Goal: Task Accomplishment & Management: Use online tool/utility

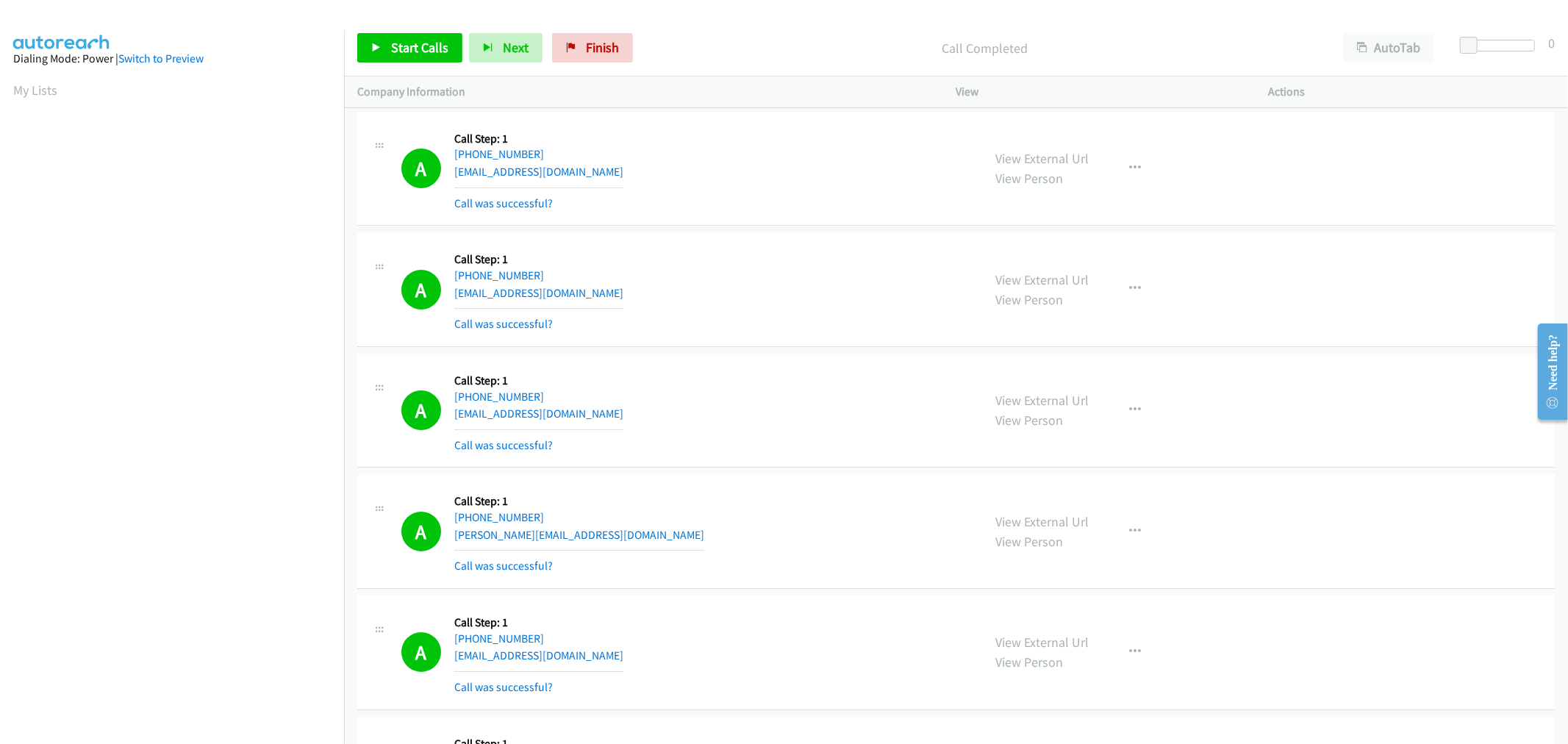
scroll to position [82, 0]
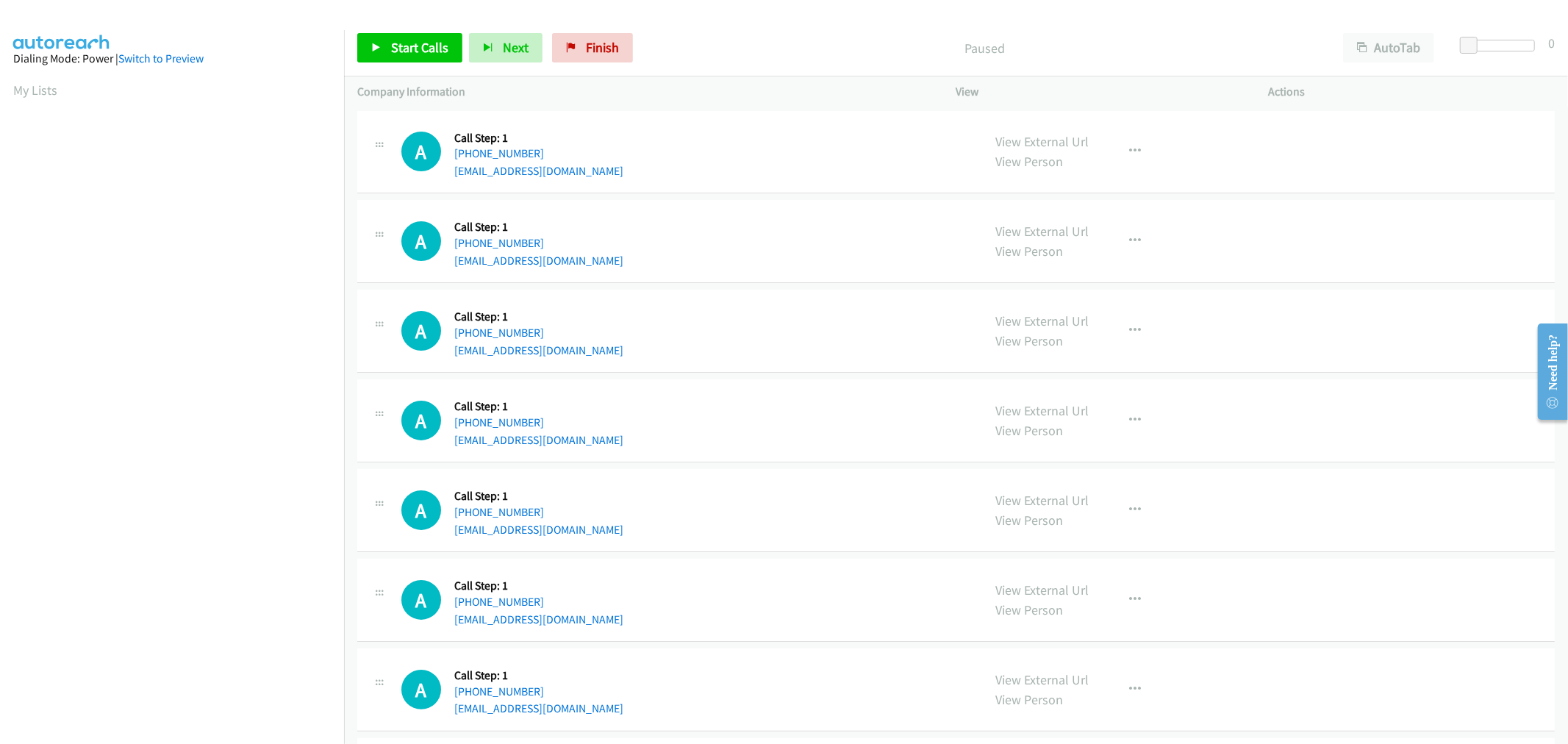
click at [792, 194] on td "A Callback Scheduled Call Step: 1 America/Chicago +1 210-968-8542 ronaldalexand…" at bounding box center [956, 152] width 1224 height 89
click at [417, 49] on span "Start Calls" at bounding box center [420, 48] width 57 height 17
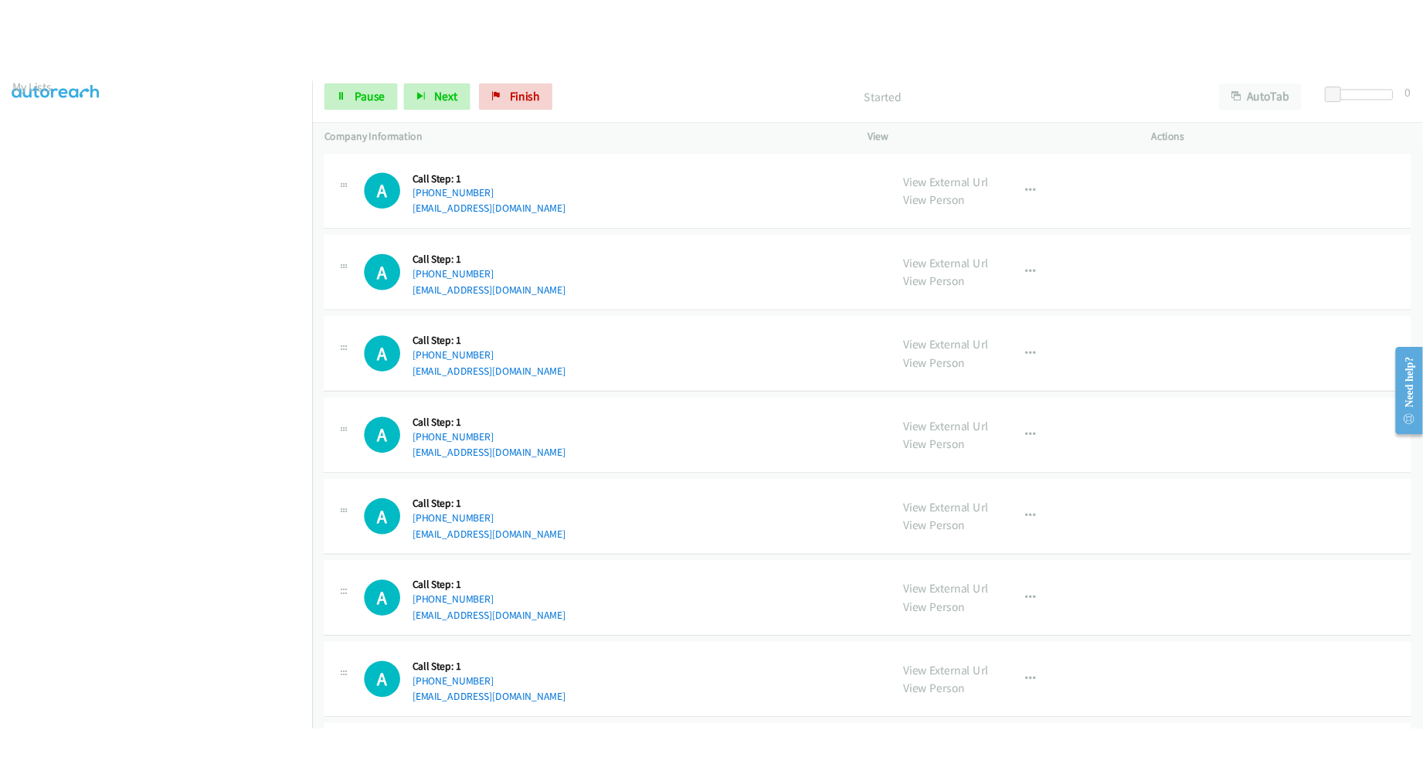
scroll to position [86, 0]
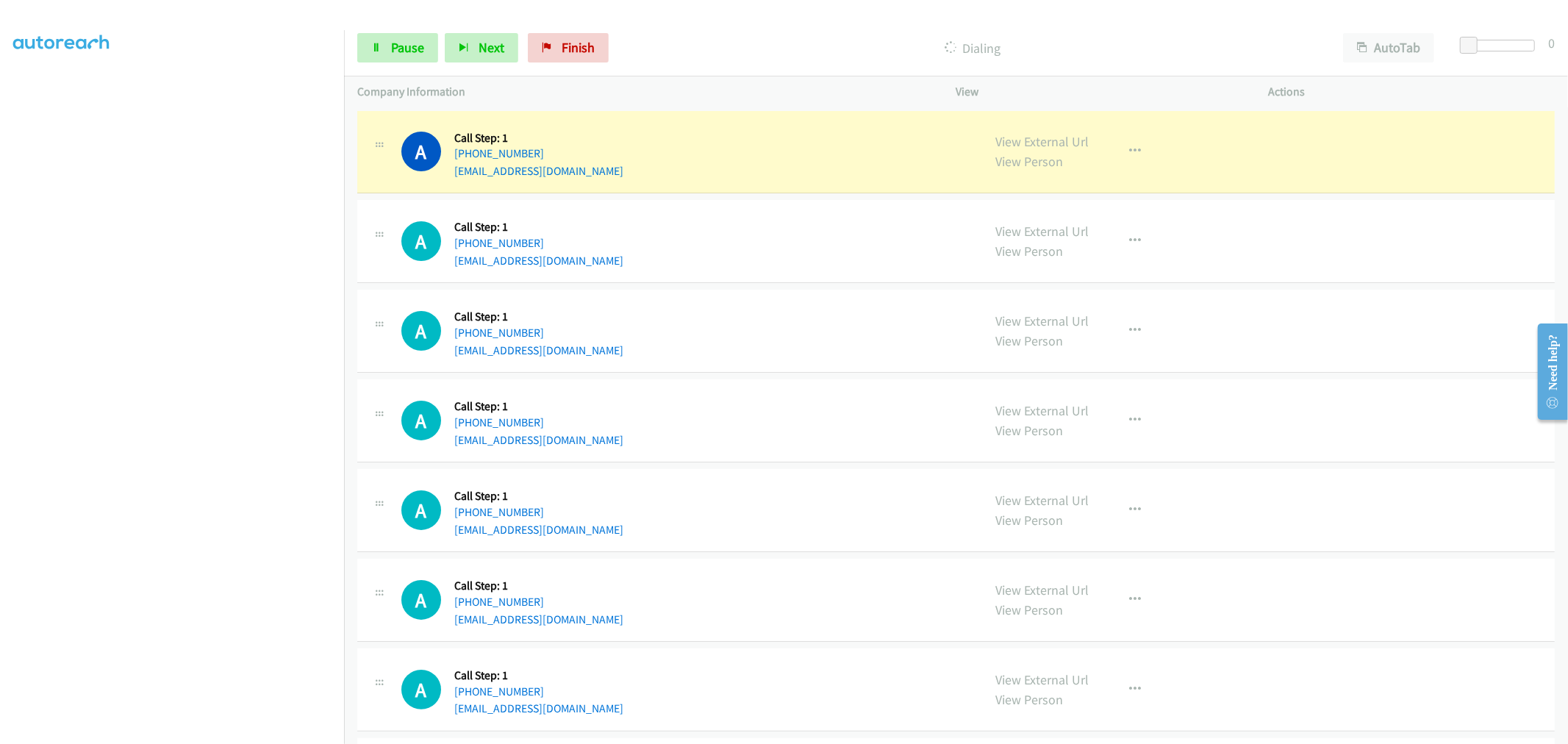
click at [817, 351] on div "A Callback Scheduled Call Step: 1 America/New_York +1 561-215-3225 sejuelaemily…" at bounding box center [685, 330] width 568 height 56
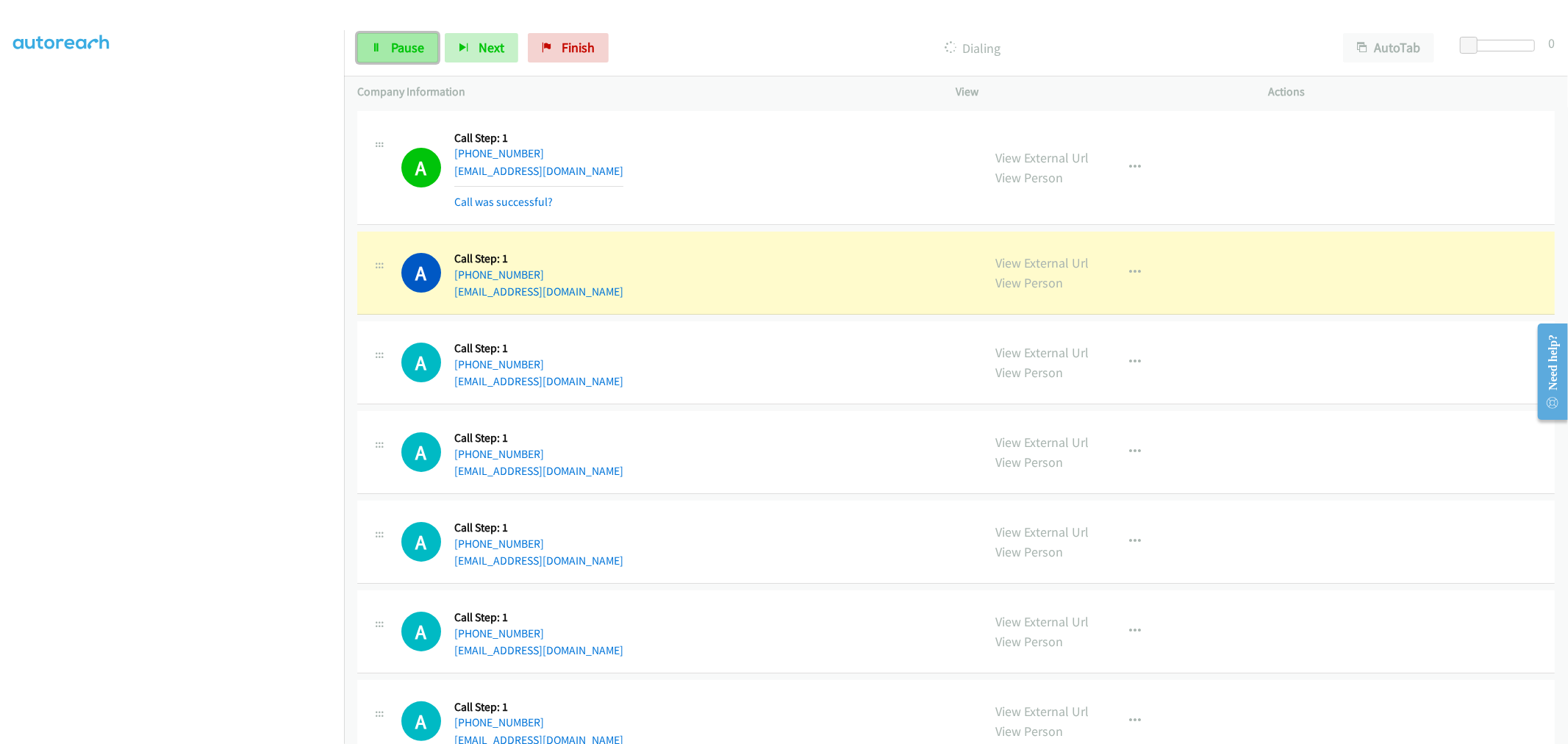
click at [406, 50] on span "Pause" at bounding box center [407, 48] width 33 height 17
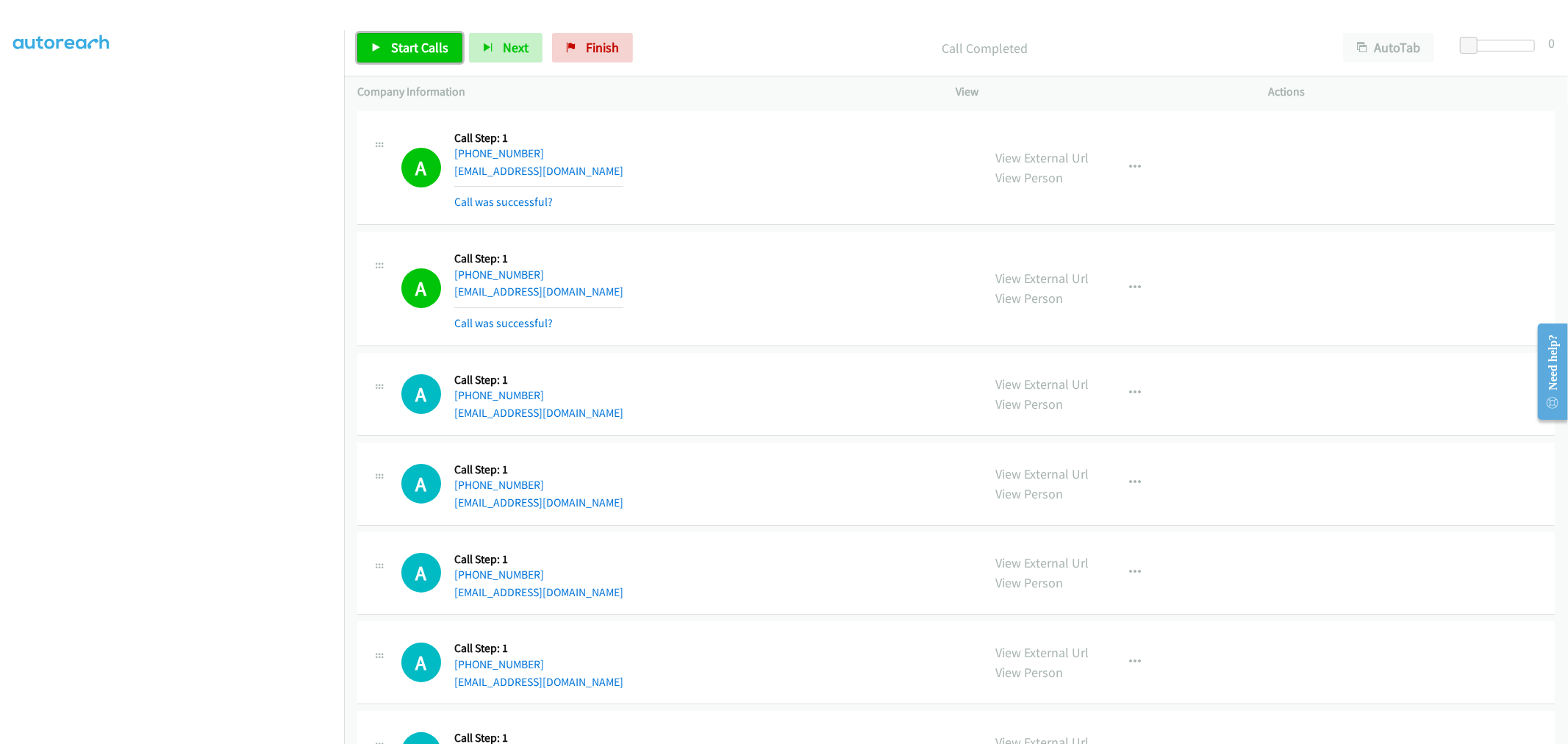
click at [413, 38] on link "Start Calls" at bounding box center [409, 48] width 105 height 29
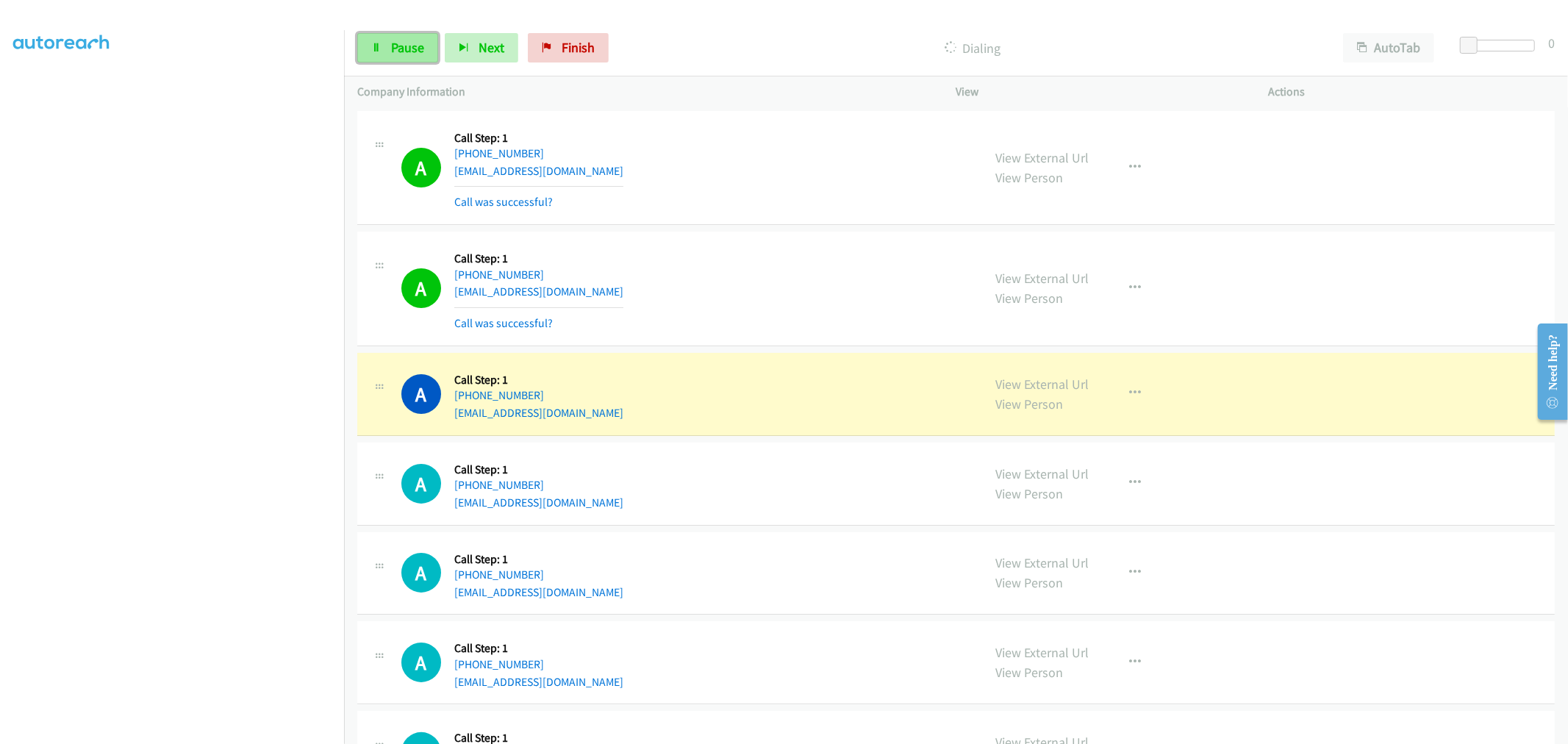
click at [400, 47] on span "Pause" at bounding box center [407, 48] width 33 height 17
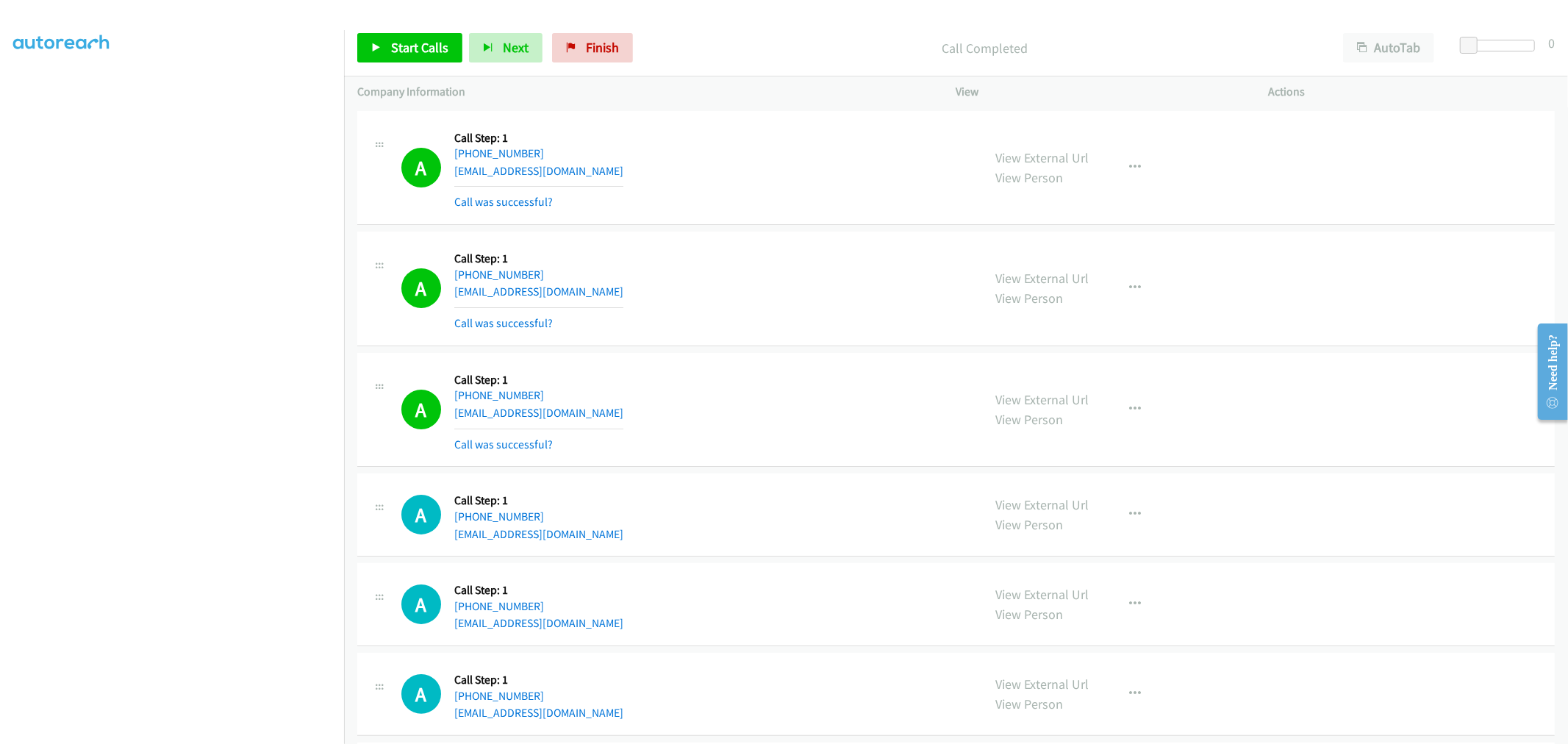
click at [780, 225] on div "A Callback Scheduled Call Step: 1 America/Chicago +1 210-968-8542 ronaldalexand…" at bounding box center [956, 168] width 1198 height 114
click at [861, 202] on div "A Callback Scheduled Call Step: 1 America/Chicago +1 210-968-8542 ronaldalexand…" at bounding box center [685, 168] width 568 height 88
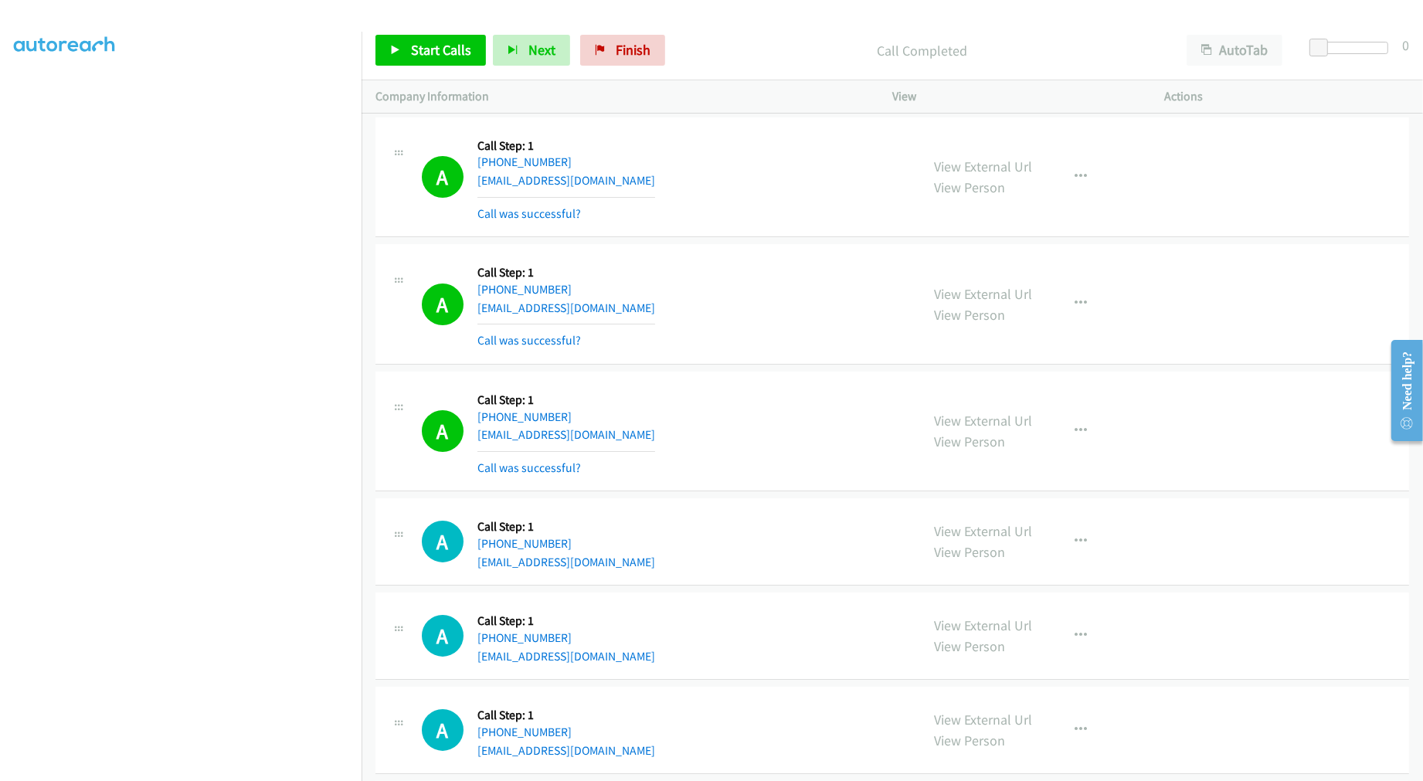
click at [670, 294] on div "A Callback Scheduled Call Step: 1 America/New_York +1 330-307-8332 tommahood1@h…" at bounding box center [664, 304] width 484 height 92
click at [418, 42] on span "Start Calls" at bounding box center [441, 50] width 60 height 18
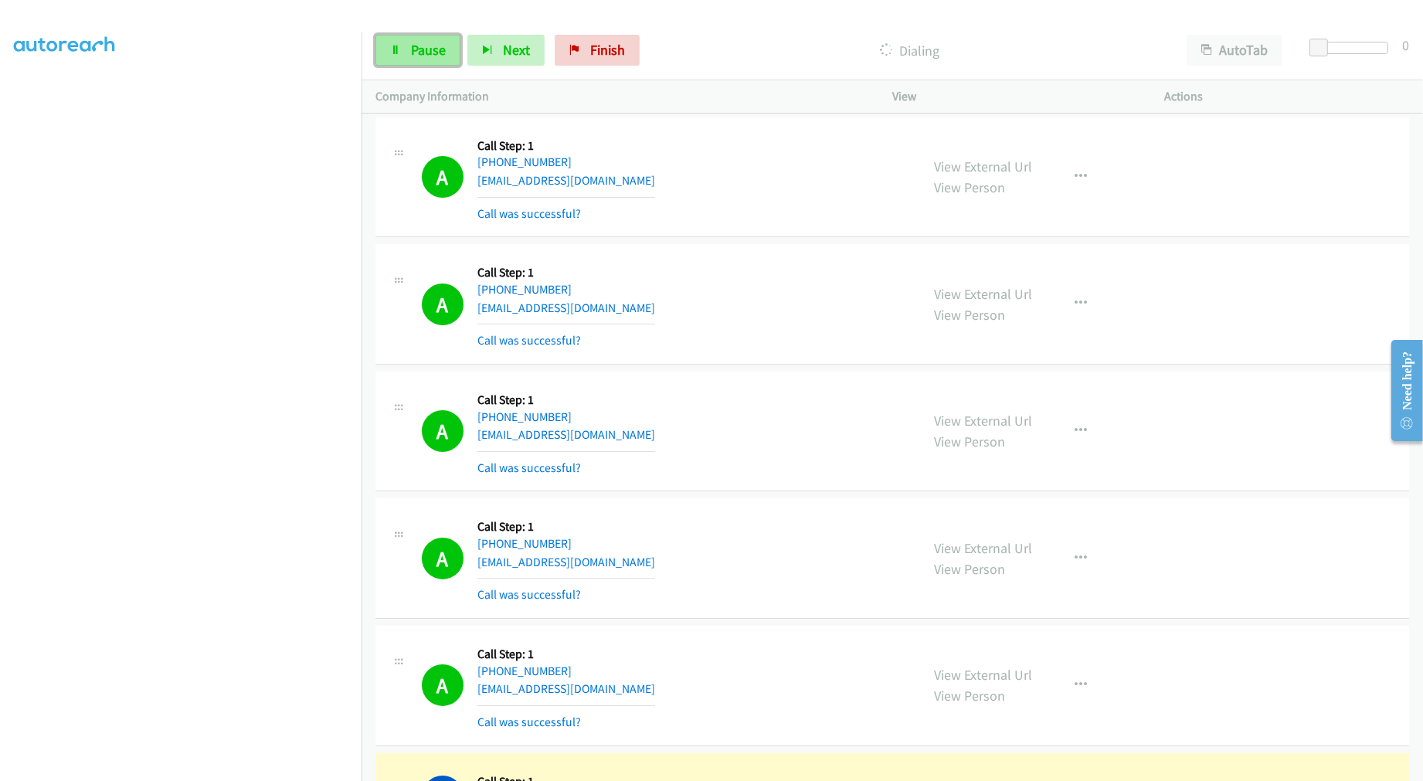
drag, startPoint x: 442, startPoint y: 58, endPoint x: 456, endPoint y: 266, distance: 209.1
click at [442, 58] on span "Pause" at bounding box center [428, 50] width 35 height 18
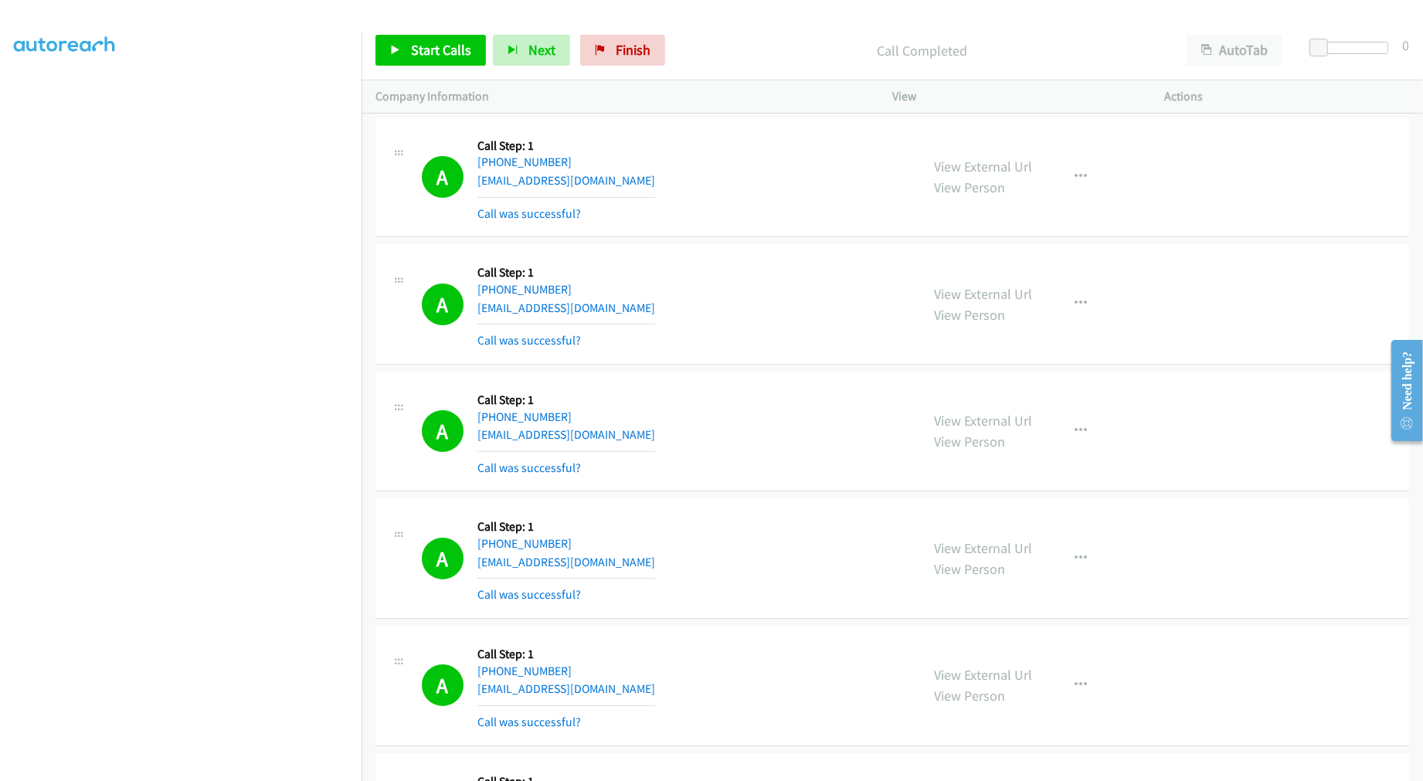
click at [724, 219] on div "A Callback Scheduled Call Step: 1 America/Chicago +1 210-968-8542 ronaldalexand…" at bounding box center [664, 177] width 484 height 92
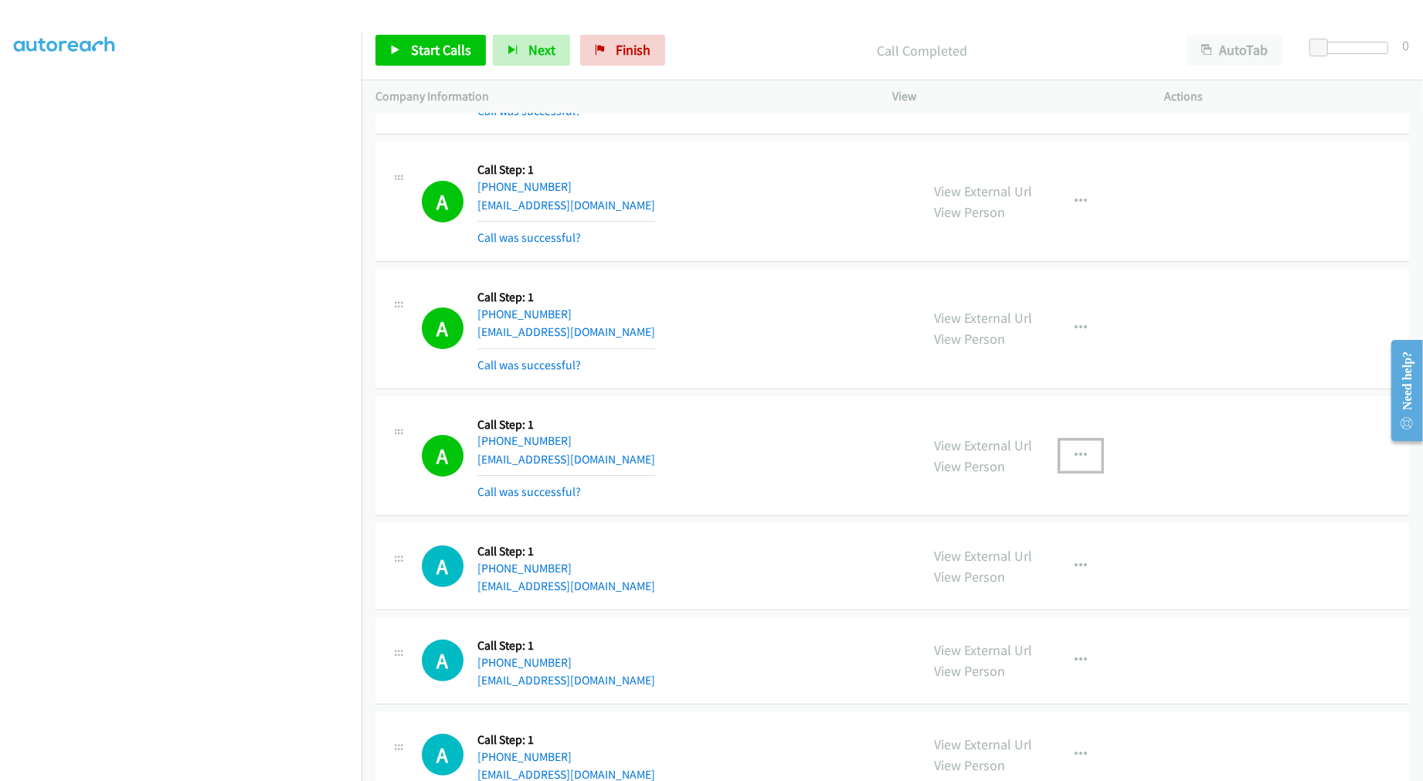
click at [1074, 456] on icon "button" at bounding box center [1080, 456] width 12 height 12
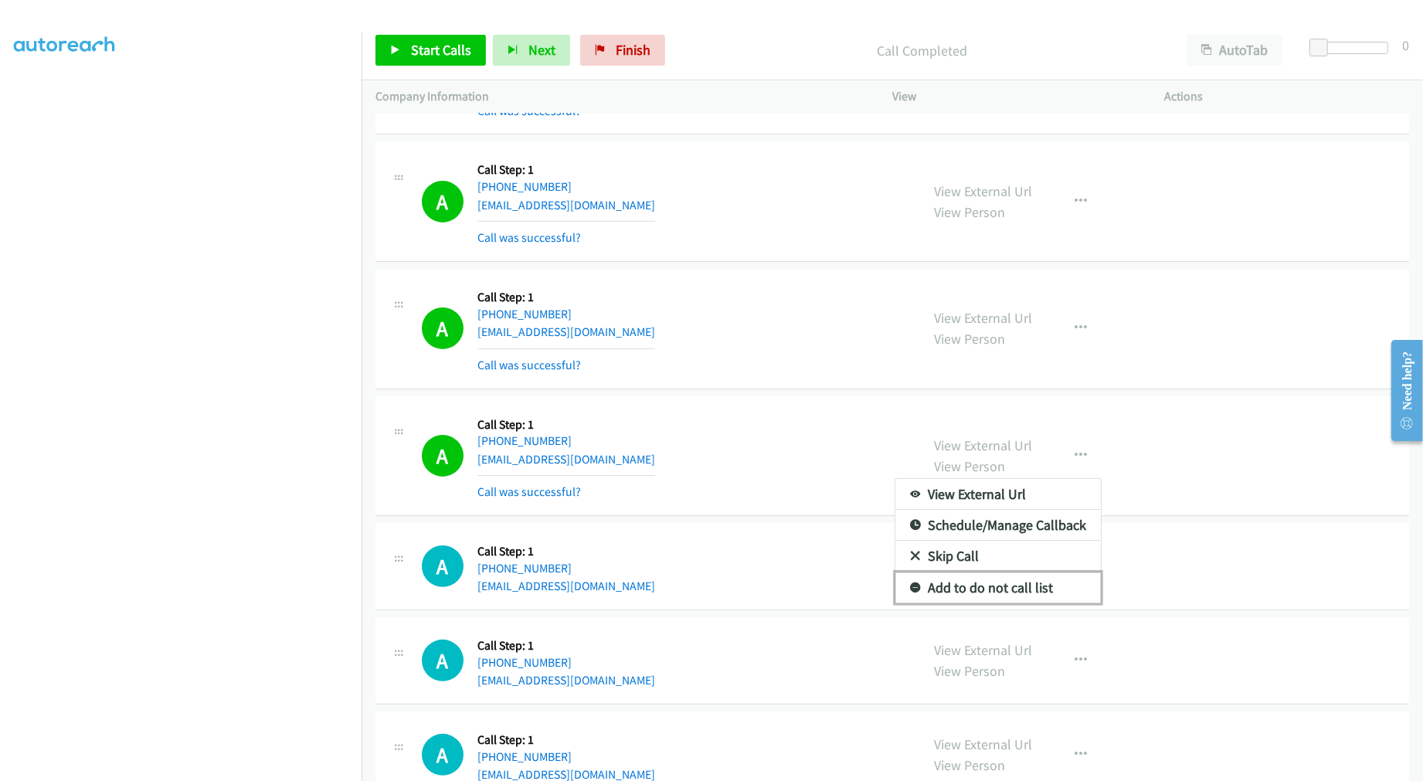
click at [991, 582] on link "Add to do not call list" at bounding box center [997, 587] width 205 height 31
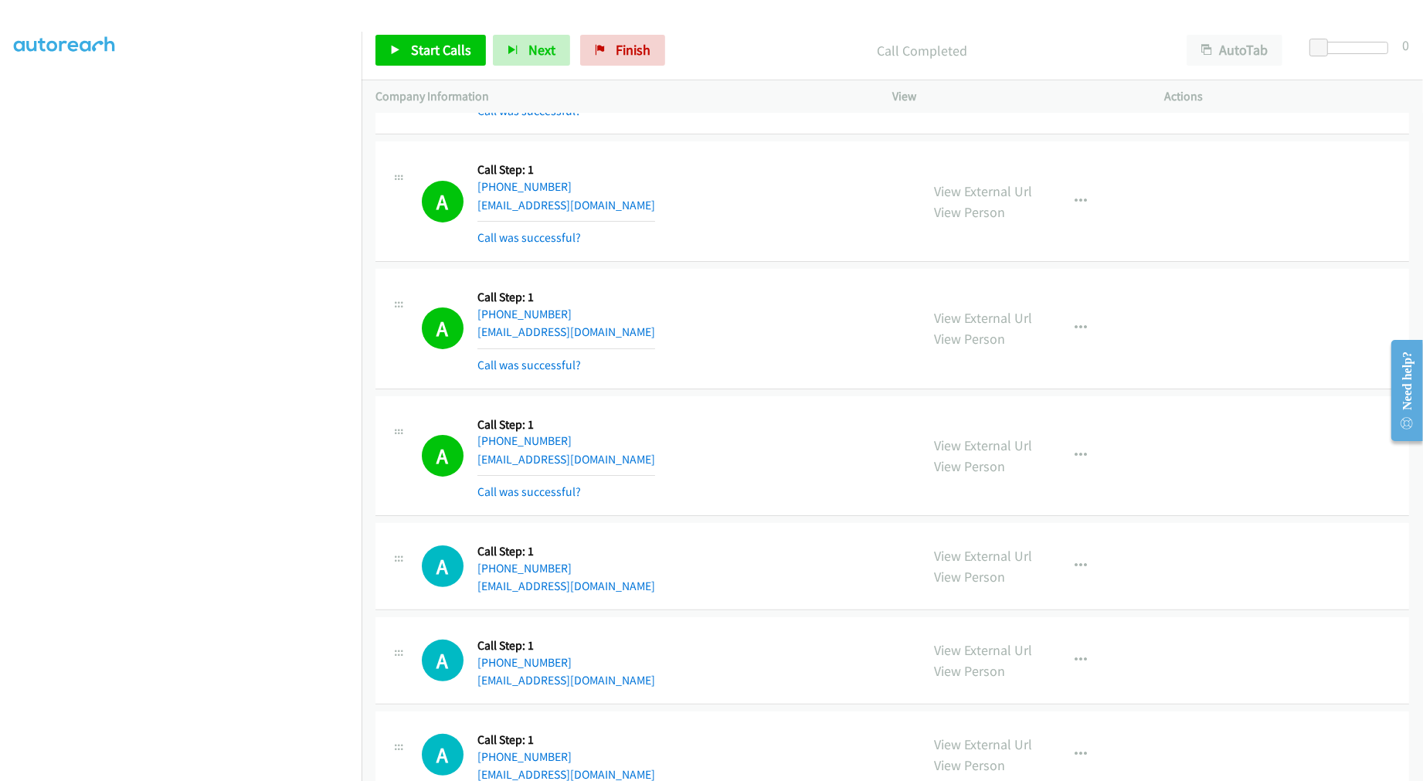
click at [775, 463] on div "A Callback Scheduled Call Step: 1 America/New_York +1 609-540-6405 kasha540@yah…" at bounding box center [664, 456] width 484 height 92
click at [853, 228] on div "A Callback Scheduled Call Step: 1 America/New_York +1 989-339-4121 lindarichy51…" at bounding box center [664, 201] width 484 height 92
click at [441, 36] on link "Start Calls" at bounding box center [430, 50] width 110 height 31
click at [789, 266] on td "A Callback Scheduled Call Step: 1 America/New_York +1 313-567-8192 aceindadeck@…" at bounding box center [891, 328] width 1061 height 127
drag, startPoint x: 417, startPoint y: 78, endPoint x: 426, endPoint y: 63, distance: 17.0
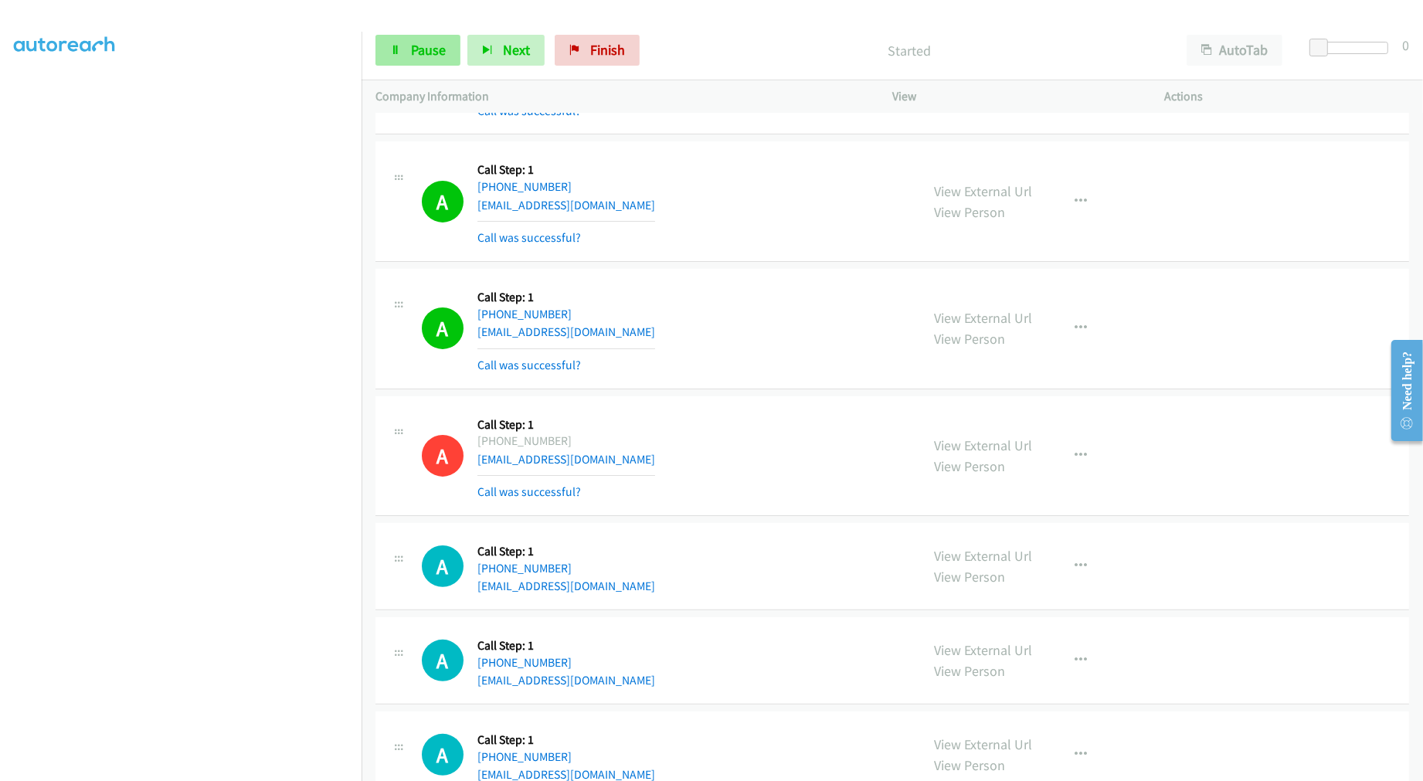
click at [417, 76] on div "Start Calls Pause Next Finish Started AutoTab AutoTab 0" at bounding box center [891, 50] width 1061 height 59
click at [426, 62] on link "Pause" at bounding box center [417, 50] width 85 height 31
click at [438, 56] on span "Start Calls" at bounding box center [441, 50] width 60 height 18
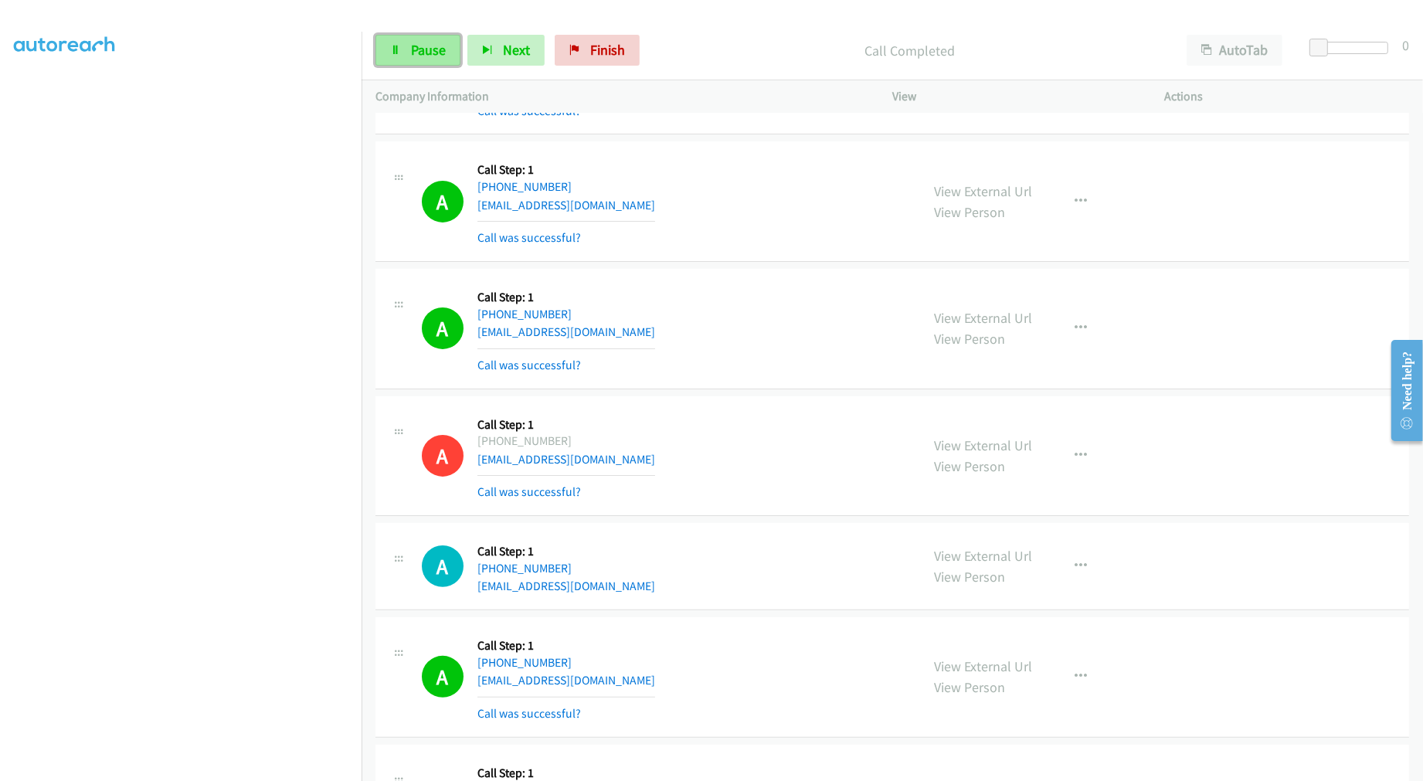
click at [428, 49] on span "Pause" at bounding box center [428, 50] width 35 height 18
click at [442, 62] on link "Start Calls" at bounding box center [430, 50] width 110 height 31
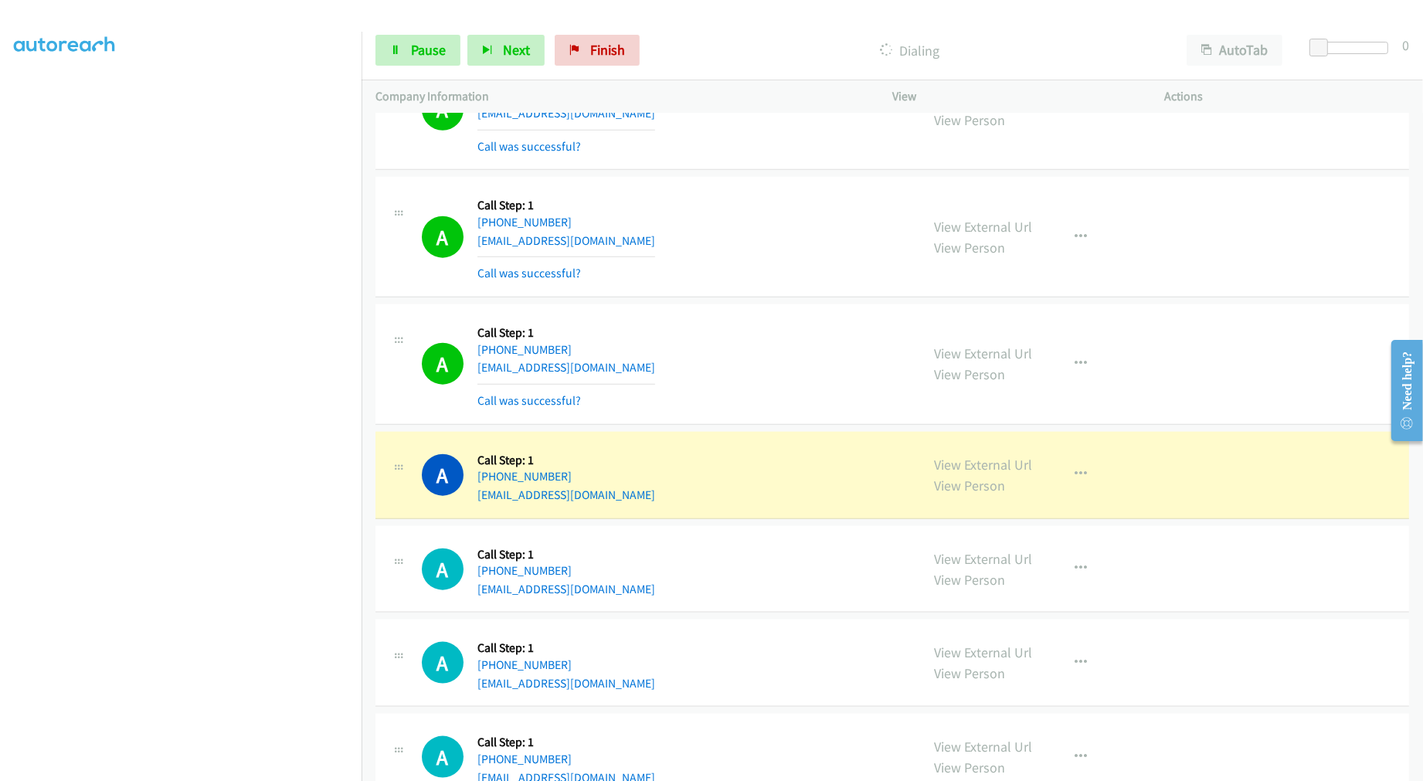
scroll to position [1902, 0]
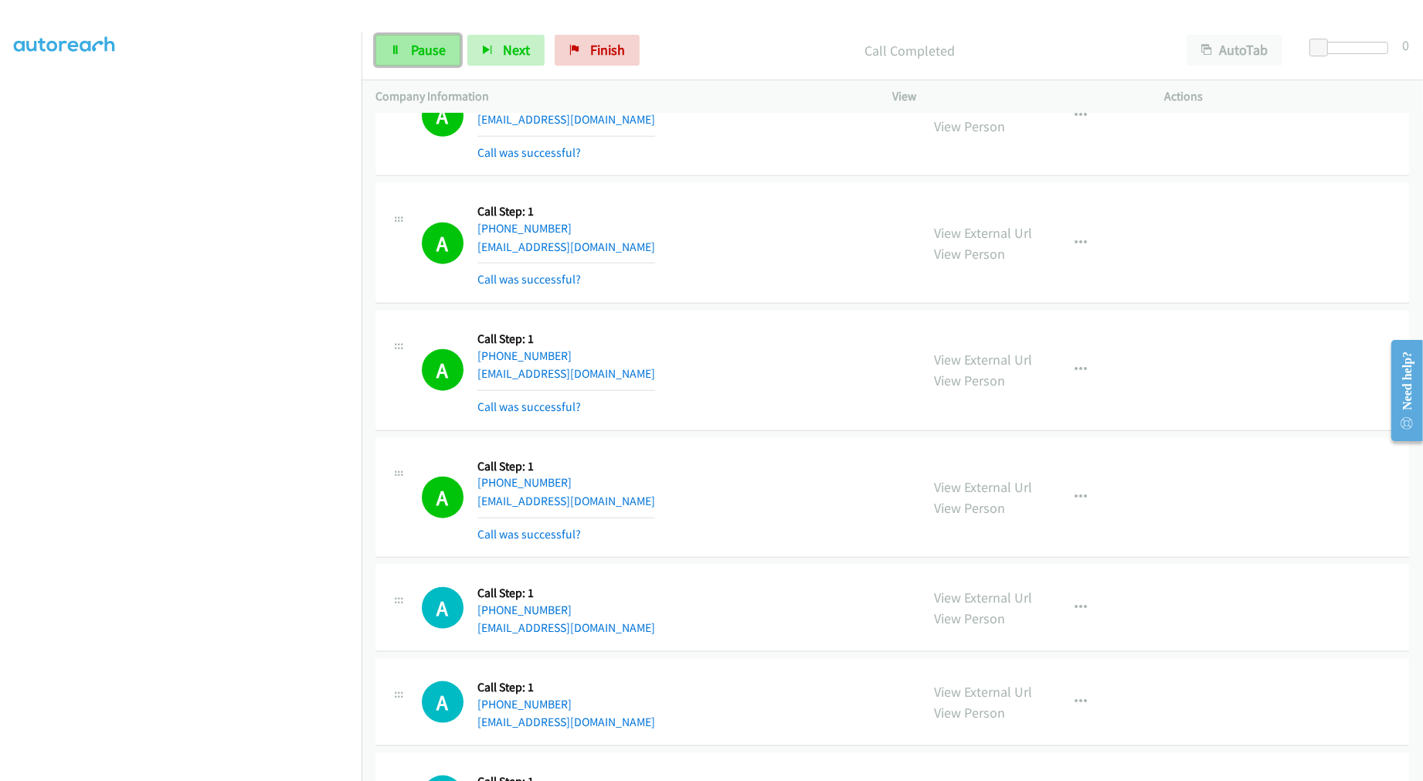
click at [426, 57] on span "Pause" at bounding box center [428, 50] width 35 height 18
click at [434, 57] on span "Start Calls" at bounding box center [441, 50] width 60 height 18
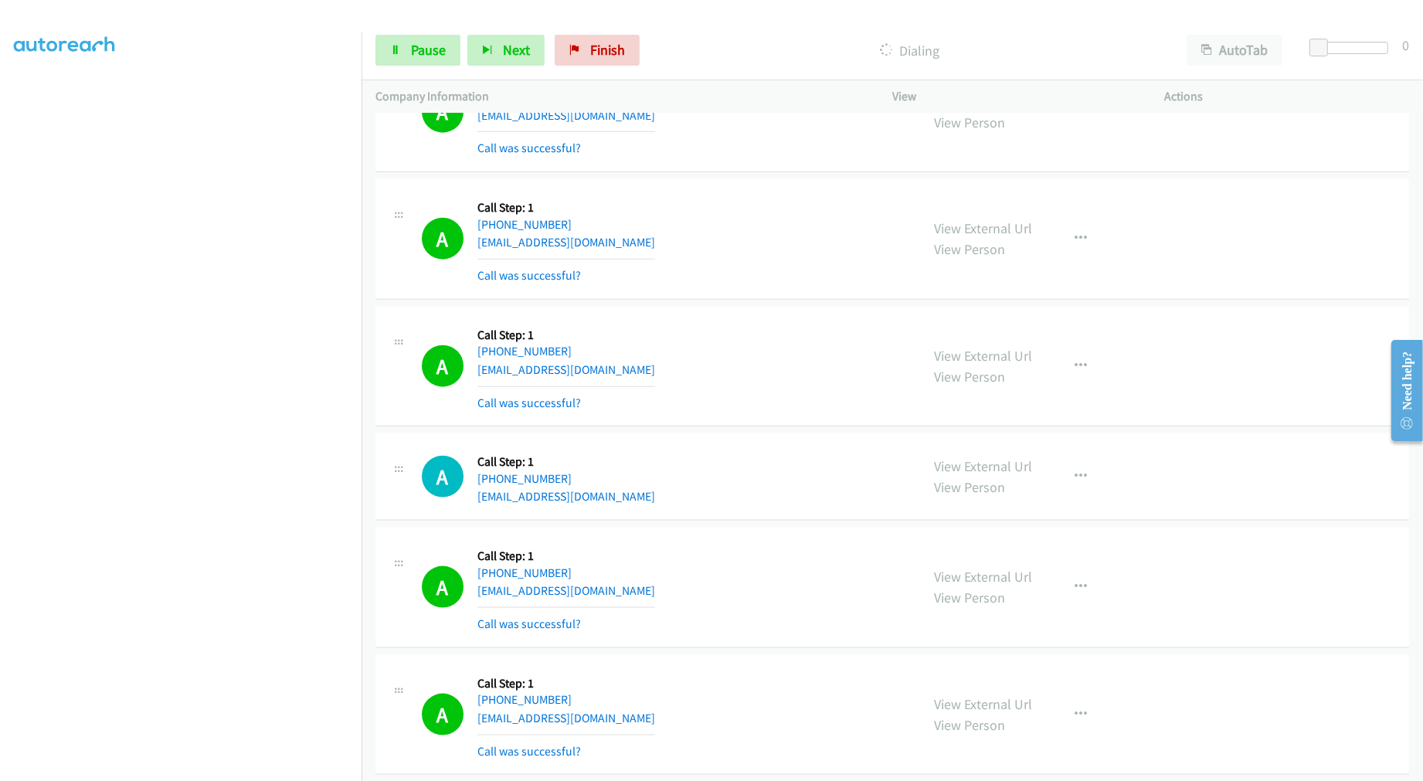
scroll to position [2159, 0]
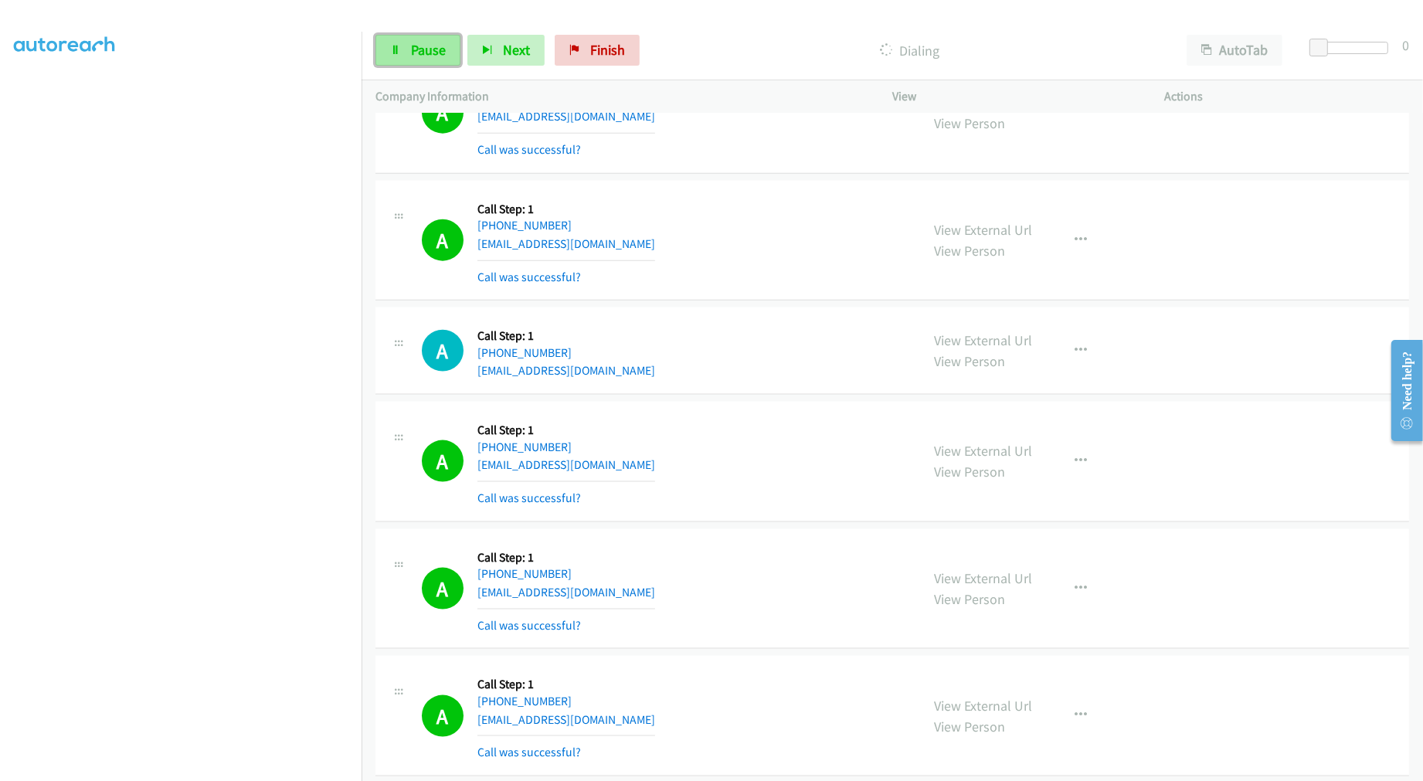
click at [423, 48] on span "Pause" at bounding box center [428, 50] width 35 height 18
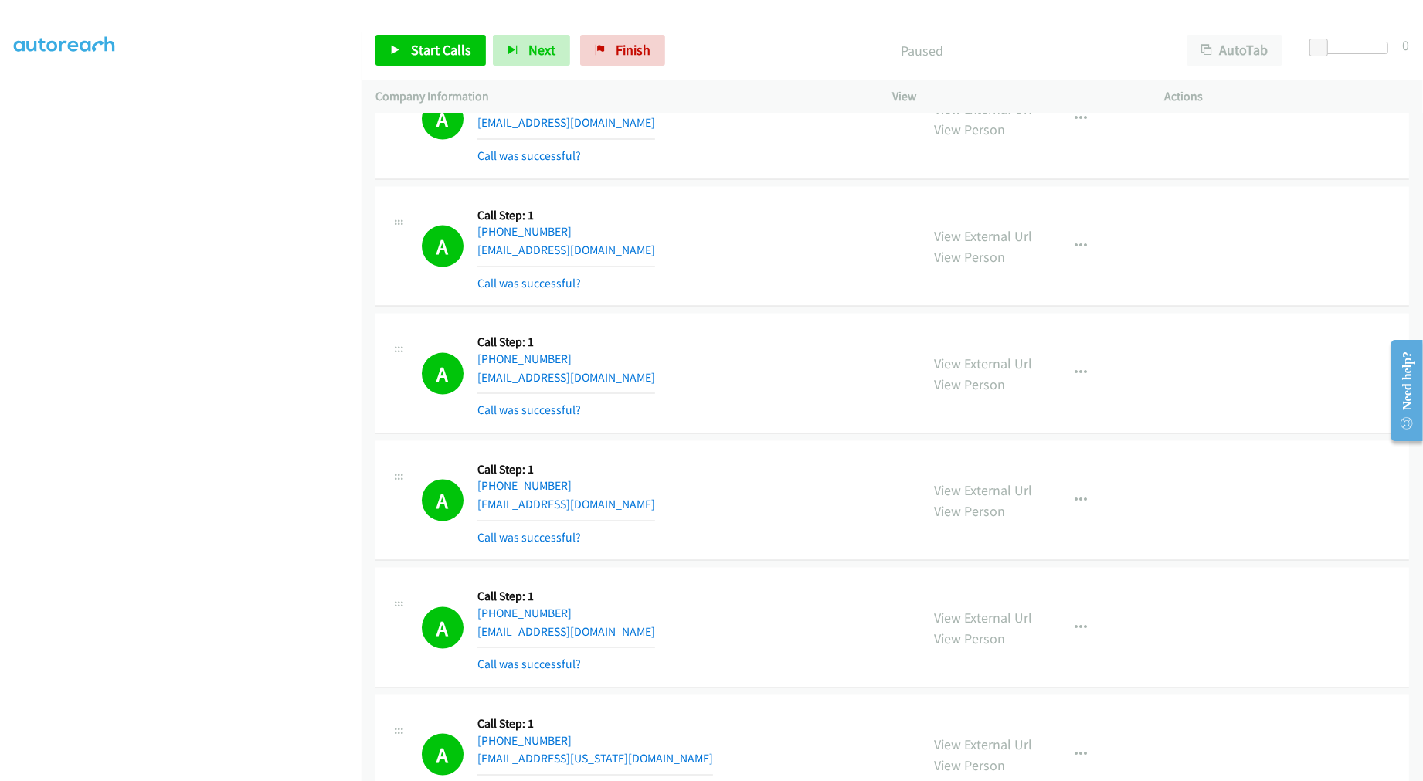
scroll to position [2503, 0]
click at [439, 59] on link "Start Calls" at bounding box center [430, 50] width 110 height 31
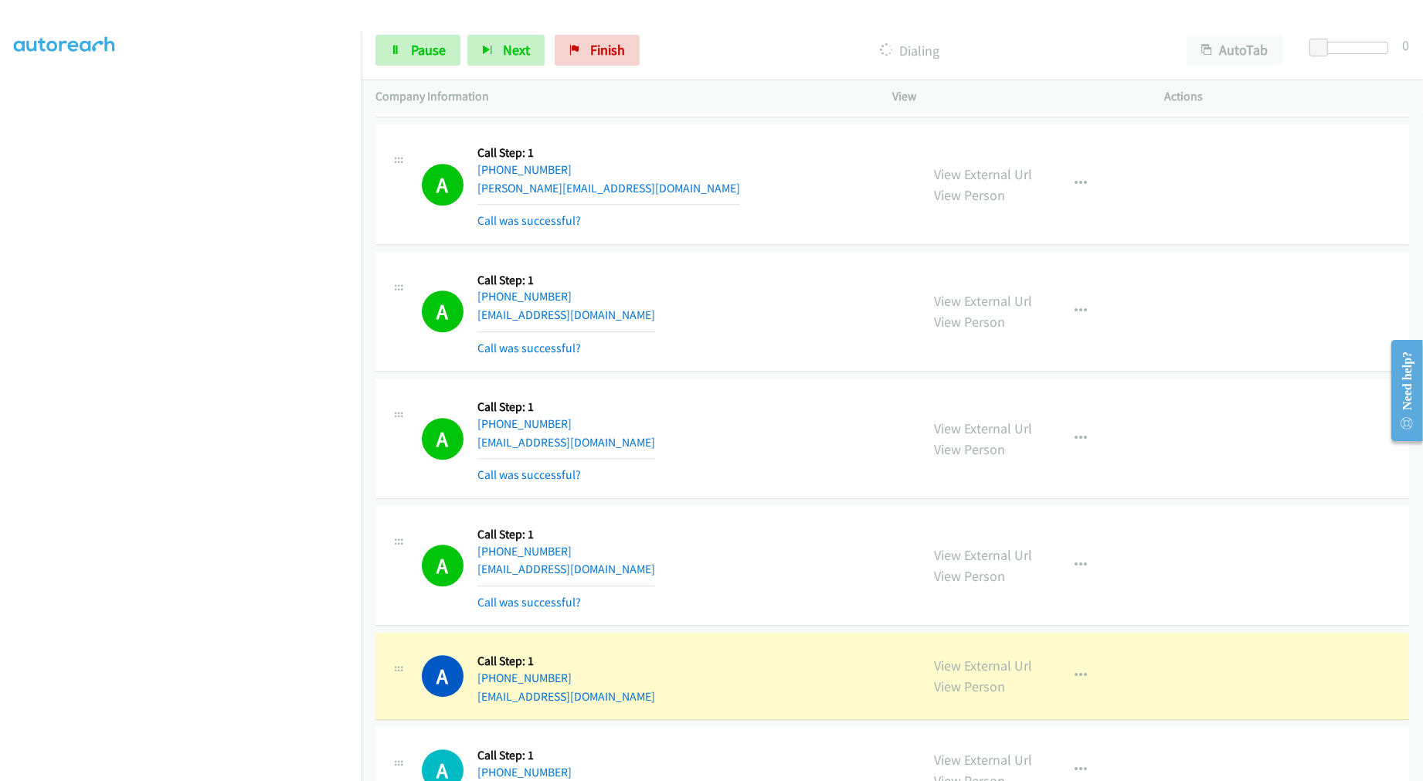
scroll to position [4723, 0]
click at [1064, 313] on button "button" at bounding box center [1081, 312] width 42 height 31
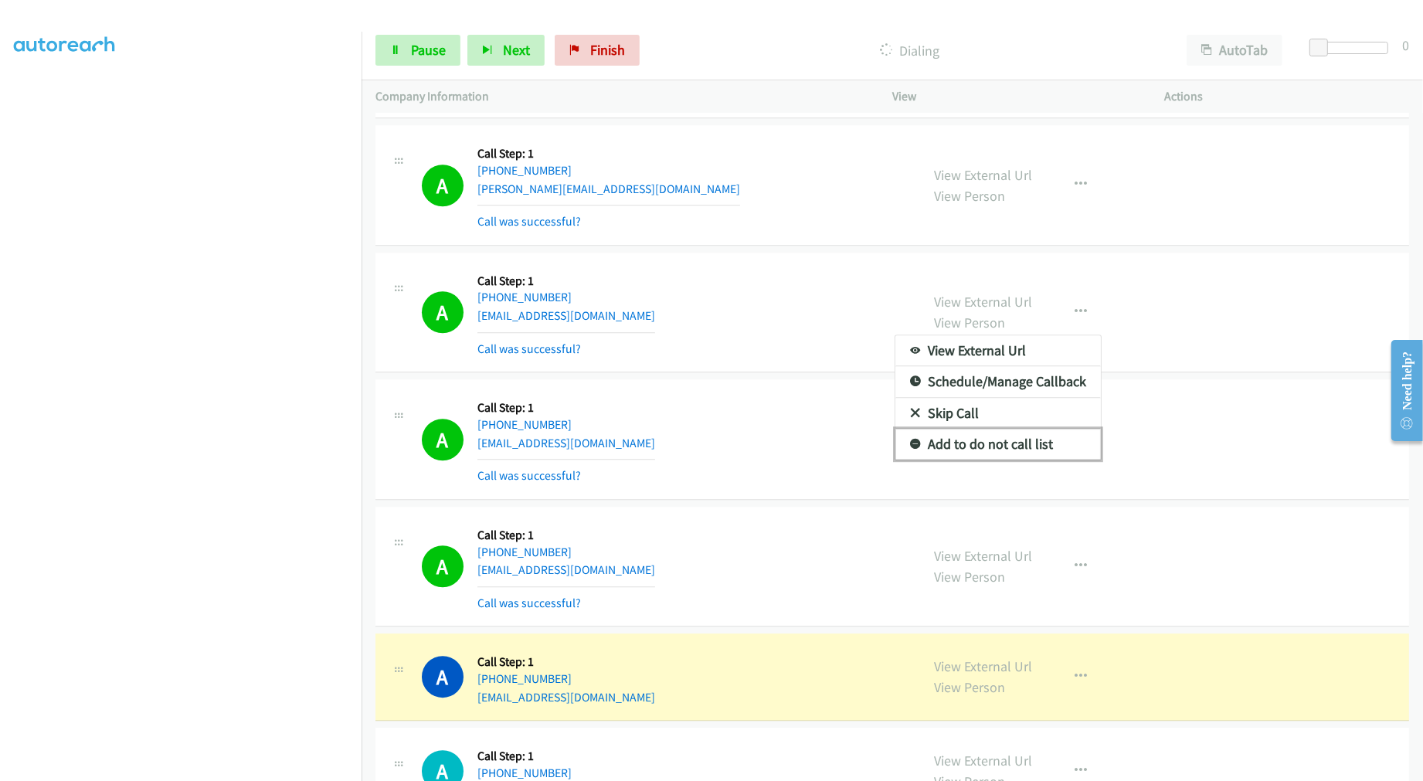
click at [968, 445] on link "Add to do not call list" at bounding box center [997, 444] width 205 height 31
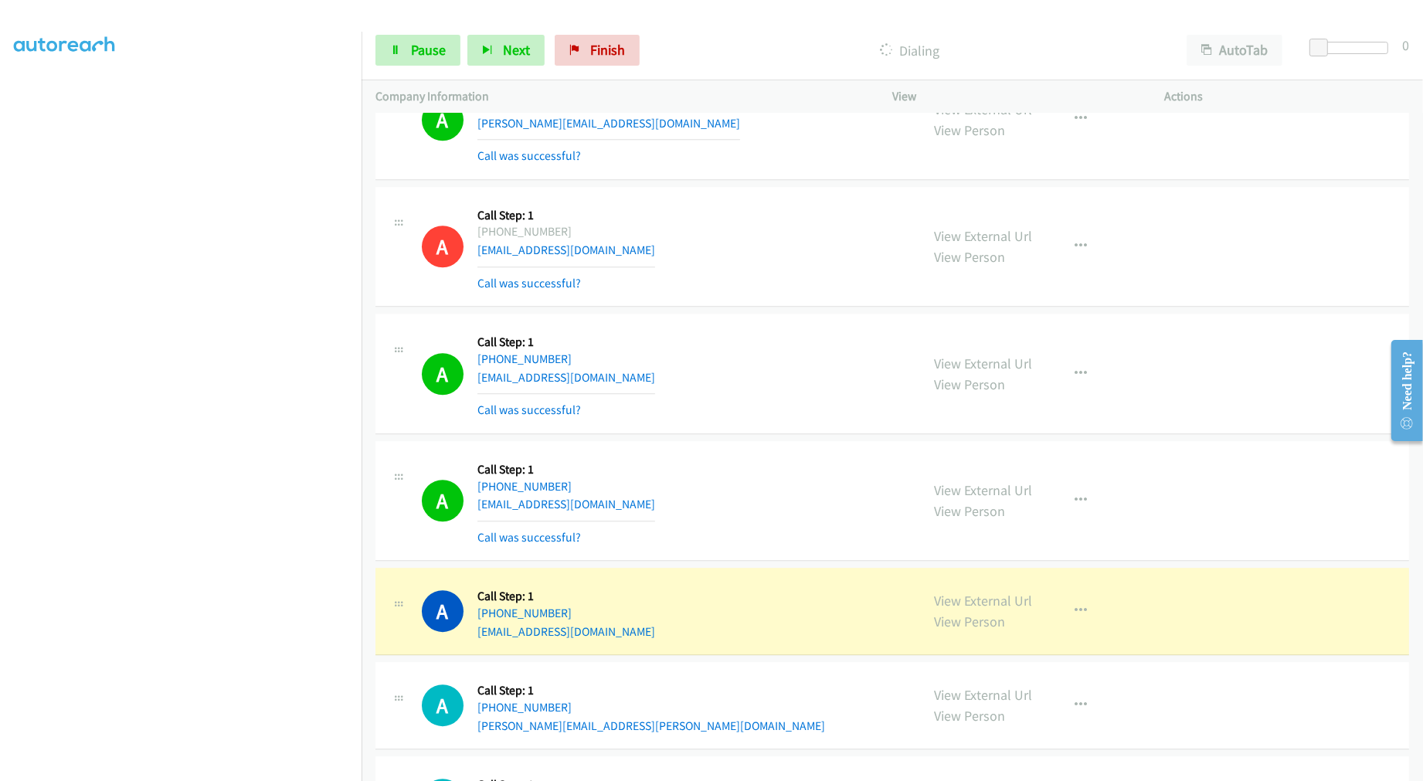
scroll to position [4895, 0]
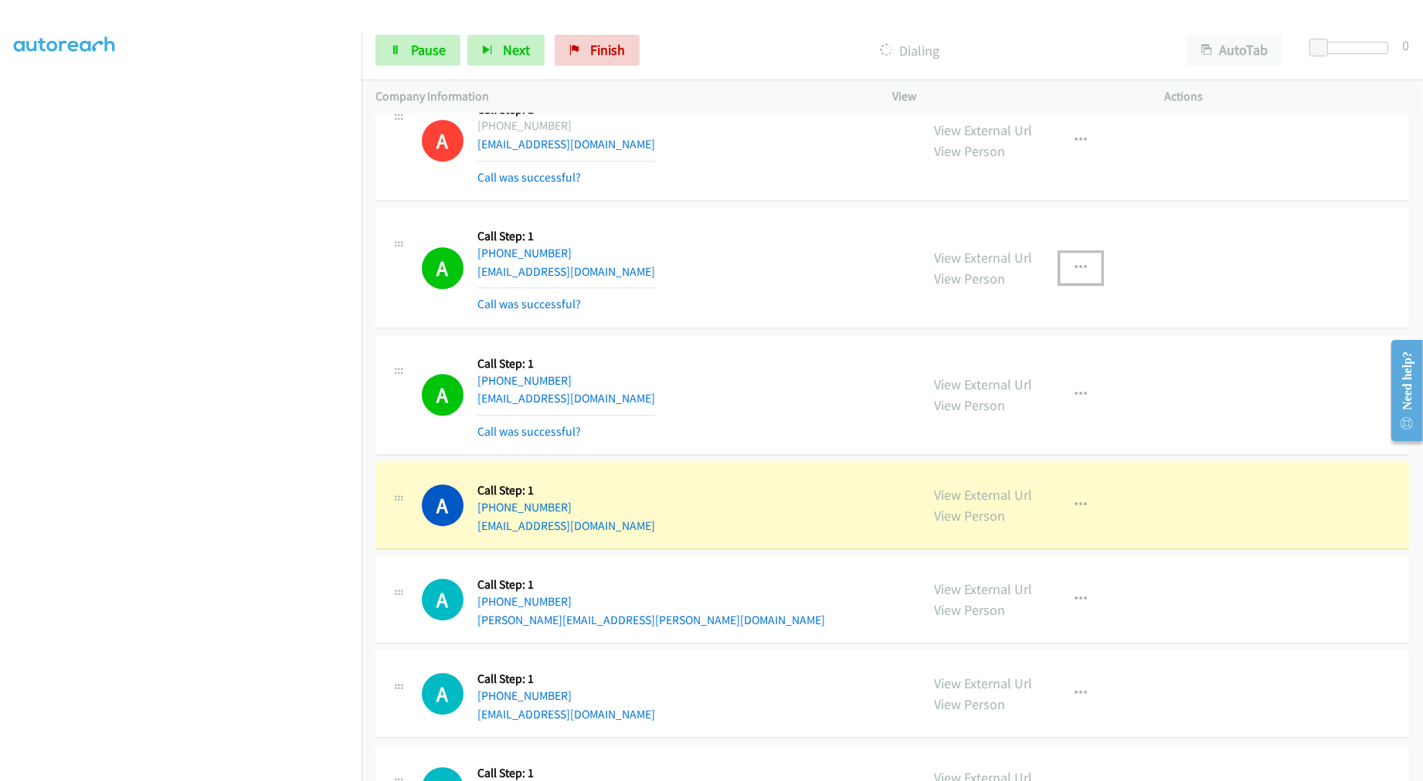
click at [1074, 277] on button "button" at bounding box center [1081, 268] width 42 height 31
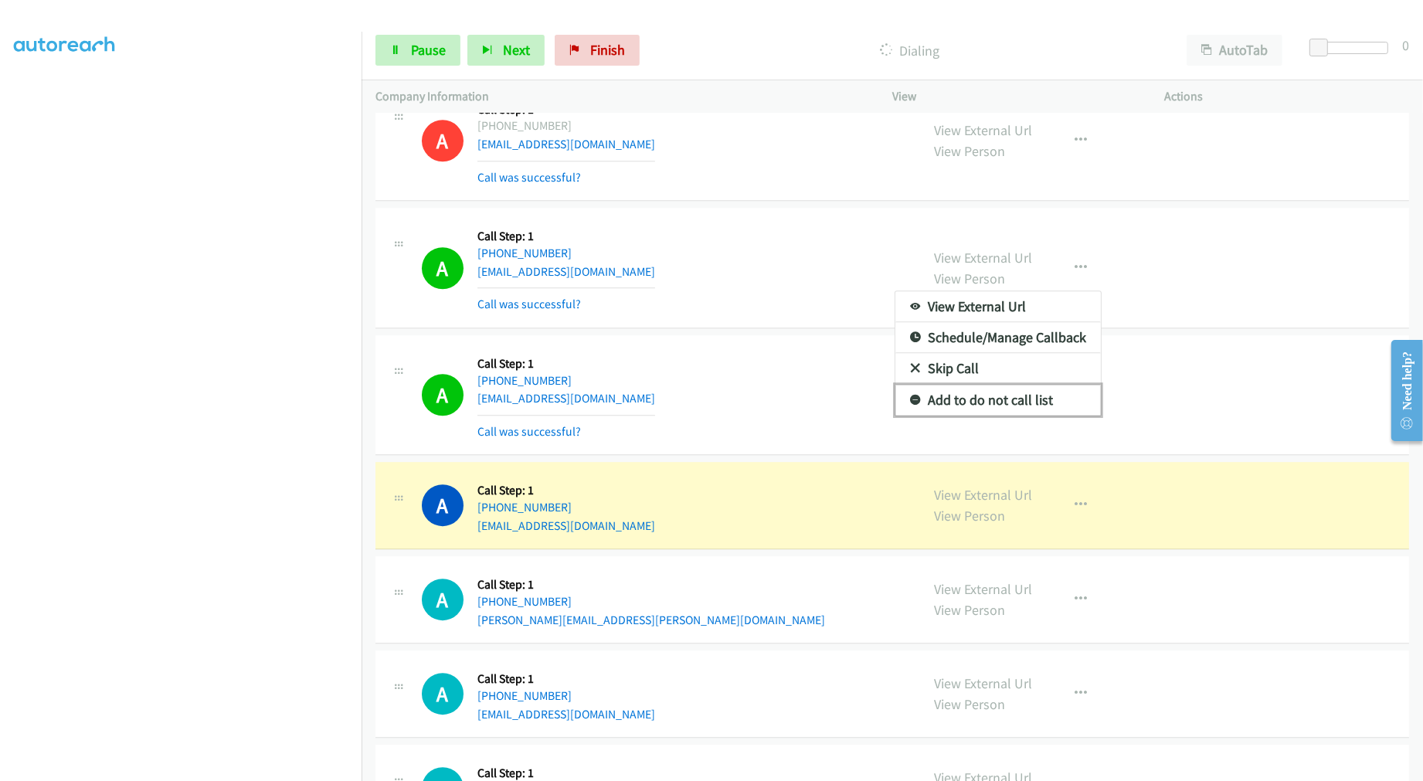
click at [974, 406] on link "Add to do not call list" at bounding box center [997, 400] width 205 height 31
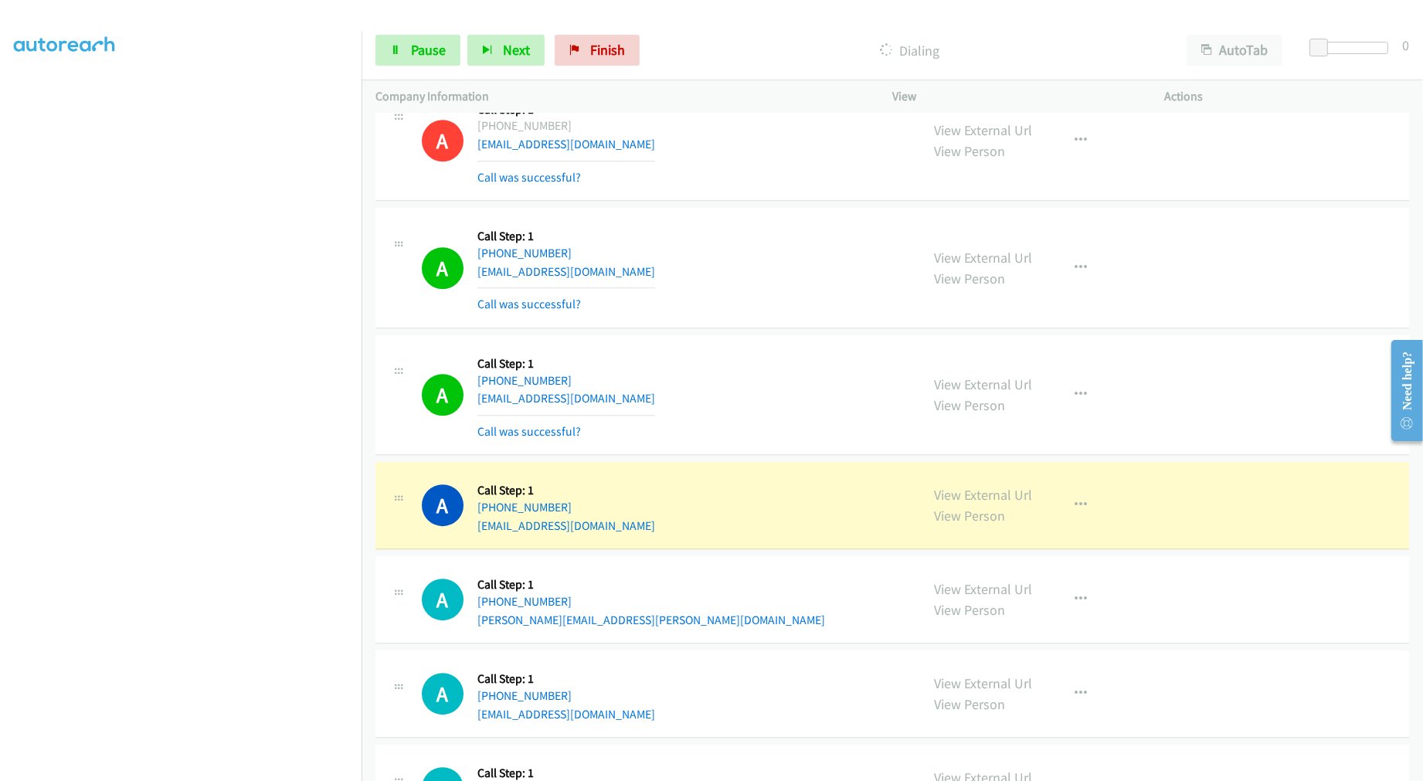
click at [785, 304] on div "A Callback Scheduled Call Step: 1 America/Puerto_Rico +1 939-496-1919 luisaalga…" at bounding box center [664, 268] width 484 height 92
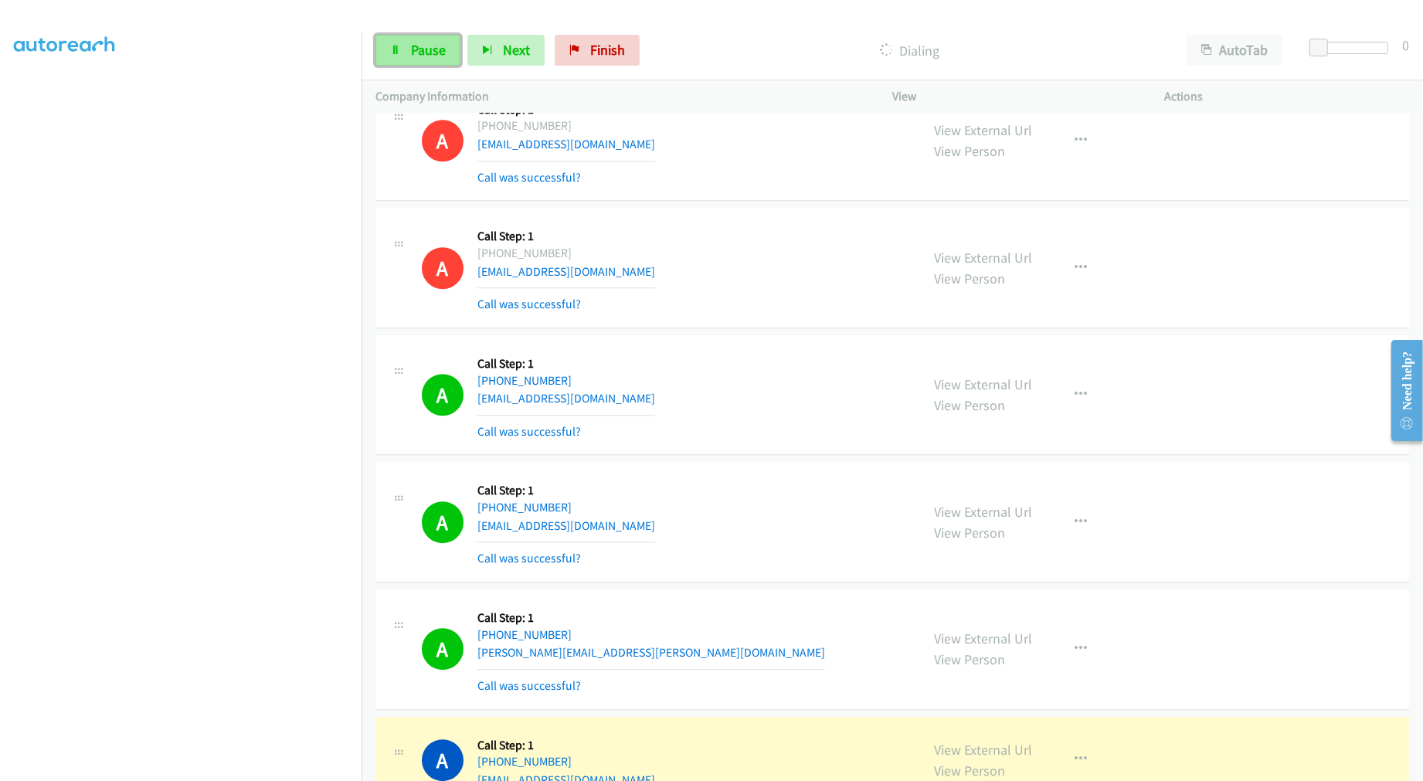
click at [431, 56] on span "Pause" at bounding box center [428, 50] width 35 height 18
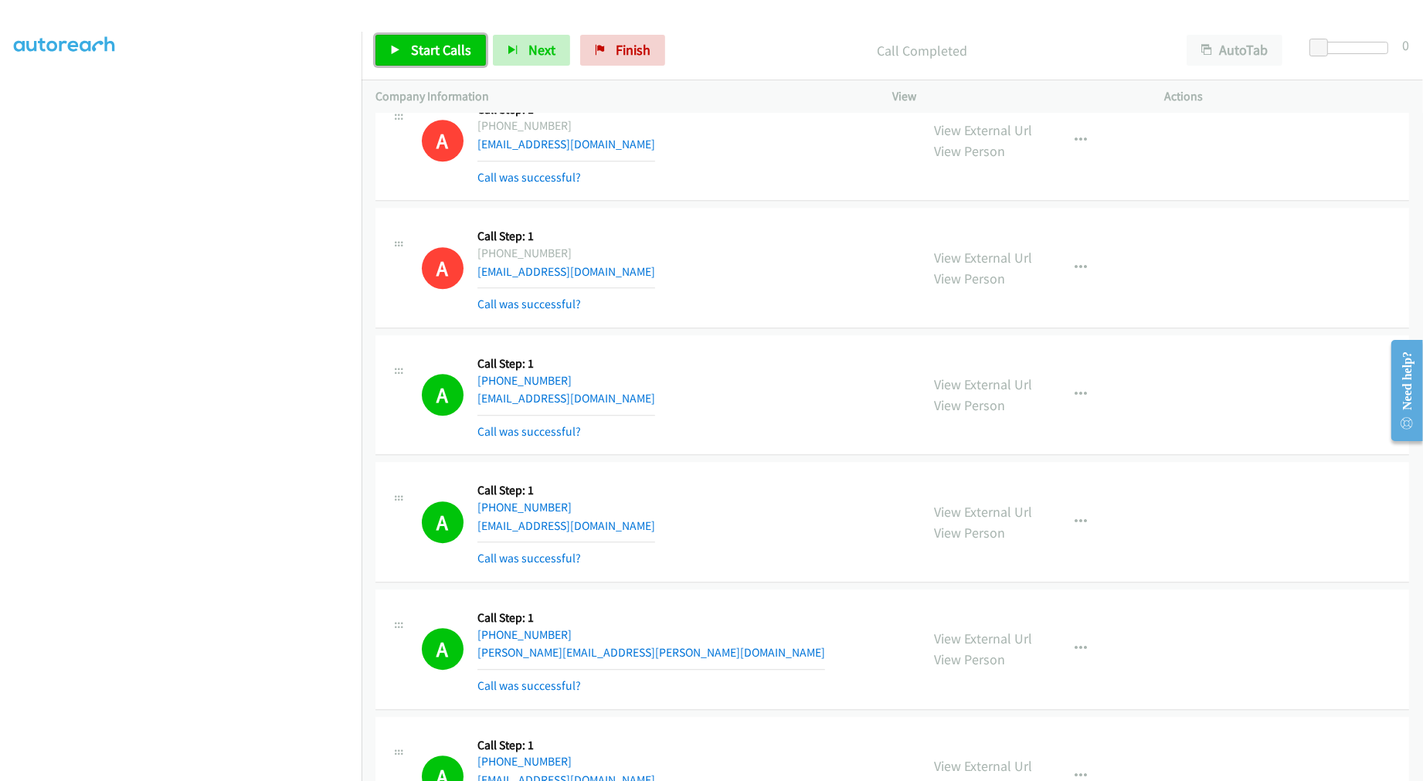
click at [446, 52] on span "Start Calls" at bounding box center [441, 50] width 60 height 18
click at [428, 59] on link "Pause" at bounding box center [417, 50] width 85 height 31
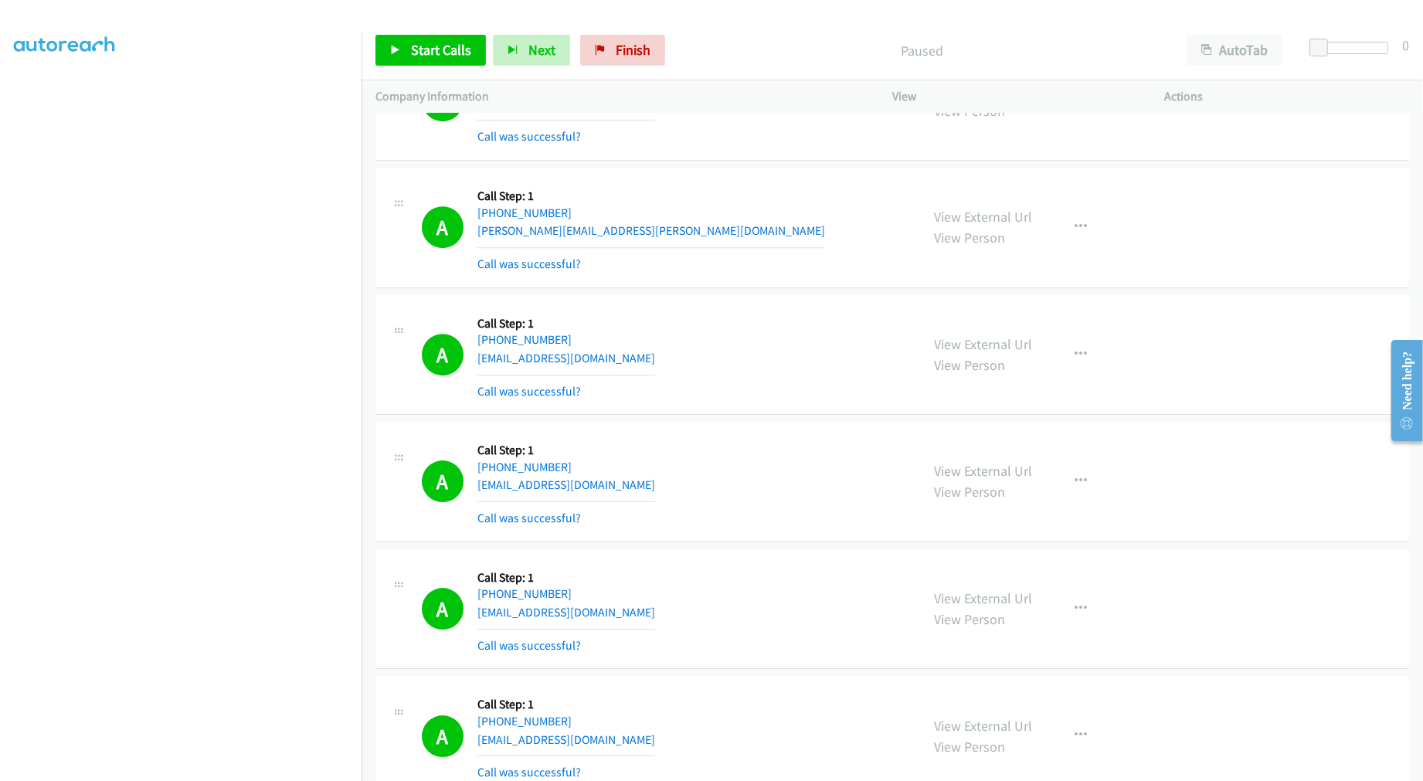
scroll to position [5495, 0]
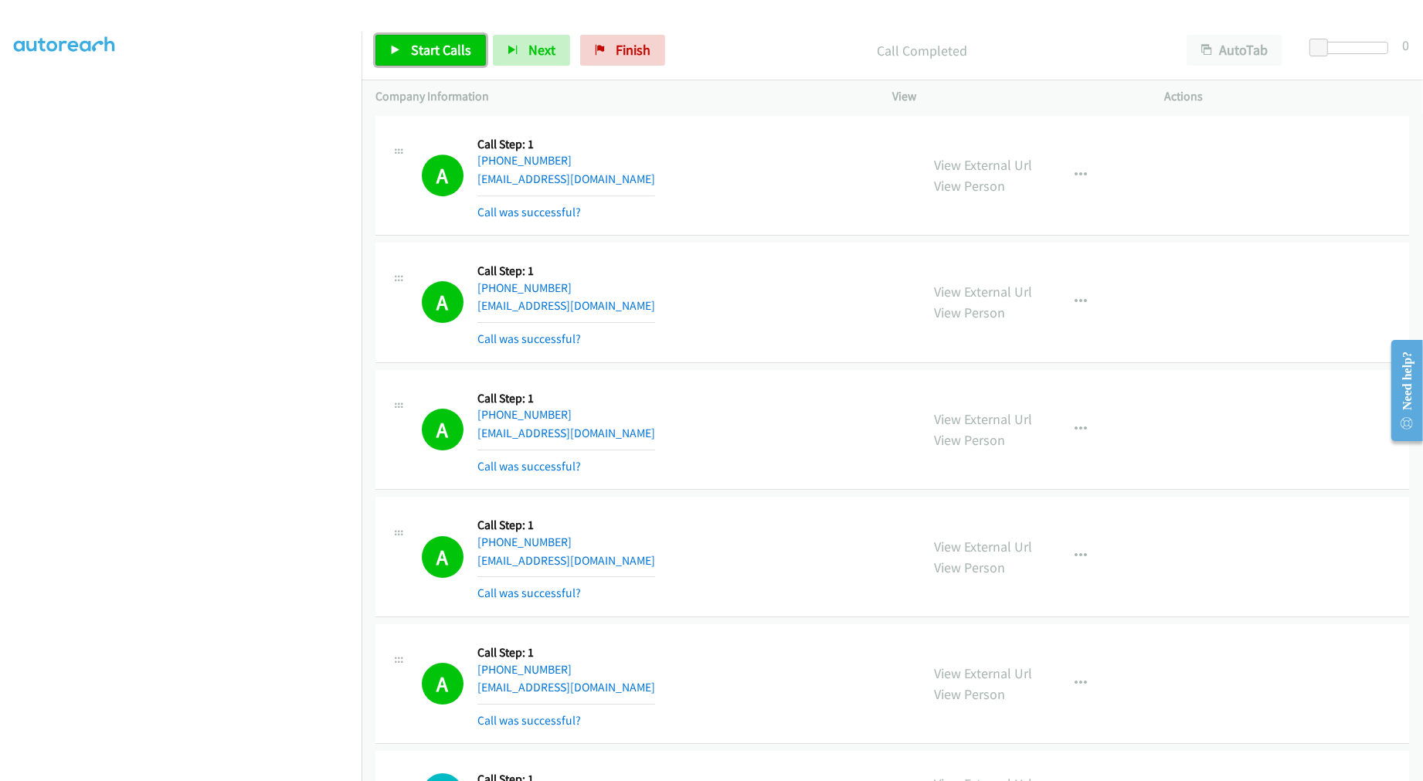
click at [433, 47] on span "Start Calls" at bounding box center [441, 50] width 60 height 18
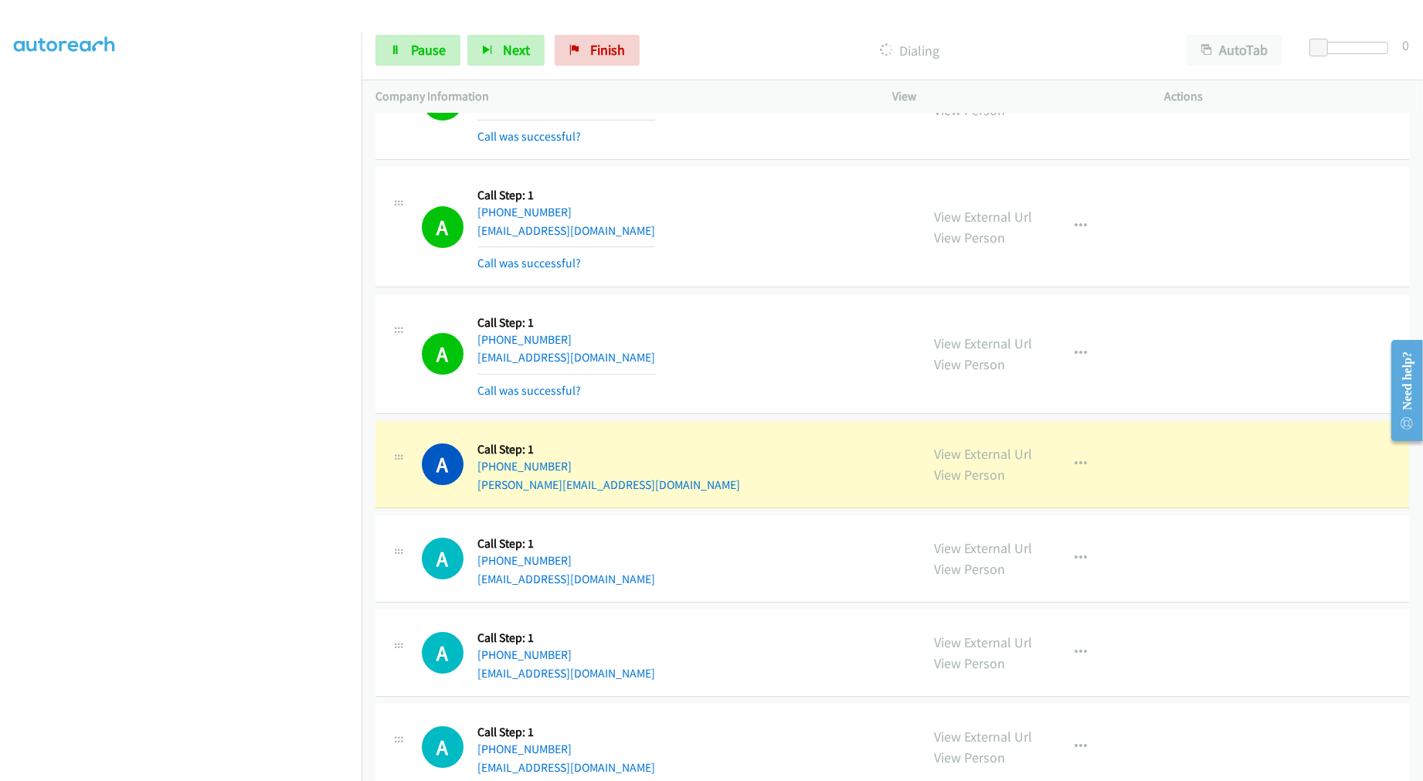
scroll to position [5839, 0]
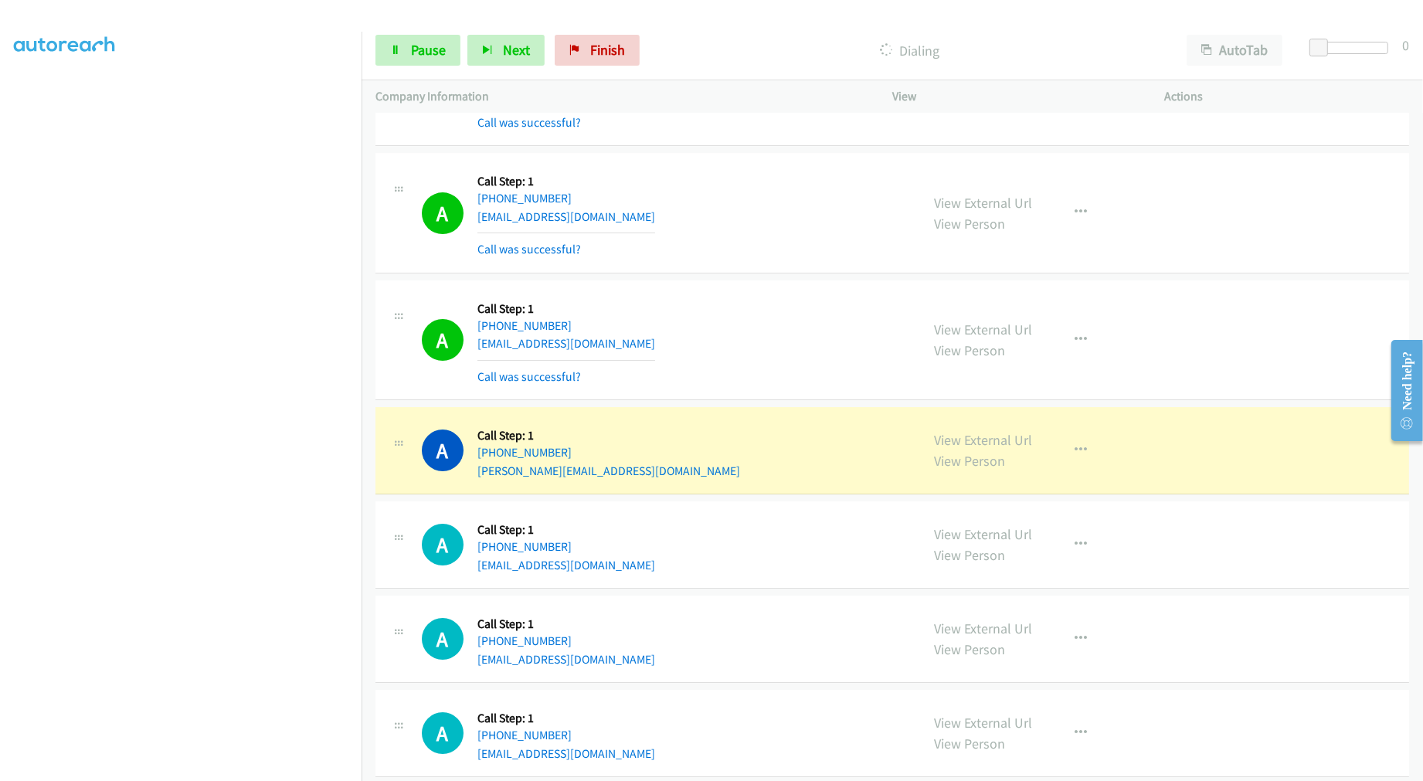
drag, startPoint x: 956, startPoint y: 446, endPoint x: 691, endPoint y: 195, distance: 365.0
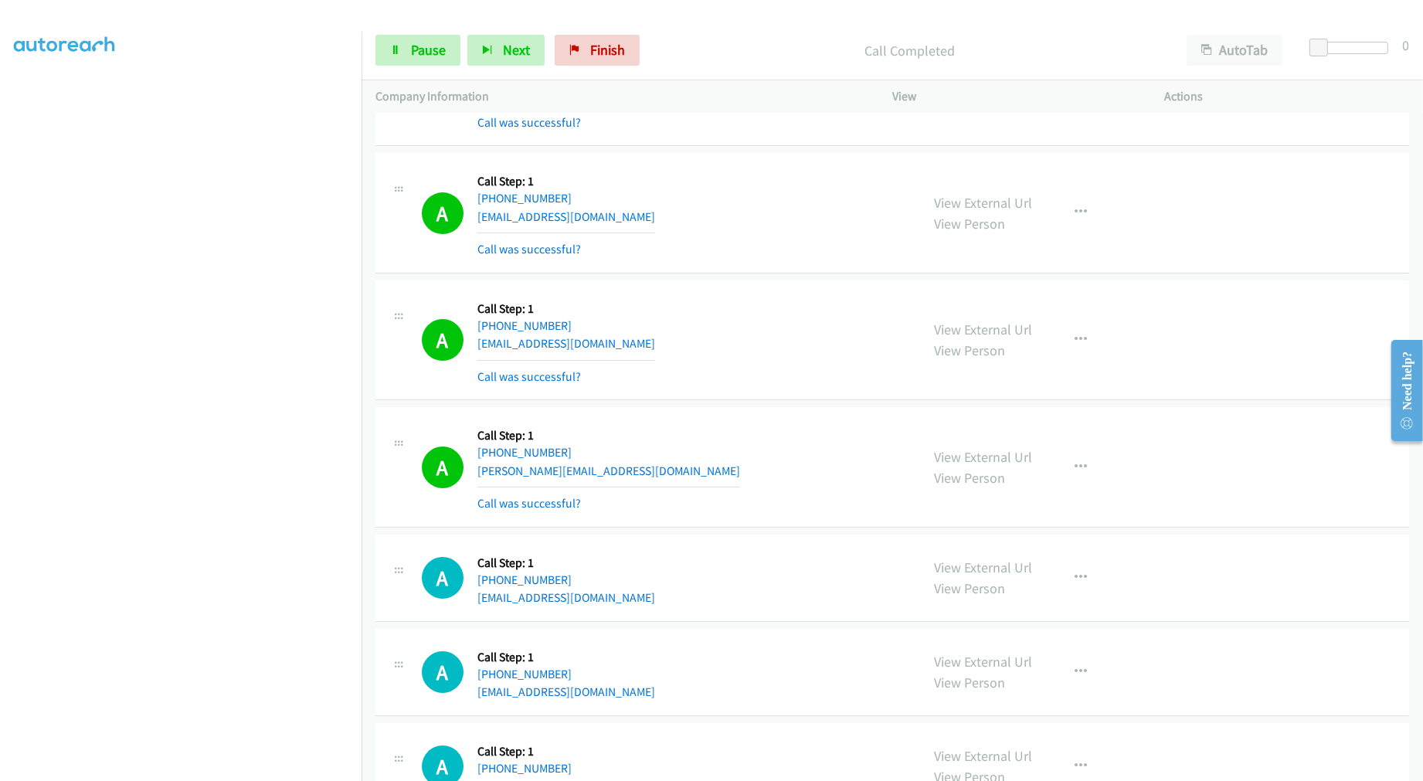
scroll to position [6084, 0]
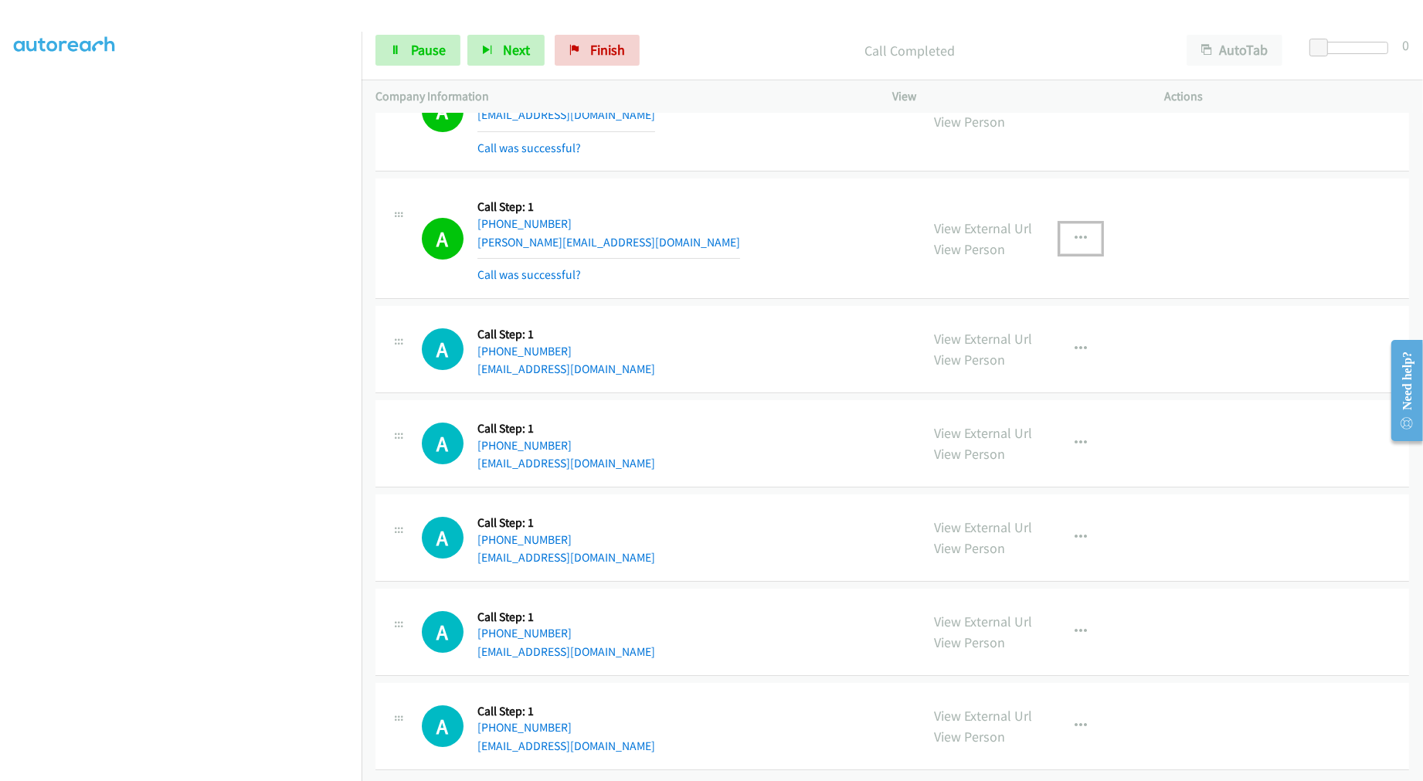
drag, startPoint x: 1076, startPoint y: 234, endPoint x: 979, endPoint y: 342, distance: 145.0
click at [1075, 234] on button "button" at bounding box center [1081, 238] width 42 height 31
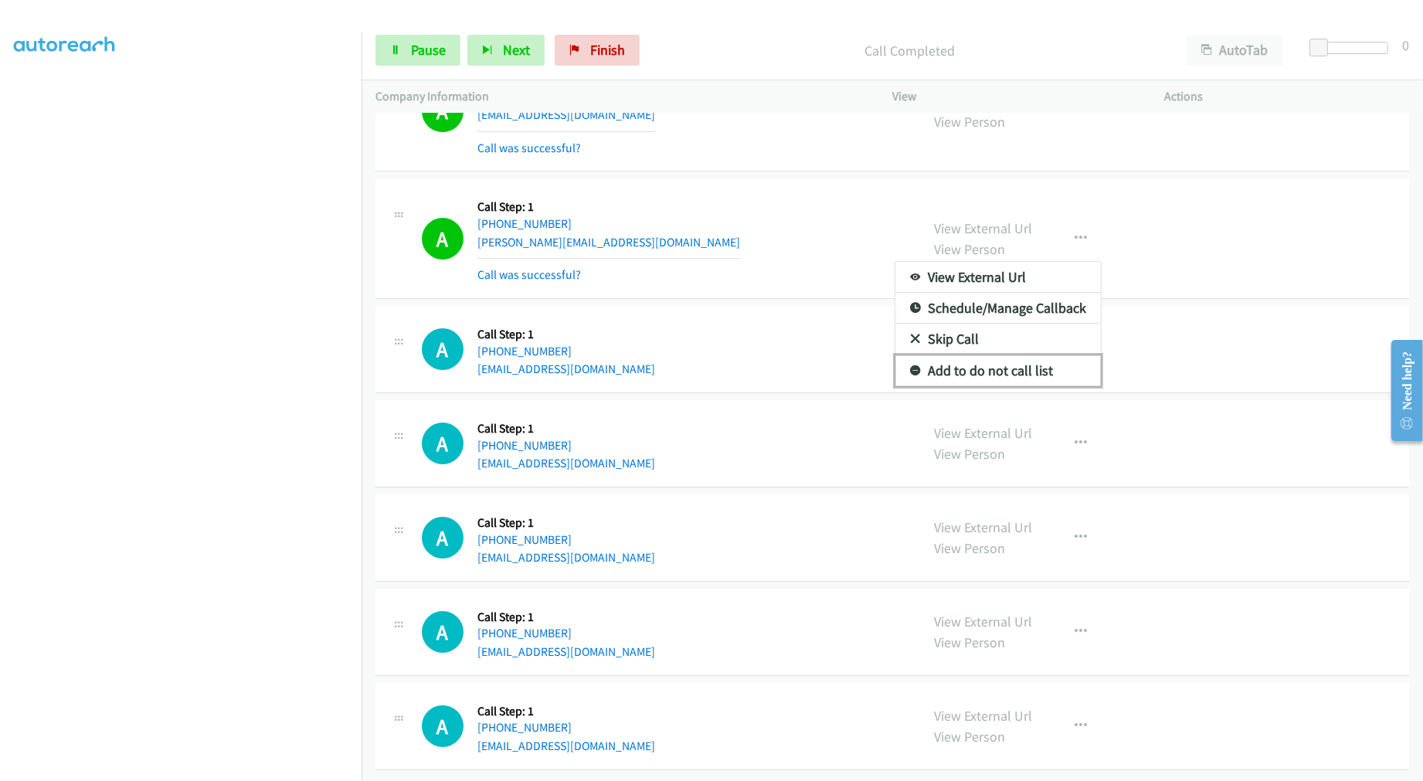
click at [976, 355] on link "Add to do not call list" at bounding box center [997, 370] width 205 height 31
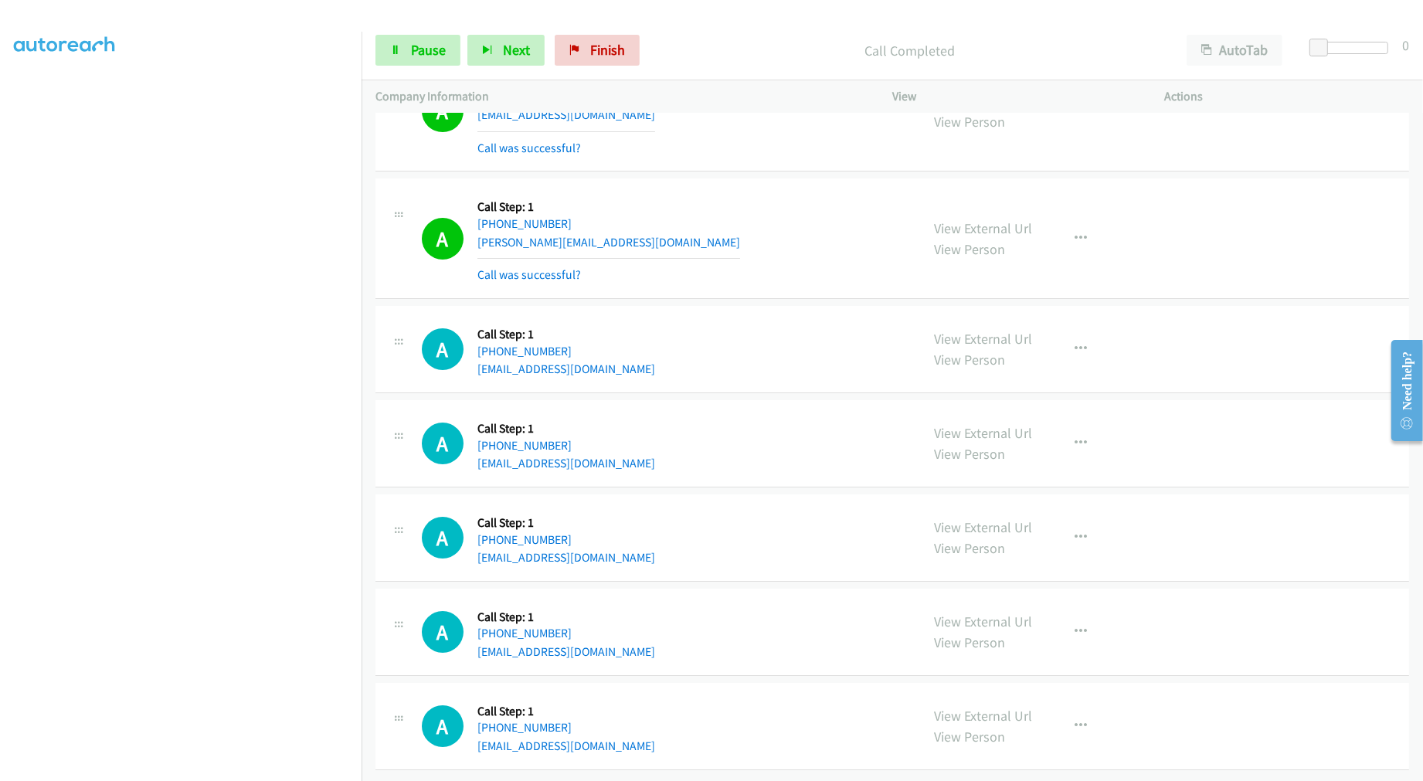
click at [742, 219] on div "A Callback Scheduled Call Step: 1 America/Chicago +1 612-201-7574 tricia@silpal…" at bounding box center [664, 238] width 484 height 92
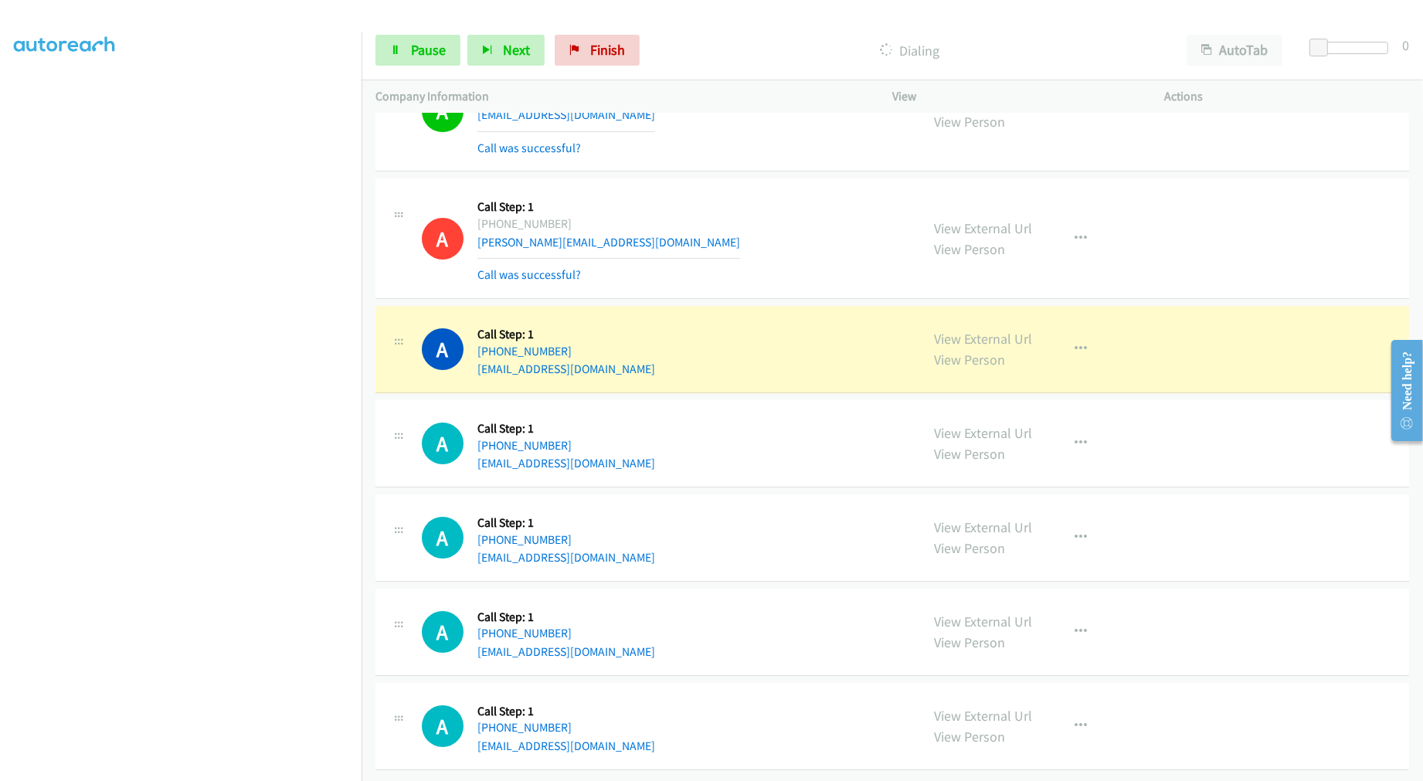
click at [763, 283] on div "A Callback Scheduled Call Step: 1 America/Chicago +1 612-201-7574 tricia@silpal…" at bounding box center [891, 238] width 1033 height 120
click at [772, 302] on td "A Callback Scheduled Call Step: 1 America/New_York +1 215-901-7616 atoffling@gm…" at bounding box center [891, 349] width 1061 height 94
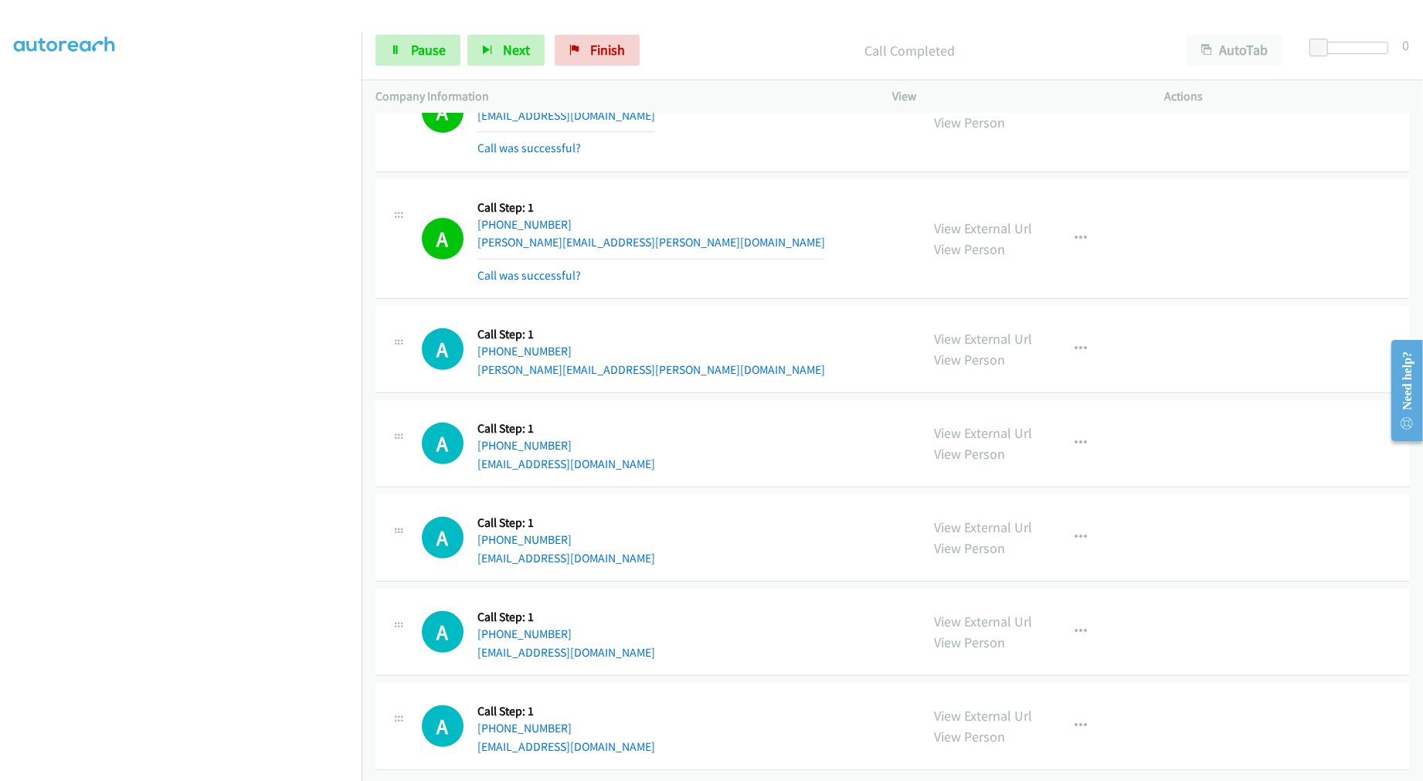
scroll to position [7016, 0]
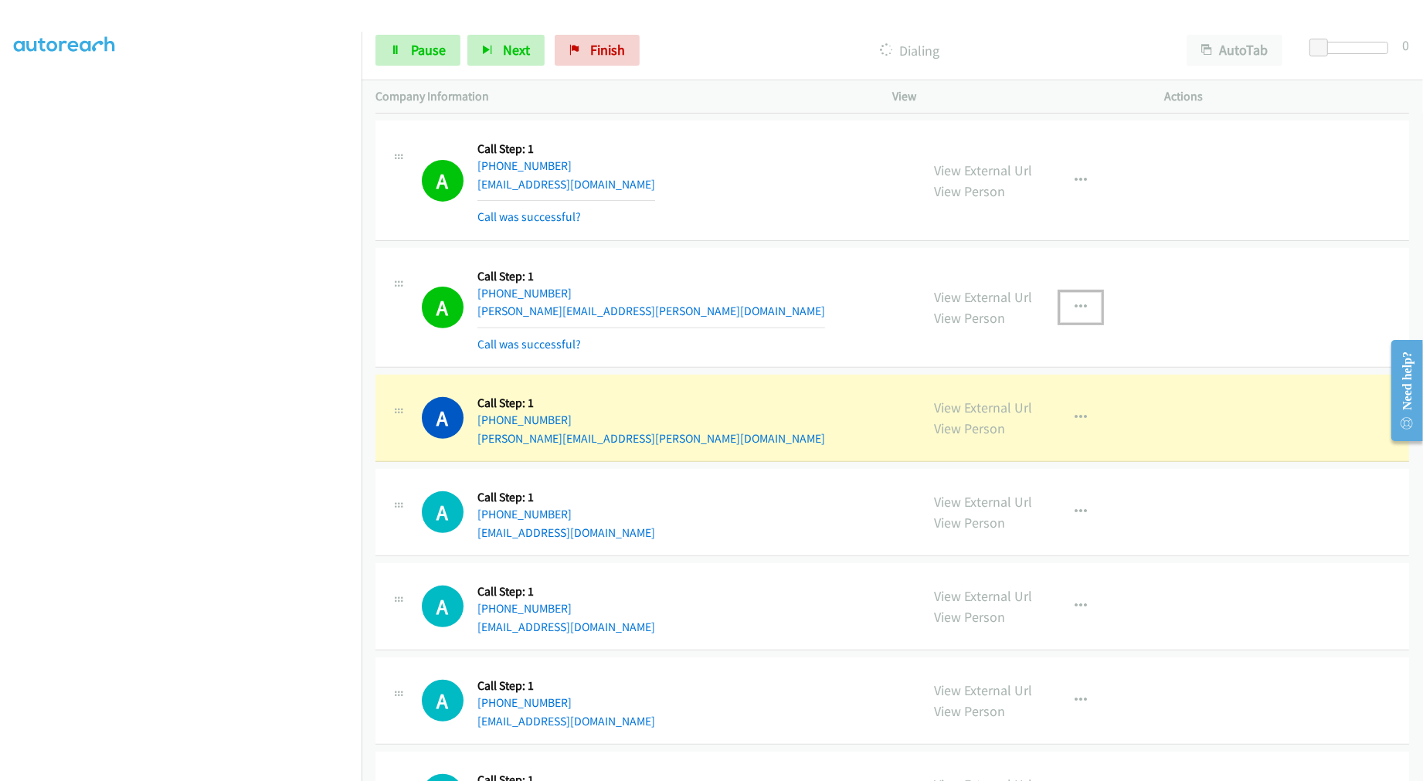
drag, startPoint x: 1074, startPoint y: 312, endPoint x: 1047, endPoint y: 405, distance: 96.8
click at [1074, 312] on icon "button" at bounding box center [1080, 307] width 12 height 12
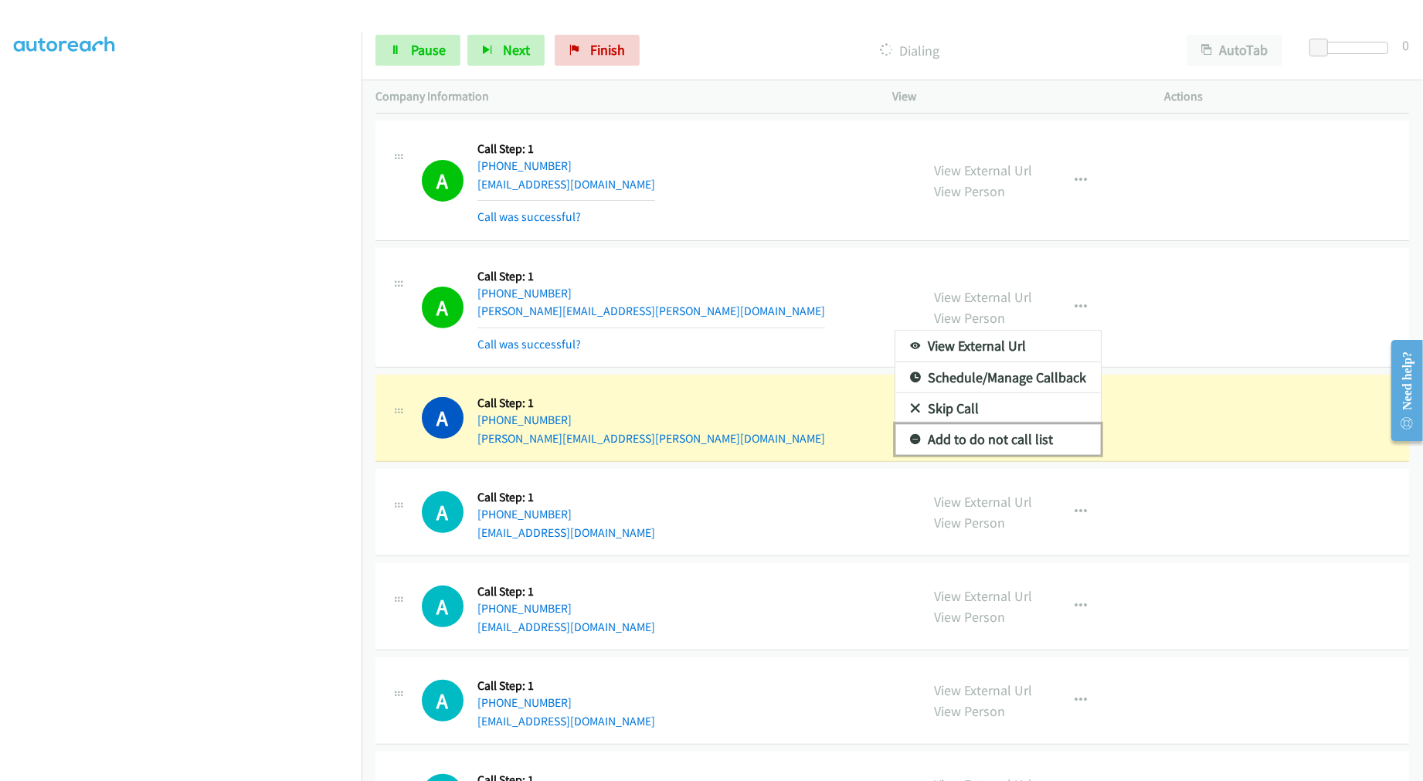
click at [1013, 442] on link "Add to do not call list" at bounding box center [997, 439] width 205 height 31
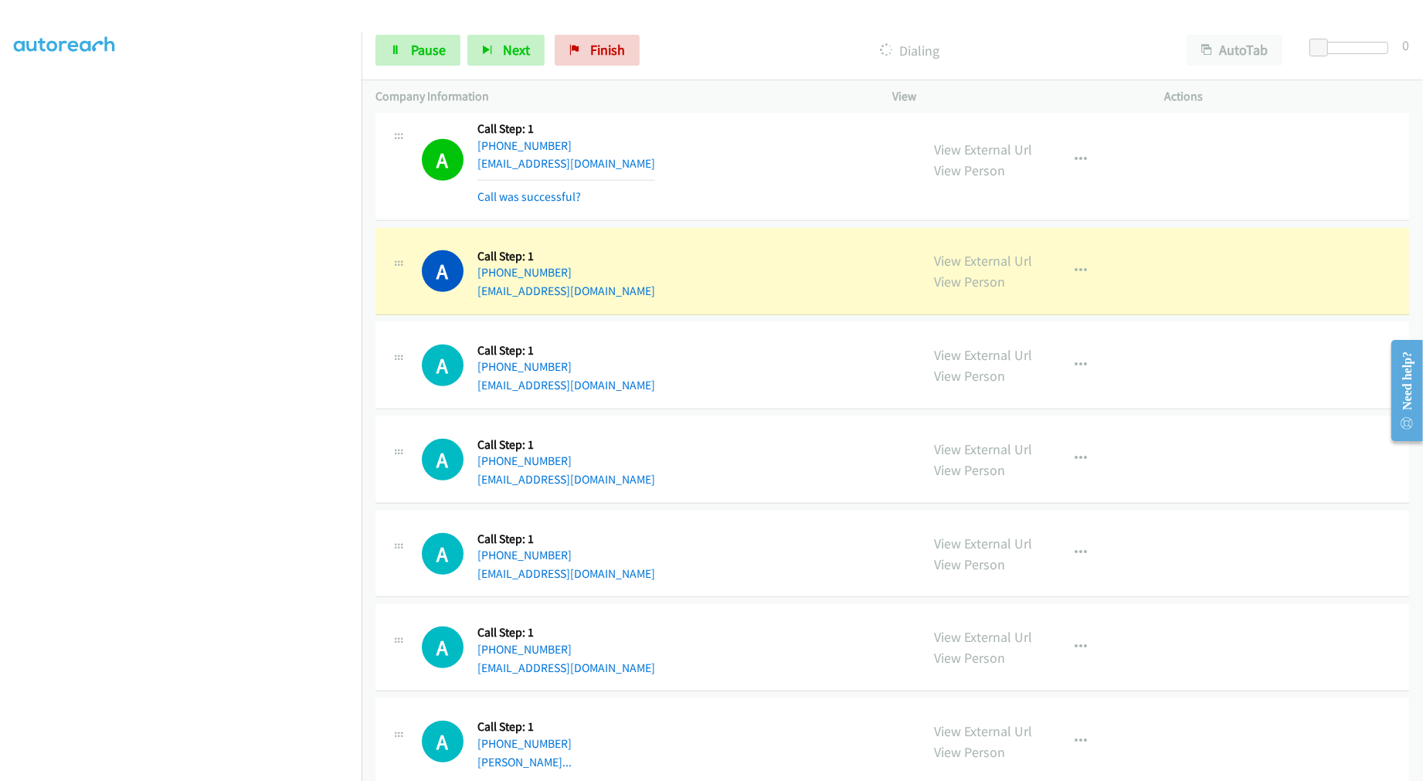
scroll to position [7702, 0]
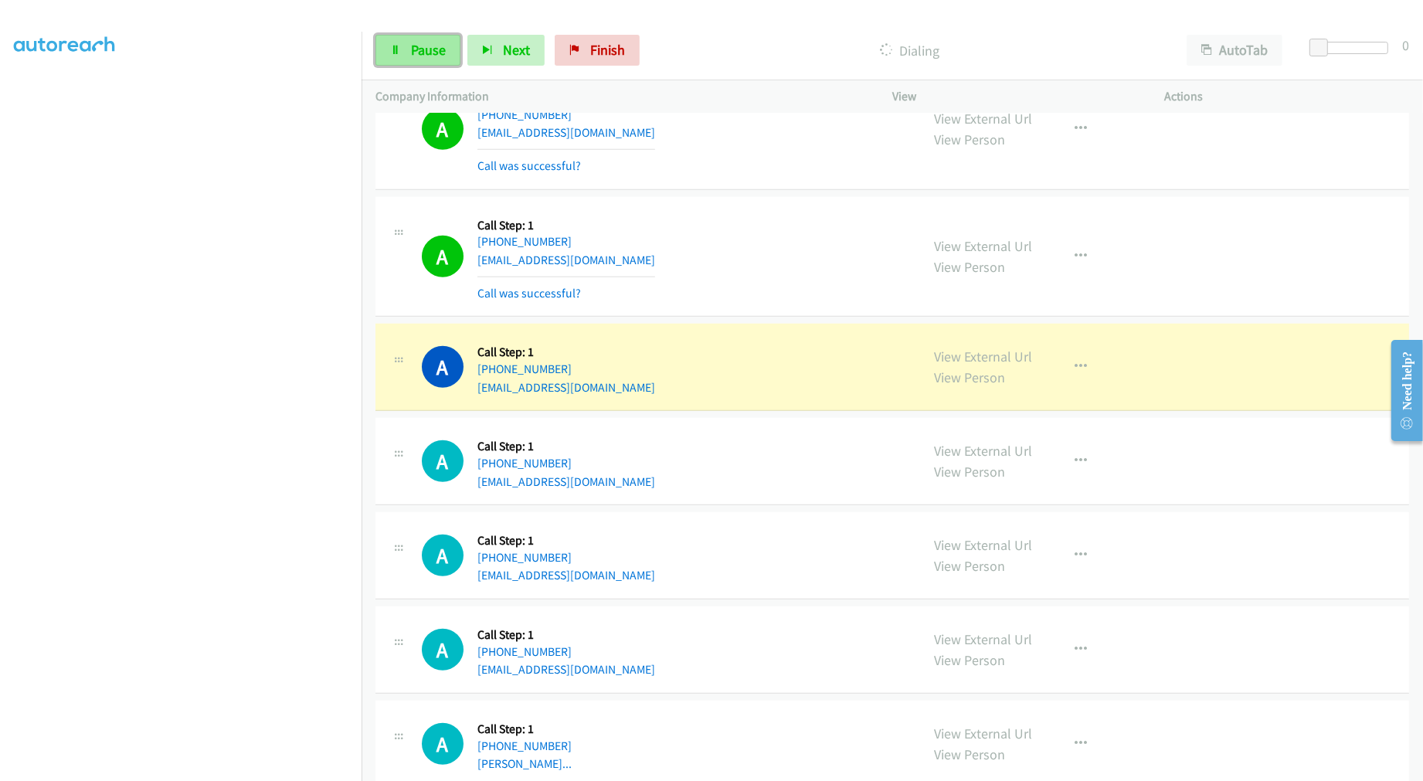
click at [396, 46] on icon at bounding box center [395, 51] width 11 height 11
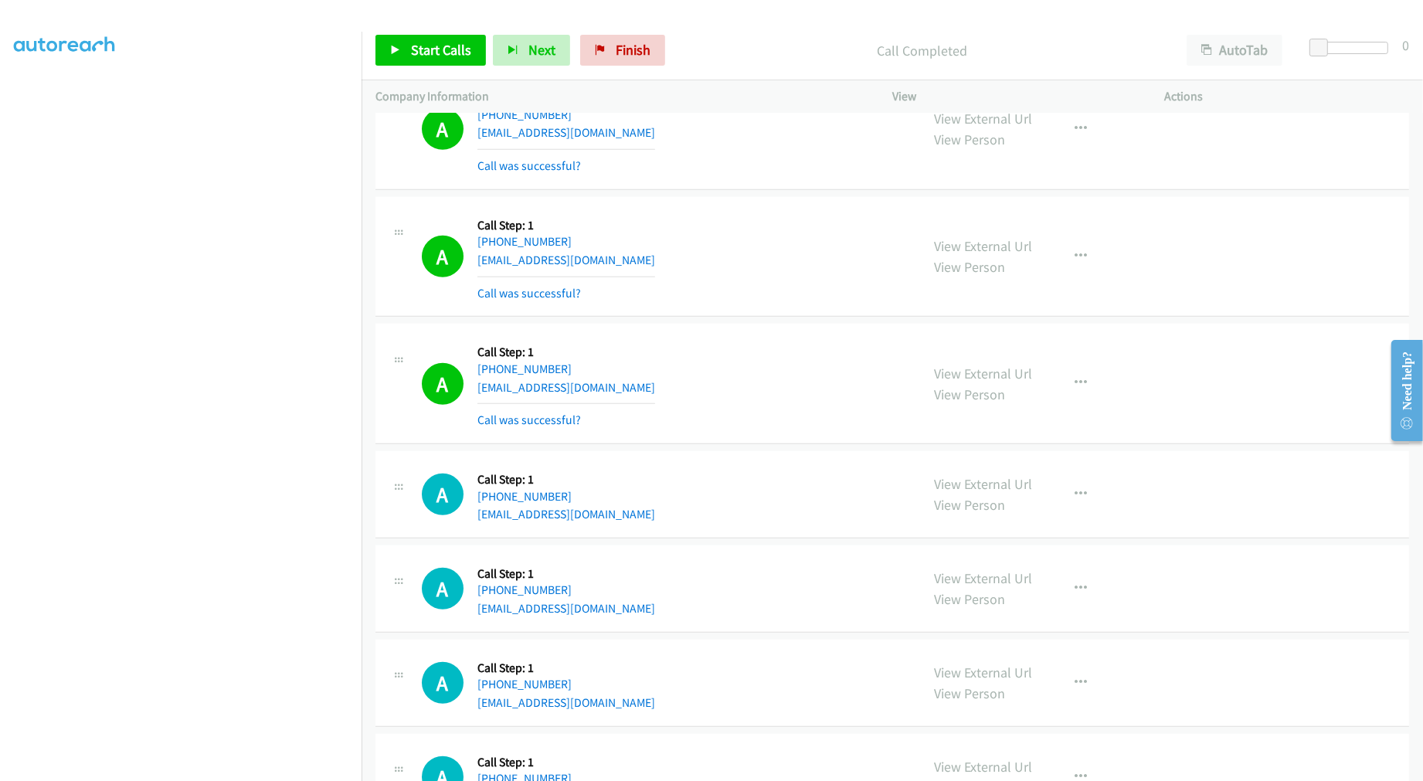
click at [670, 244] on div "A Callback Scheduled Call Step: 1 America/New_York +1 859-552-5840 jillian.jcls…" at bounding box center [664, 257] width 484 height 92
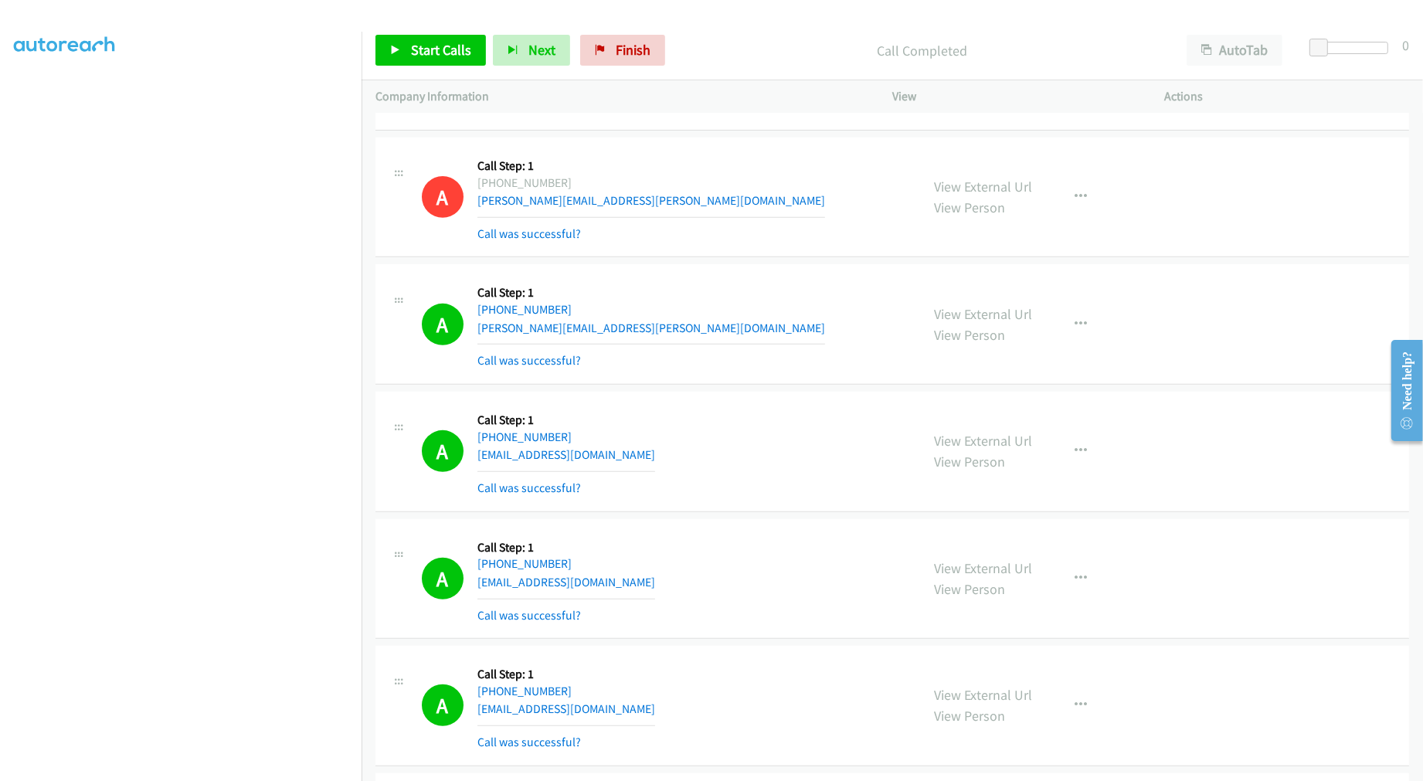
click at [1045, 446] on div "View External Url View Person View External Url Email Schedule/Manage Callback …" at bounding box center [1063, 452] width 287 height 92
click at [1062, 450] on button "button" at bounding box center [1081, 451] width 42 height 31
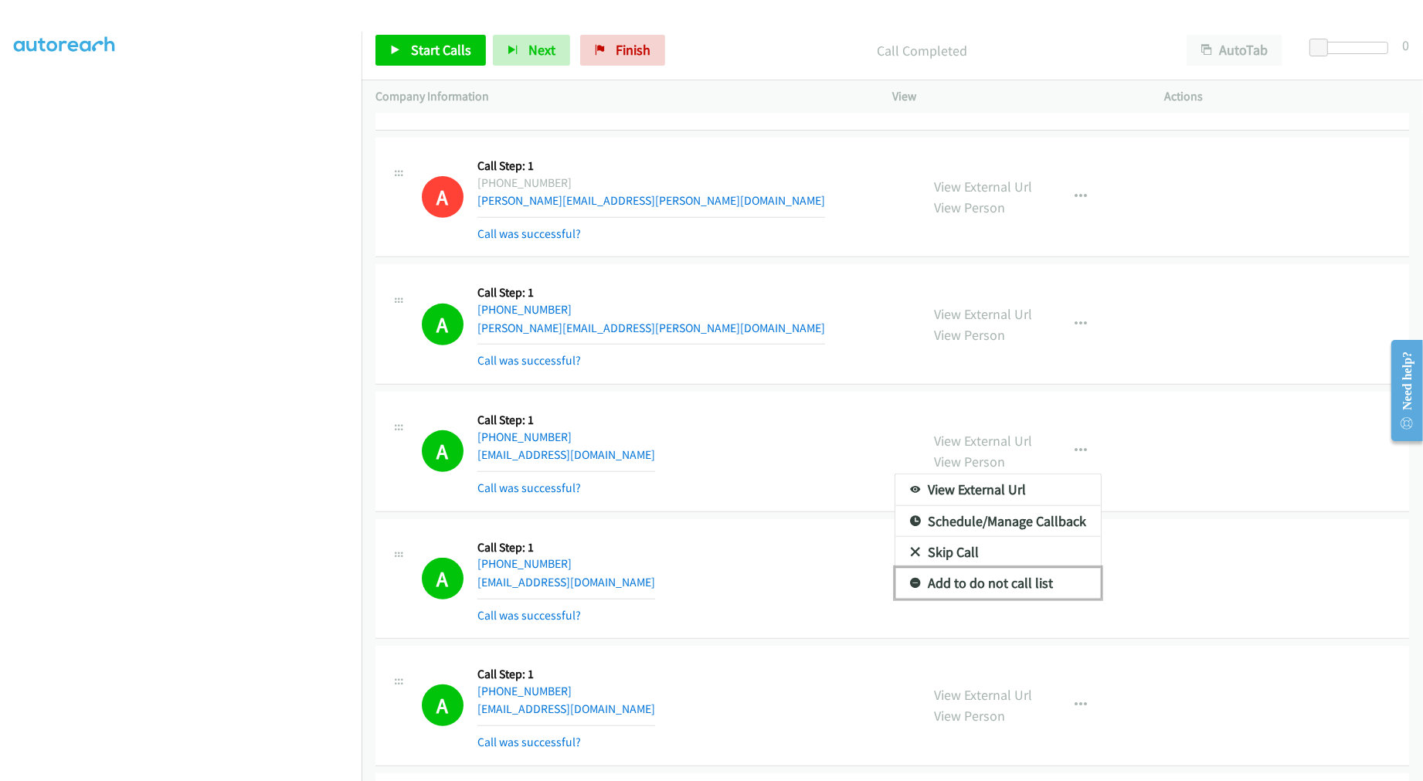
click at [986, 587] on link "Add to do not call list" at bounding box center [997, 583] width 205 height 31
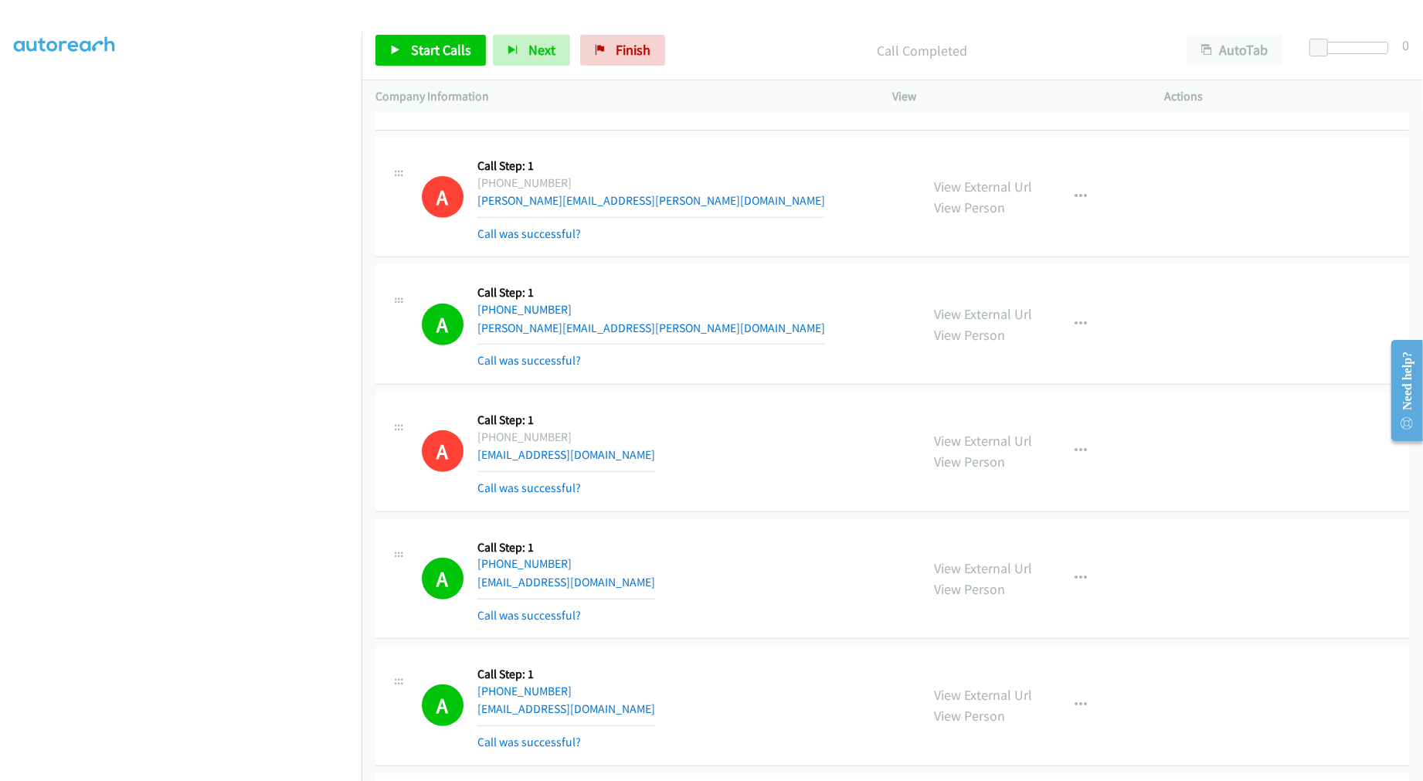
click at [711, 389] on td "A Callback Scheduled Call Step: 1 America/Los_Angeles +1 360-840-6328 kathleen.…" at bounding box center [891, 324] width 1061 height 127
drag, startPoint x: 724, startPoint y: 226, endPoint x: 720, endPoint y: 253, distance: 27.3
click at [720, 238] on div "A Callback Scheduled Call Step: 1 America/New_York +1 631-555-2424 john.port@ch…" at bounding box center [664, 197] width 484 height 92
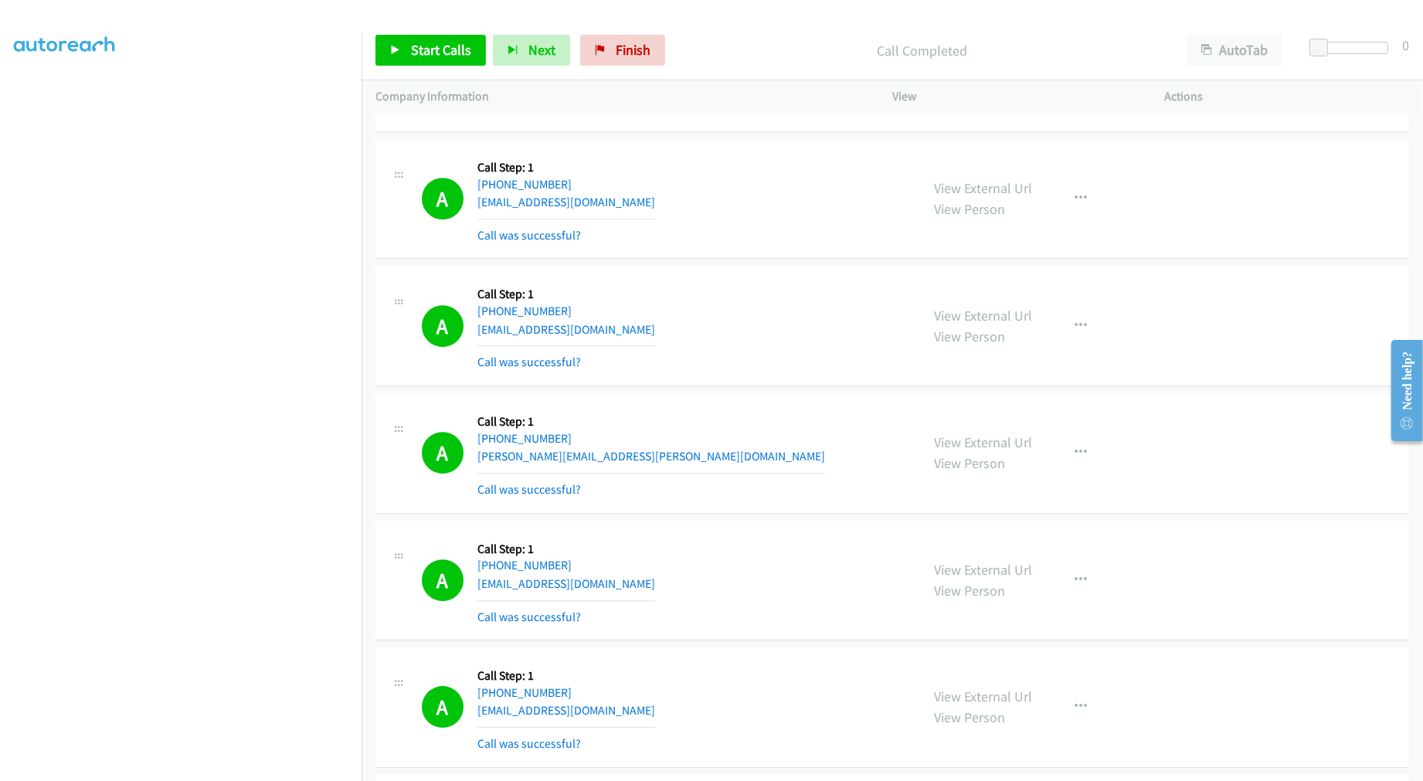
click at [1083, 472] on div "View External Url View Person View External Url Email Schedule/Manage Callback …" at bounding box center [1063, 453] width 287 height 92
click at [1074, 456] on icon "button" at bounding box center [1080, 452] width 12 height 12
click at [958, 581] on link "Add to do not call list" at bounding box center [997, 584] width 205 height 31
click at [783, 467] on div "A Callback Scheduled Call Step: 1 America/New_York +1 843-442-5148 steven.carne…" at bounding box center [664, 453] width 484 height 92
click at [434, 45] on span "Start Calls" at bounding box center [441, 50] width 60 height 18
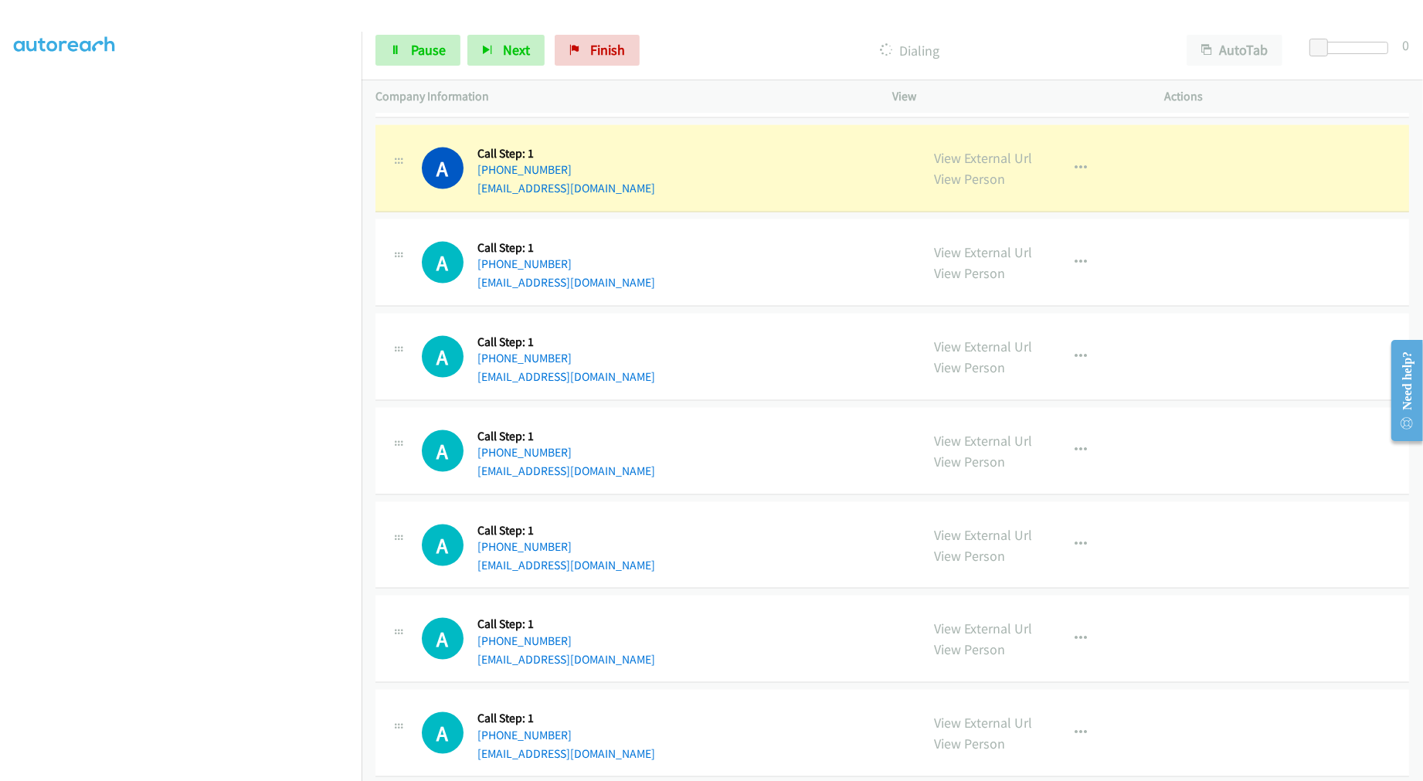
scroll to position [8780, 0]
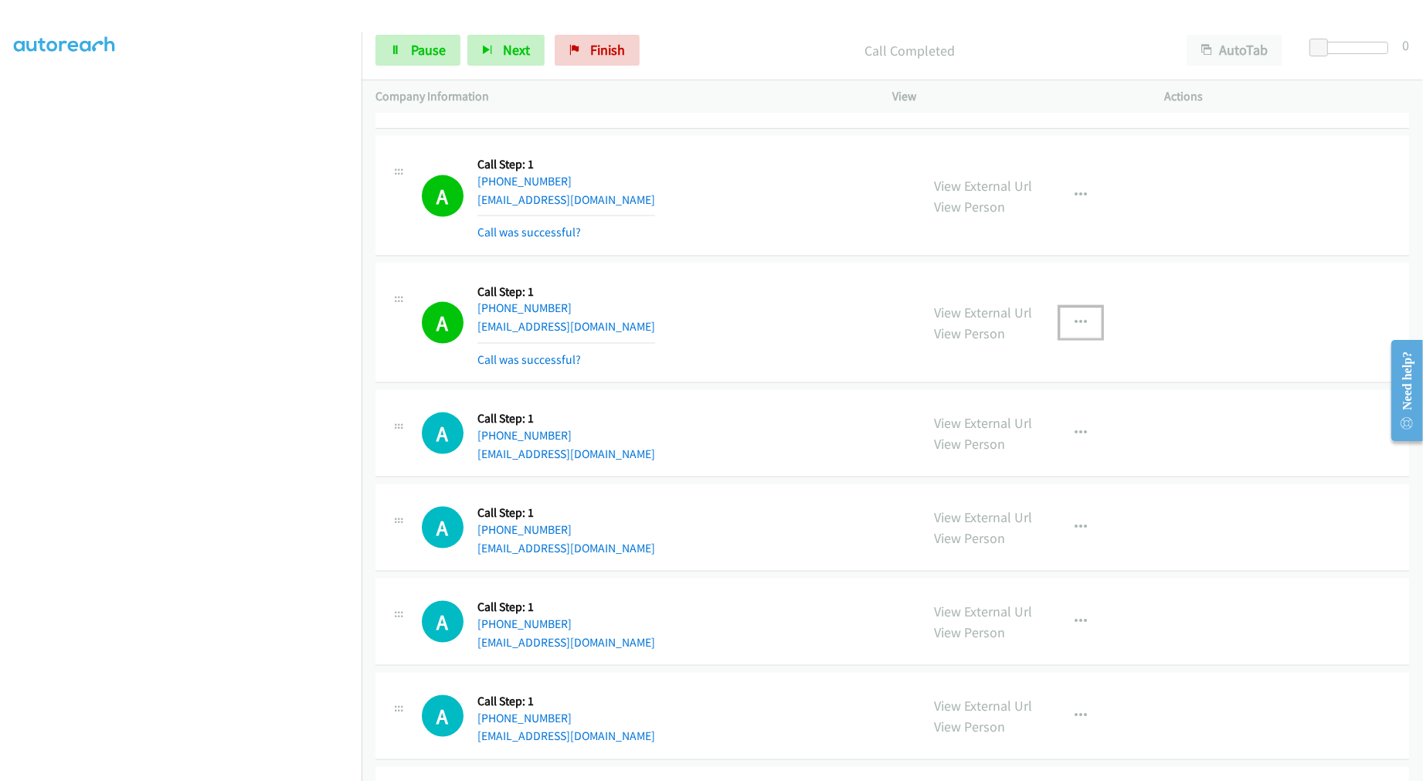
drag, startPoint x: 1072, startPoint y: 322, endPoint x: 1014, endPoint y: 425, distance: 117.9
click at [1074, 322] on icon "button" at bounding box center [1080, 323] width 12 height 12
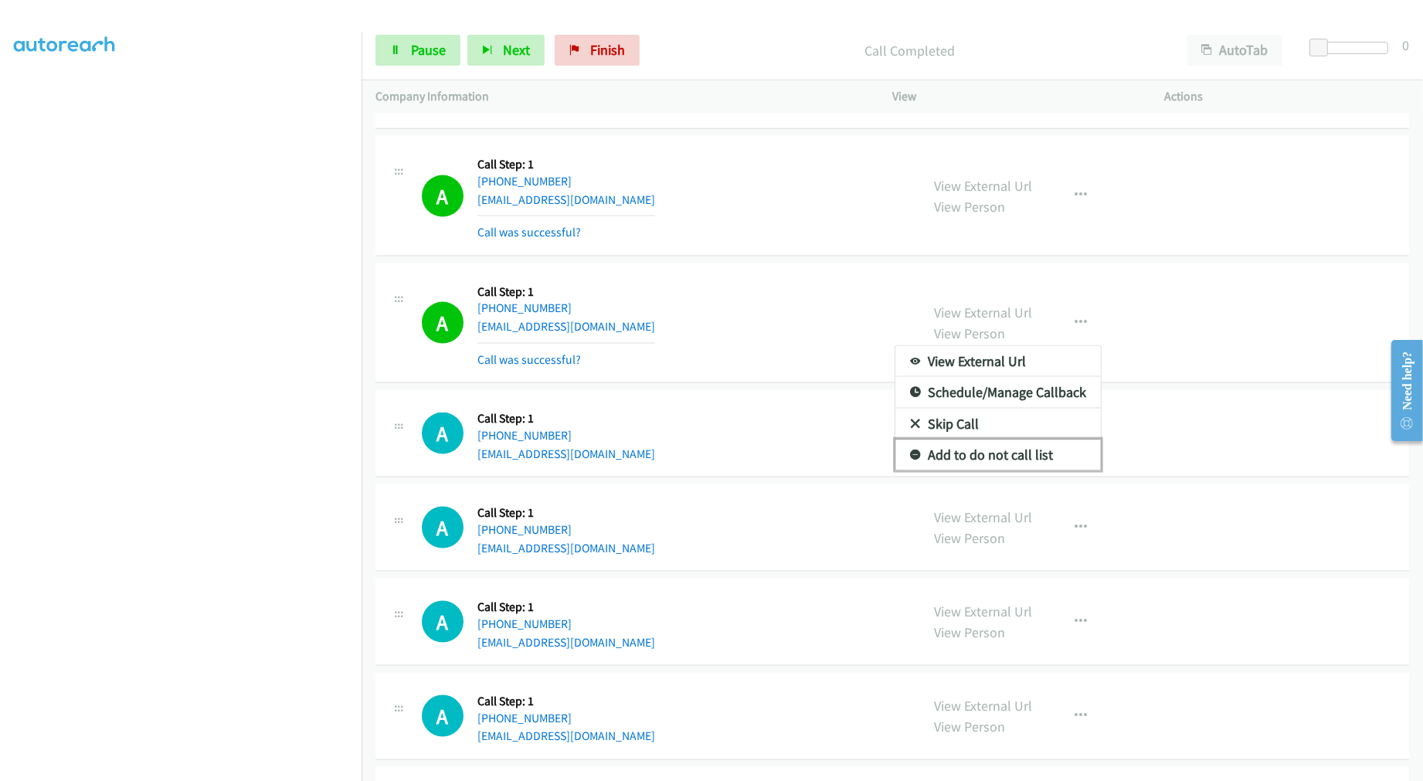
click at [992, 464] on link "Add to do not call list" at bounding box center [997, 454] width 205 height 31
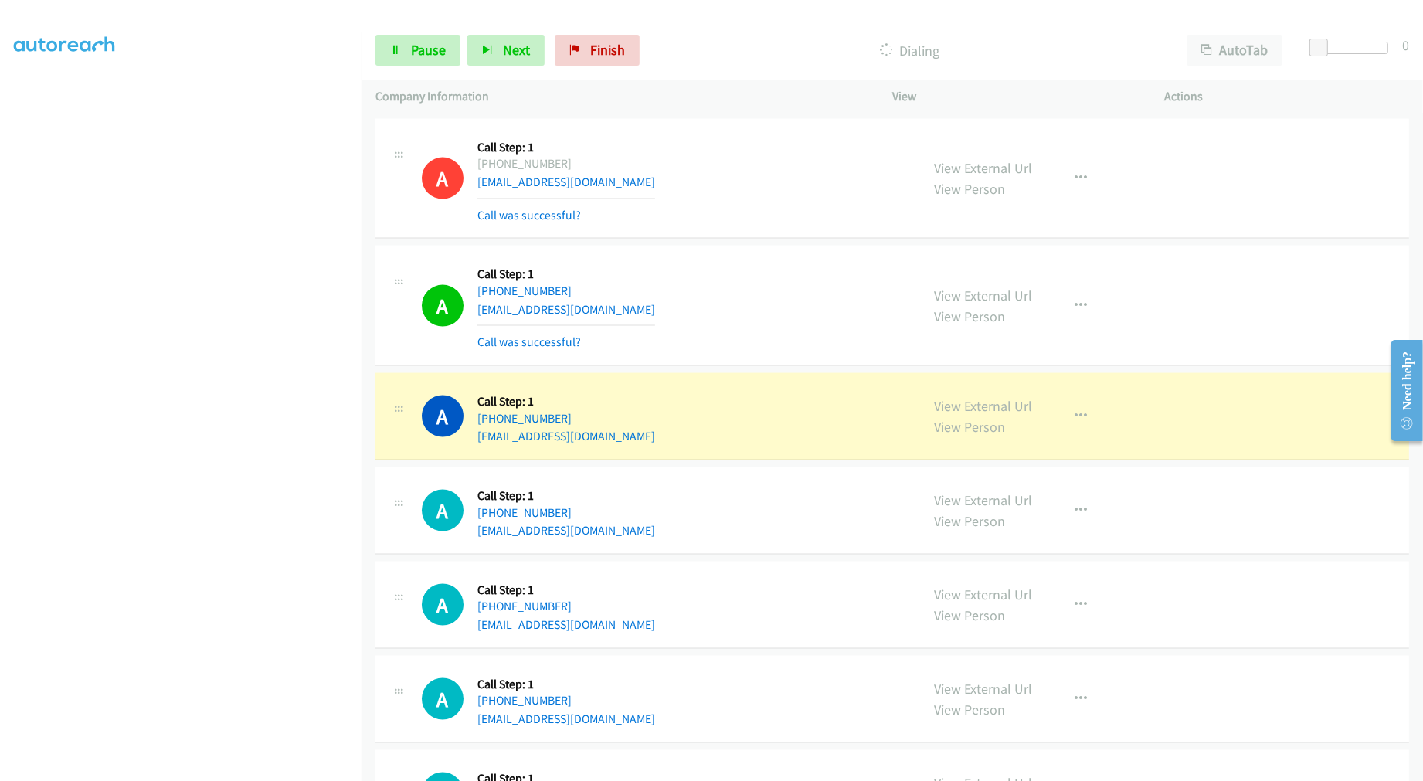
scroll to position [8952, 0]
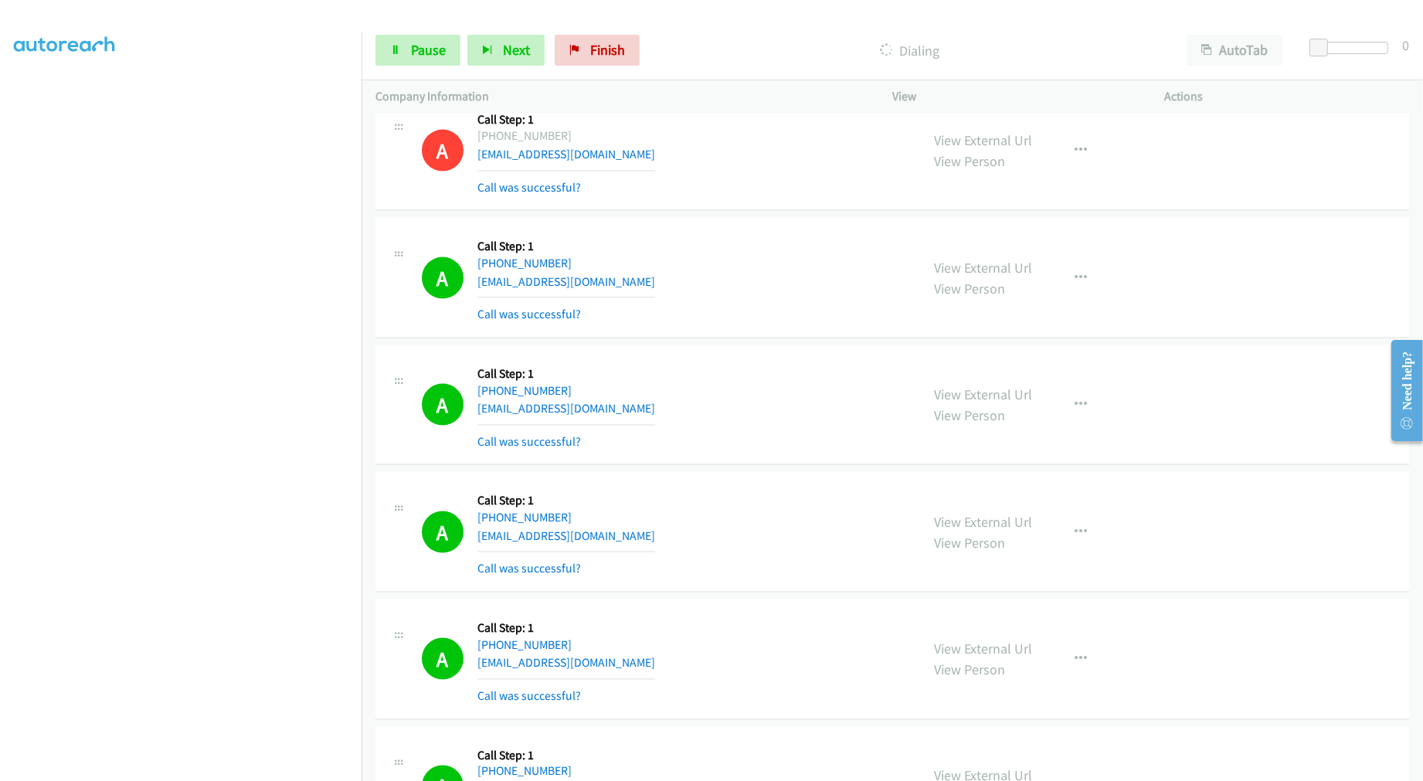
drag, startPoint x: 967, startPoint y: 272, endPoint x: 953, endPoint y: 258, distance: 19.7
drag, startPoint x: 430, startPoint y: 48, endPoint x: 439, endPoint y: 54, distance: 10.5
click at [430, 48] on span "Pause" at bounding box center [428, 50] width 35 height 18
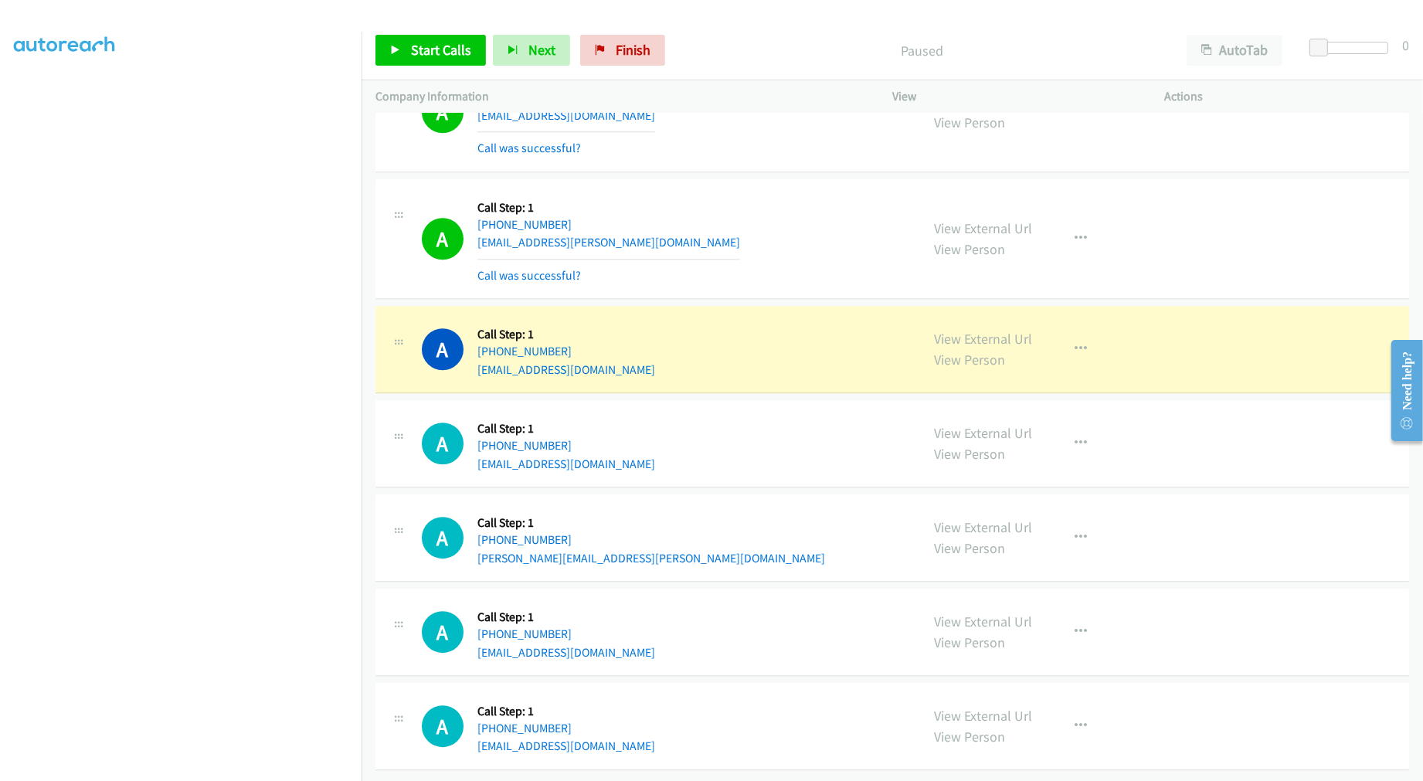
scroll to position [11180, 0]
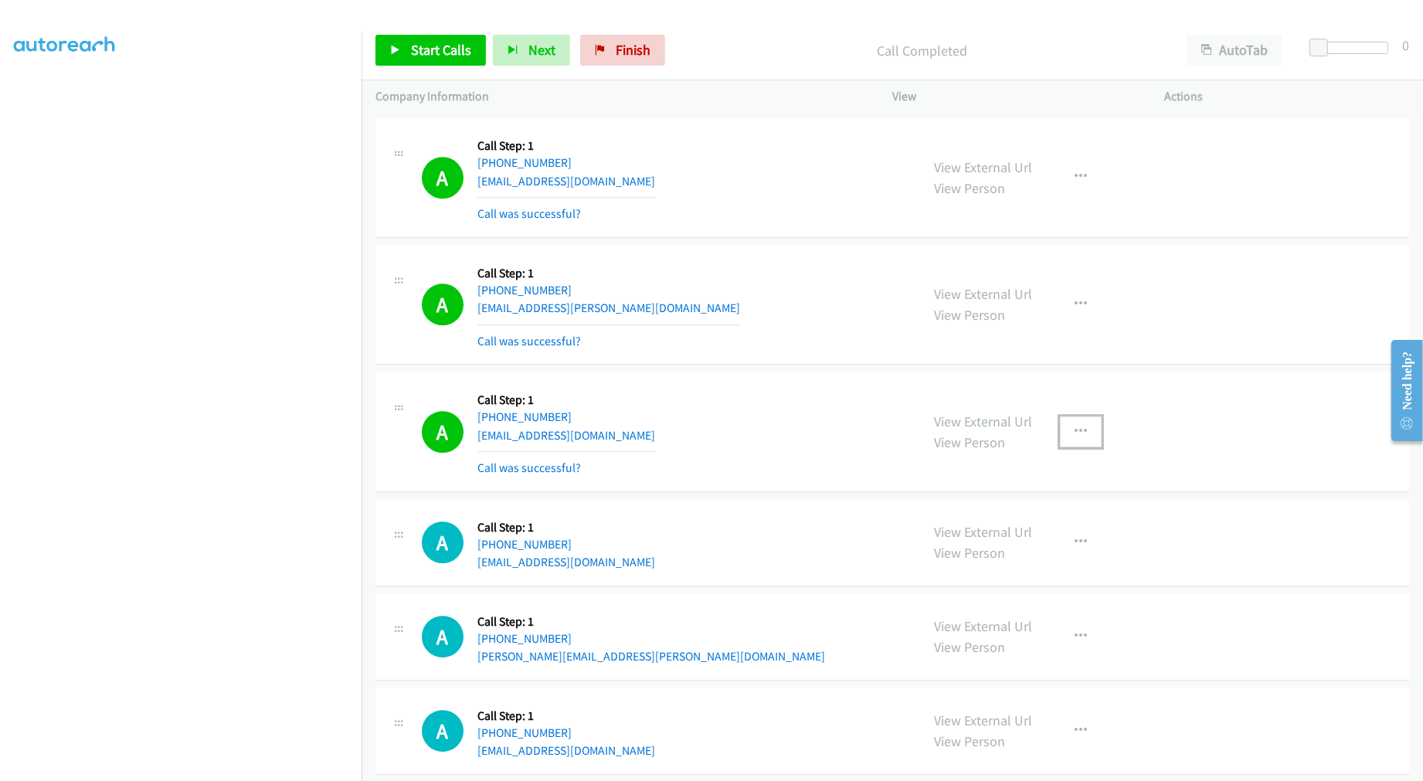
click at [1074, 433] on icon "button" at bounding box center [1080, 432] width 12 height 12
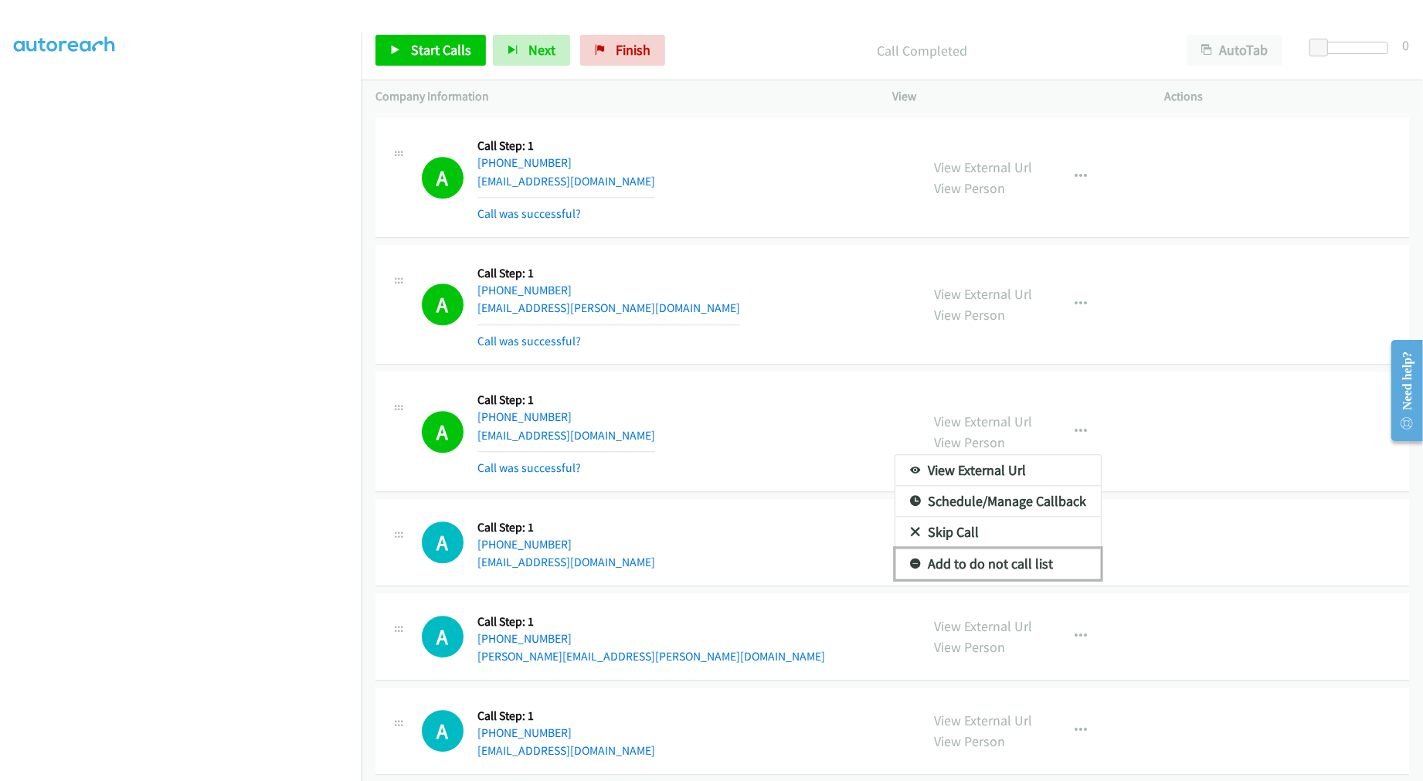
click at [993, 566] on link "Add to do not call list" at bounding box center [997, 563] width 205 height 31
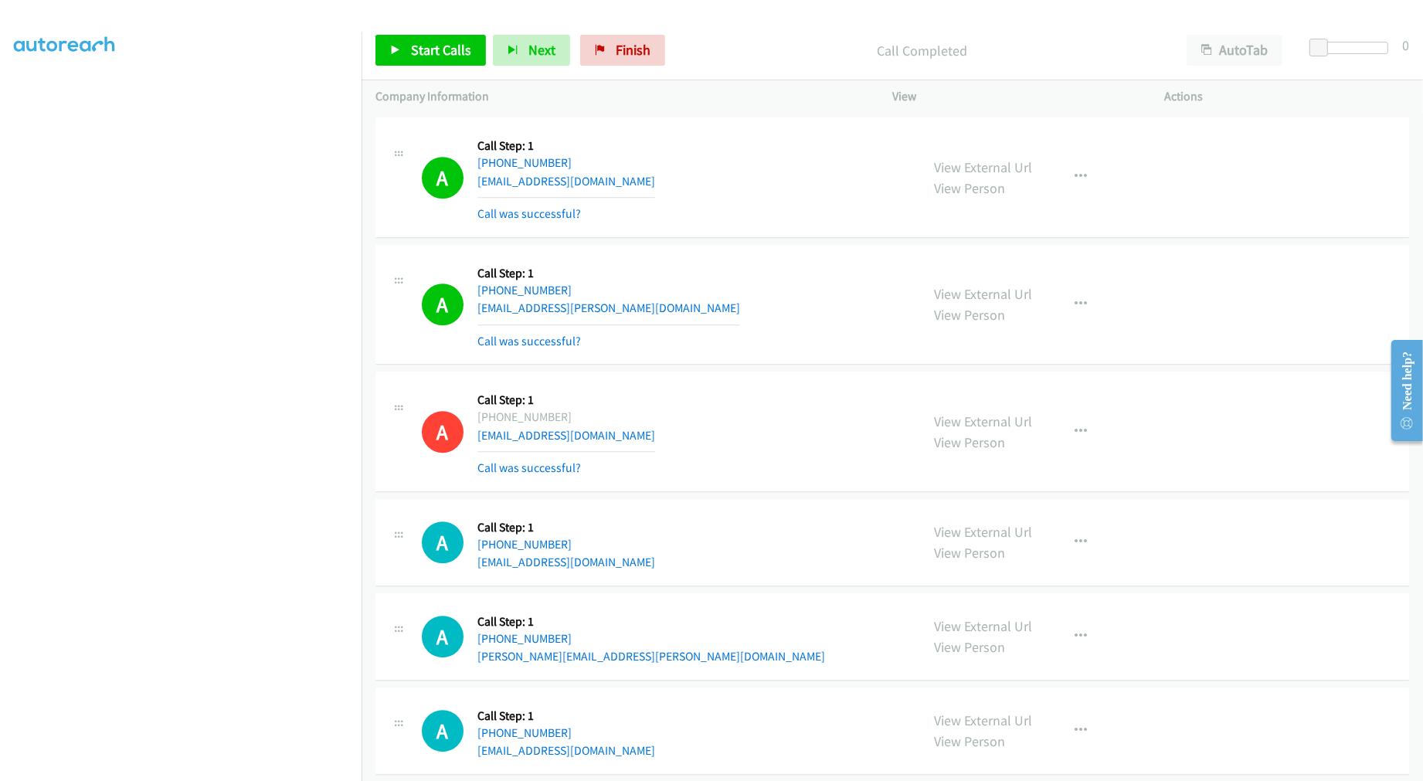
click at [742, 355] on div "A Callback Scheduled Call Step: 1 America/Denver +1 435-731-2349 pblos.martinez…" at bounding box center [891, 305] width 1033 height 120
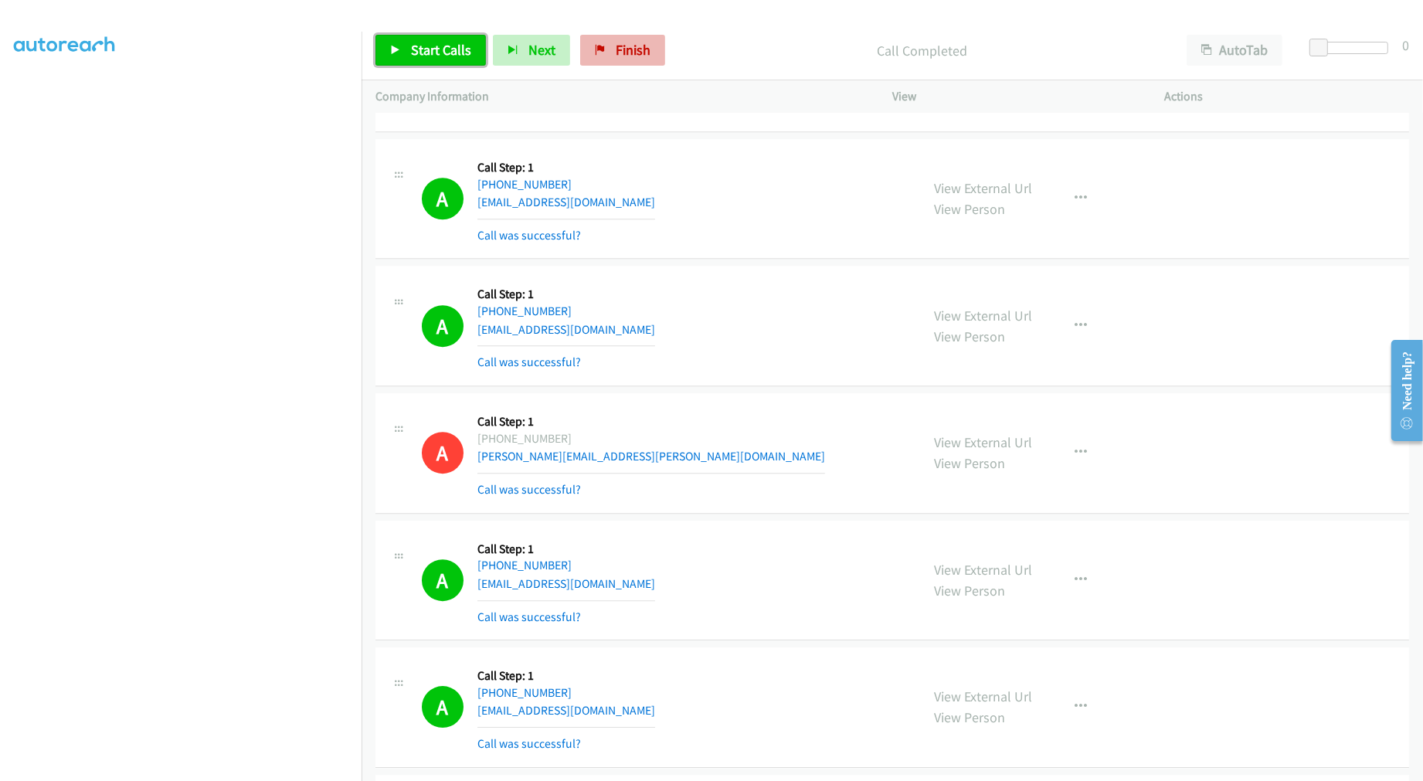
drag, startPoint x: 413, startPoint y: 53, endPoint x: 610, endPoint y: 45, distance: 197.1
click at [413, 53] on span "Start Calls" at bounding box center [441, 50] width 60 height 18
click at [751, 266] on td "A Callback Scheduled Call Step: 1 America/New_York +1 706-575-7115 jonesjaydin0…" at bounding box center [891, 326] width 1061 height 127
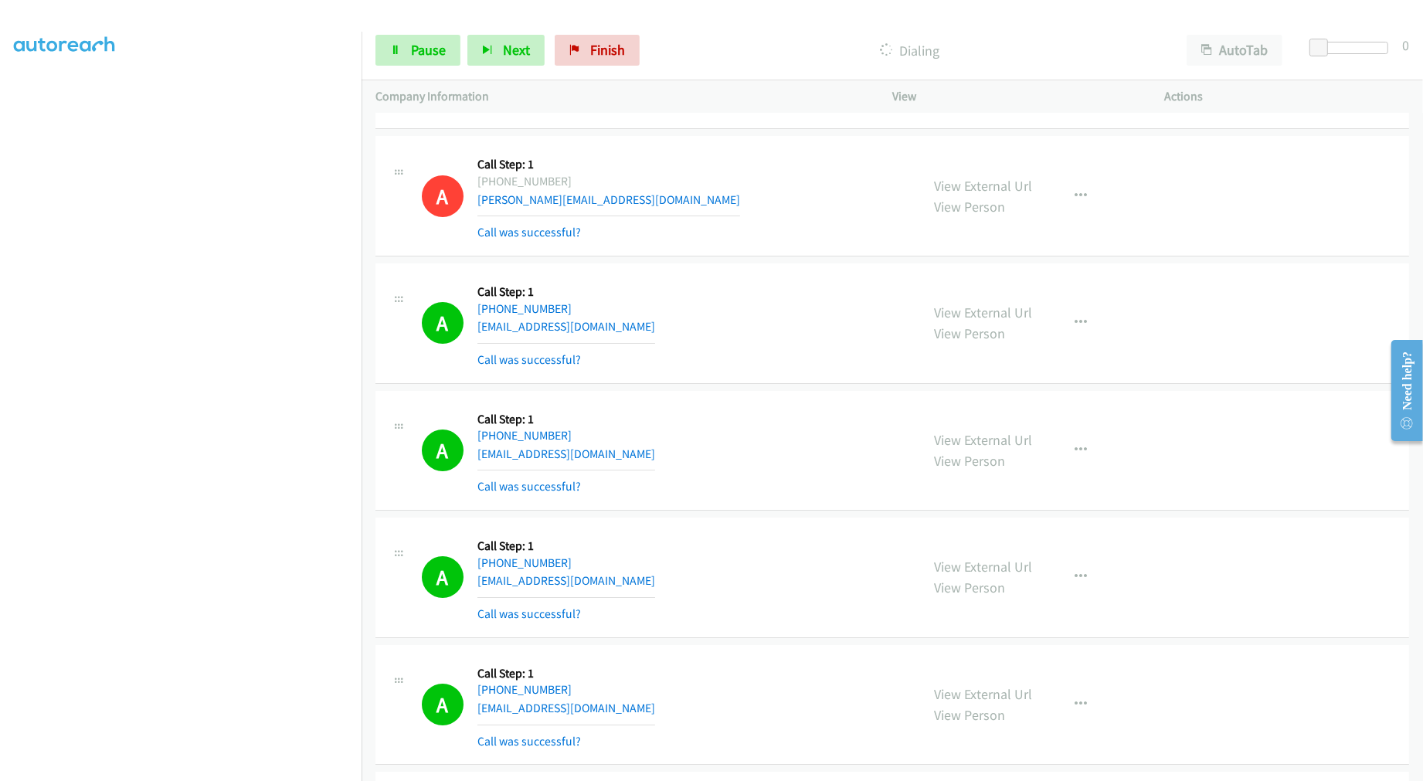
scroll to position [6120, 0]
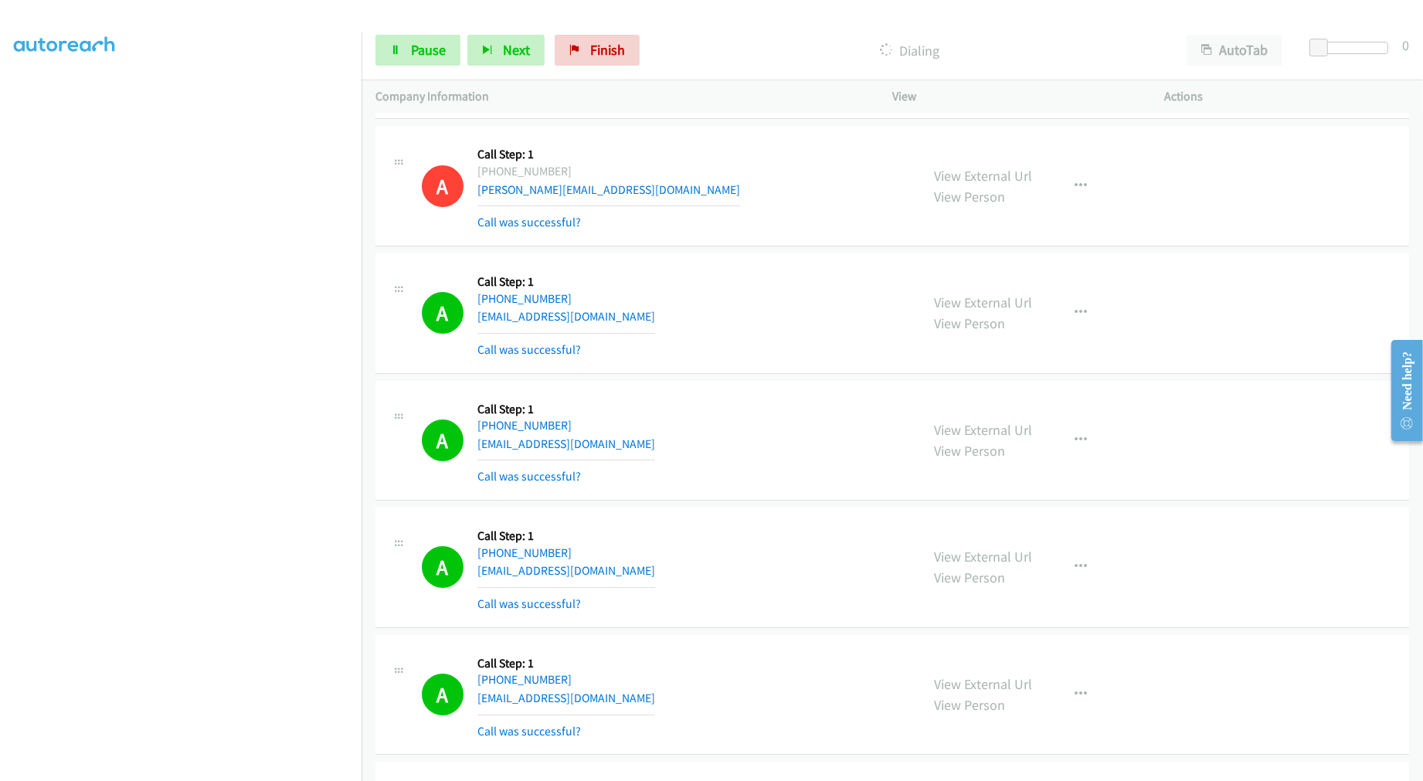
click at [762, 273] on div "A Callback Scheduled Call Step: 1 America/New_York +1 215-901-7616 atoffling@gm…" at bounding box center [664, 313] width 484 height 92
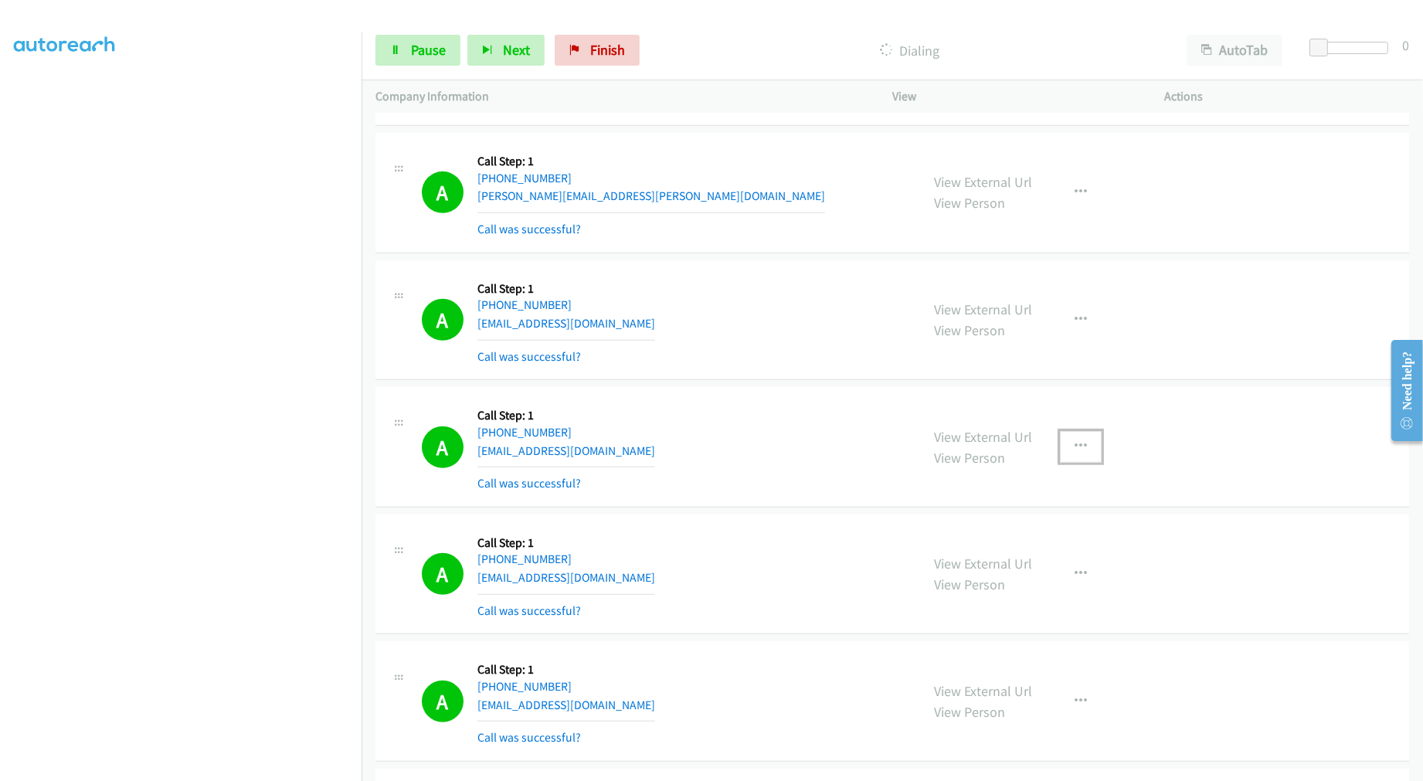
click at [1060, 452] on button "button" at bounding box center [1081, 446] width 42 height 31
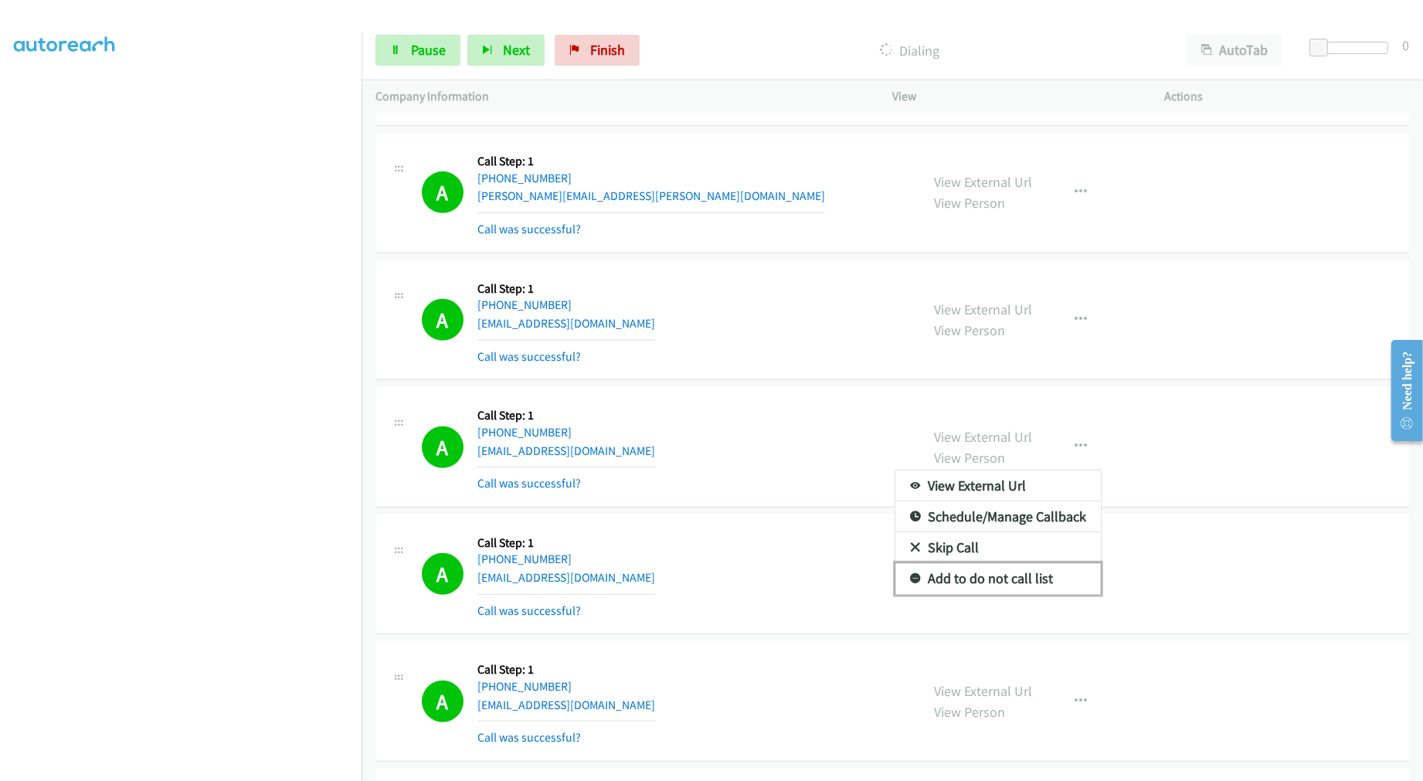
click at [1020, 578] on link "Add to do not call list" at bounding box center [997, 578] width 205 height 31
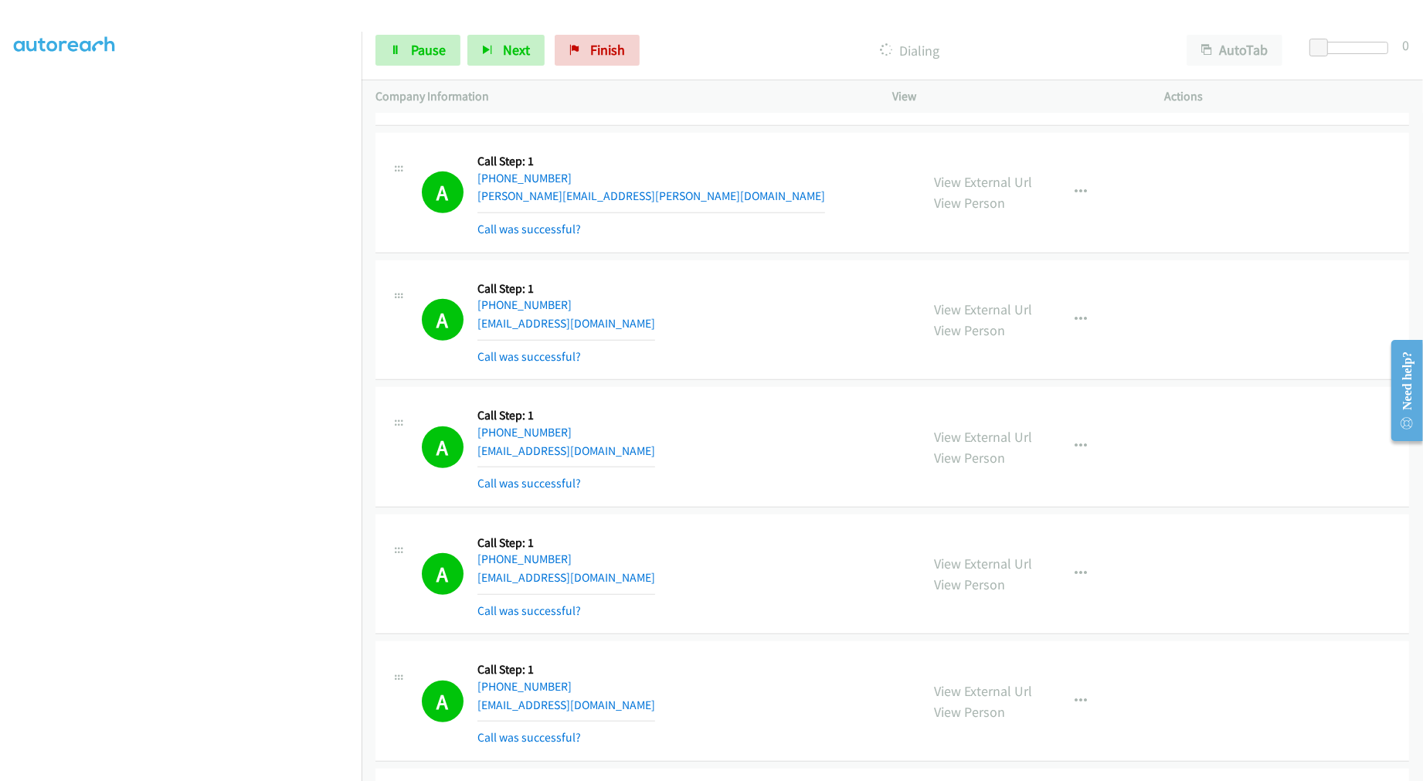
click at [704, 411] on div "A Callback Scheduled Call Step: 1 America/Chicago +1 318-780-3032 tiffanycoffin…" at bounding box center [664, 447] width 484 height 92
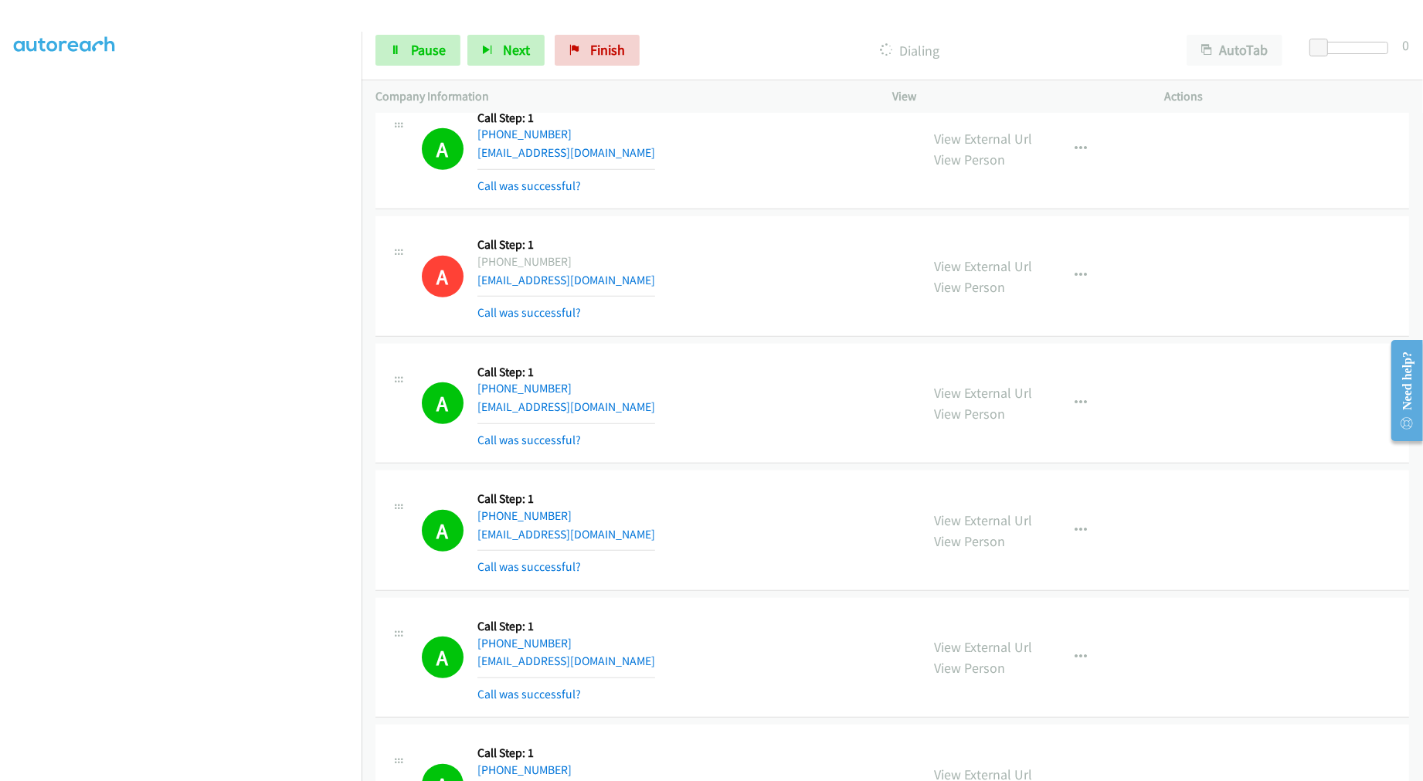
scroll to position [14006, 0]
click at [416, 53] on span "Pause" at bounding box center [428, 50] width 35 height 18
click at [454, 58] on span "Start Calls" at bounding box center [441, 50] width 60 height 18
click at [743, 369] on div "A Callback Scheduled Call Step: 1 America/New_York +1 706-703-0980 jessicavelas…" at bounding box center [664, 403] width 484 height 92
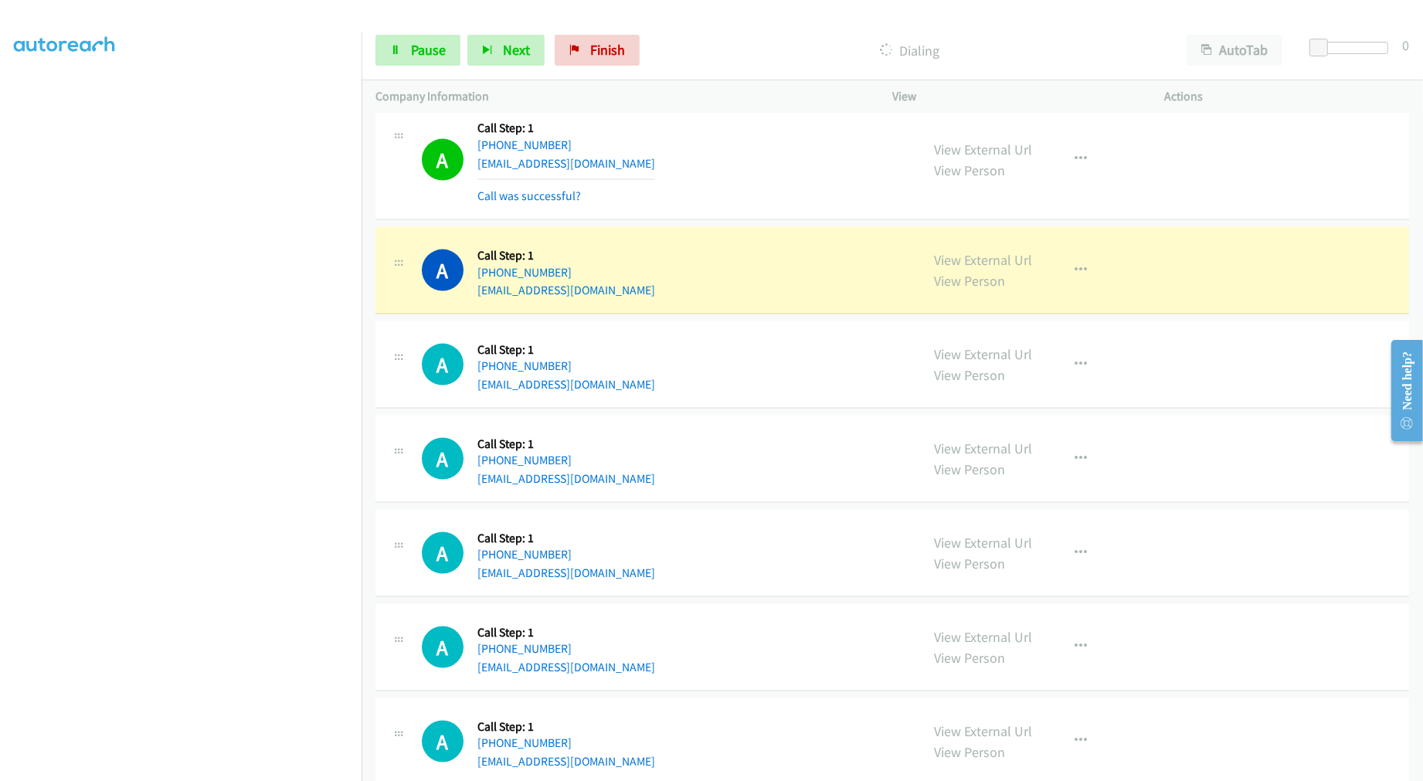
scroll to position [15121, 0]
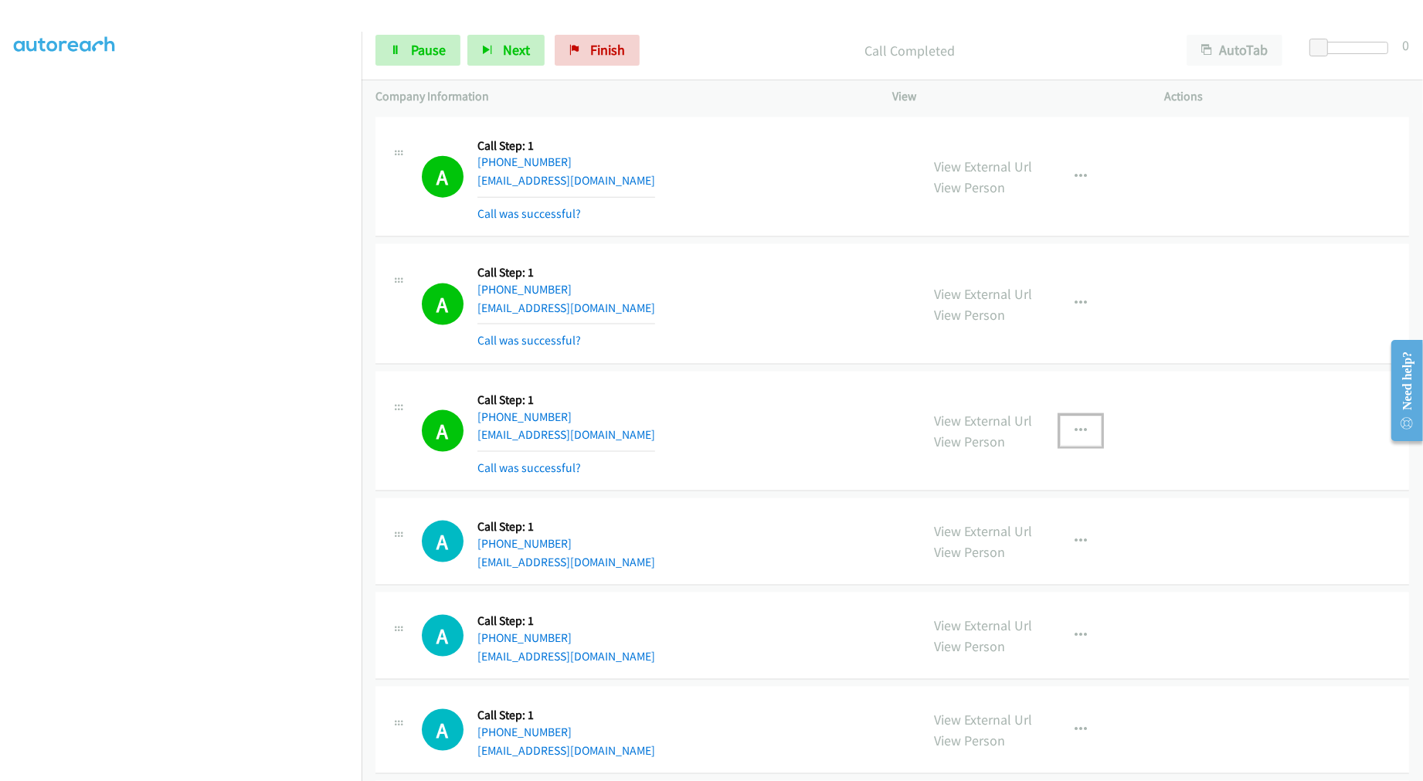
click at [1089, 442] on button "button" at bounding box center [1081, 431] width 42 height 31
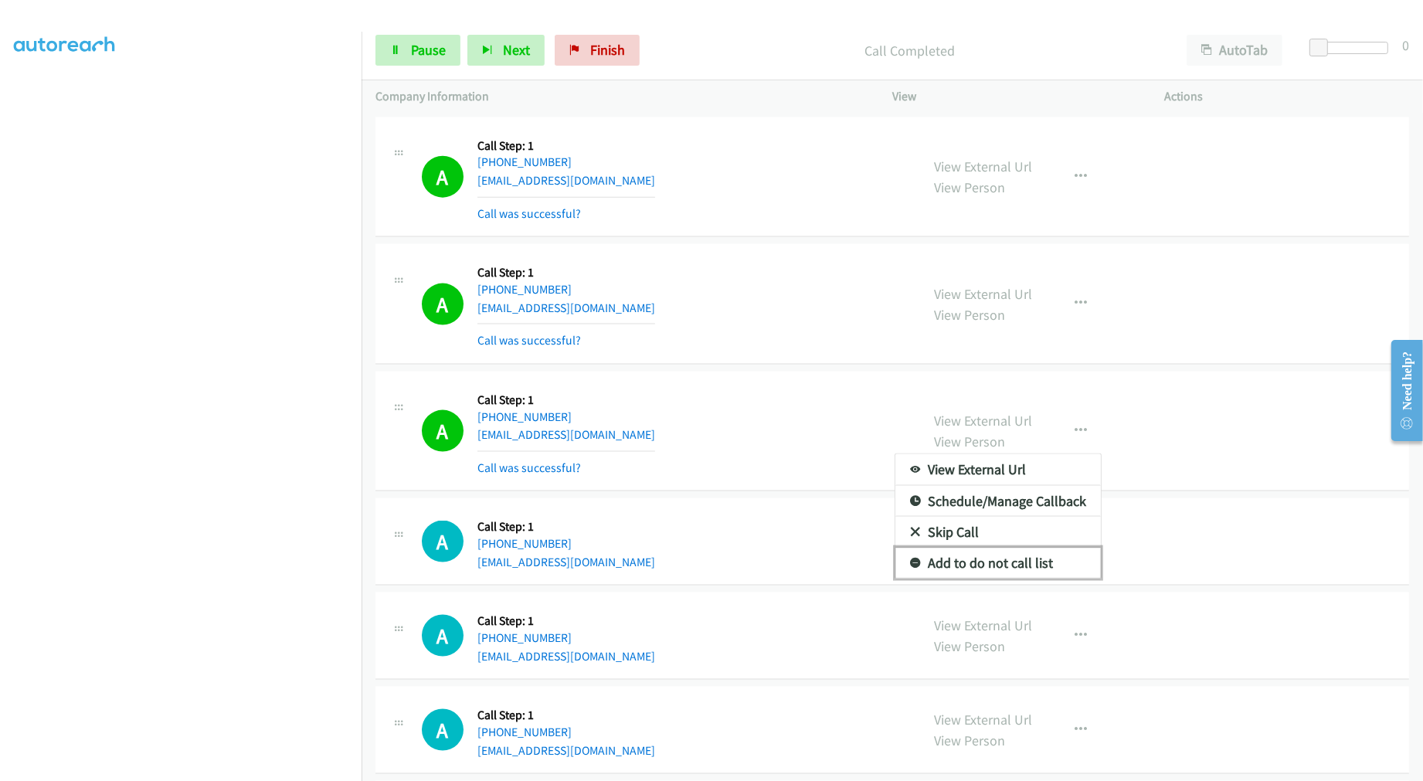
drag, startPoint x: 1003, startPoint y: 581, endPoint x: 877, endPoint y: 480, distance: 161.5
click at [1002, 579] on link "Add to do not call list" at bounding box center [997, 563] width 205 height 31
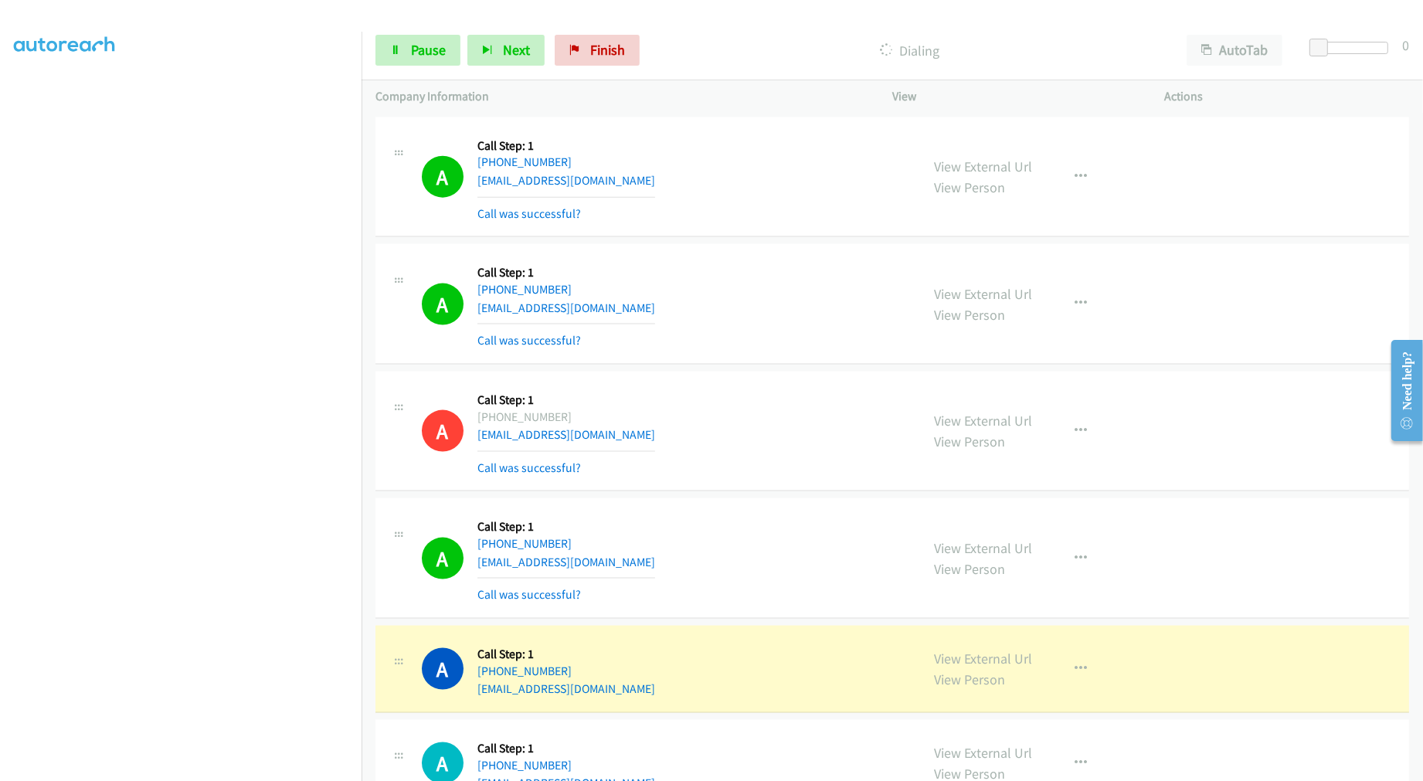
scroll to position [15379, 0]
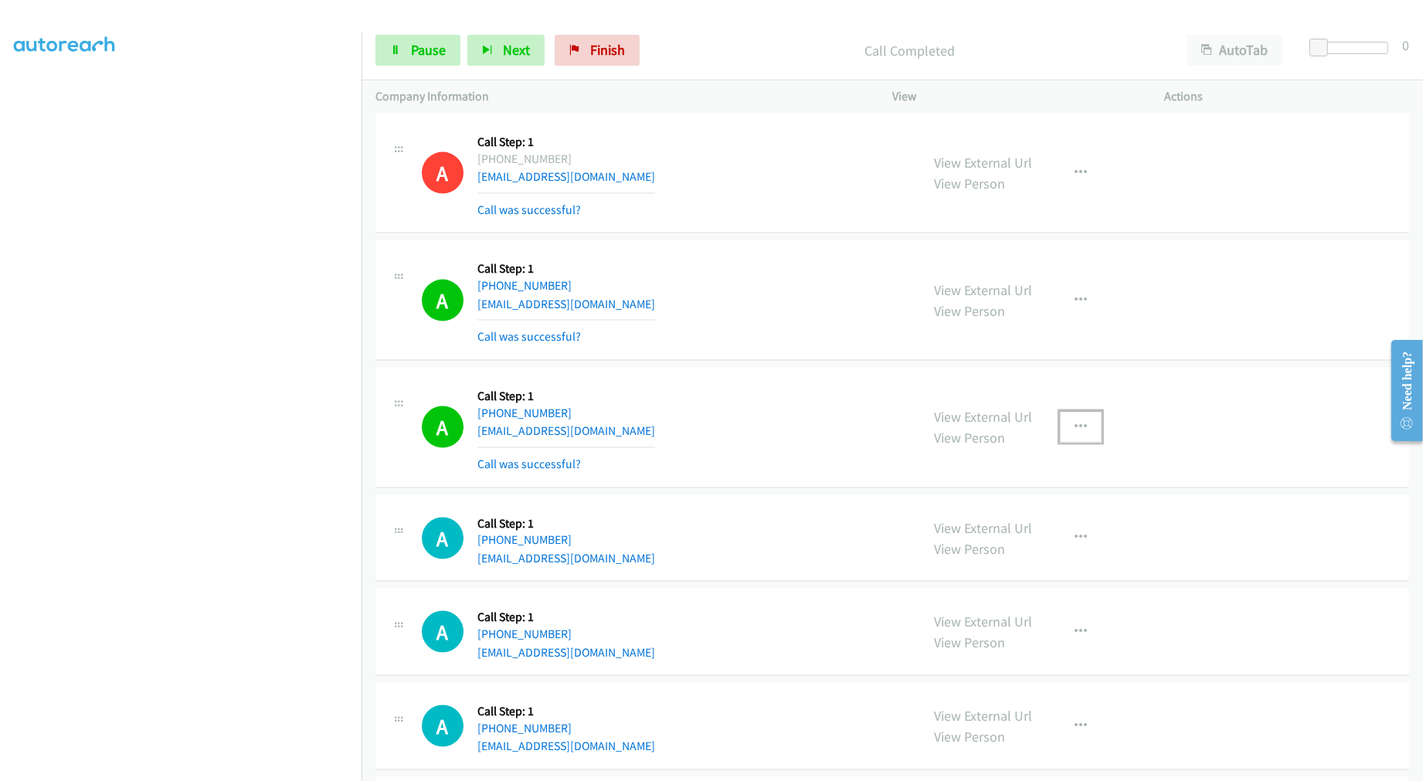
drag, startPoint x: 1072, startPoint y: 436, endPoint x: 1021, endPoint y: 537, distance: 113.3
click at [1074, 433] on icon "button" at bounding box center [1080, 427] width 12 height 12
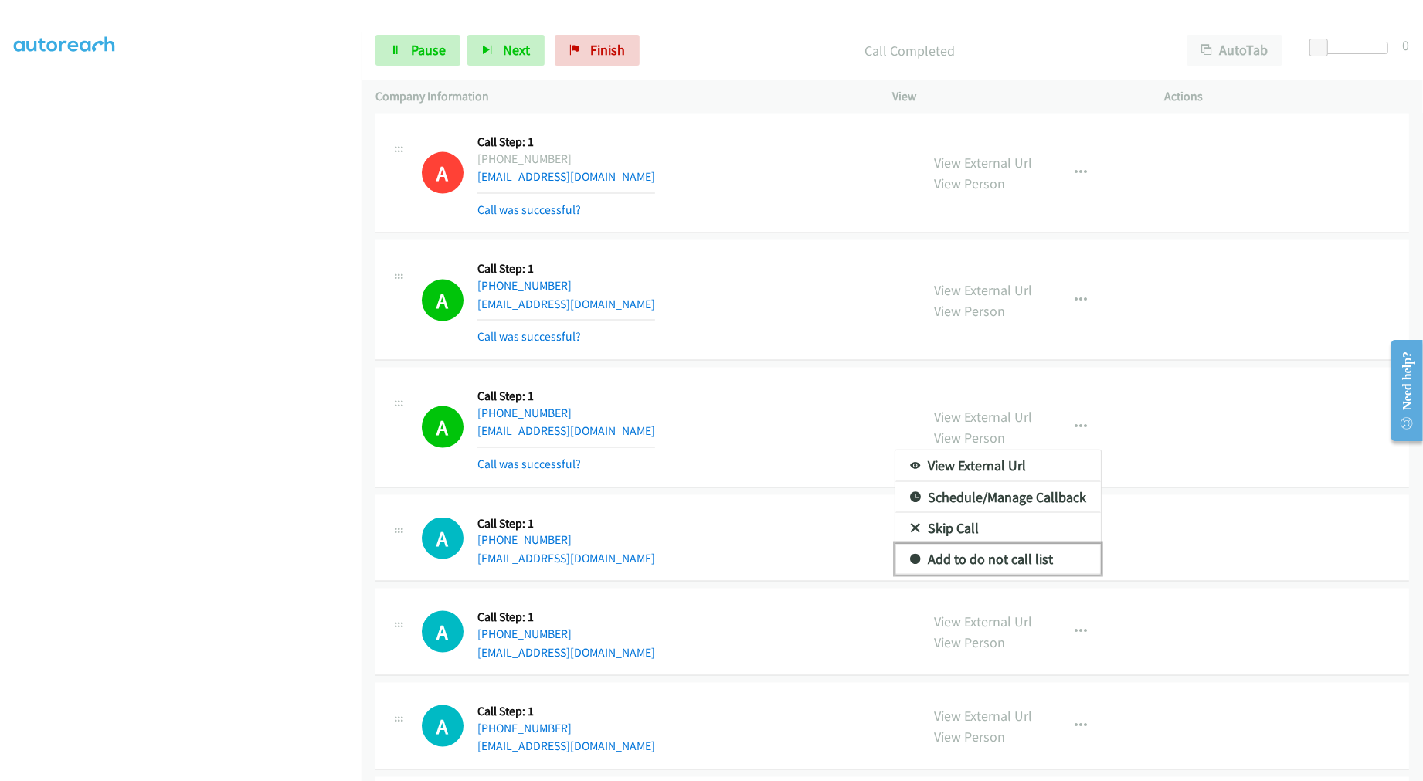
click at [1006, 562] on link "Add to do not call list" at bounding box center [997, 559] width 205 height 31
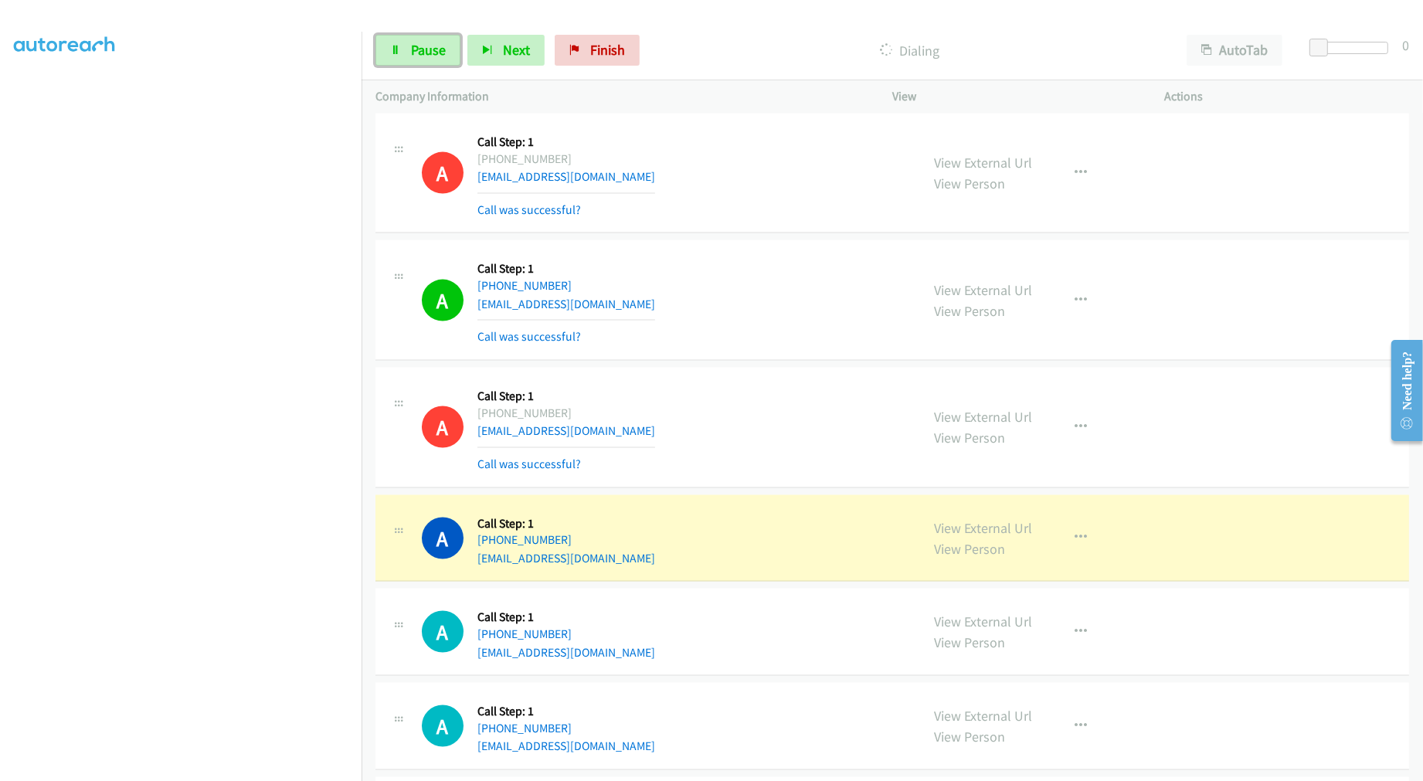
drag, startPoint x: 422, startPoint y: 60, endPoint x: 446, endPoint y: 114, distance: 58.4
click at [422, 60] on link "Pause" at bounding box center [417, 50] width 85 height 31
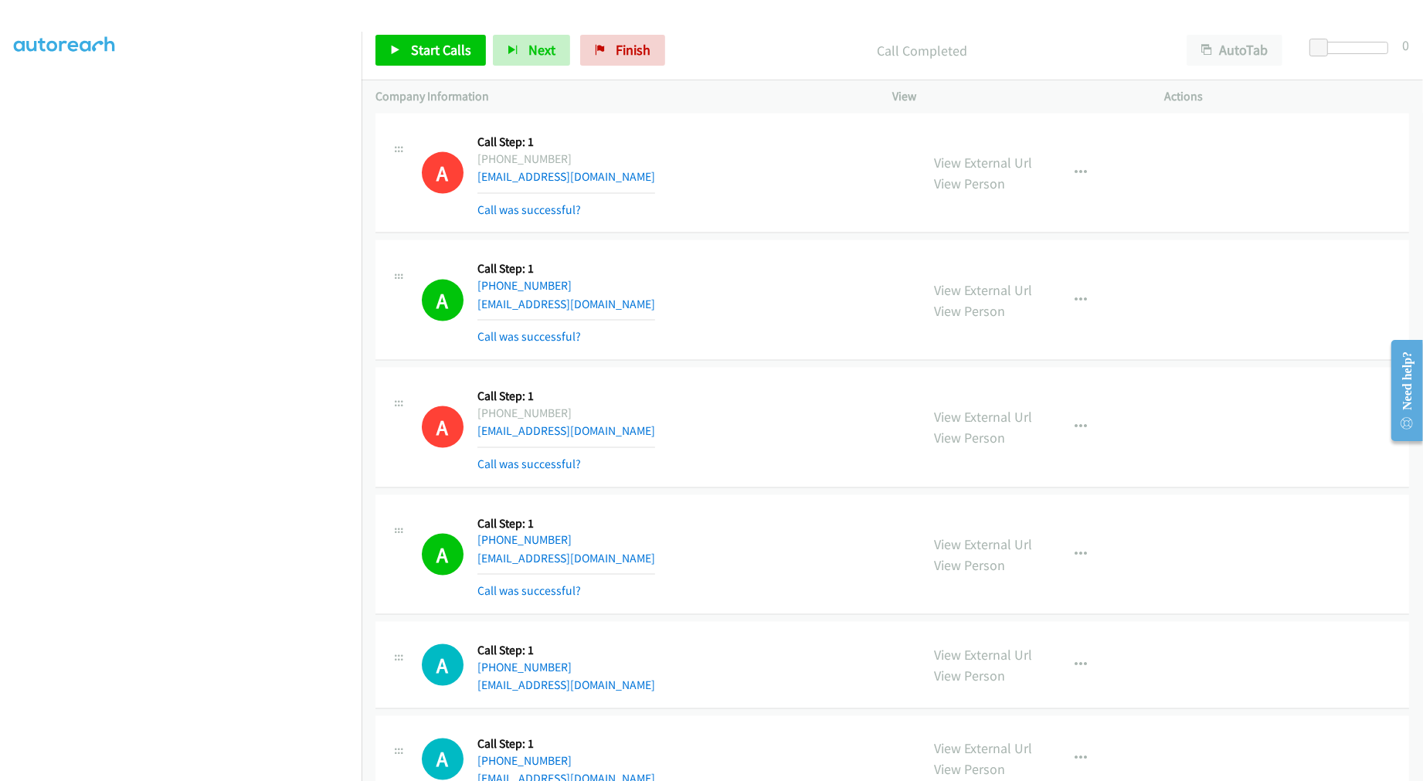
click at [800, 321] on div "A Callback Scheduled Call Step: 1 America/Chicago +1 832-931-5546 basu.aruni@gm…" at bounding box center [664, 300] width 484 height 92
click at [741, 323] on div "A Callback Scheduled Call Step: 1 America/Chicago +1 832-931-5546 basu.aruni@gm…" at bounding box center [664, 300] width 484 height 92
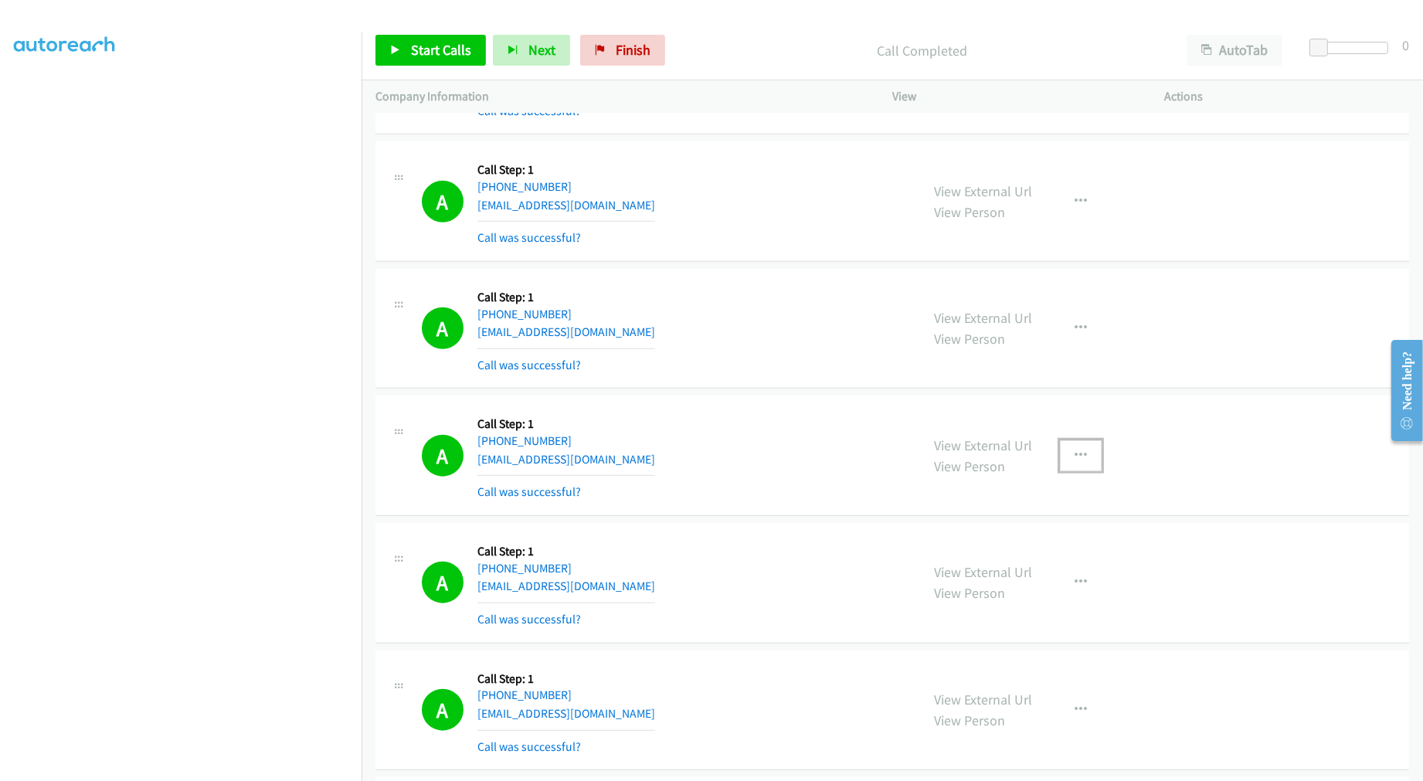
click at [1092, 457] on button "button" at bounding box center [1081, 455] width 42 height 31
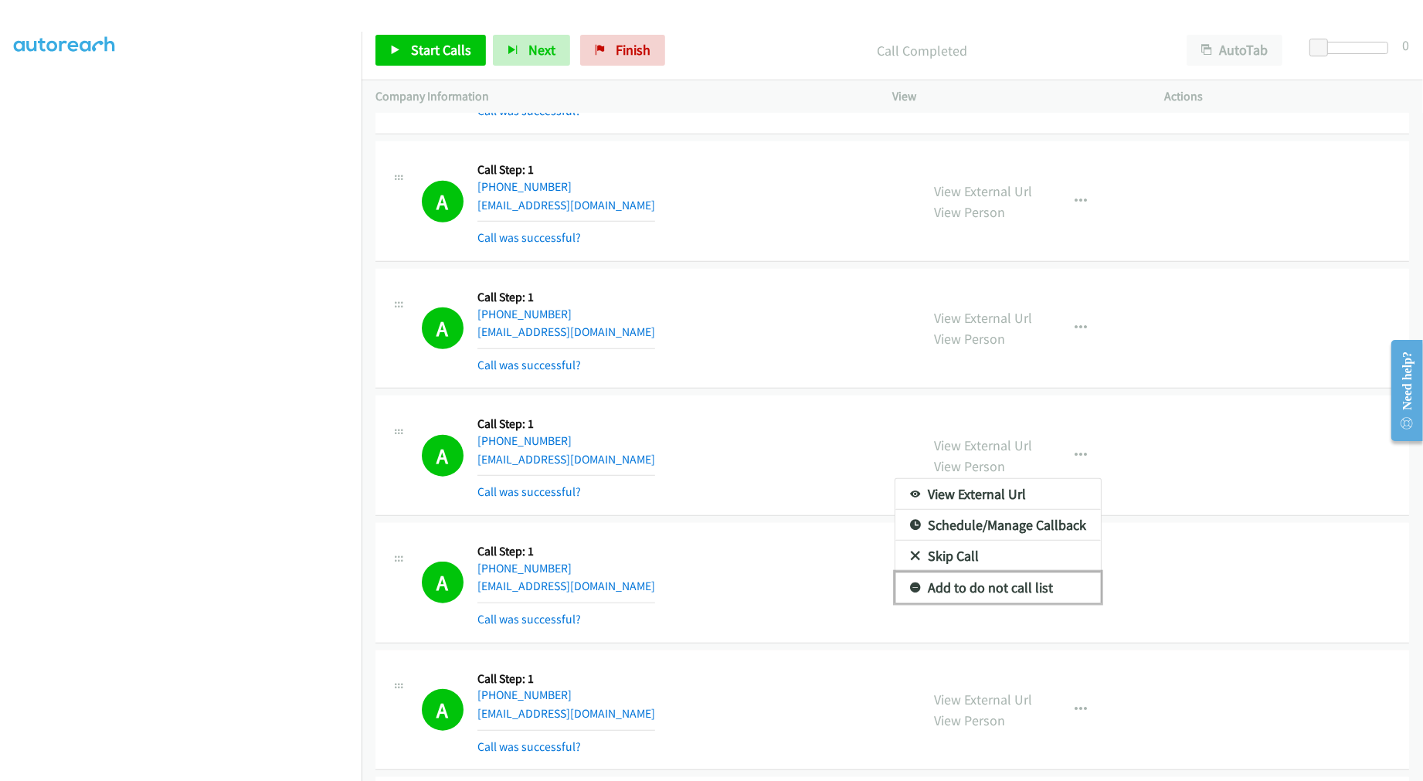
click at [1038, 589] on link "Add to do not call list" at bounding box center [997, 587] width 205 height 31
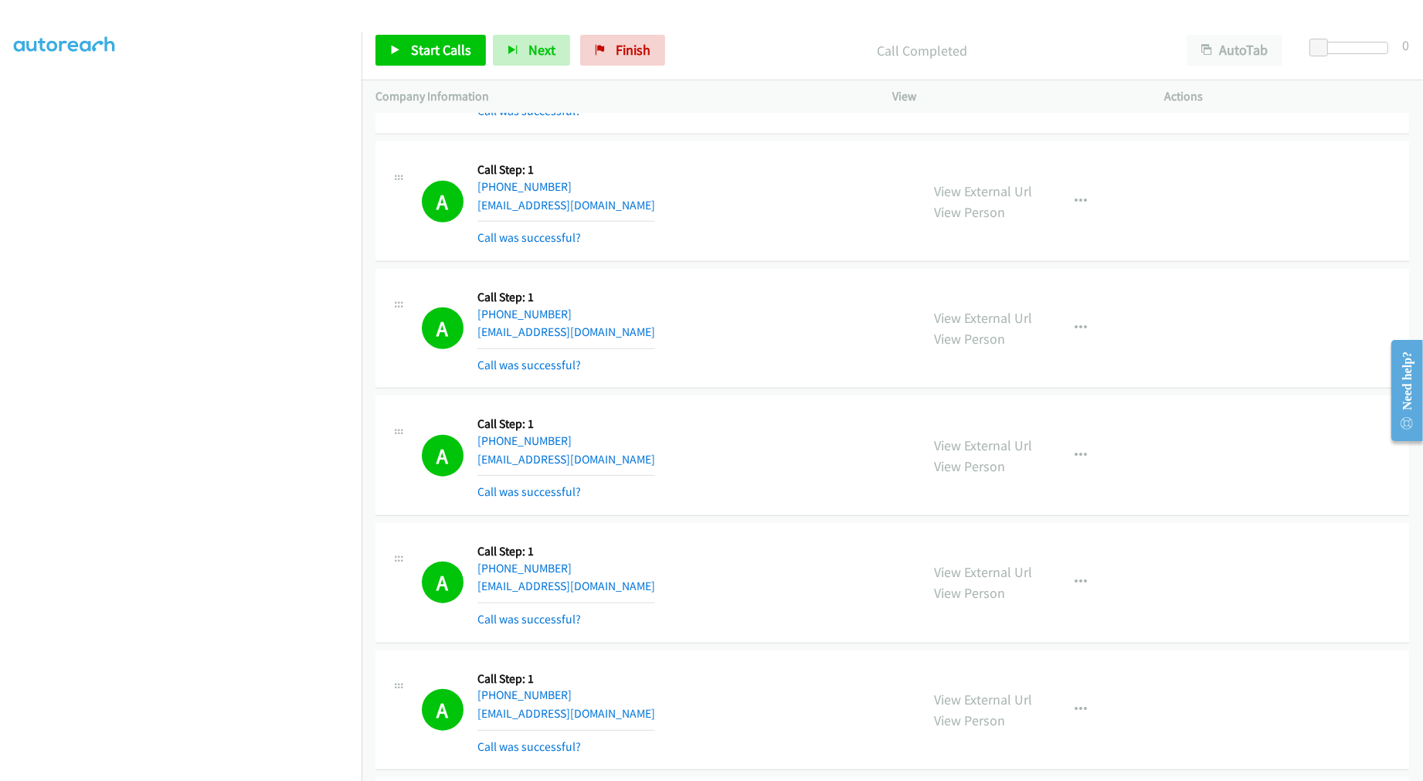
click at [716, 457] on div "A Callback Scheduled Call Step: 1 America/Los_Angeles +1 310-488-1998 vrd24hour…" at bounding box center [664, 455] width 484 height 92
click at [760, 266] on td "A Callback Scheduled Call Step: 1 America/Los_Angeles +1 619-443-2725 gpicano22…" at bounding box center [891, 328] width 1061 height 127
click at [757, 321] on div "A Callback Scheduled Call Step: 1 America/Los_Angeles +1 619-443-2725 gpicano22…" at bounding box center [664, 329] width 484 height 92
click at [772, 253] on div "A Callback Scheduled Call Step: 1 America/Chicago +1 337-418-5319 ftracus@gmail…" at bounding box center [891, 201] width 1033 height 120
click at [742, 385] on div "A Callback Scheduled Call Step: 1 America/Los_Angeles +1 619-443-2725 gpicano22…" at bounding box center [891, 329] width 1033 height 120
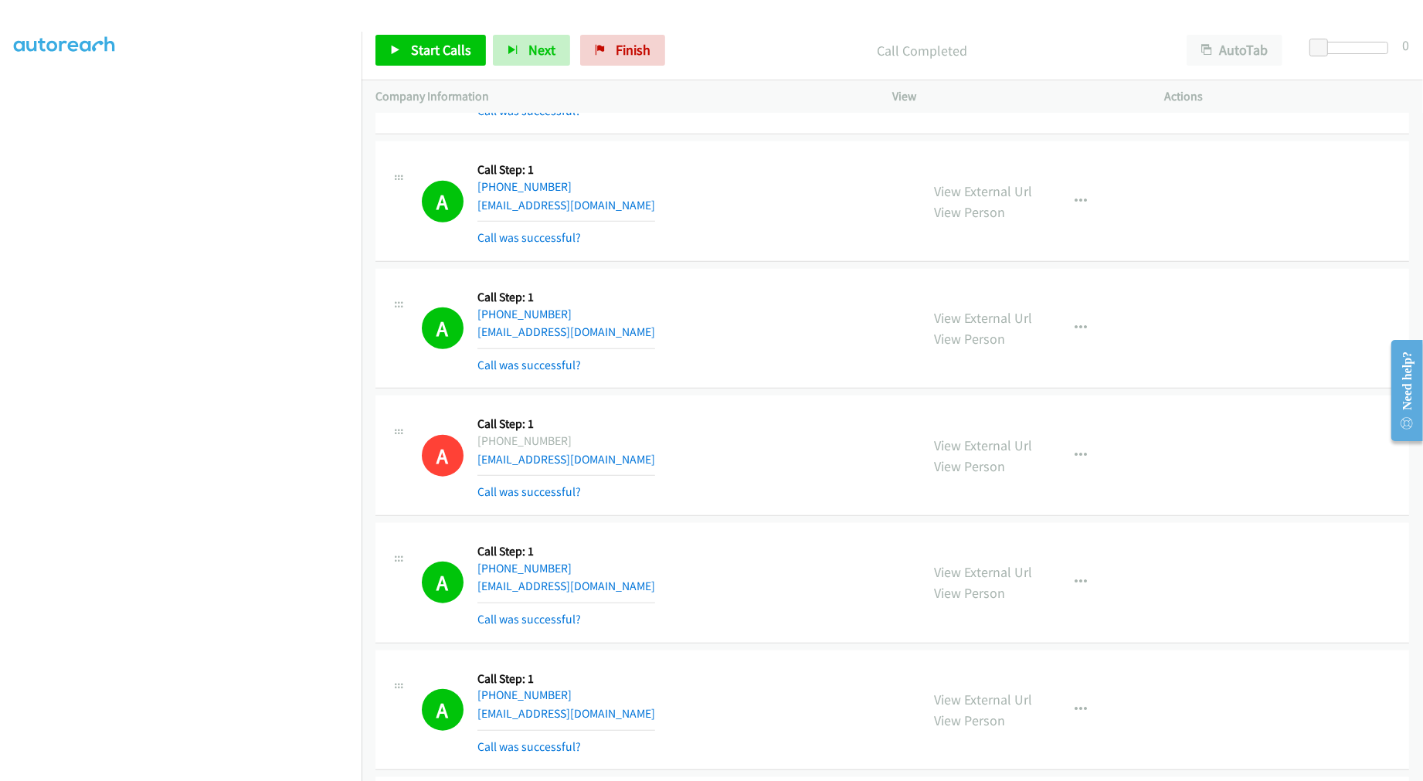
click at [766, 266] on td "A Callback Scheduled Call Step: 1 America/Los_Angeles +1 619-443-2725 gpicano22…" at bounding box center [891, 328] width 1061 height 127
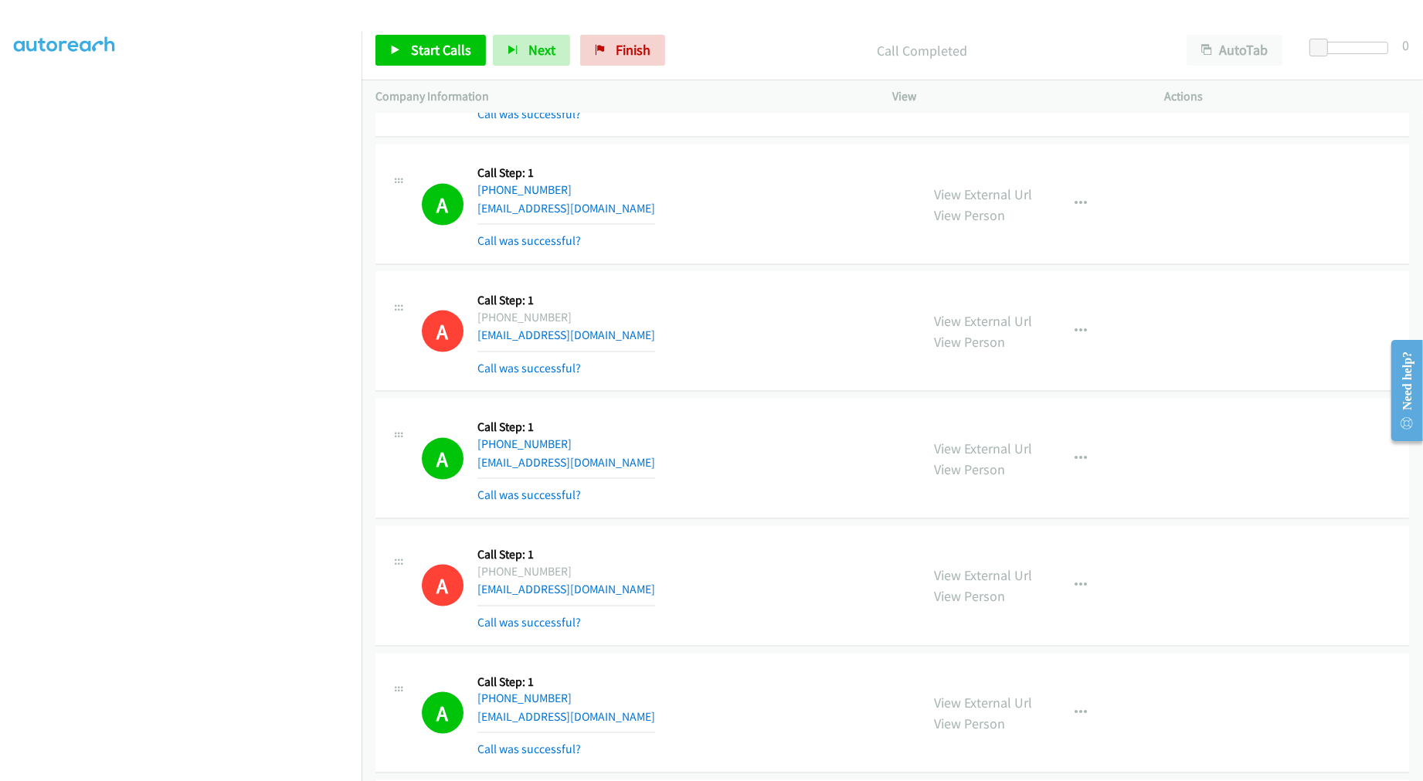
scroll to position [15718, 0]
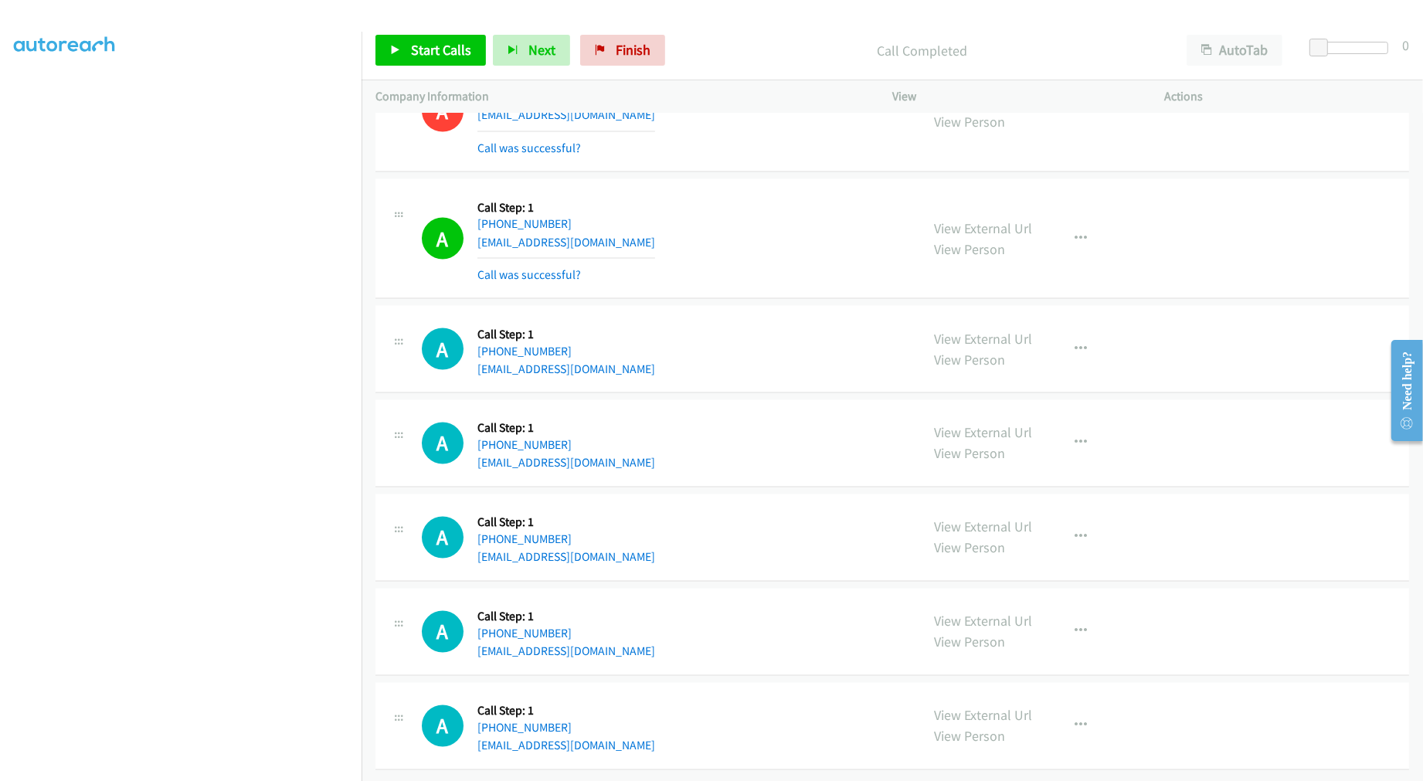
drag, startPoint x: 1264, startPoint y: 0, endPoint x: 761, endPoint y: 276, distance: 573.5
click at [765, 260] on div "A Callback Scheduled Call Step: 1 America/Los_Angeles +1 805-826-1600 jrichard@…" at bounding box center [664, 239] width 484 height 92
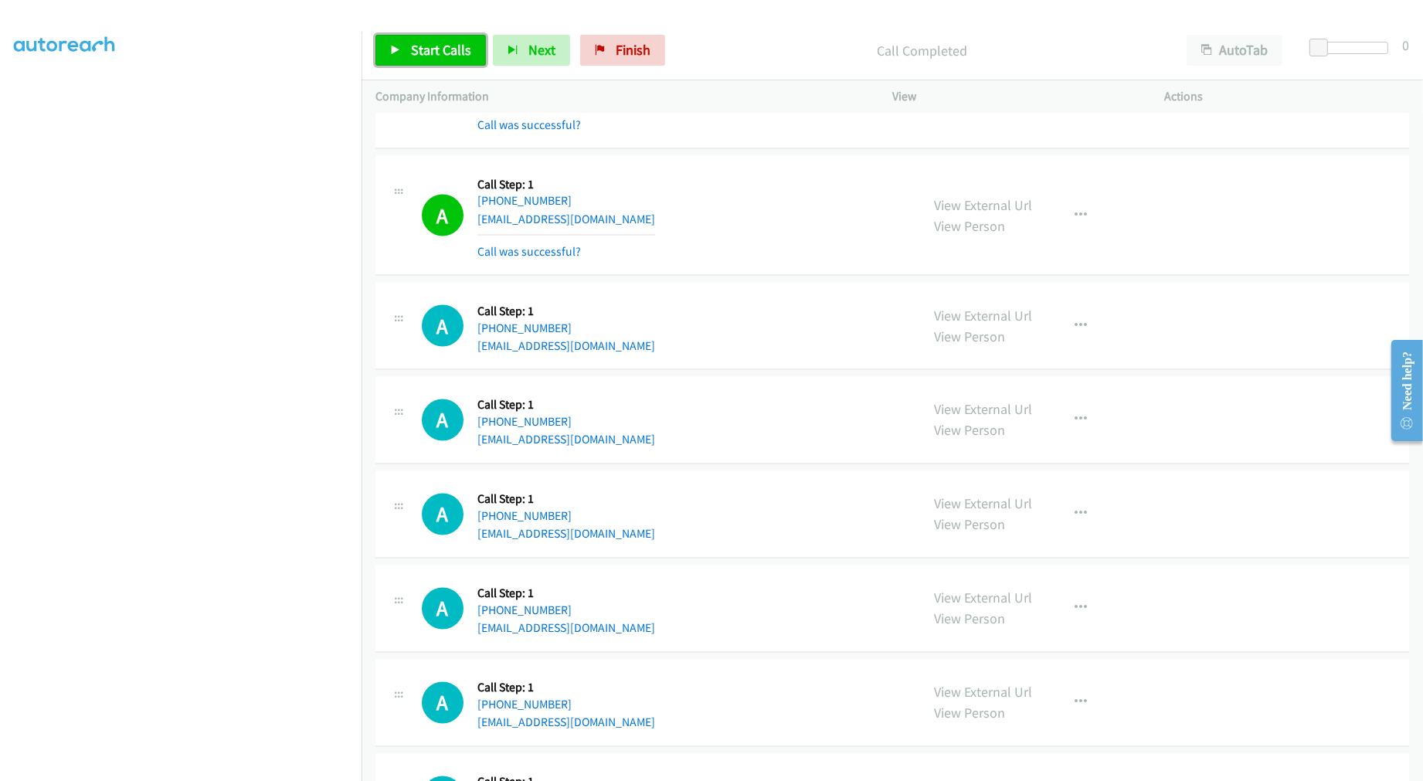
click at [441, 59] on link "Start Calls" at bounding box center [430, 50] width 110 height 31
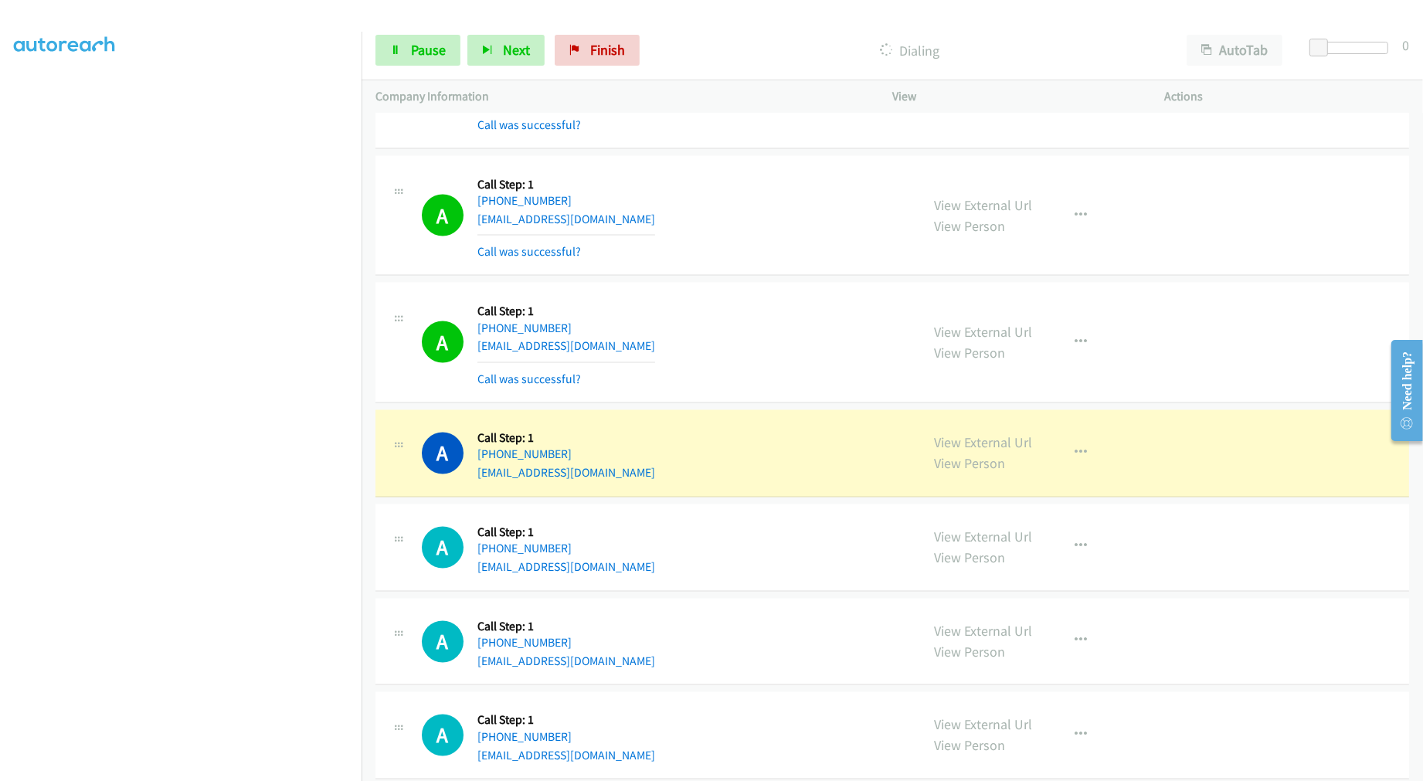
click at [695, 369] on div "A Callback Scheduled Call Step: 1 America/New_York +1 617-580-6844 oyeenb21@gma…" at bounding box center [664, 343] width 484 height 92
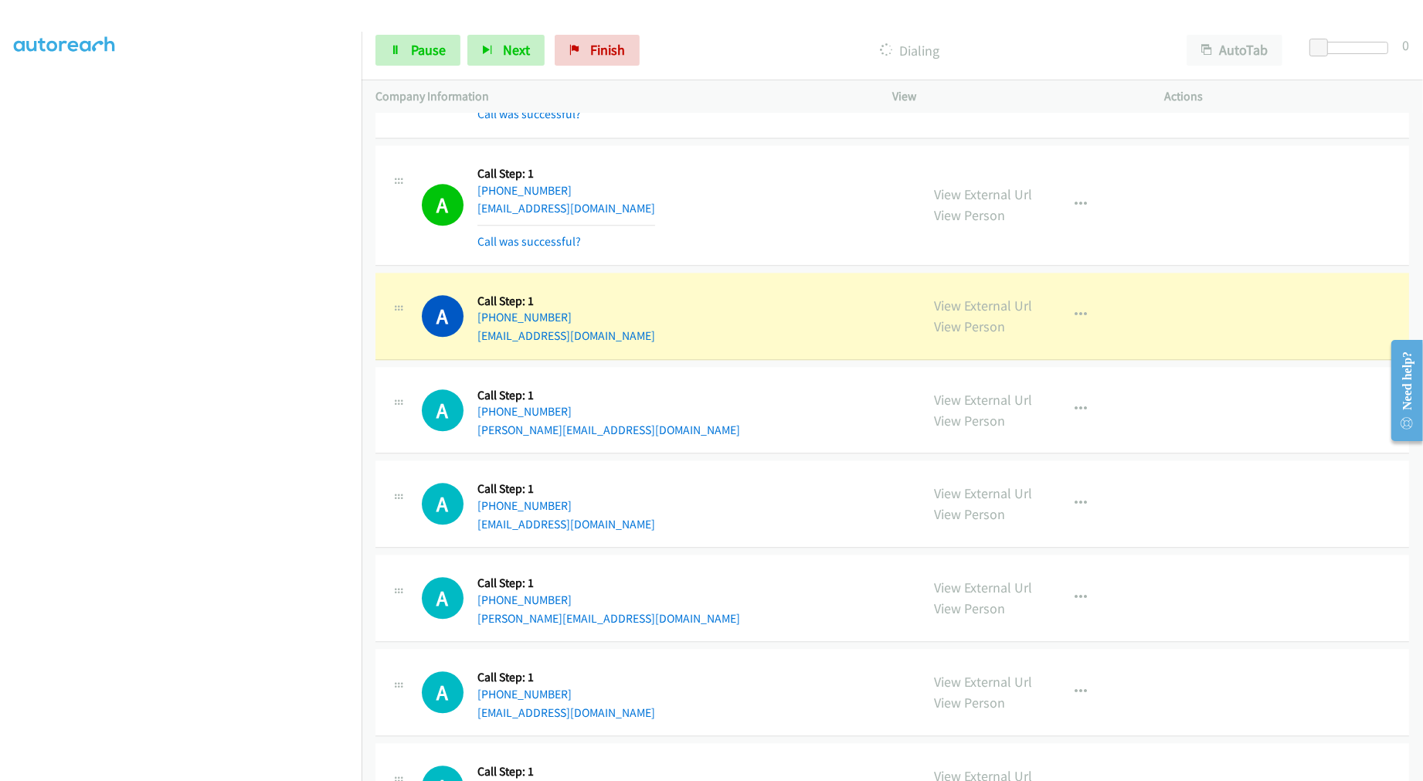
scroll to position [16576, 0]
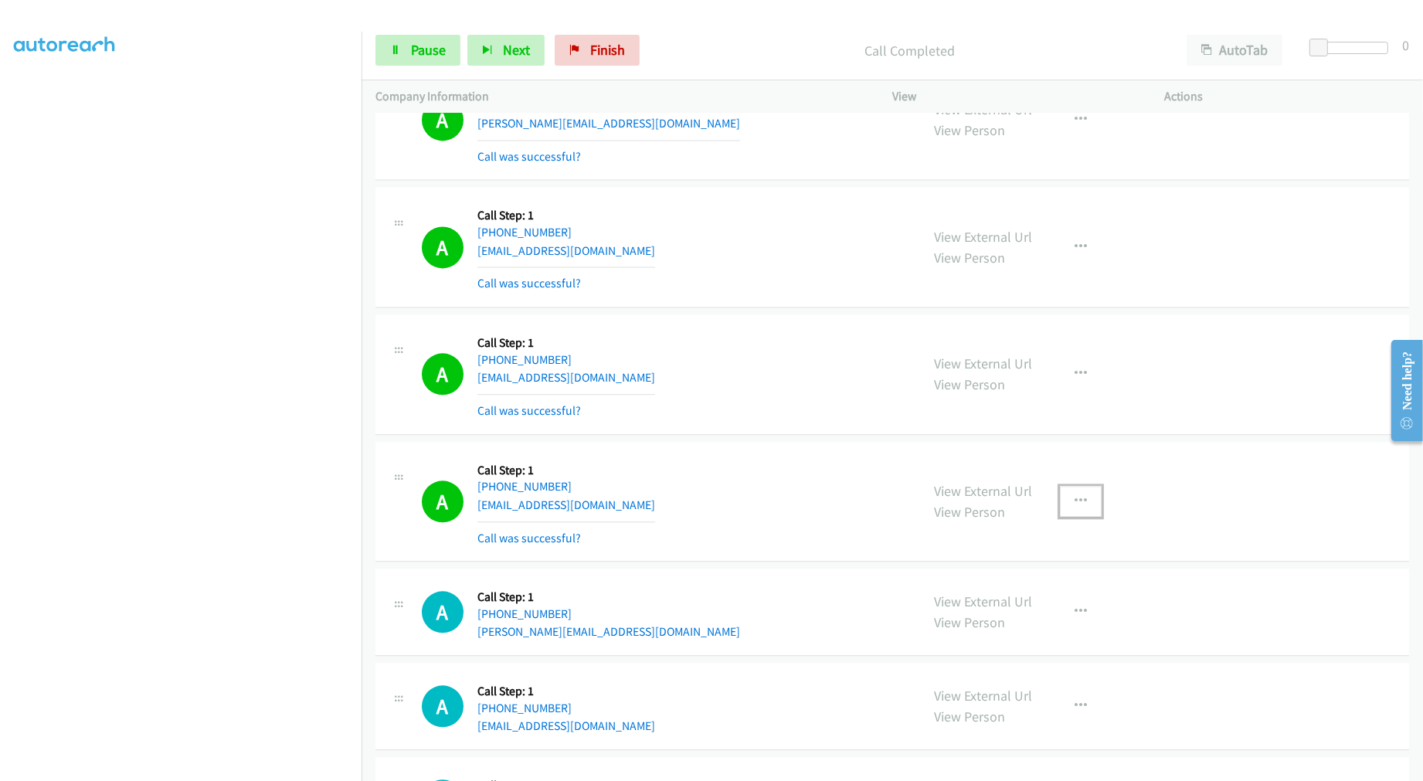
click at [1075, 503] on button "button" at bounding box center [1081, 501] width 42 height 31
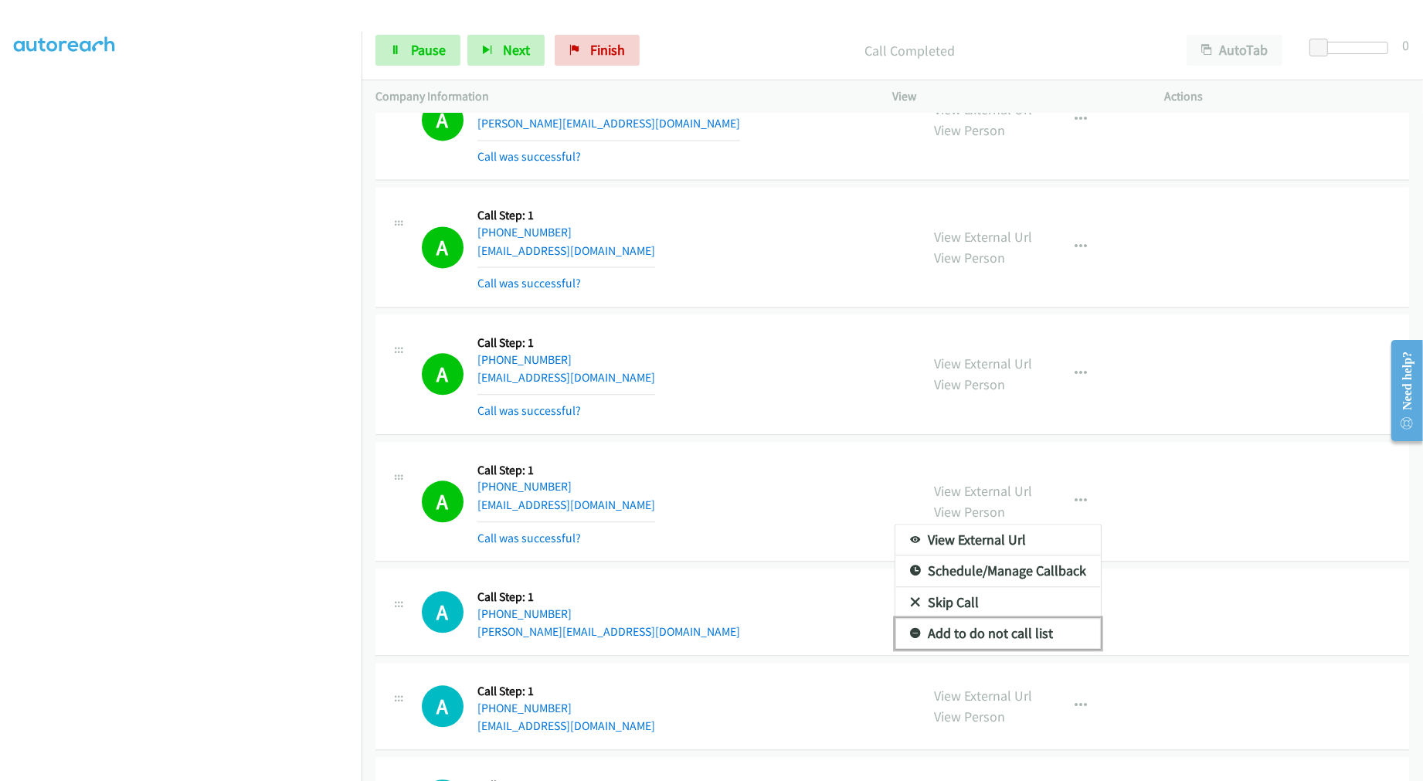
click at [1022, 642] on link "Add to do not call list" at bounding box center [997, 633] width 205 height 31
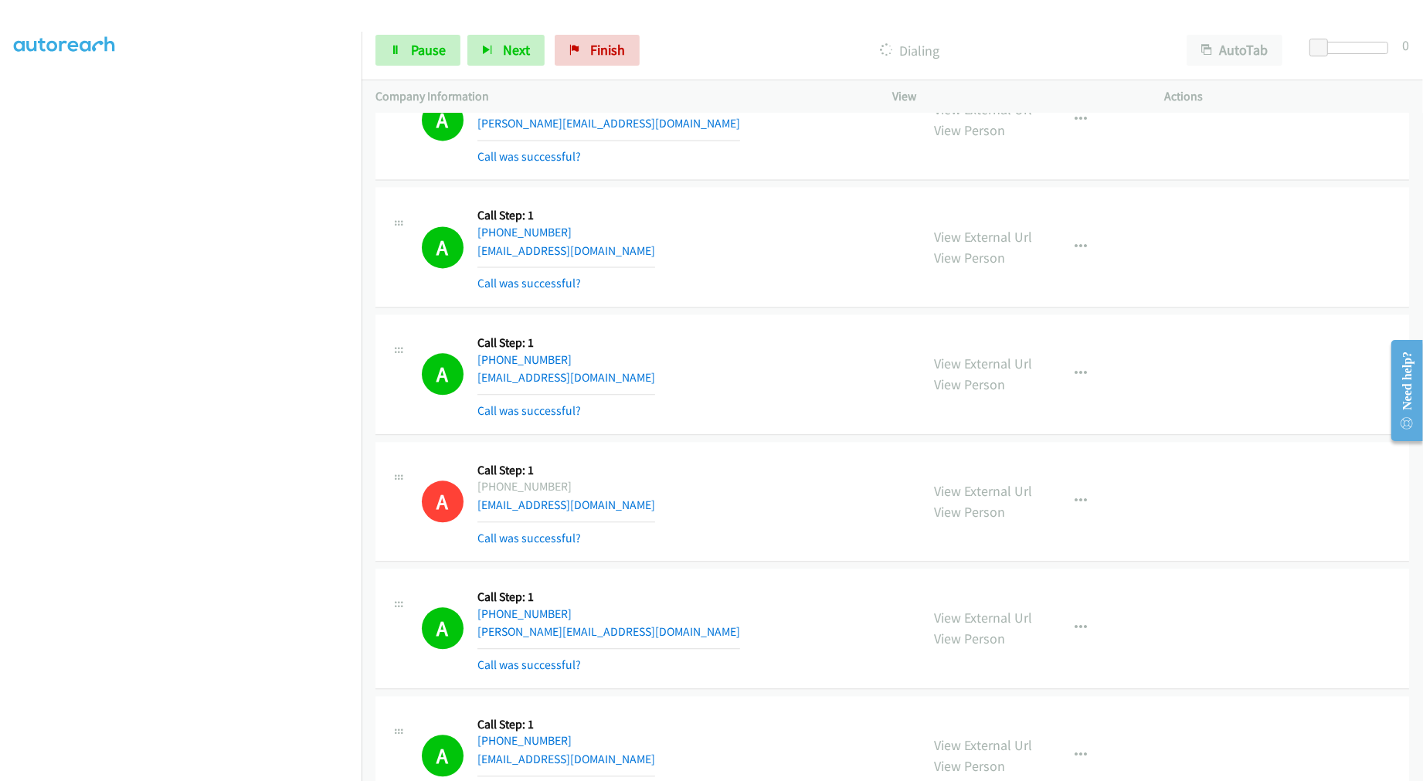
click at [685, 354] on div "A Callback Scheduled Call Step: 1 Pacific/Honolulu +1 808-343-6268 denzelarios@…" at bounding box center [664, 374] width 484 height 92
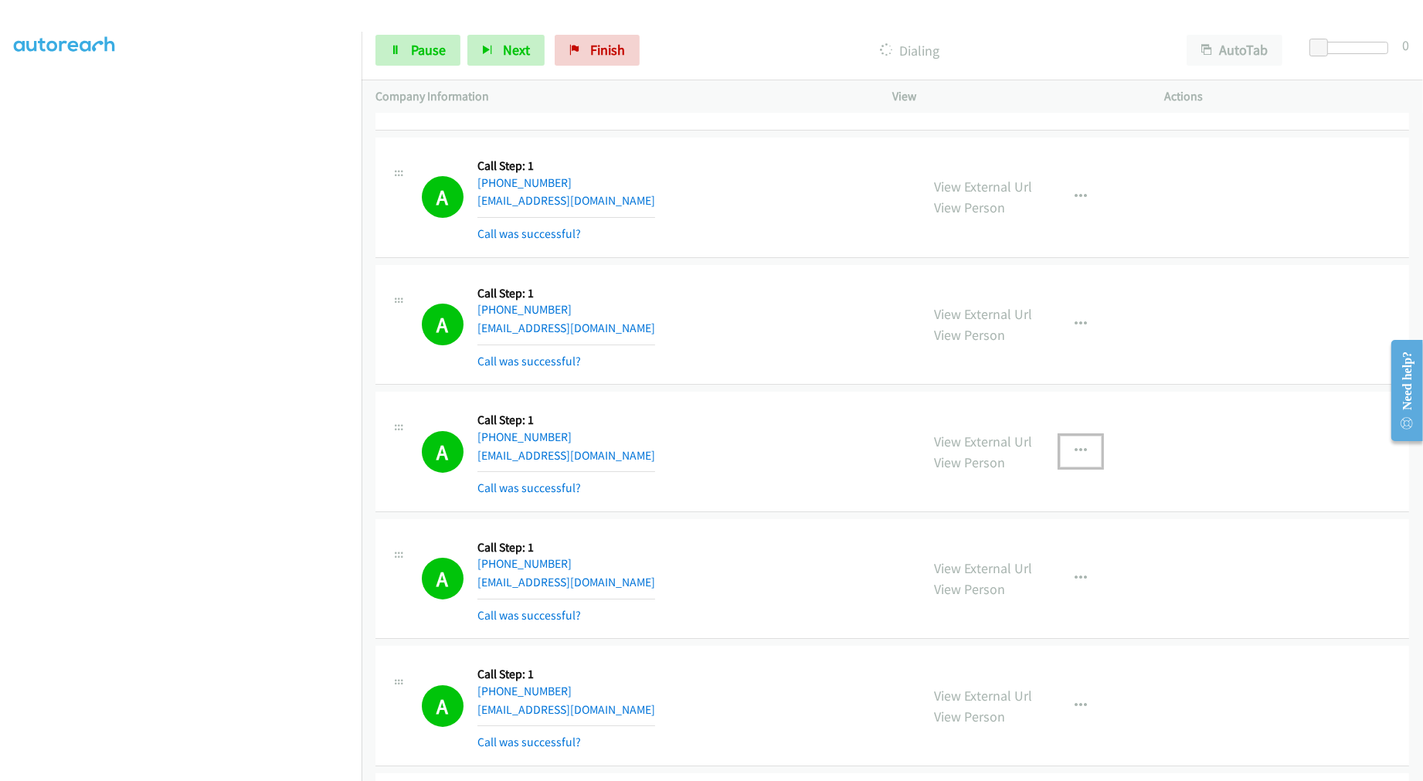
click at [1077, 456] on button "button" at bounding box center [1081, 451] width 42 height 31
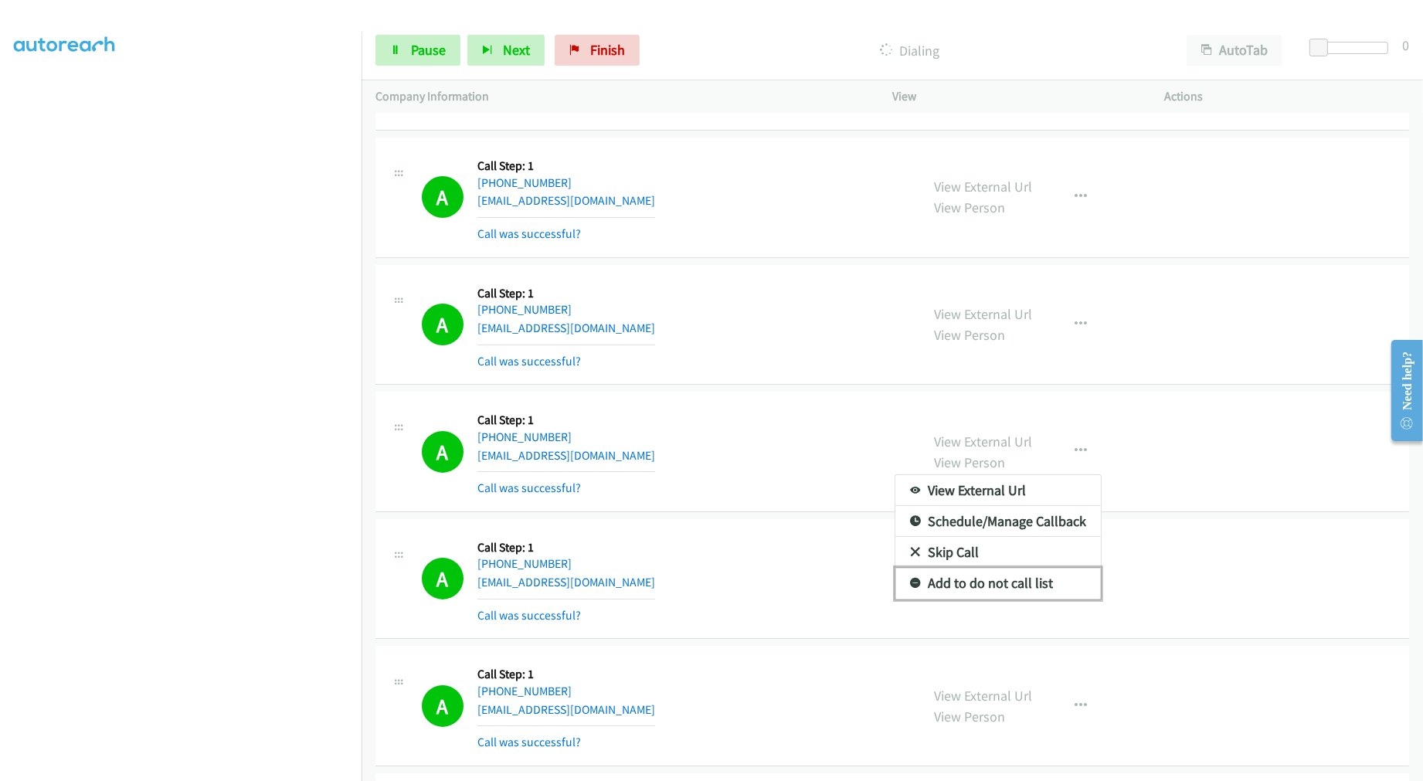
click at [975, 591] on link "Add to do not call list" at bounding box center [997, 583] width 205 height 31
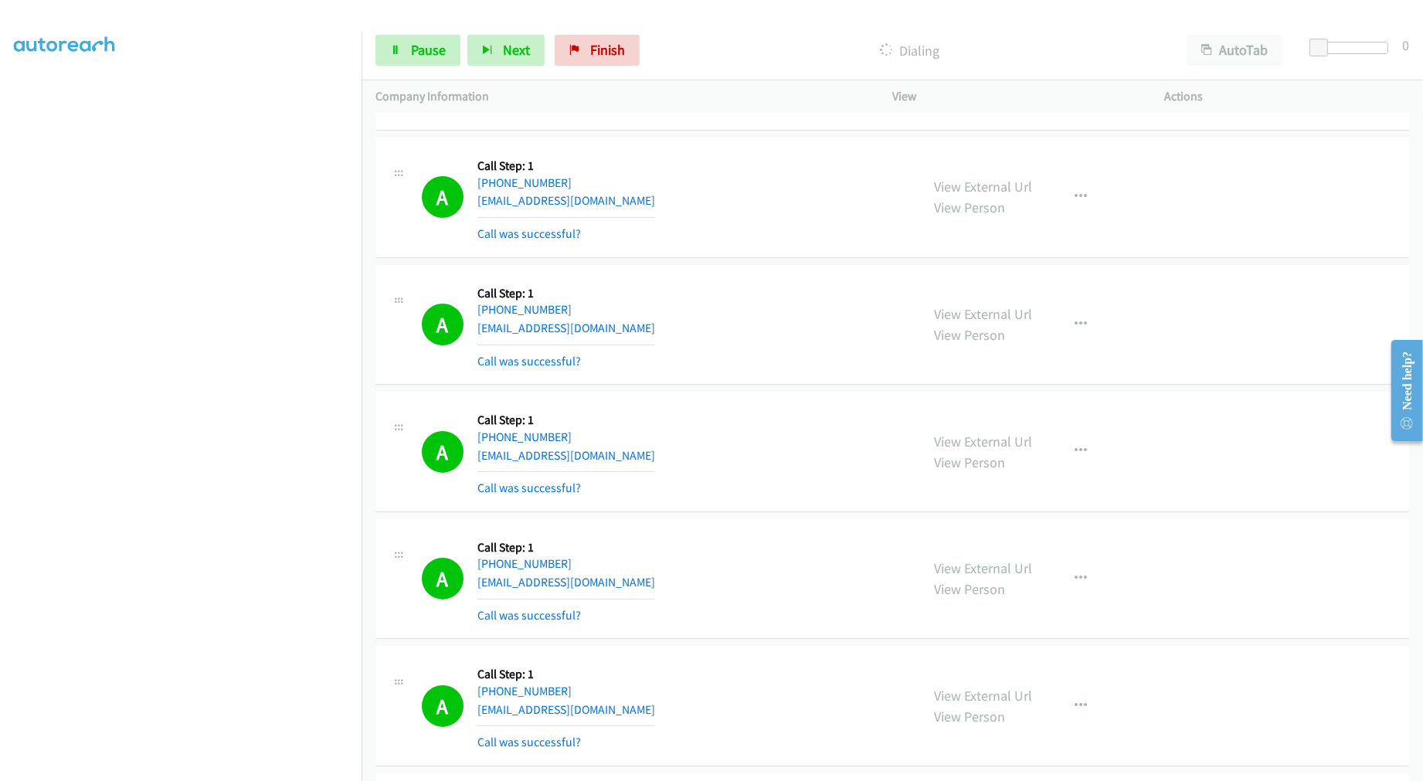
click at [752, 450] on div "A Callback Scheduled Call Step: 1 America/New_York +1 419-280-5622 tnolanast@gm…" at bounding box center [664, 452] width 484 height 92
click at [813, 262] on td "A Callback Scheduled Call Step: 1 America/Los_Angeles +1 661-332-8316 ernestool…" at bounding box center [891, 197] width 1061 height 127
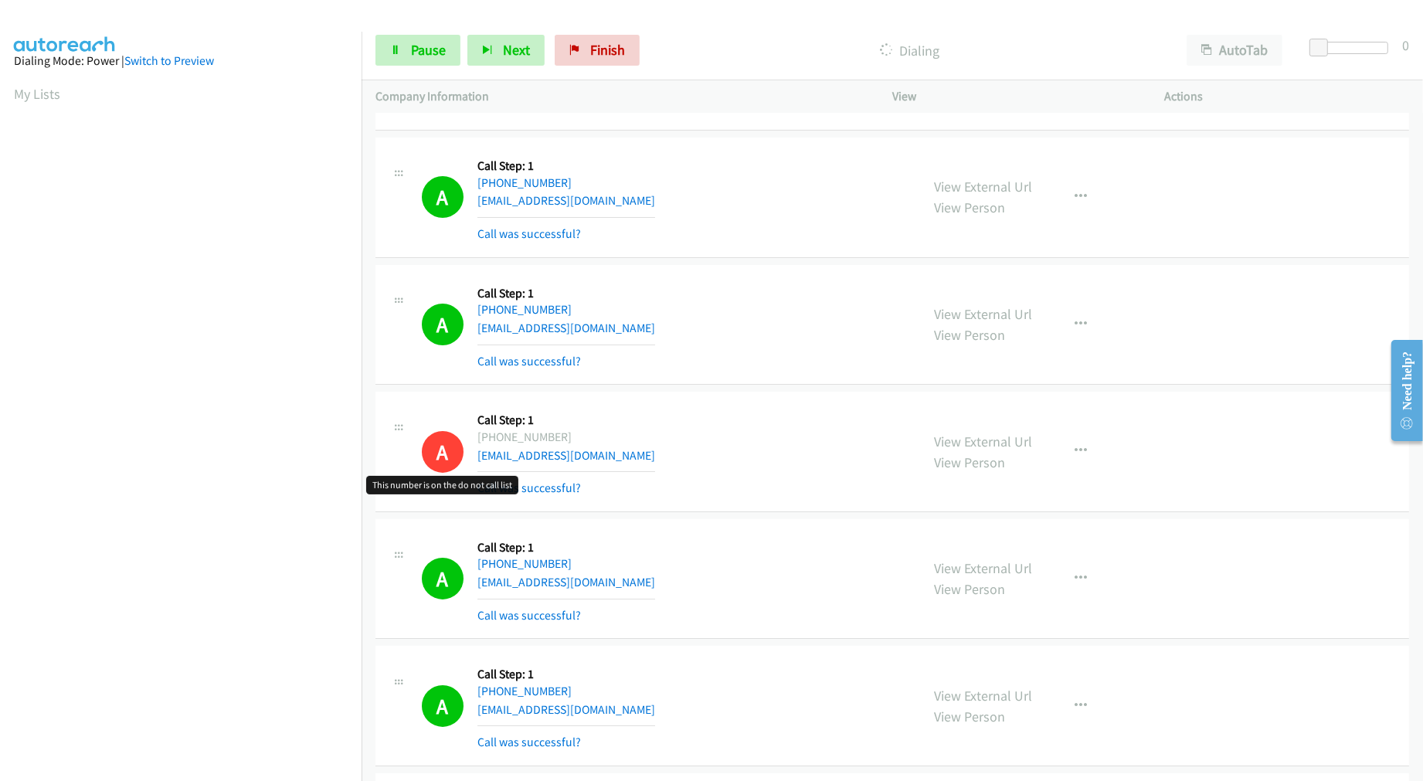
scroll to position [87, 0]
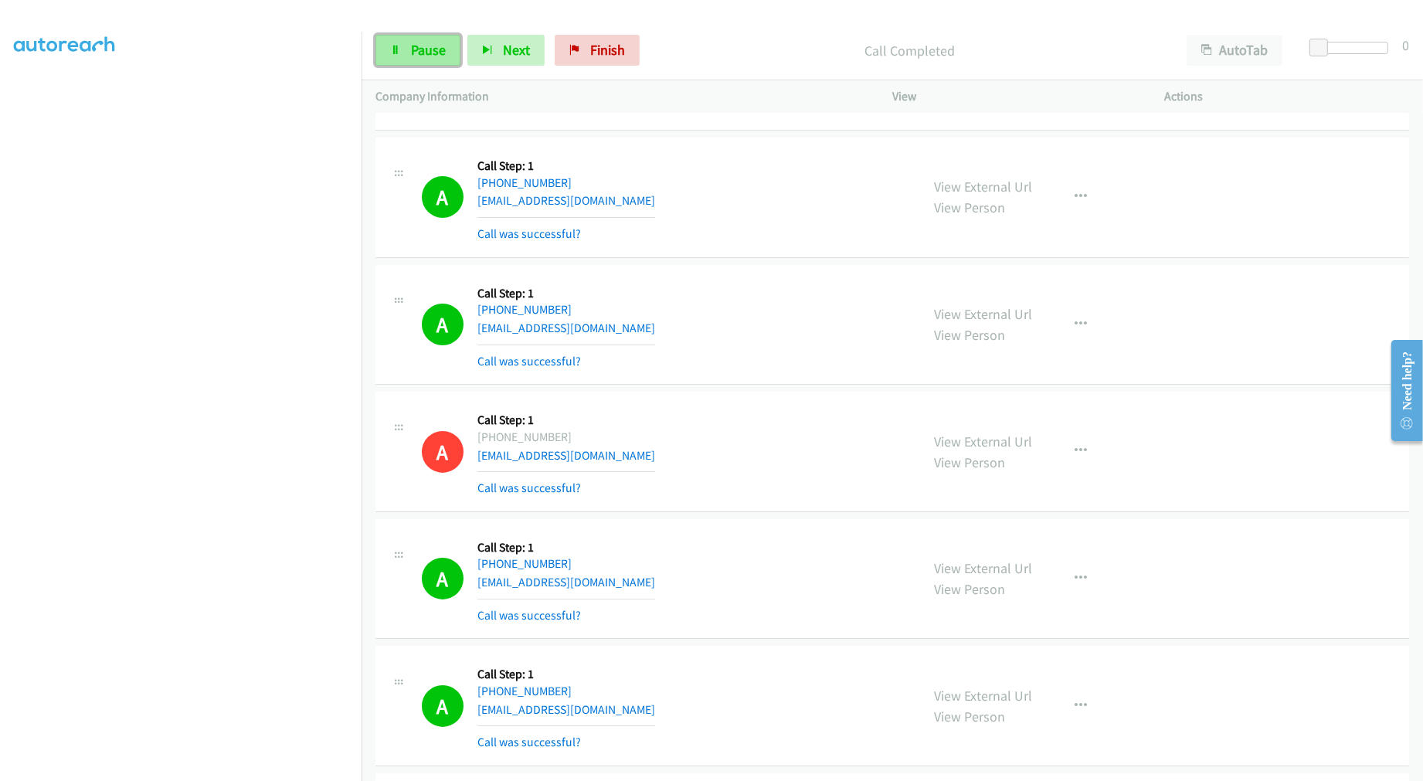
click at [423, 52] on span "Pause" at bounding box center [428, 50] width 35 height 18
click at [426, 55] on span "Start Calls" at bounding box center [441, 50] width 60 height 18
drag, startPoint x: 678, startPoint y: 236, endPoint x: 684, endPoint y: 258, distance: 23.2
click at [680, 242] on div "A Callback Scheduled Call Step: 1 America/Los_Angeles +1 661-332-8316 ernestool…" at bounding box center [664, 197] width 484 height 92
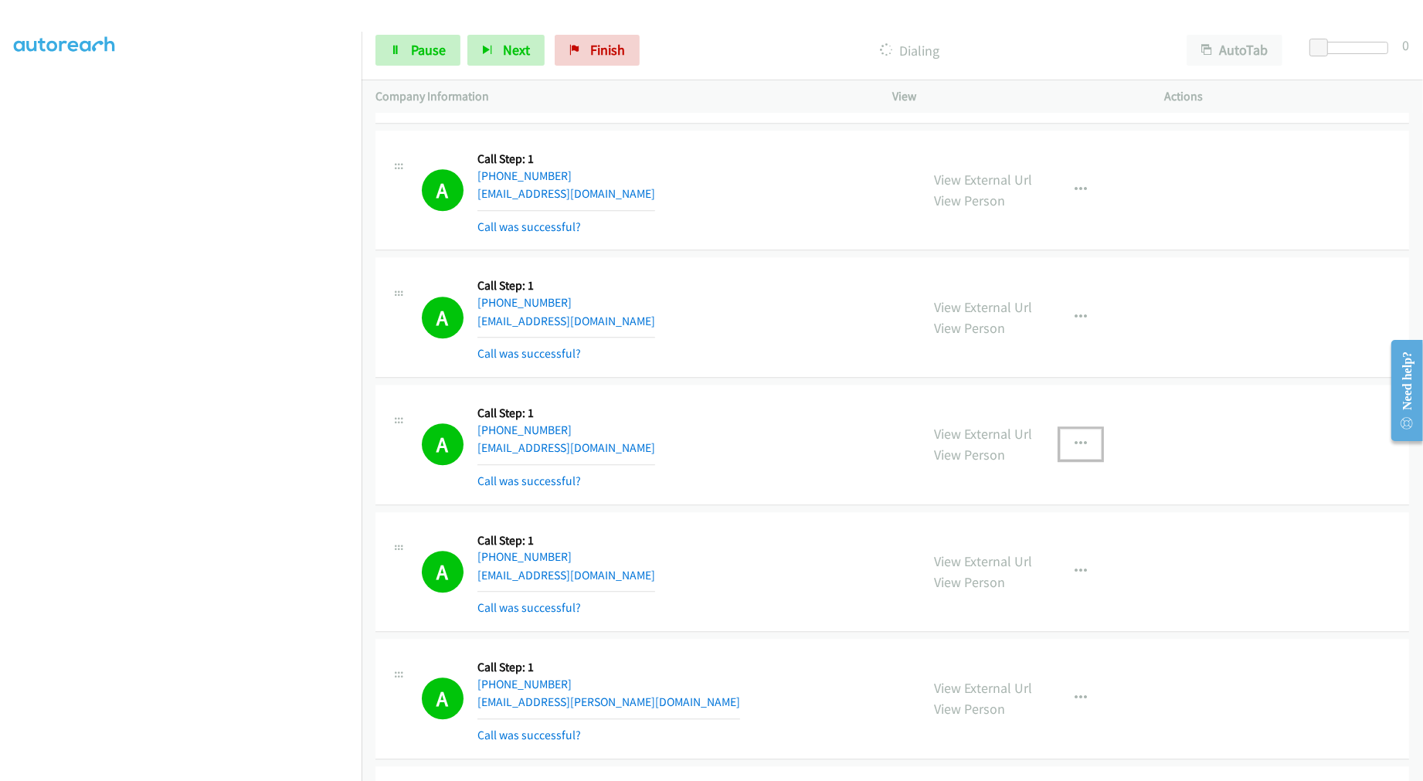
click at [1061, 456] on button "button" at bounding box center [1081, 444] width 42 height 31
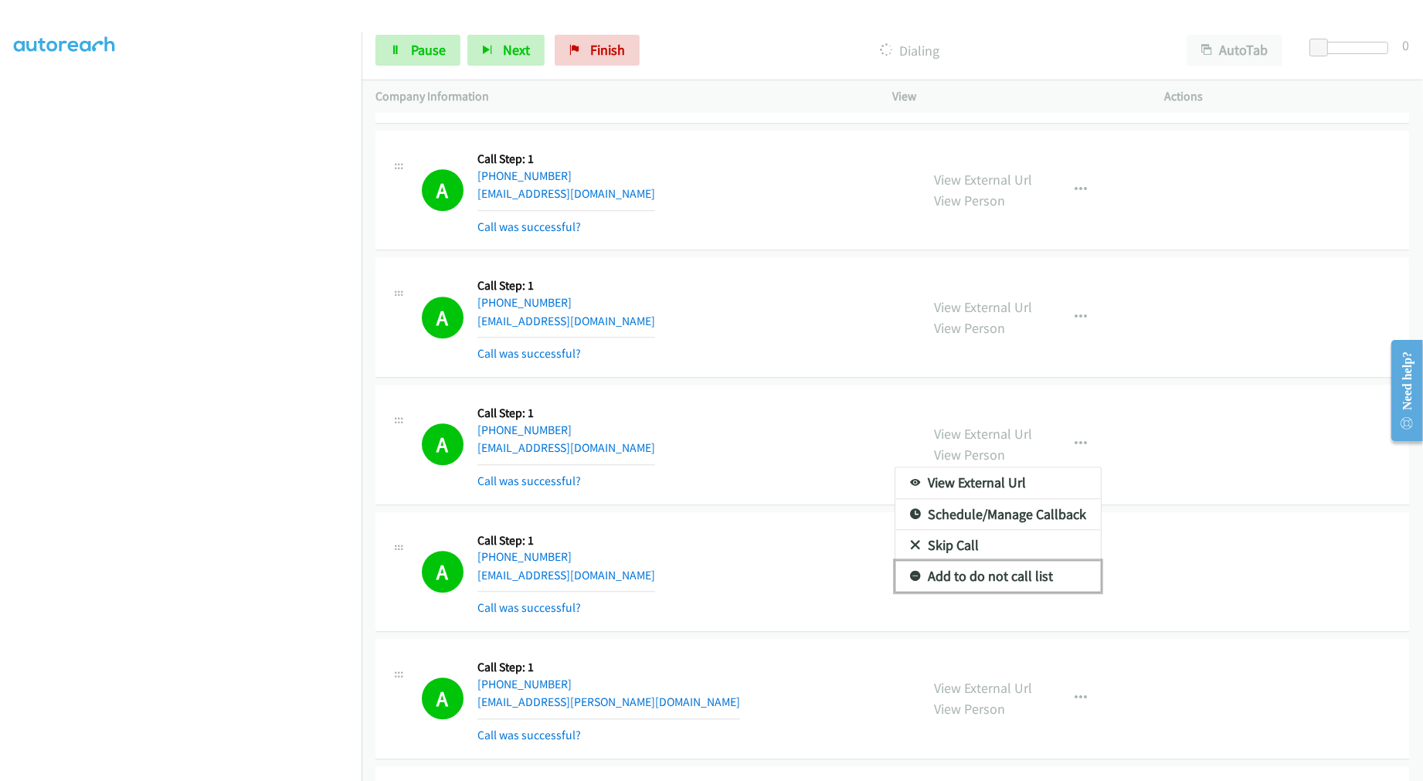
drag, startPoint x: 1017, startPoint y: 588, endPoint x: 759, endPoint y: 443, distance: 295.7
click at [1016, 588] on link "Add to do not call list" at bounding box center [997, 576] width 205 height 31
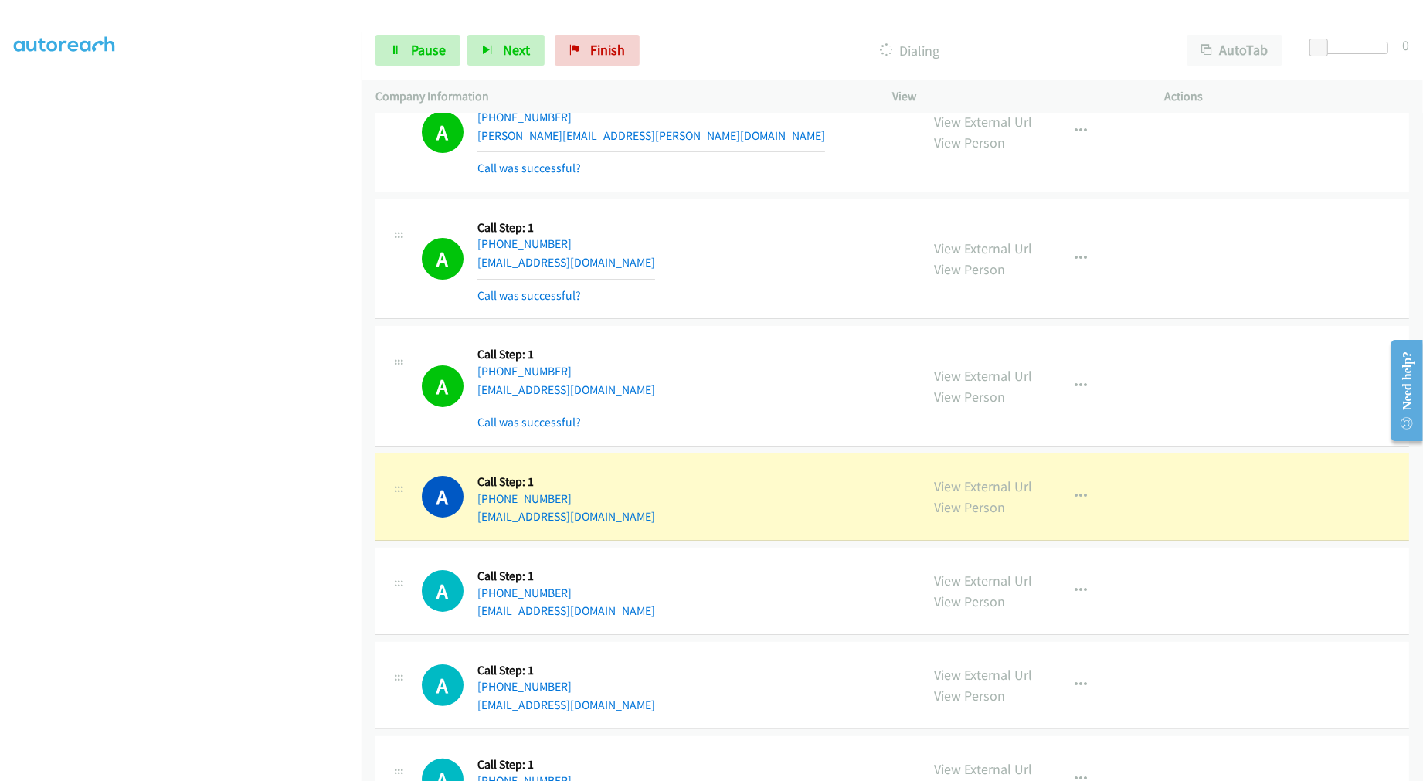
scroll to position [19534, 0]
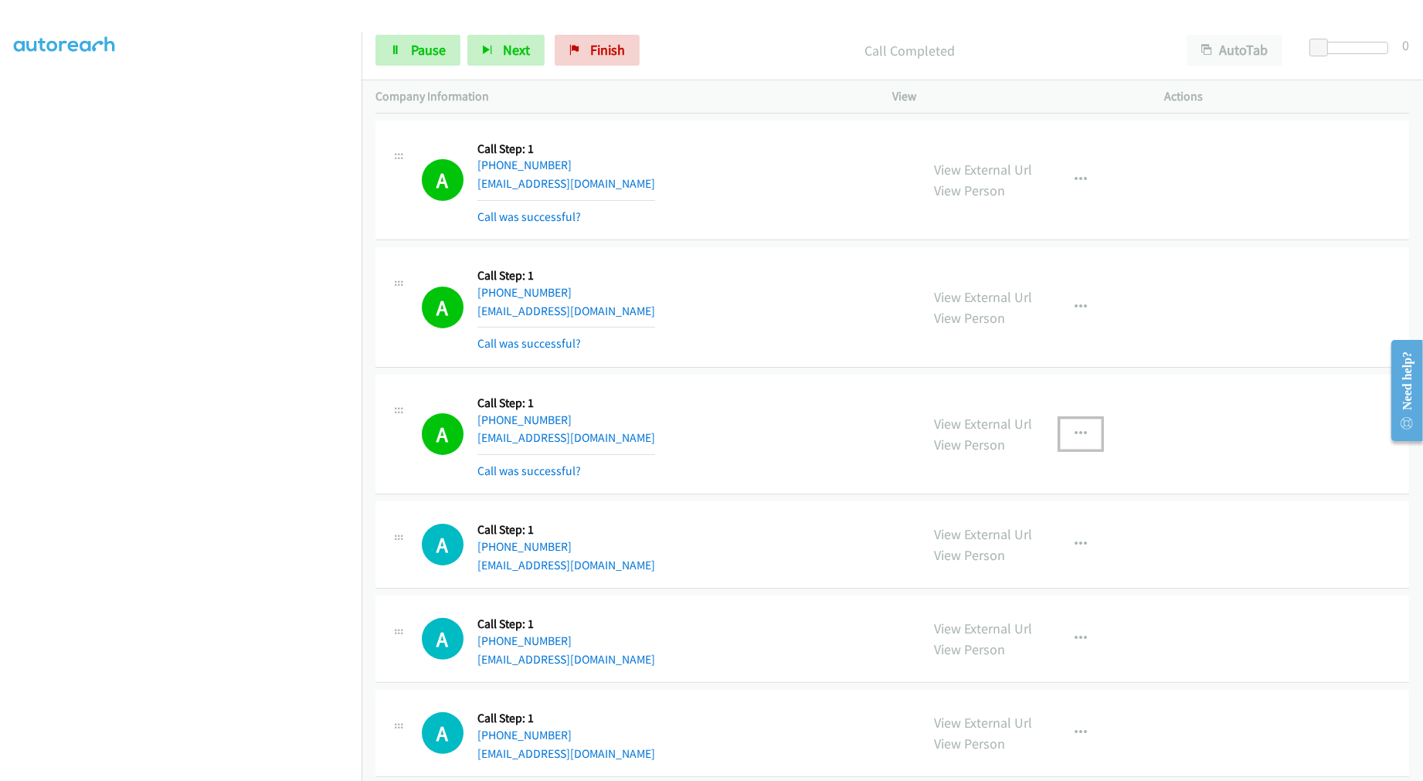
drag, startPoint x: 1074, startPoint y: 443, endPoint x: 1062, endPoint y: 483, distance: 41.8
click at [1074, 440] on icon "button" at bounding box center [1080, 434] width 12 height 12
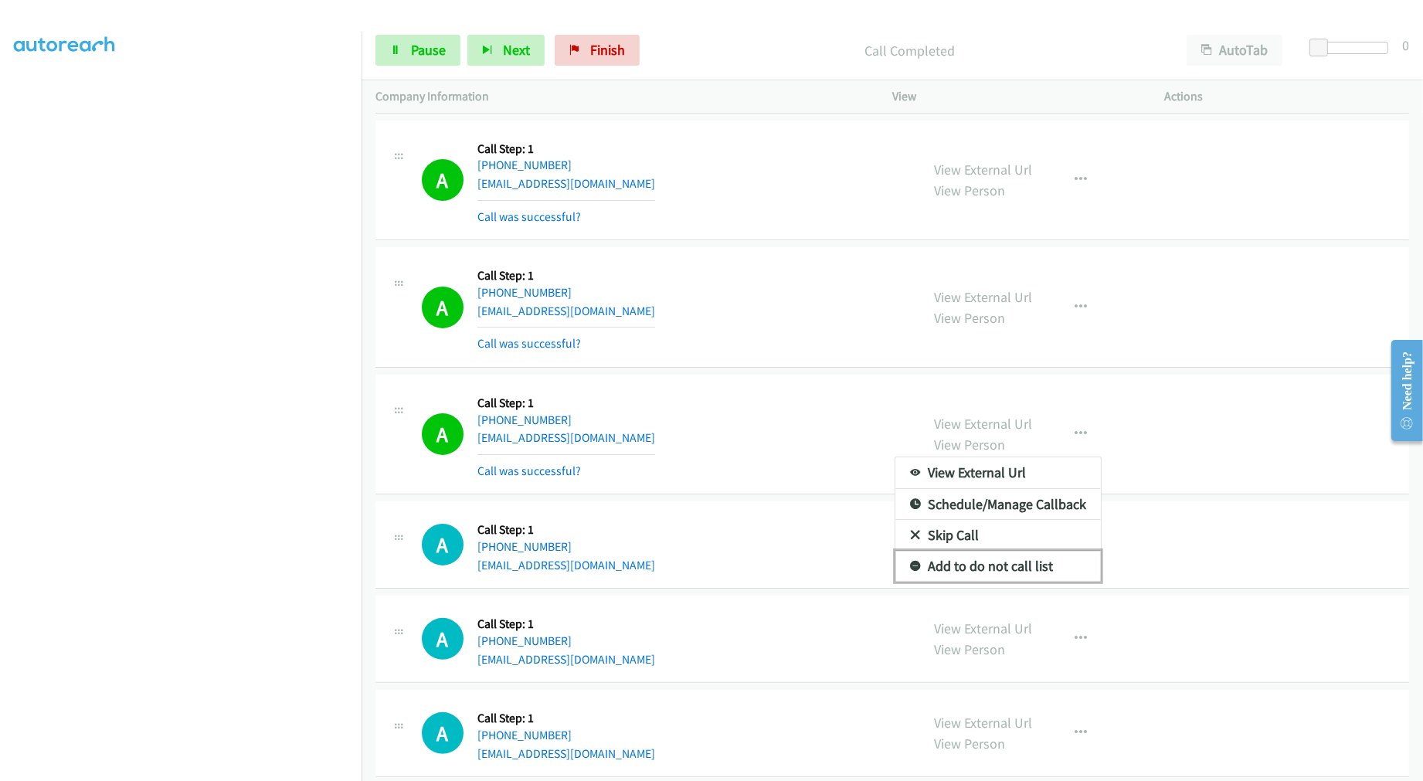
drag, startPoint x: 1009, startPoint y: 568, endPoint x: 996, endPoint y: 568, distance: 12.4
click at [1006, 568] on link "Add to do not call list" at bounding box center [997, 566] width 205 height 31
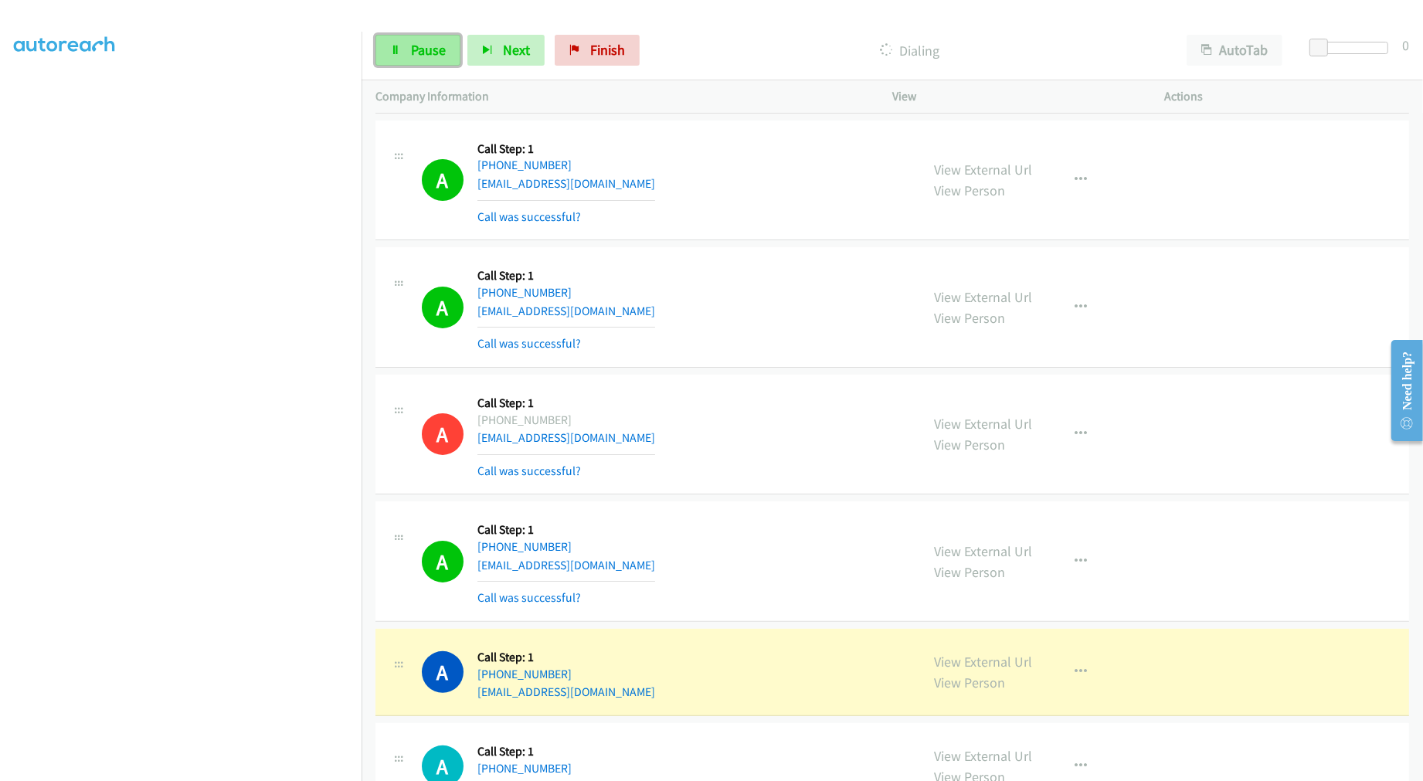
drag, startPoint x: 418, startPoint y: 52, endPoint x: 431, endPoint y: 62, distance: 16.5
click at [418, 52] on span "Pause" at bounding box center [428, 50] width 35 height 18
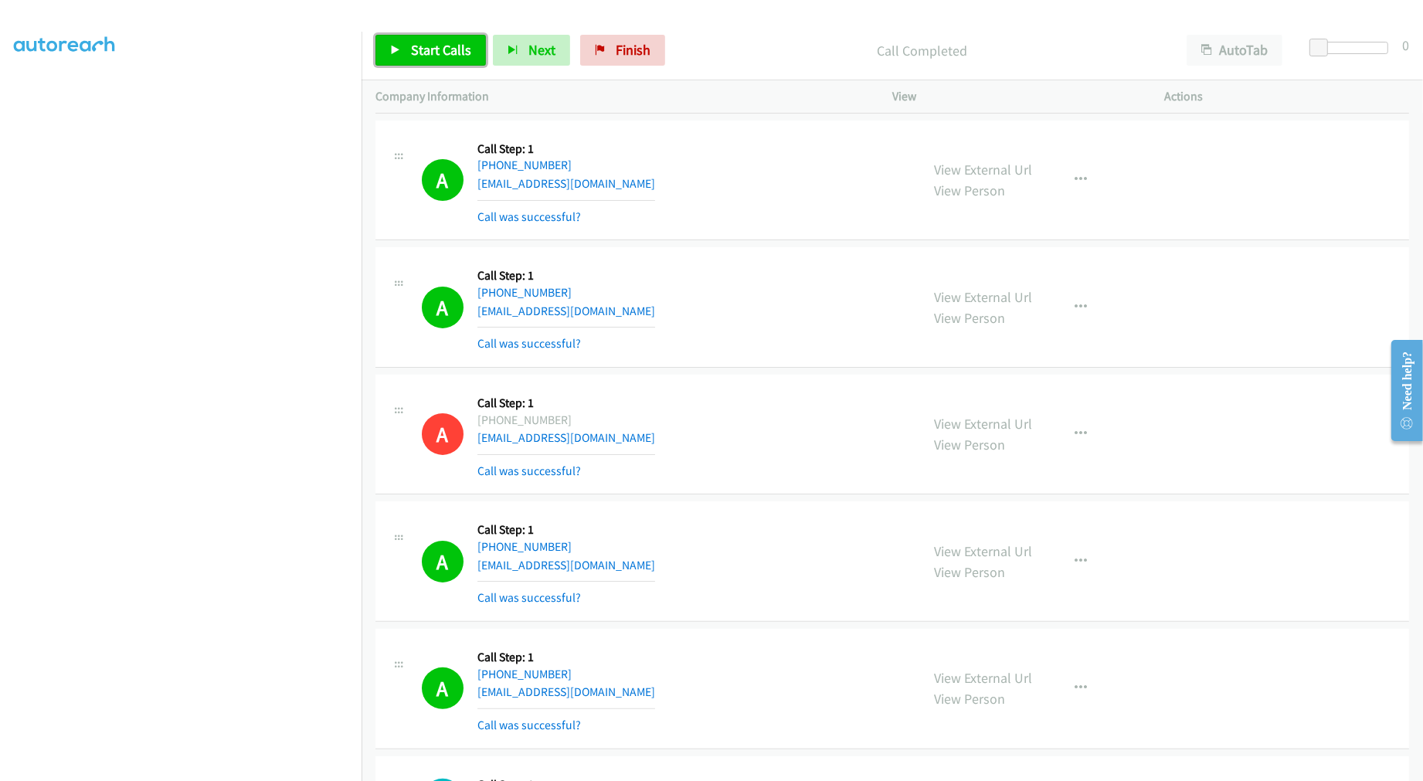
click at [417, 53] on span "Start Calls" at bounding box center [441, 50] width 60 height 18
click at [196, 773] on aside "Dialing Mode: Power | Switch to Preview My Lists" at bounding box center [180, 385] width 361 height 855
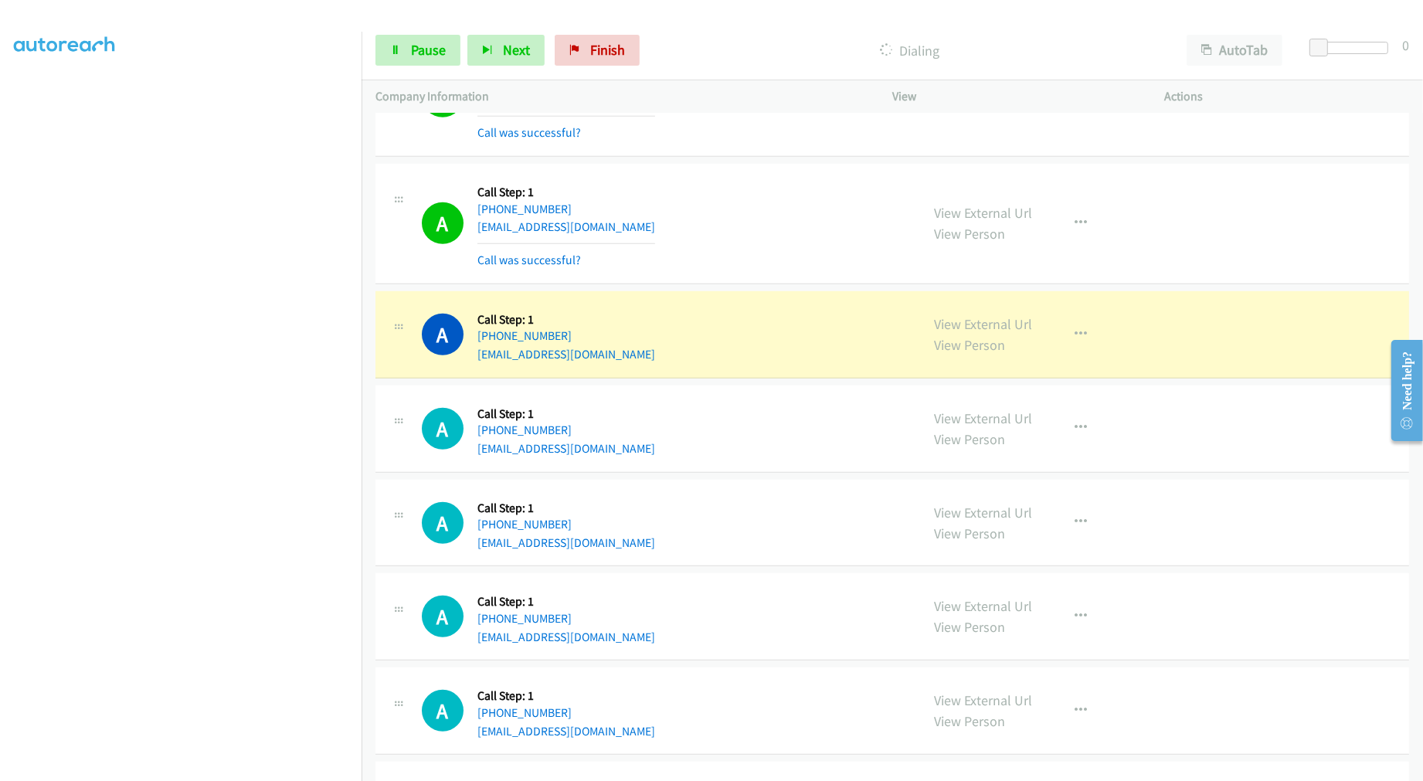
scroll to position [20194, 0]
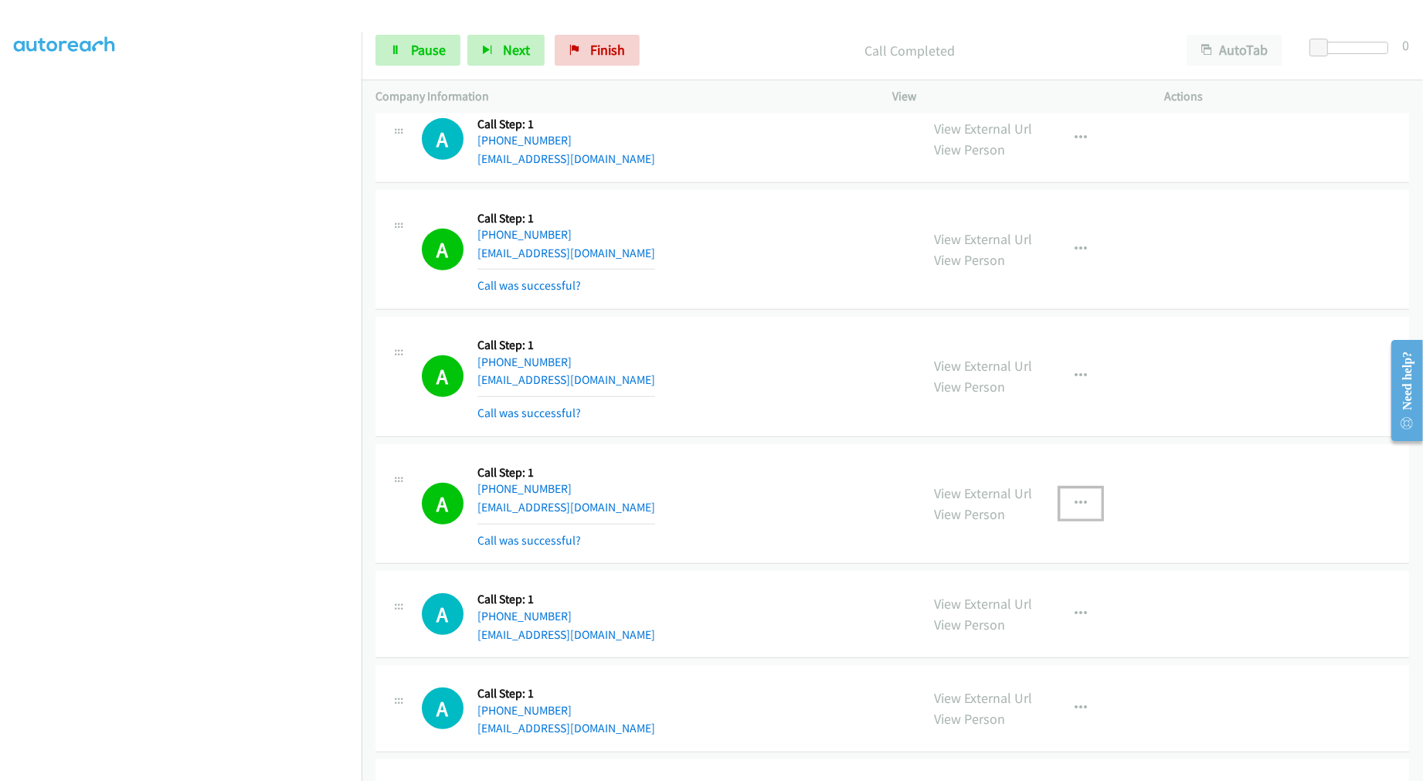
click at [1077, 510] on icon "button" at bounding box center [1080, 503] width 12 height 12
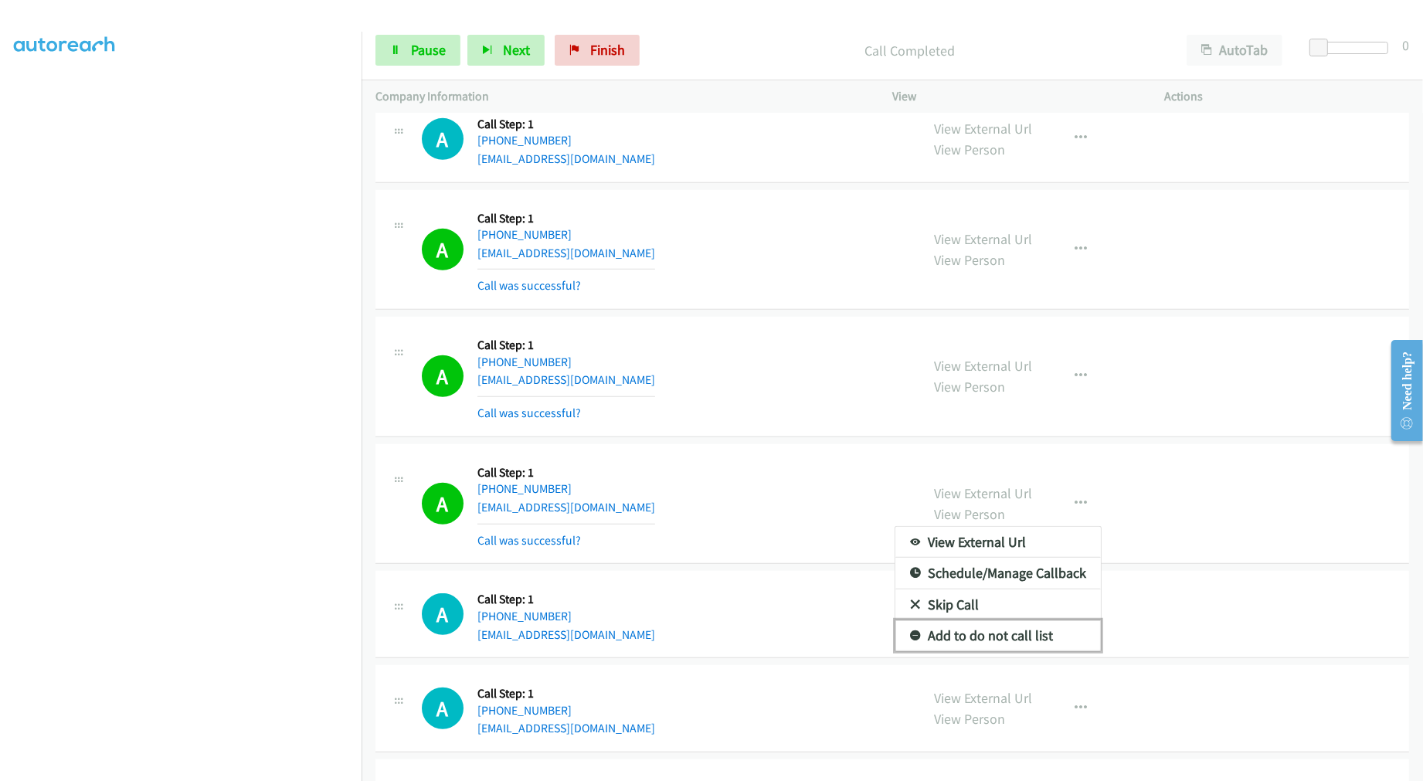
click at [1012, 646] on link "Add to do not call list" at bounding box center [997, 635] width 205 height 31
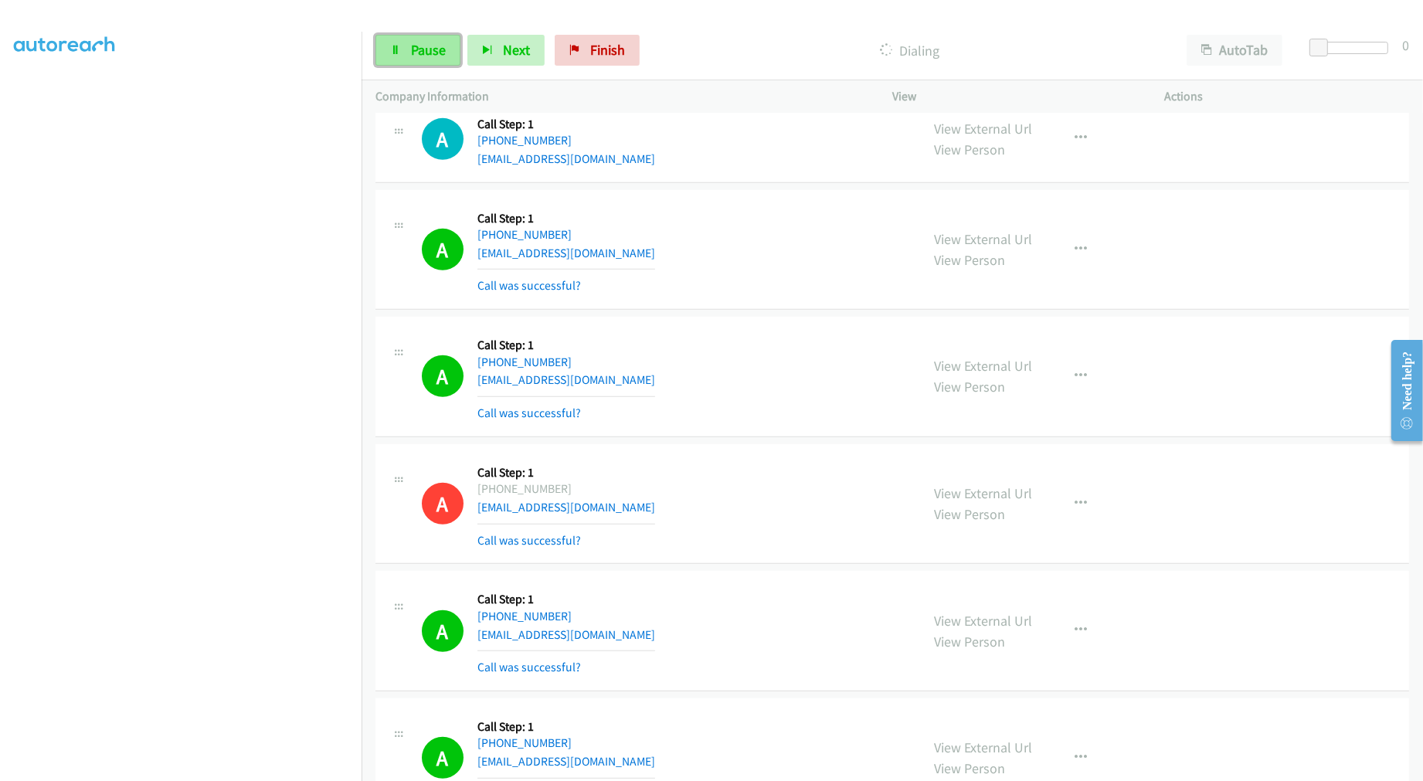
click at [411, 50] on span "Pause" at bounding box center [428, 50] width 35 height 18
click at [442, 42] on span "Start Calls" at bounding box center [441, 50] width 60 height 18
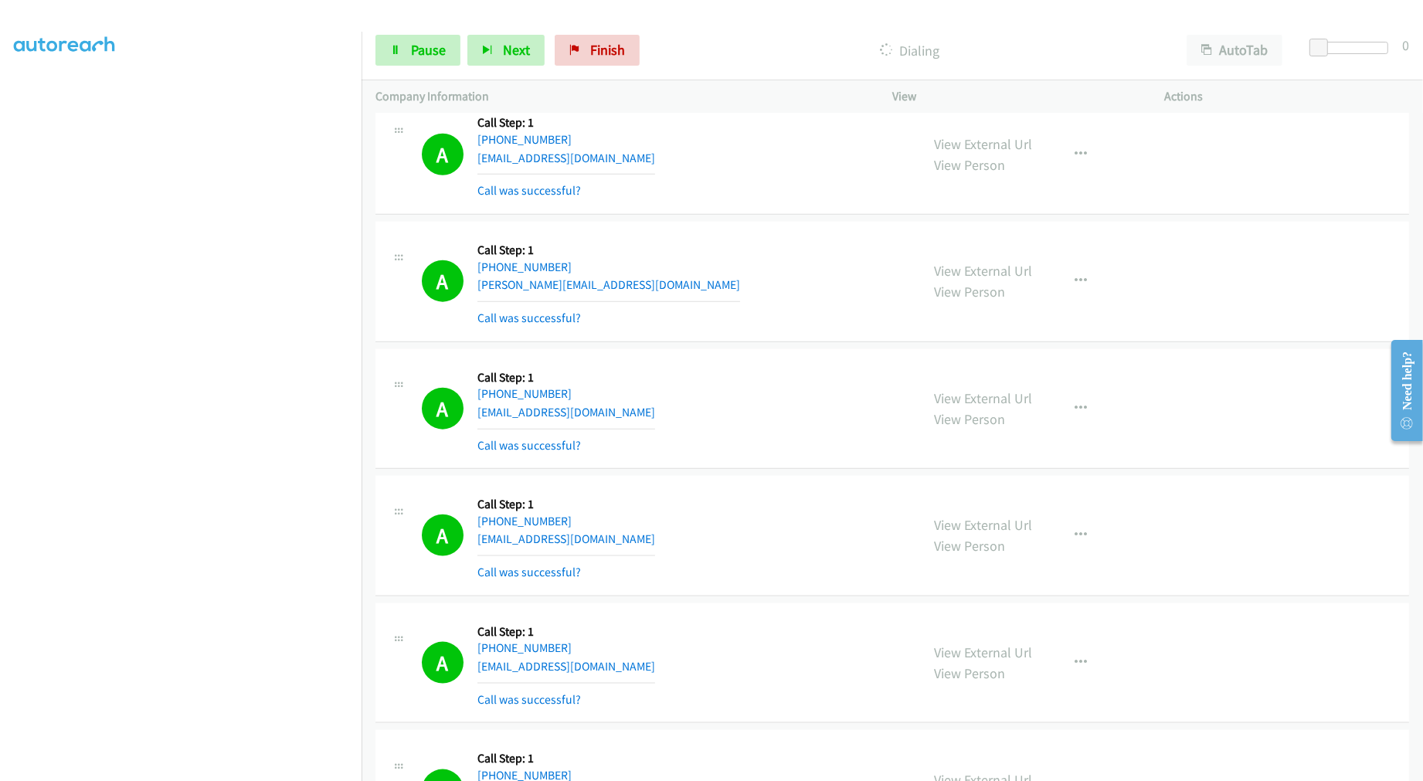
scroll to position [21396, 0]
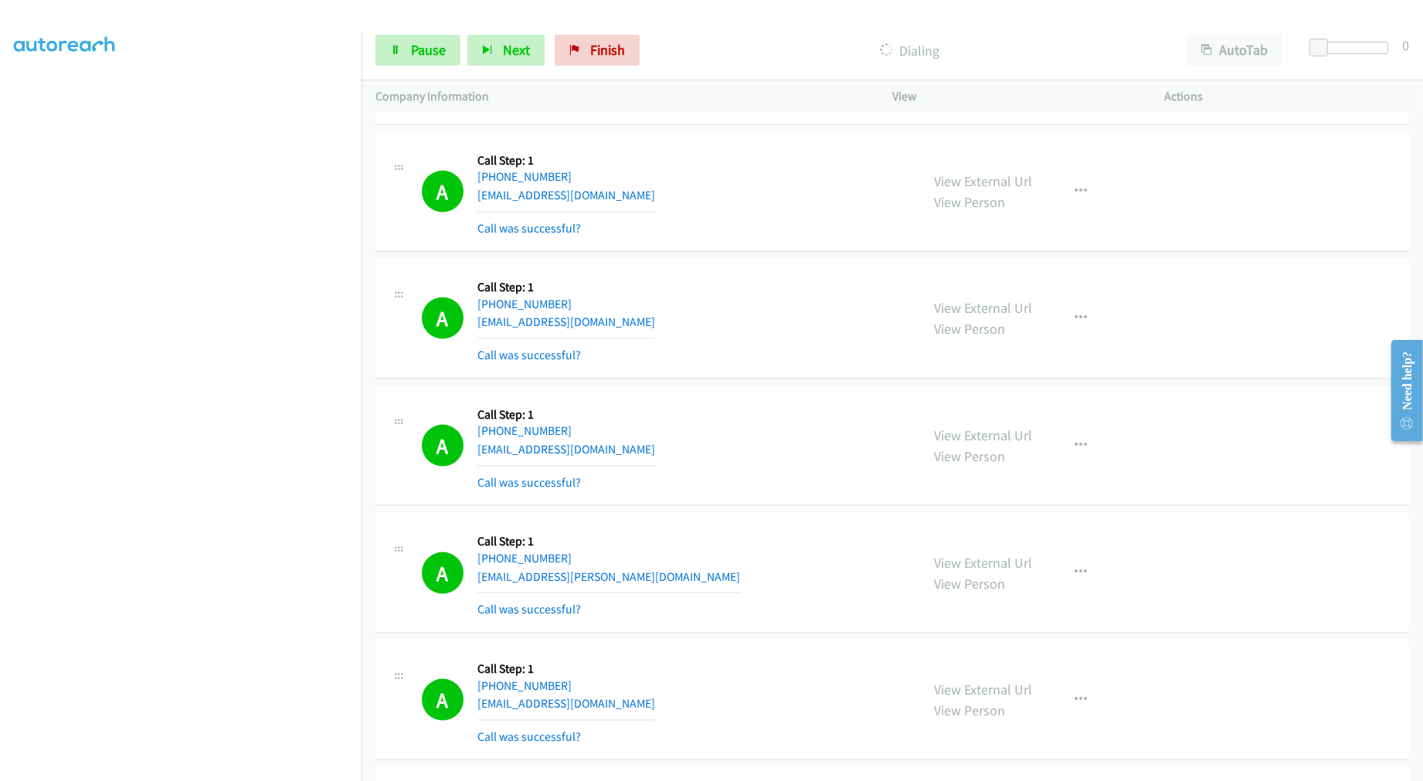
click at [727, 399] on div "A Callback Scheduled Call Step: 1 America/Chicago +1 832-620-1235 moppone@aol.c…" at bounding box center [891, 446] width 1033 height 120
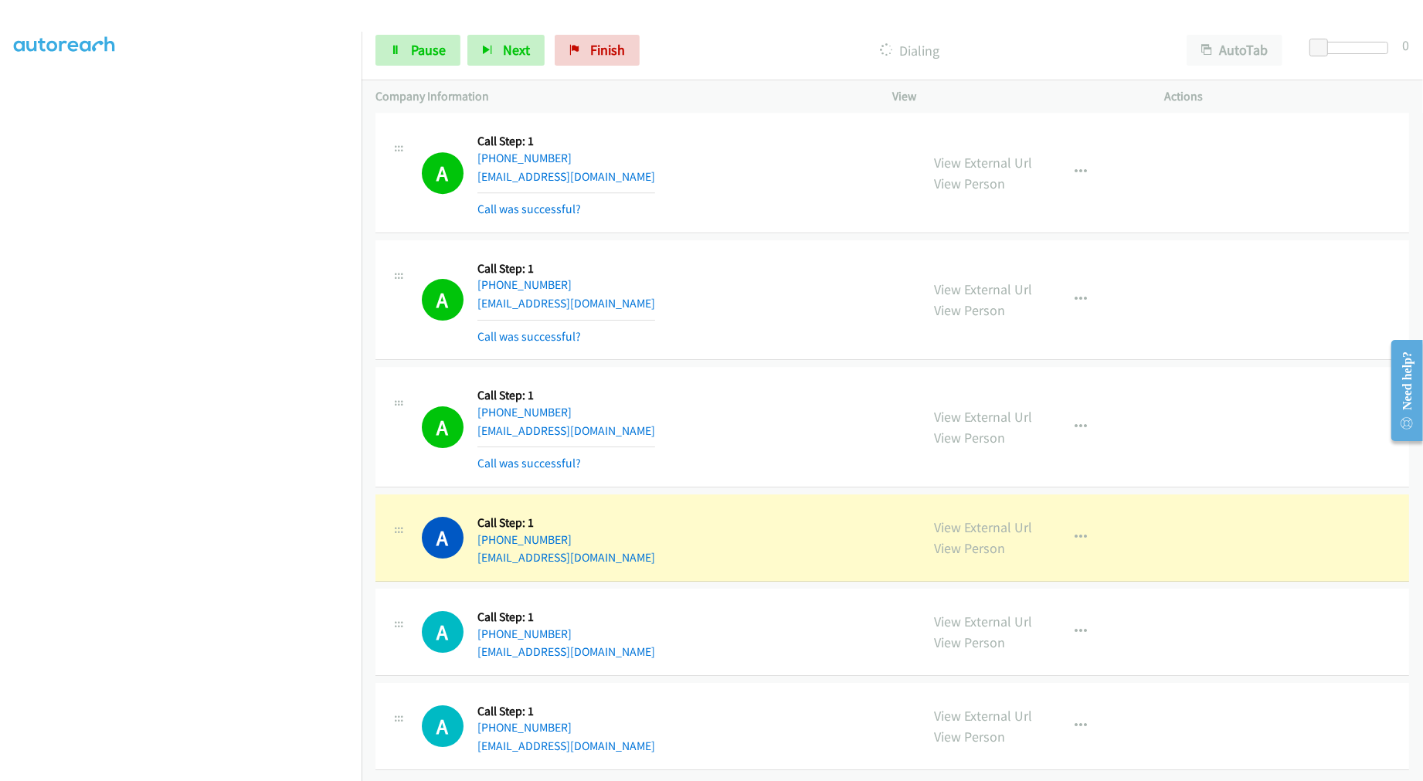
scroll to position [24748, 0]
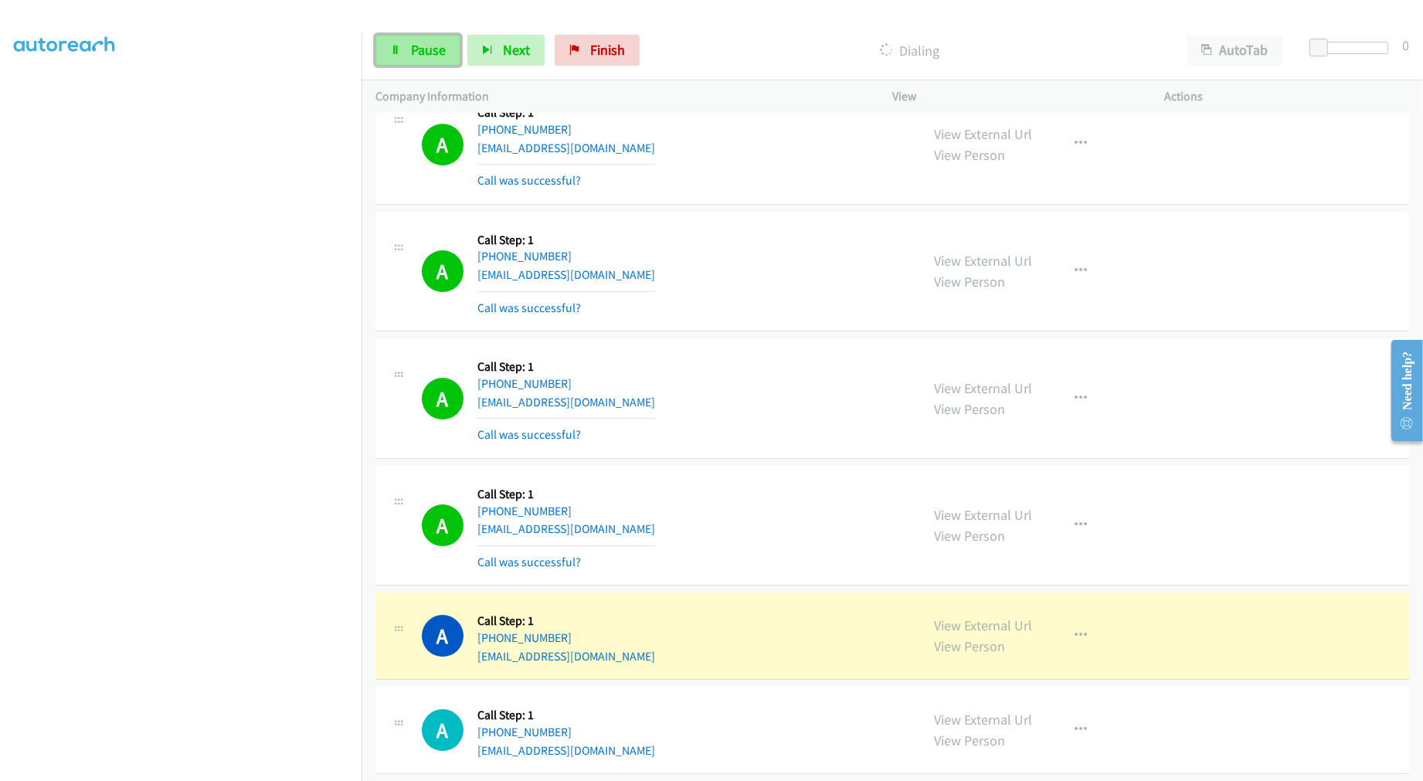
click at [416, 55] on span "Pause" at bounding box center [428, 50] width 35 height 18
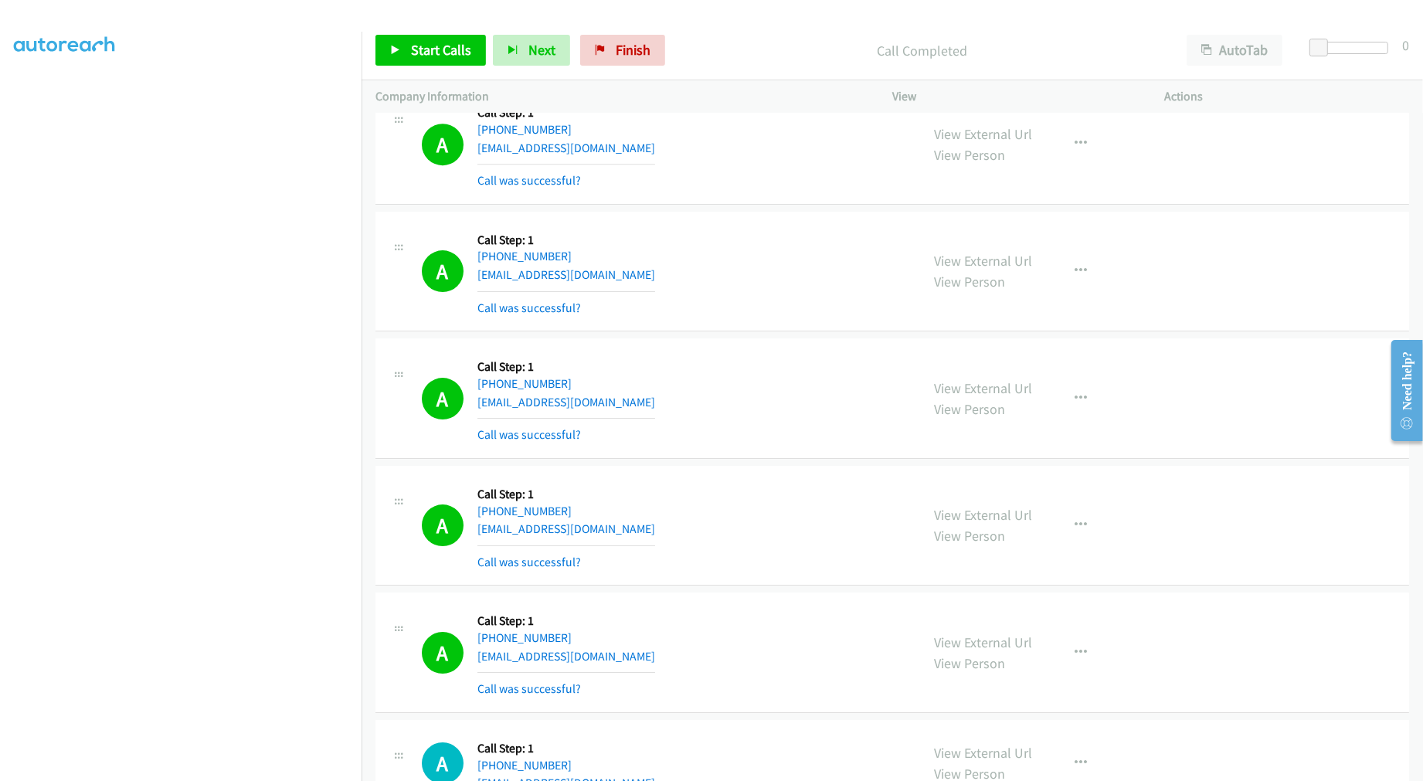
click at [910, 332] on div "A Callback Scheduled Call Step: 1 America/Los_Angeles +1 949-282-8000 lanismomm…" at bounding box center [891, 272] width 1033 height 120
click at [824, 301] on div "A Callback Scheduled Call Step: 1 America/Los_Angeles +1 949-282-8000 lanismomm…" at bounding box center [664, 272] width 484 height 92
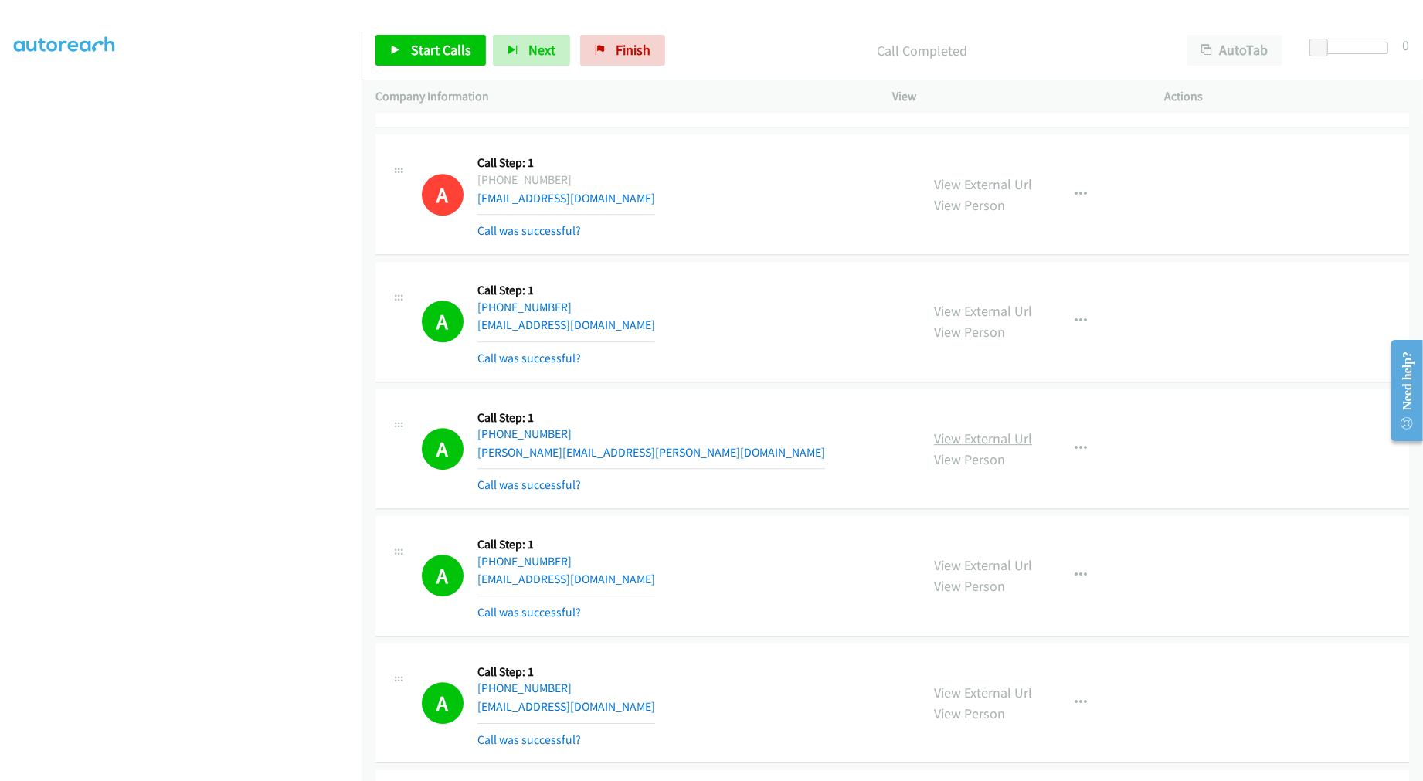
drag, startPoint x: 1004, startPoint y: 446, endPoint x: 892, endPoint y: 312, distance: 174.3
click at [708, 319] on div "A Callback Scheduled Call Step: 1 America/Phoenix +1 602-999-7373 peggypokorski…" at bounding box center [664, 322] width 484 height 92
click at [748, 140] on td "A Callback Scheduled Call Step: 1 America/New_York +1 989-797-0245 lmitlyng@gma…" at bounding box center [891, 194] width 1061 height 127
click at [418, 51] on span "Start Calls" at bounding box center [441, 50] width 60 height 18
click at [436, 72] on div "Start Calls Pause Next Finish Call Completed AutoTab AutoTab 0" at bounding box center [891, 50] width 1061 height 59
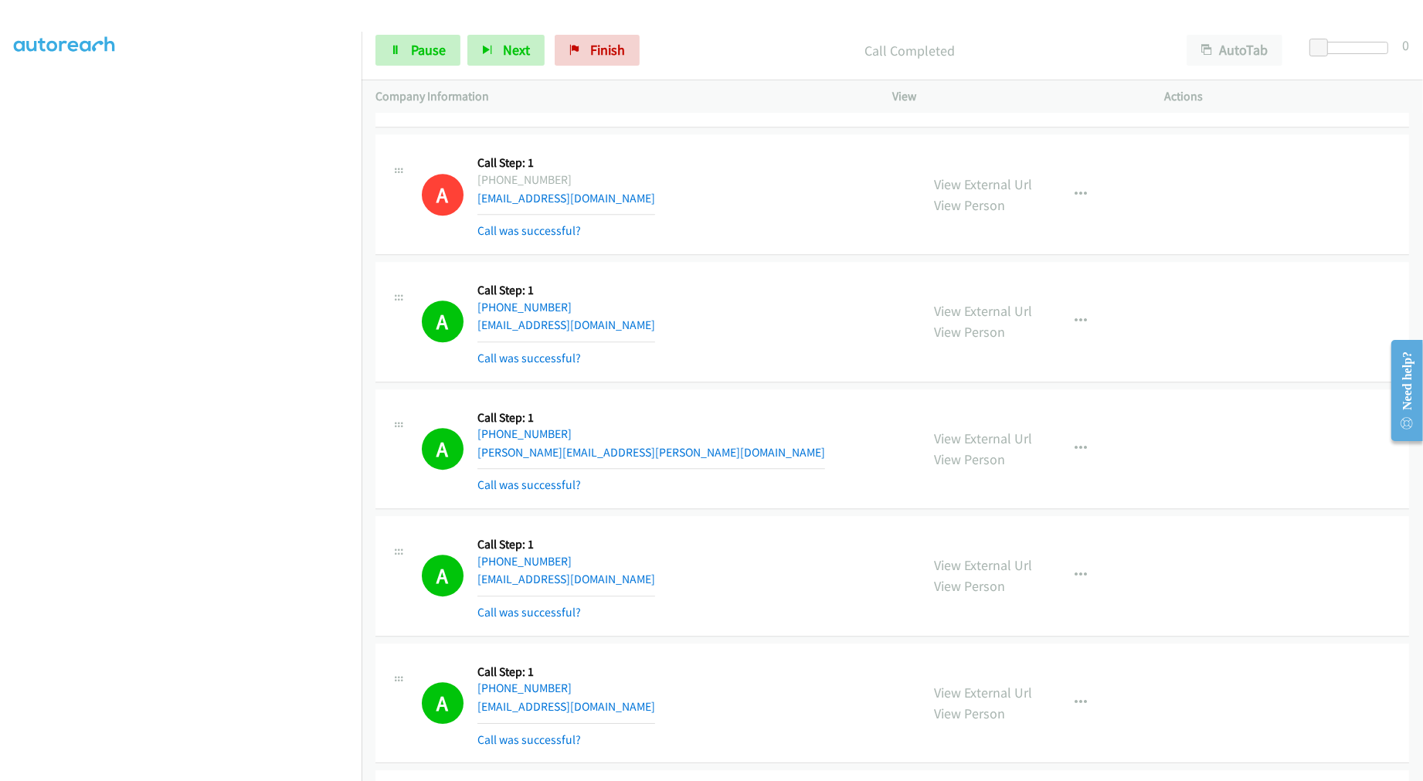
click at [434, 66] on div "Start Calls Pause Next Finish Call Completed AutoTab AutoTab 0" at bounding box center [891, 50] width 1061 height 59
click at [434, 62] on link "Pause" at bounding box center [417, 50] width 85 height 31
click at [433, 59] on link "Start Calls" at bounding box center [430, 50] width 110 height 31
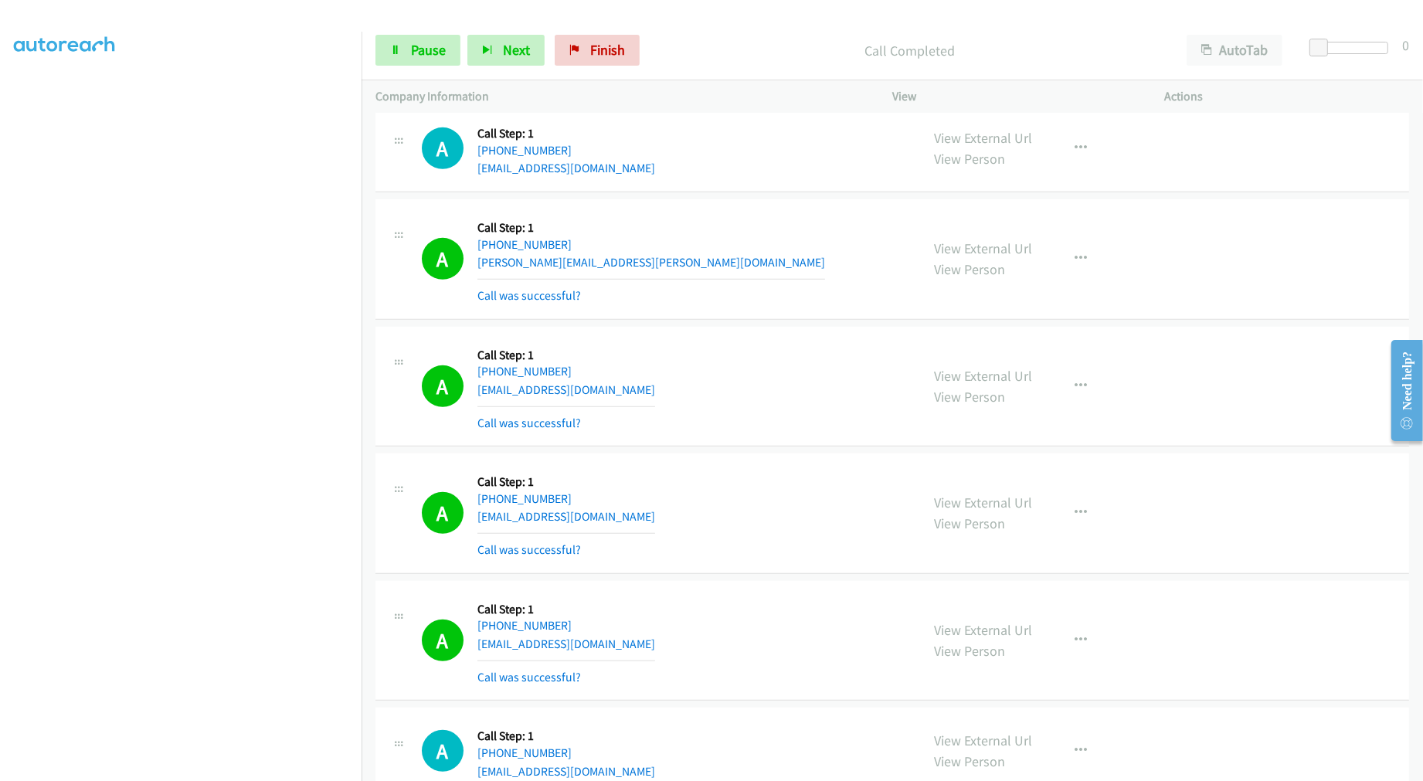
scroll to position [26750, 0]
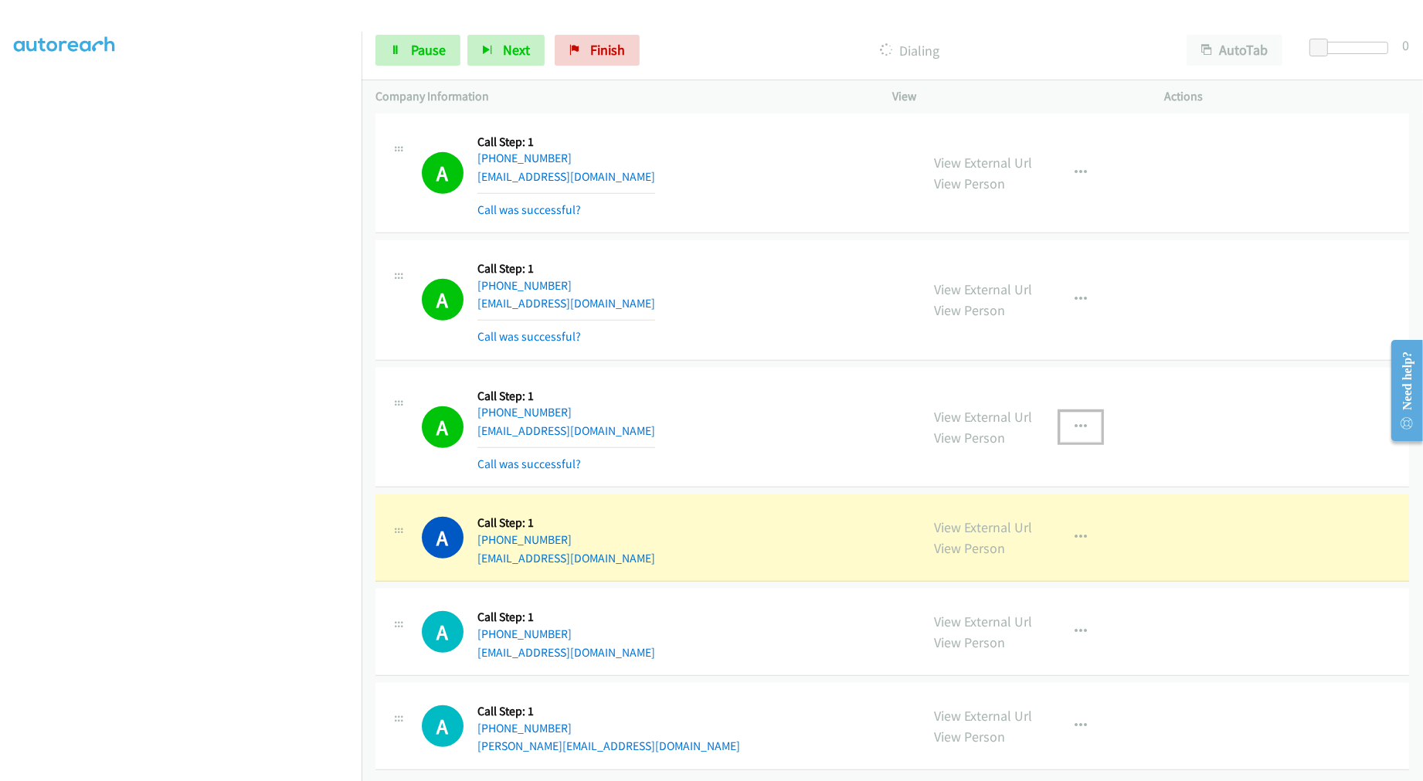
click at [1087, 421] on button "button" at bounding box center [1081, 427] width 42 height 31
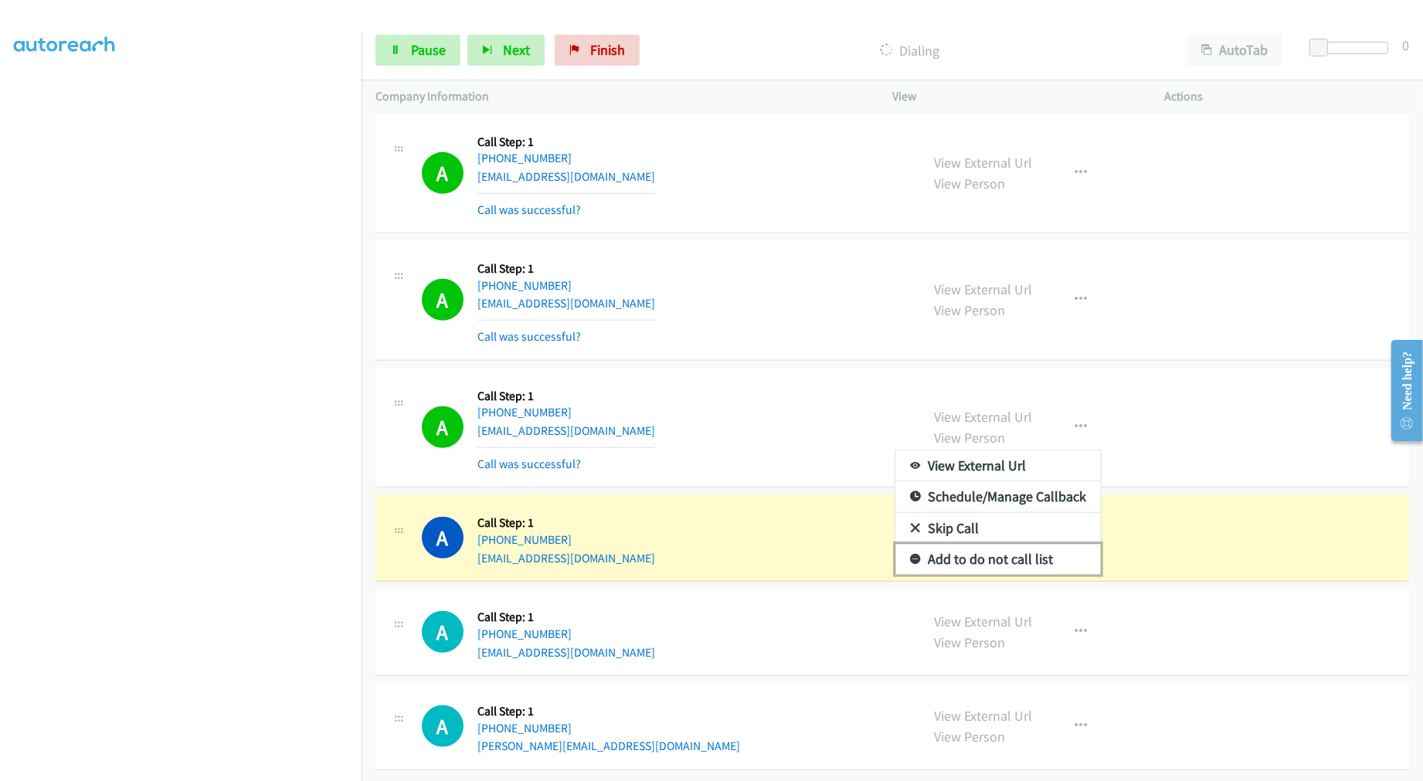
drag, startPoint x: 990, startPoint y: 545, endPoint x: 982, endPoint y: 545, distance: 8.5
click at [989, 545] on link "Add to do not call list" at bounding box center [997, 559] width 205 height 31
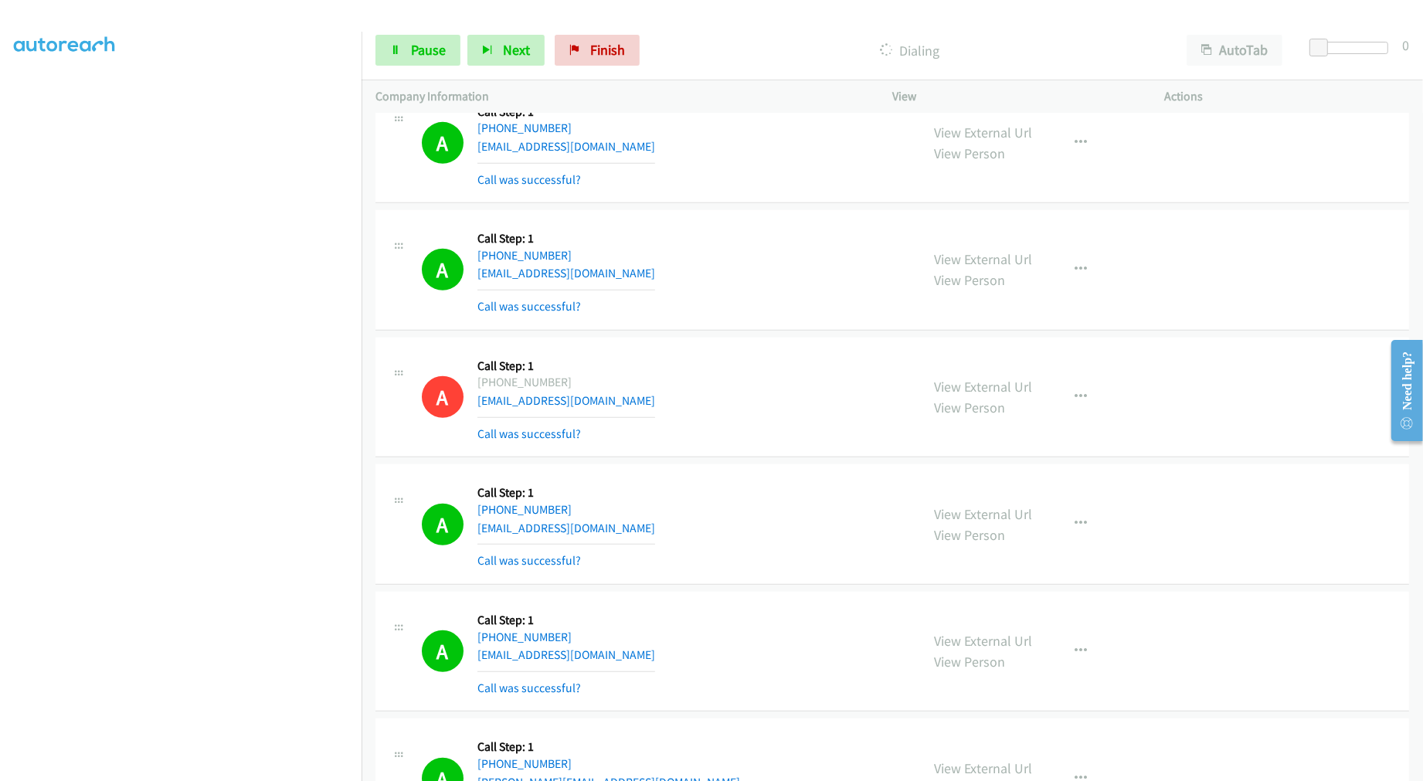
scroll to position [26664, 0]
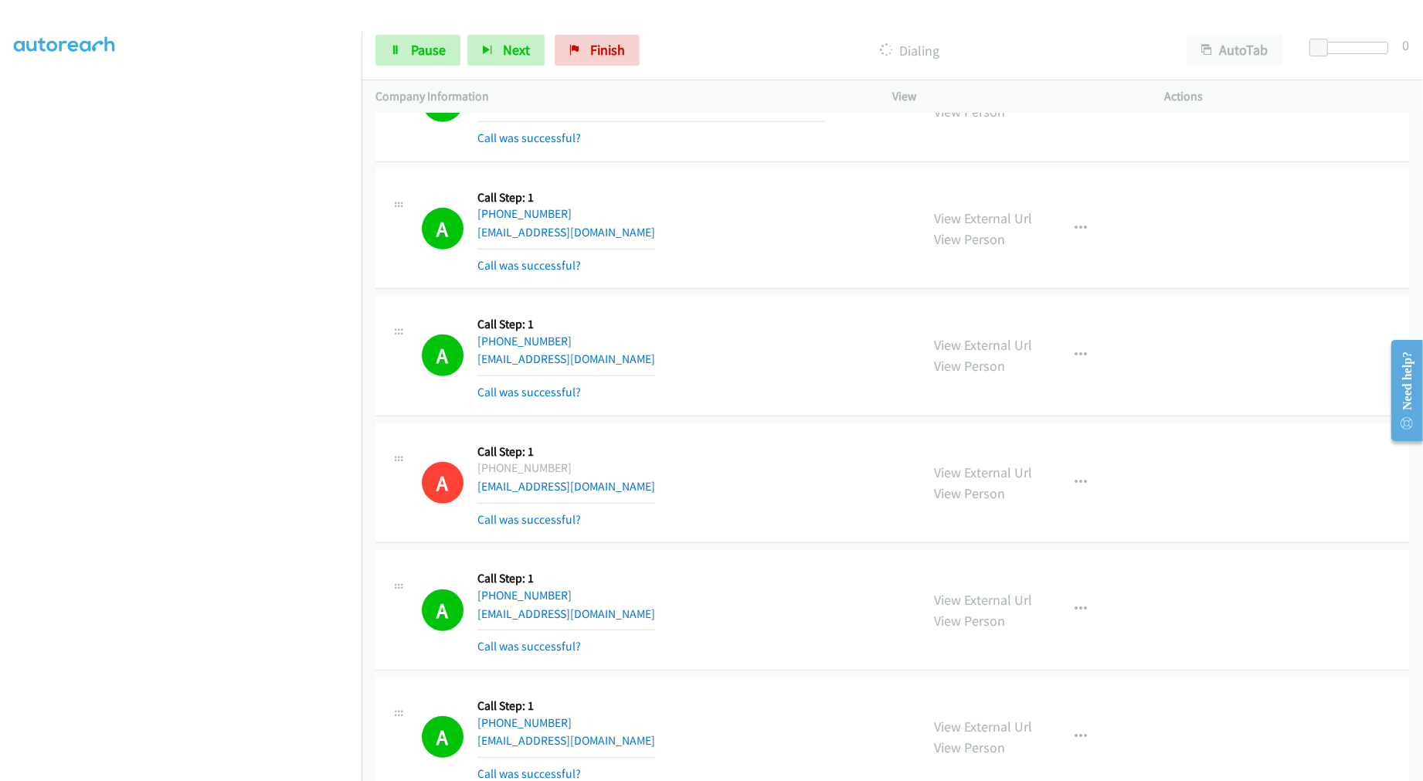
drag, startPoint x: 652, startPoint y: 232, endPoint x: 674, endPoint y: 239, distance: 22.7
click at [654, 233] on div "A Callback Scheduled Call Step: 1 America/Phoenix +1 520-369-7280 heidibel38@gm…" at bounding box center [664, 229] width 484 height 92
click at [753, 266] on div "A Callback Scheduled Call Step: 1 America/Phoenix +1 520-369-7280 heidibel38@gm…" at bounding box center [664, 229] width 484 height 92
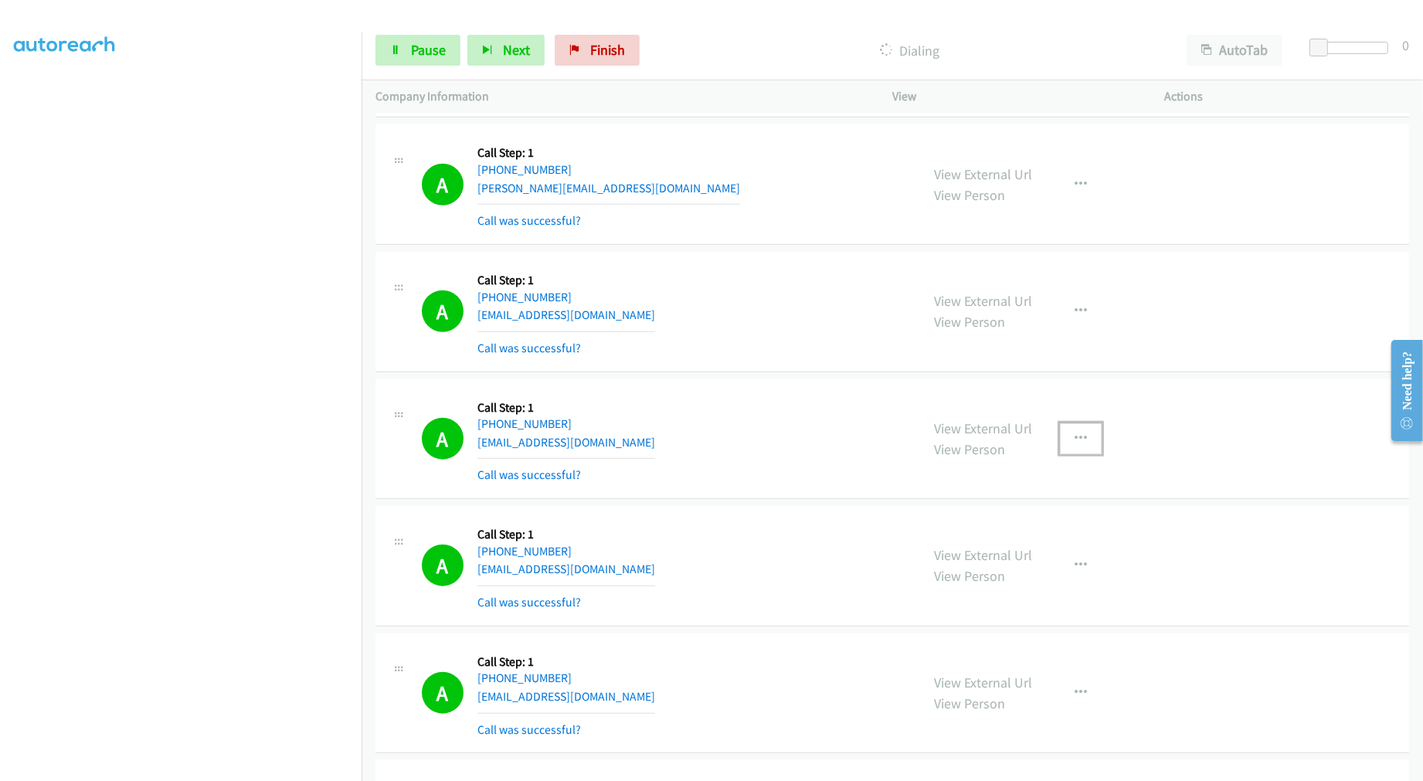
click at [1068, 454] on button "button" at bounding box center [1081, 438] width 42 height 31
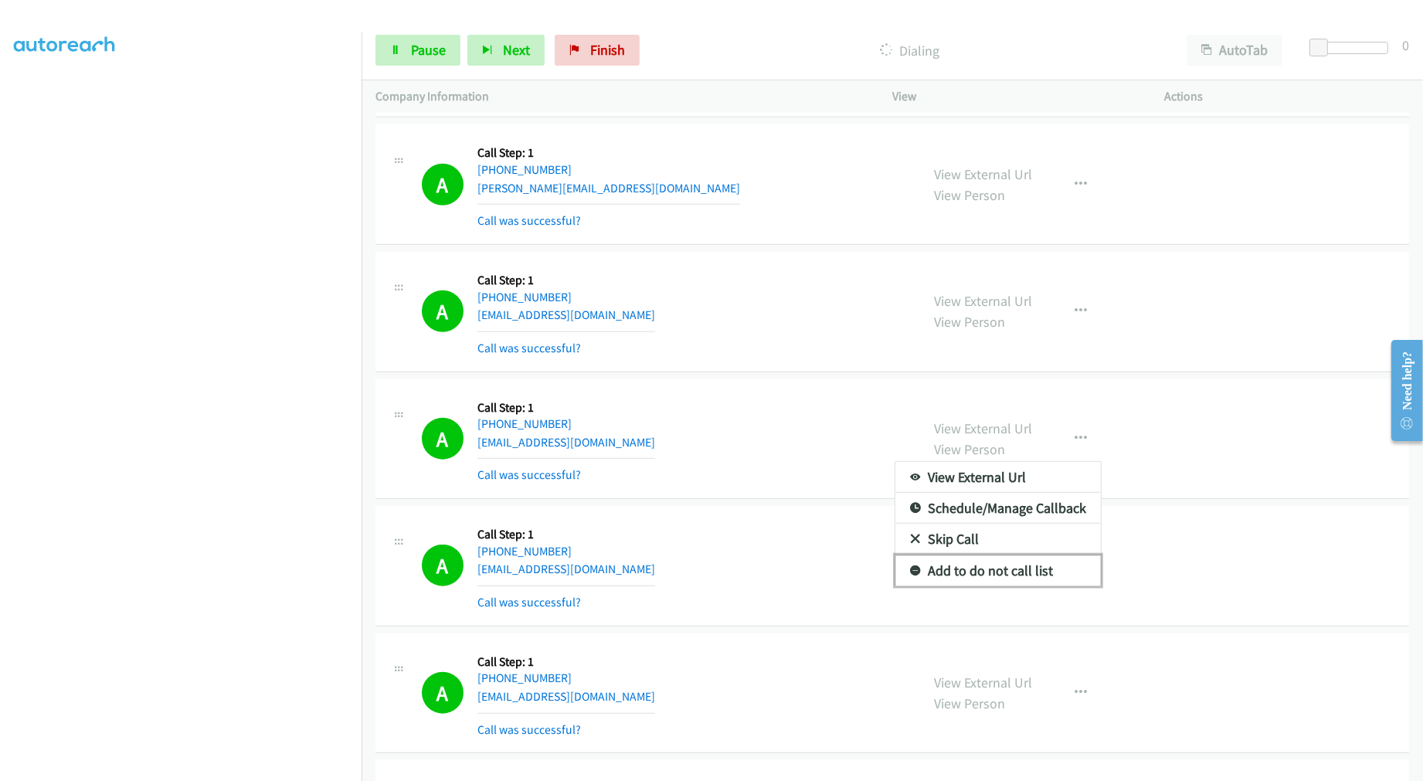
click at [996, 580] on link "Add to do not call list" at bounding box center [997, 570] width 205 height 31
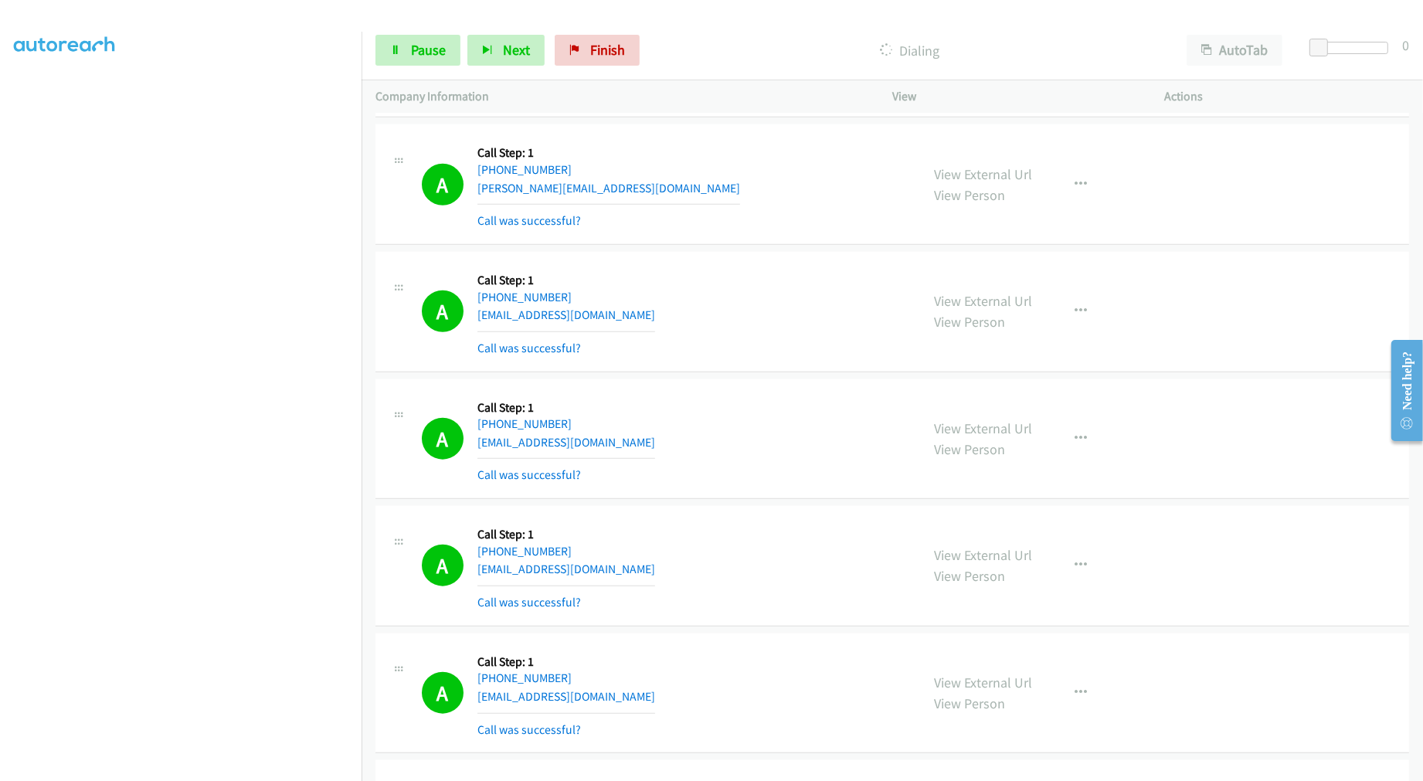
drag, startPoint x: 765, startPoint y: 450, endPoint x: 784, endPoint y: 431, distance: 27.3
click at [763, 450] on div "A Callback Scheduled Call Step: 1 America/Chicago +1 630-550-0942 elimejia31@gm…" at bounding box center [664, 439] width 484 height 92
click at [719, 335] on div "A Callback Scheduled Call Step: 1 America/New_York +1 631-404-5895 francislvarg…" at bounding box center [664, 312] width 484 height 92
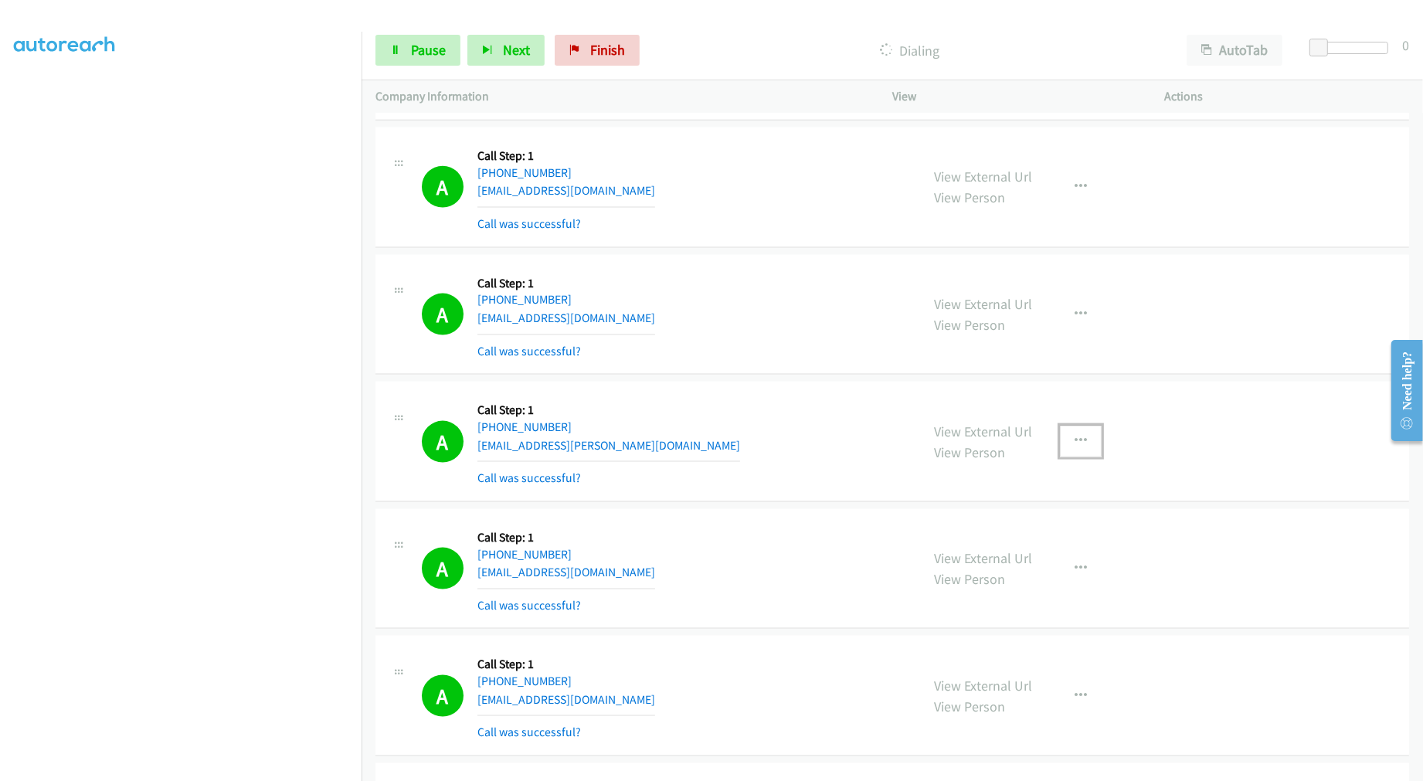
click at [1060, 456] on button "button" at bounding box center [1081, 441] width 42 height 31
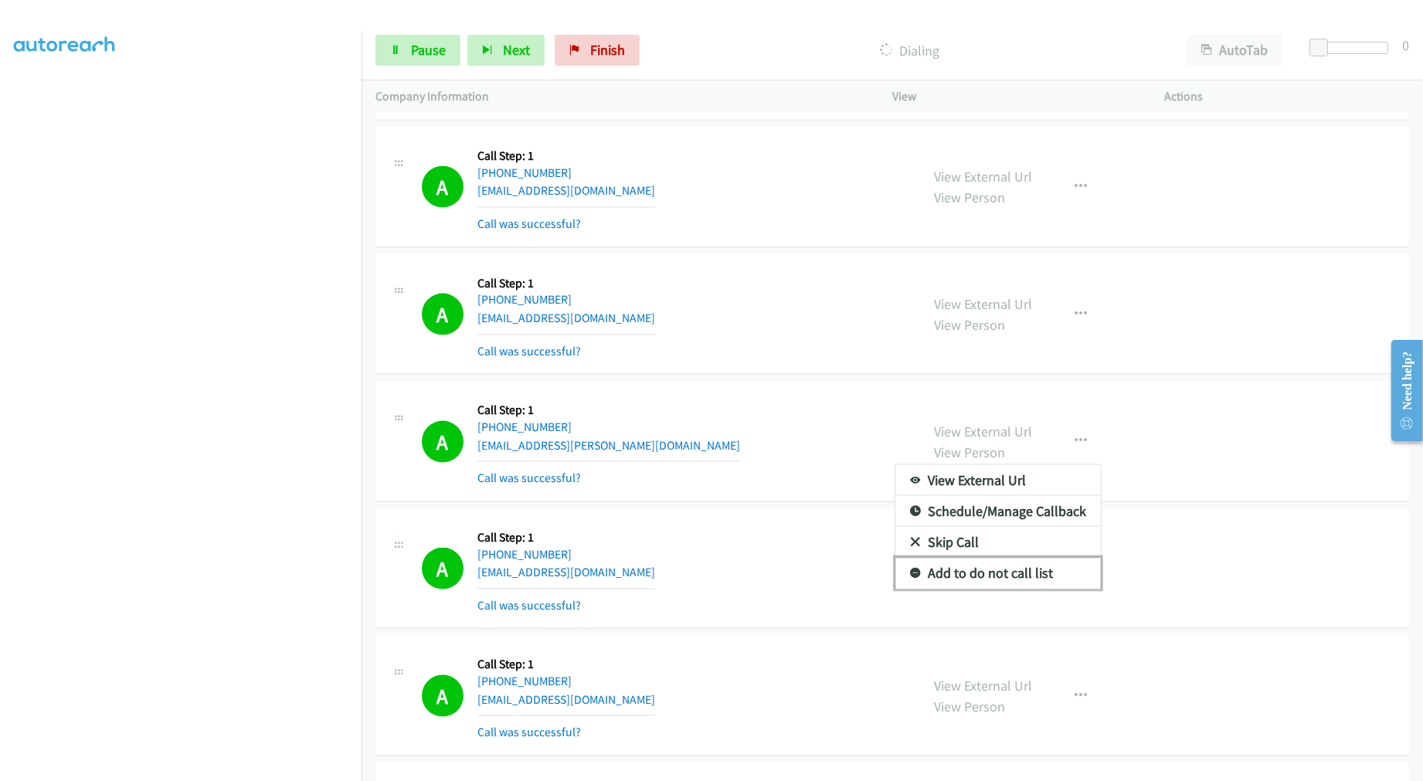
click at [977, 581] on link "Add to do not call list" at bounding box center [997, 573] width 205 height 31
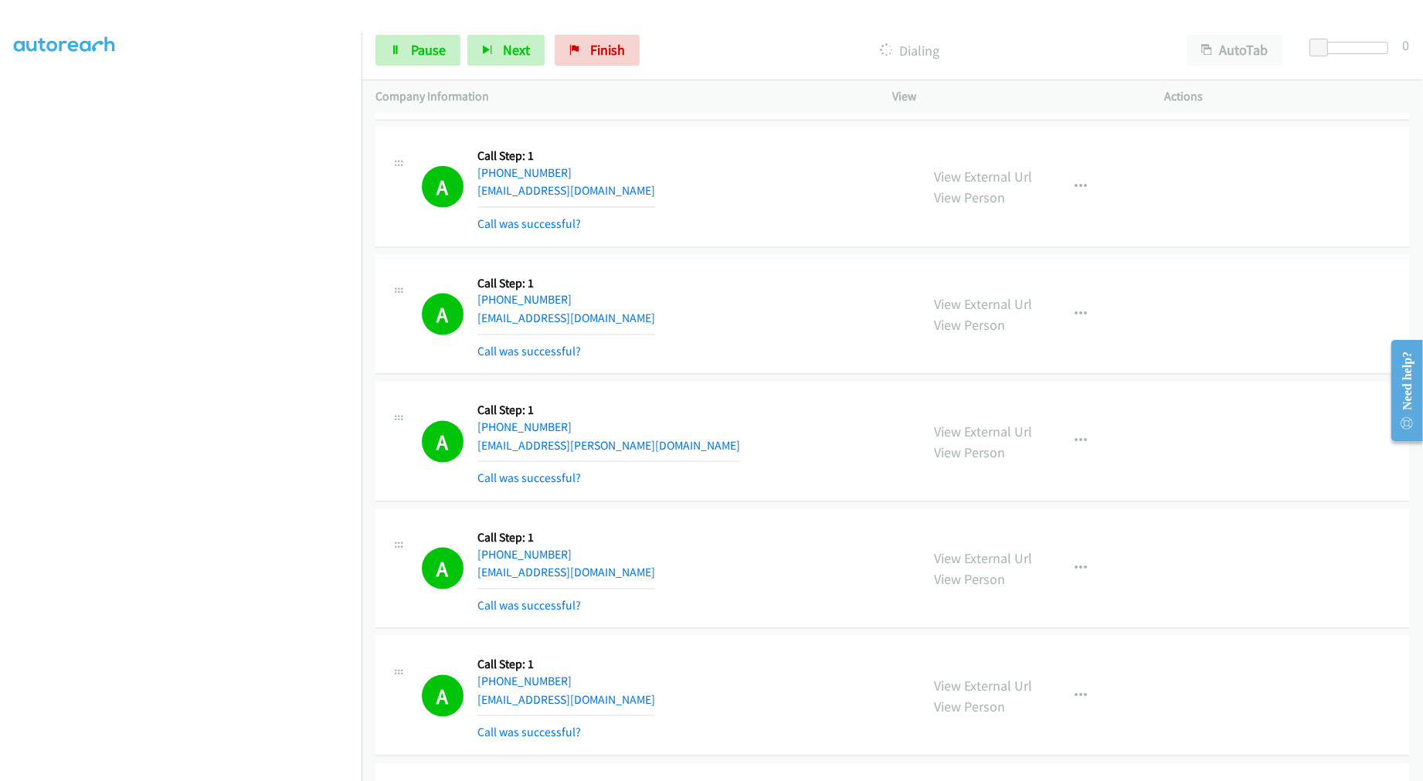
click at [757, 467] on div "A Callback Scheduled Call Step: 1 America/Chicago +1 281-460-0395 giao.phan@sbc…" at bounding box center [664, 441] width 484 height 92
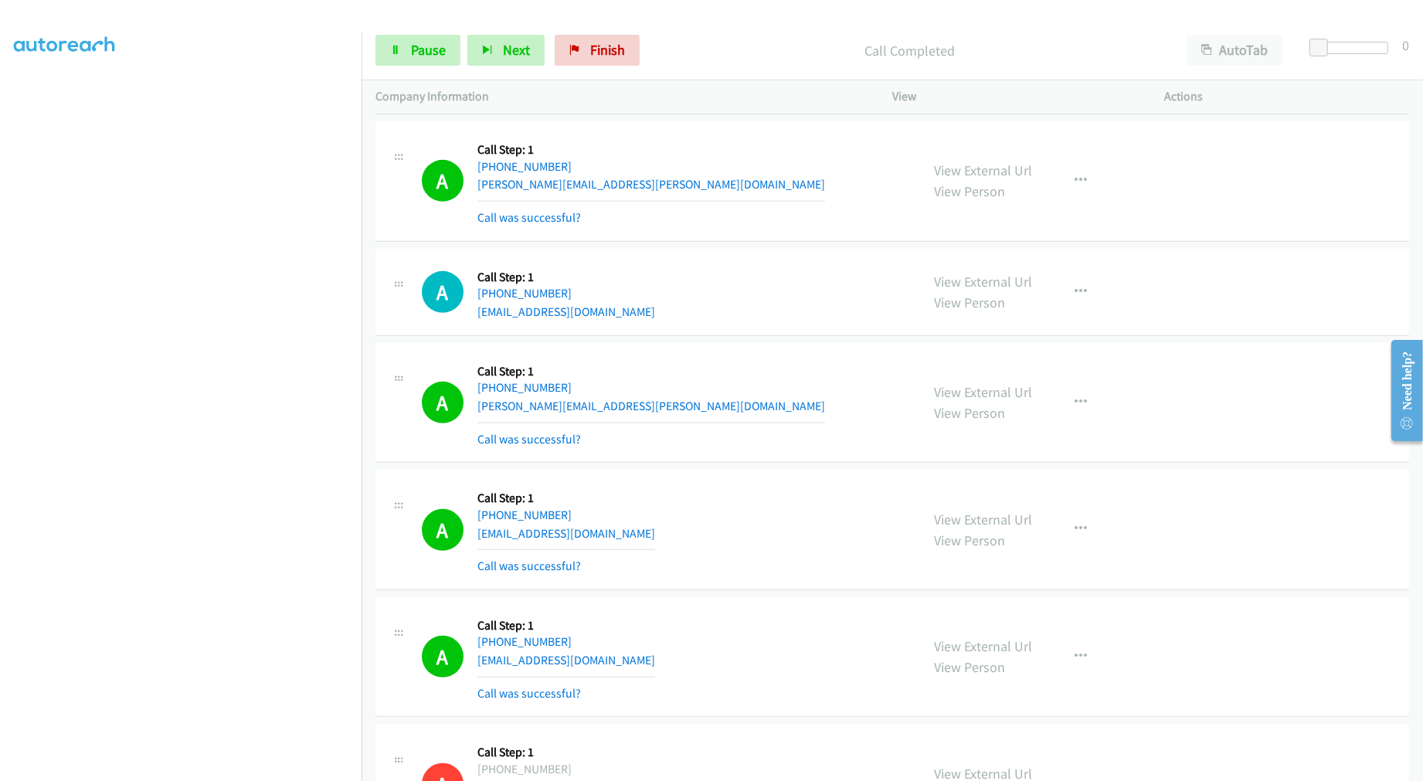
scroll to position [28591, 0]
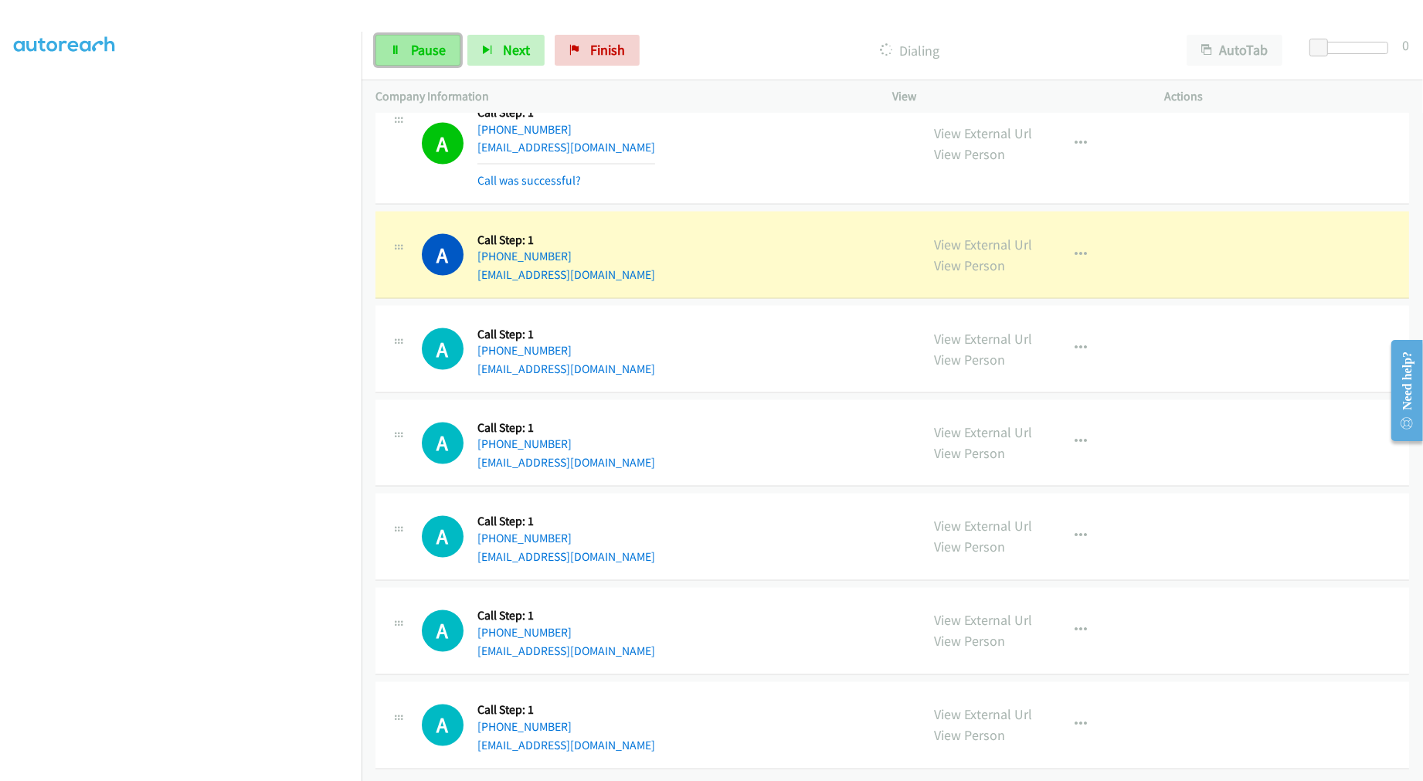
click at [422, 45] on span "Pause" at bounding box center [428, 50] width 35 height 18
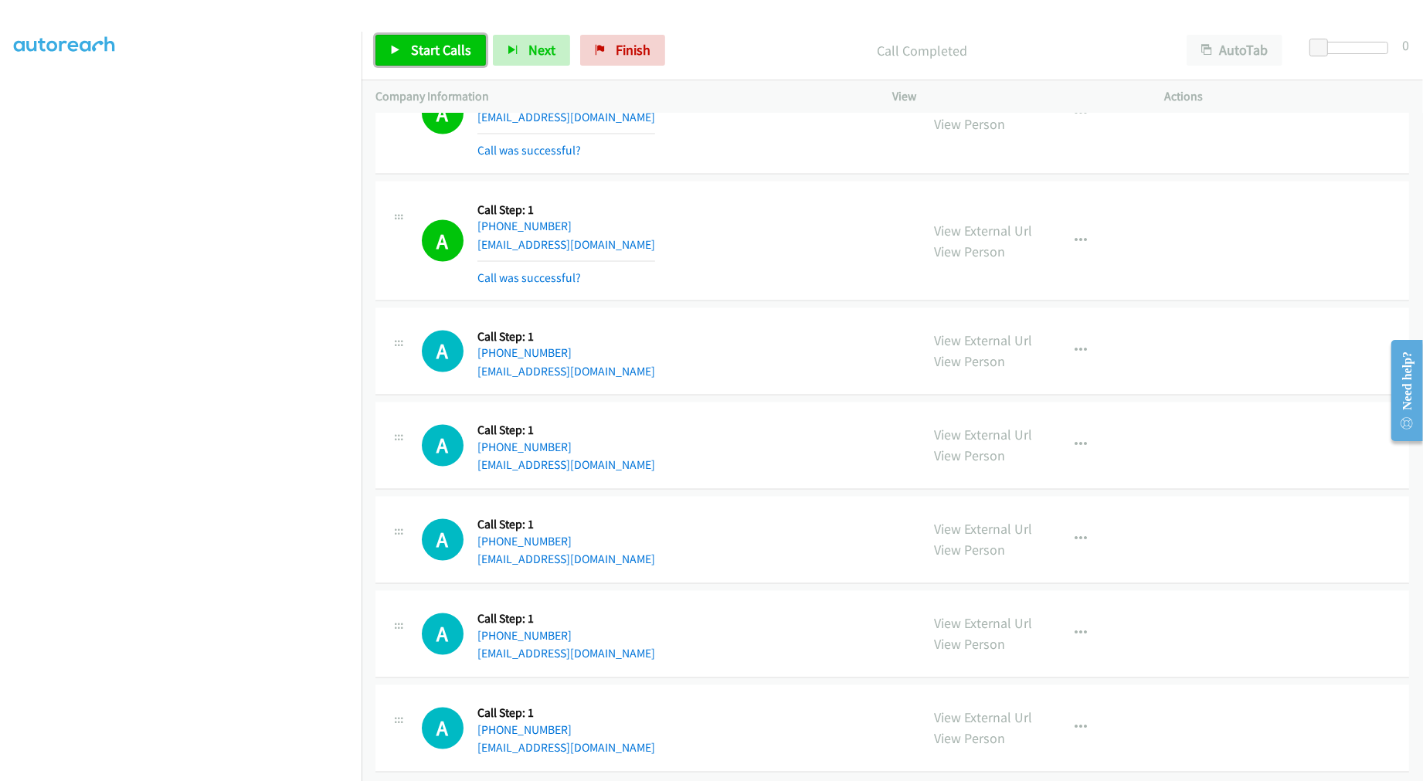
click at [430, 42] on span "Start Calls" at bounding box center [441, 50] width 60 height 18
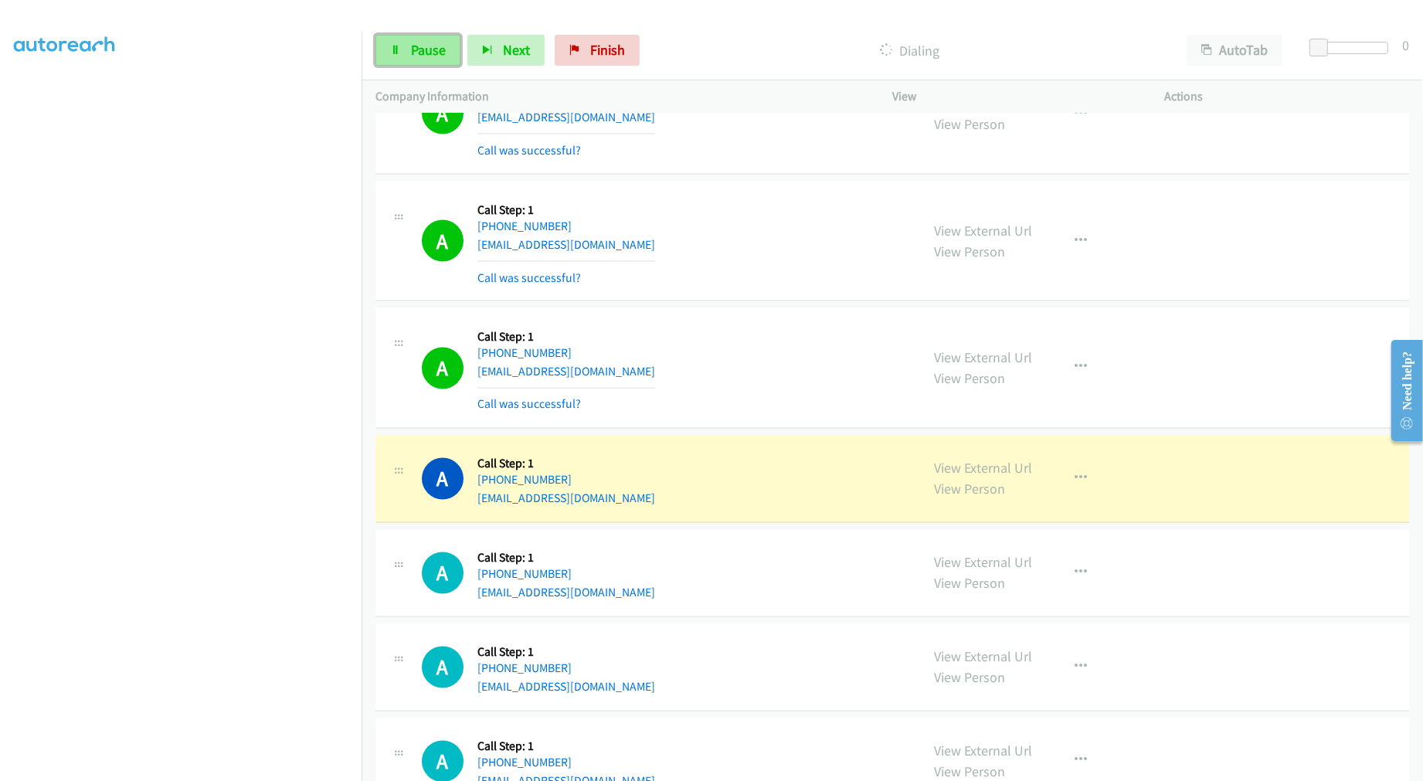
click at [416, 62] on link "Pause" at bounding box center [417, 50] width 85 height 31
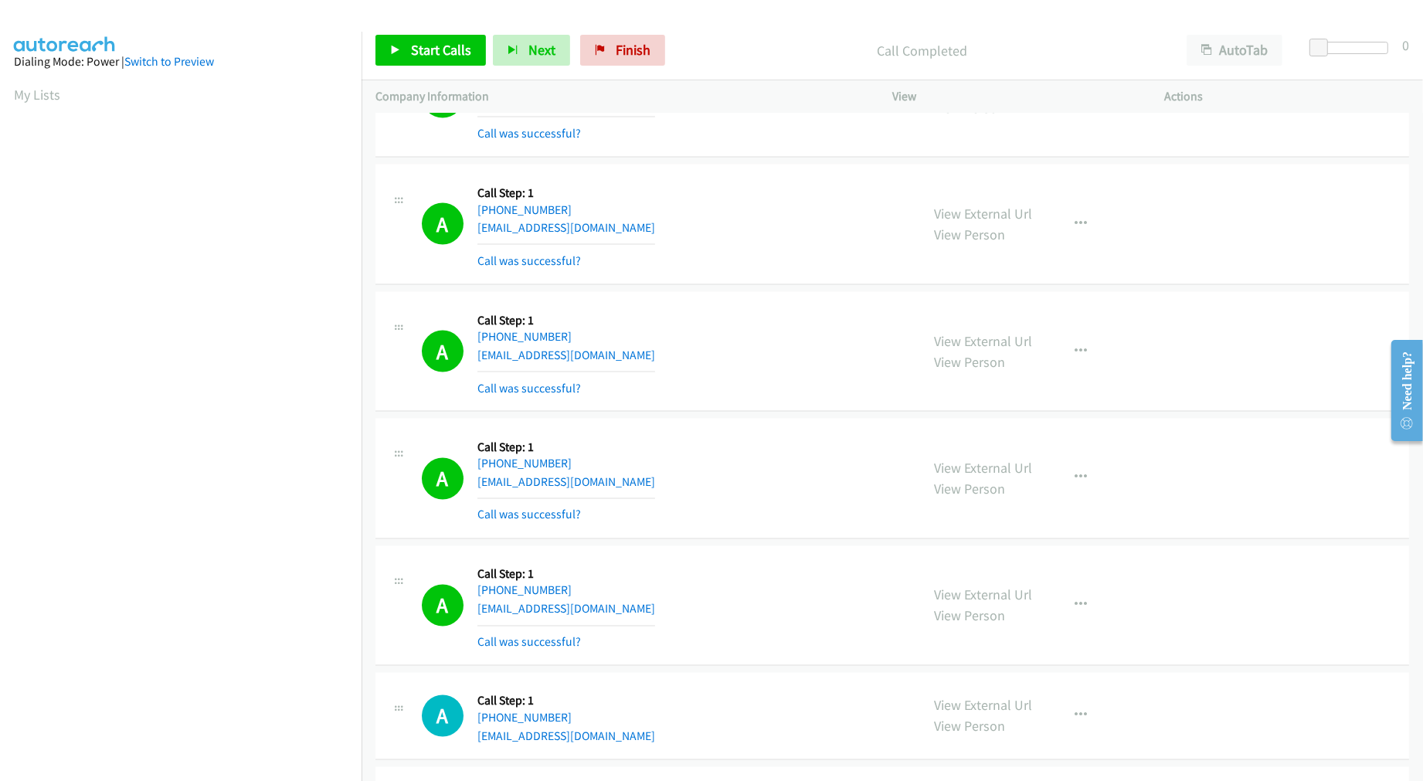
scroll to position [28262, 0]
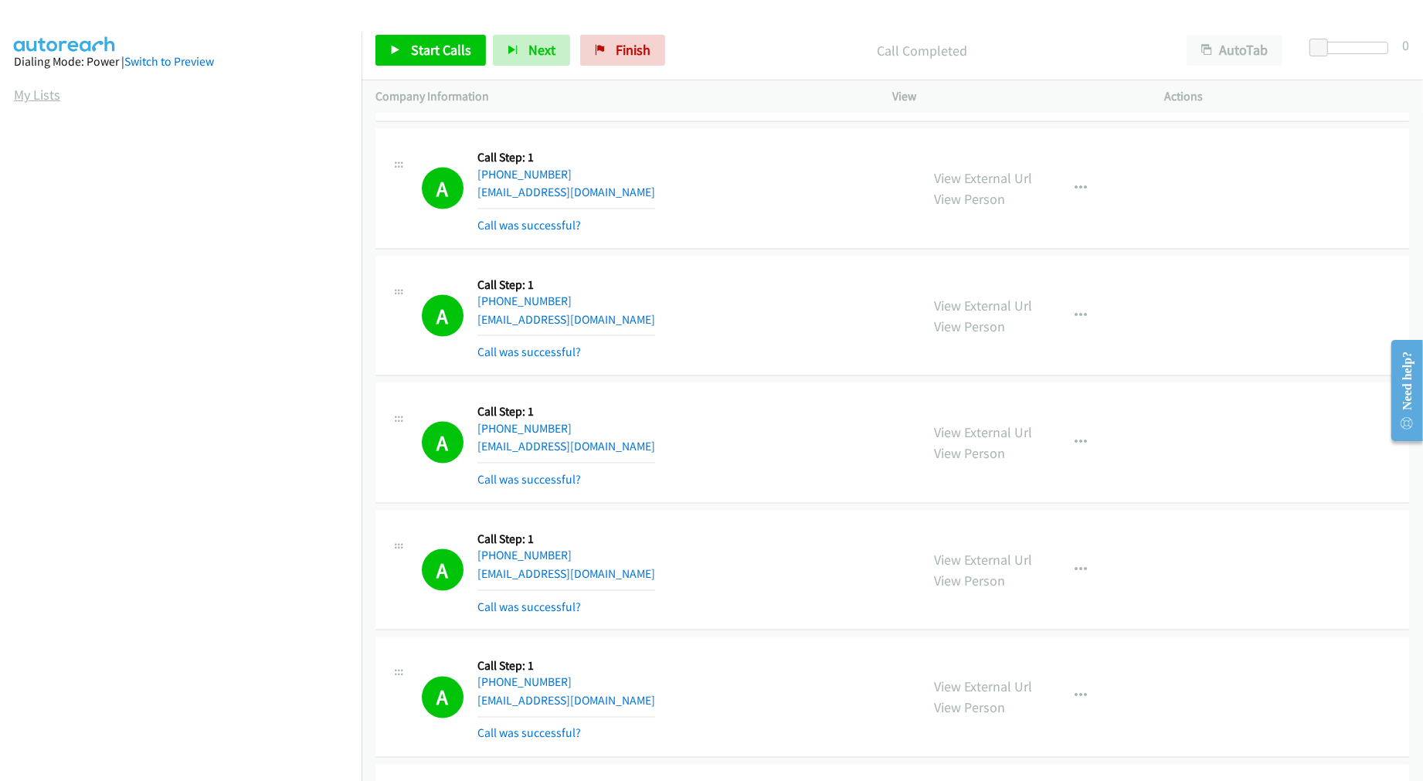
click at [15, 86] on link "My Lists" at bounding box center [37, 95] width 46 height 18
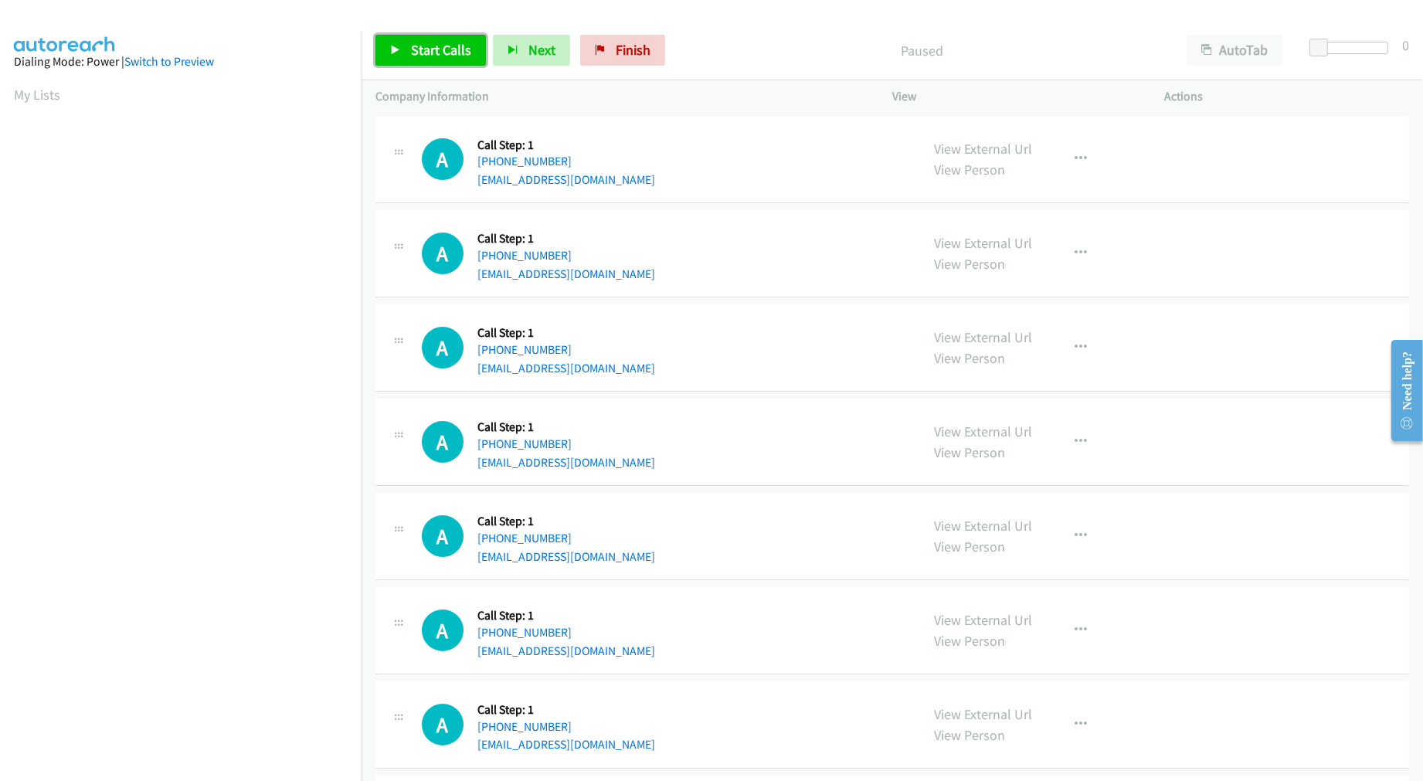
click at [453, 56] on span "Start Calls" at bounding box center [441, 50] width 60 height 18
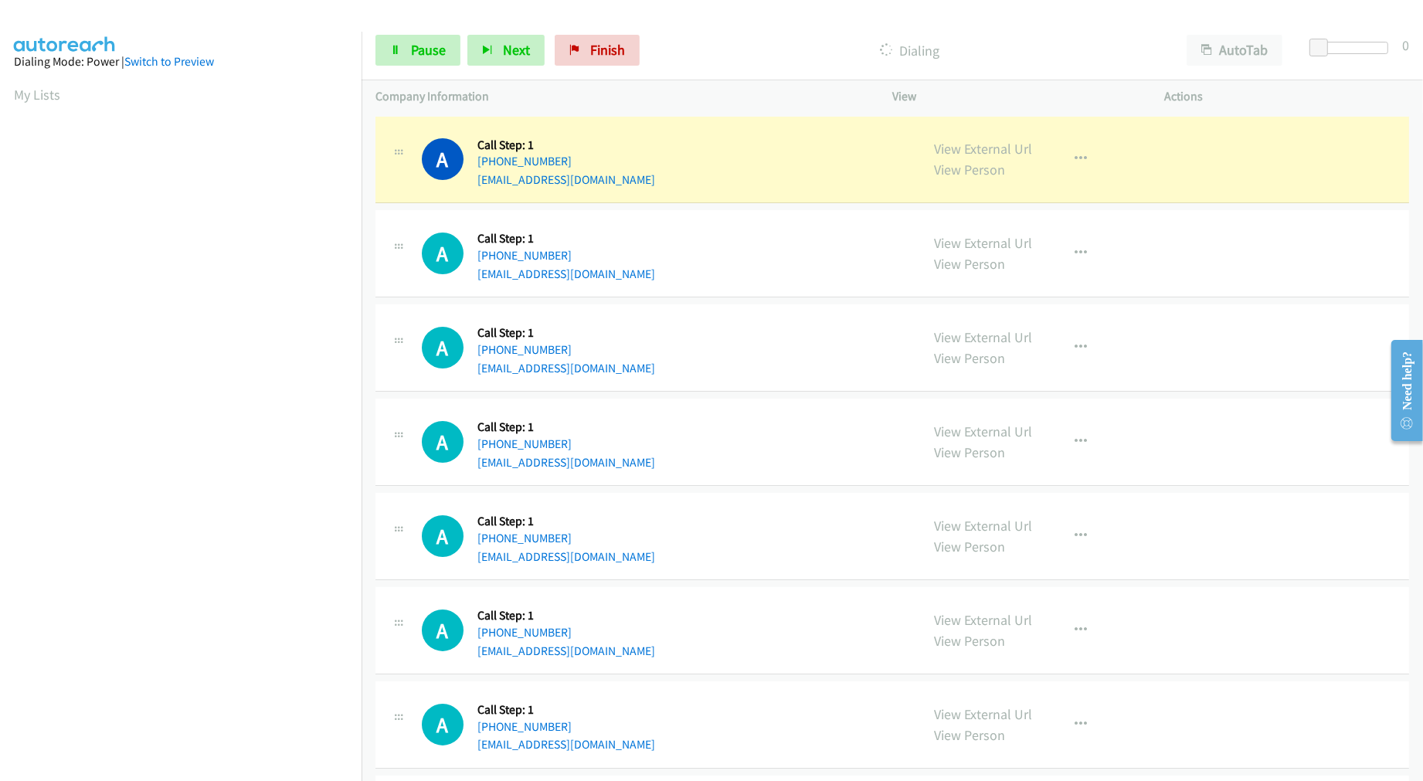
drag, startPoint x: 613, startPoint y: 453, endPoint x: 622, endPoint y: 454, distance: 8.6
click at [621, 452] on div "A Callback Scheduled Call Step: 1 [GEOGRAPHIC_DATA]/[GEOGRAPHIC_DATA] [PHONE_NU…" at bounding box center [664, 441] width 484 height 59
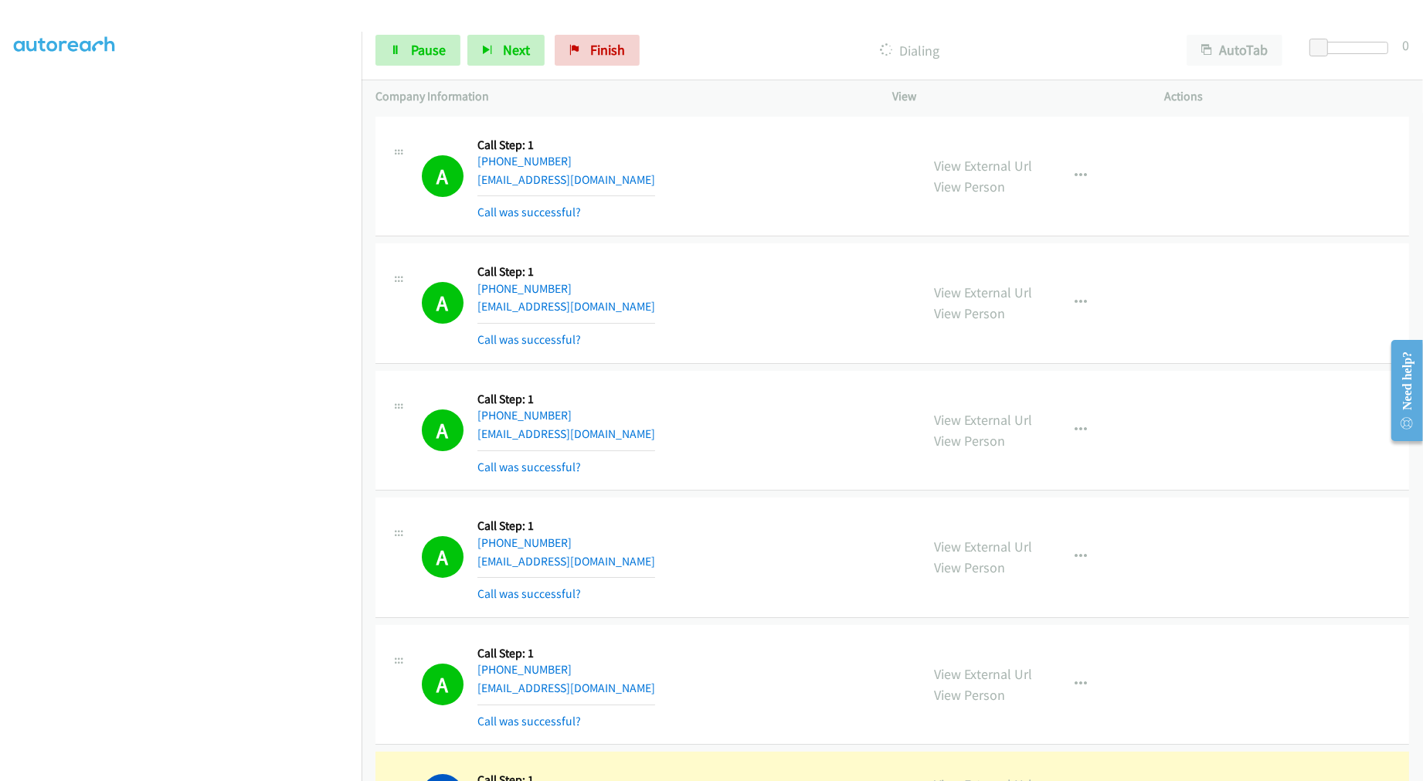
click at [731, 467] on div "A Callback Scheduled Call Step: 1 America/Los_Angeles [PHONE_NUMBER] [EMAIL_ADD…" at bounding box center [664, 431] width 484 height 92
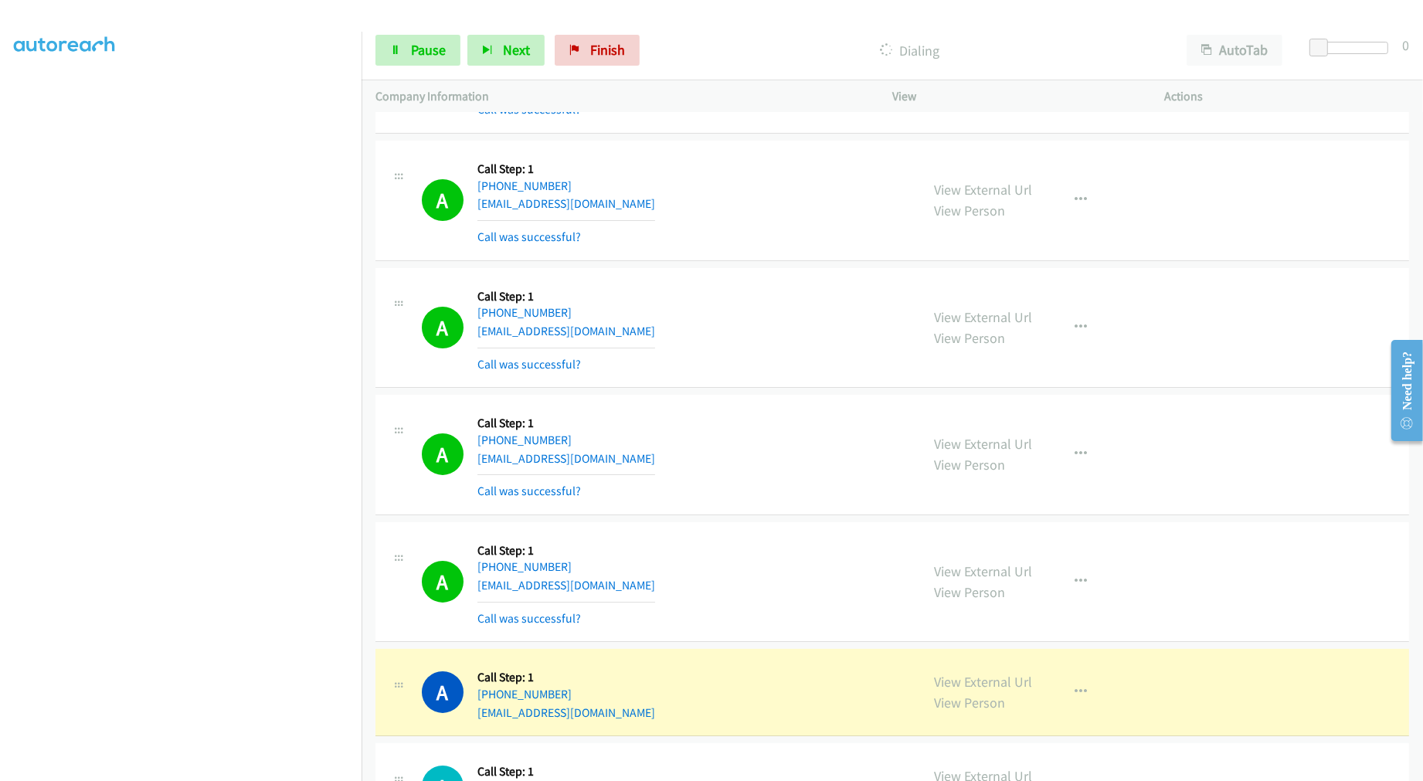
scroll to position [257, 0]
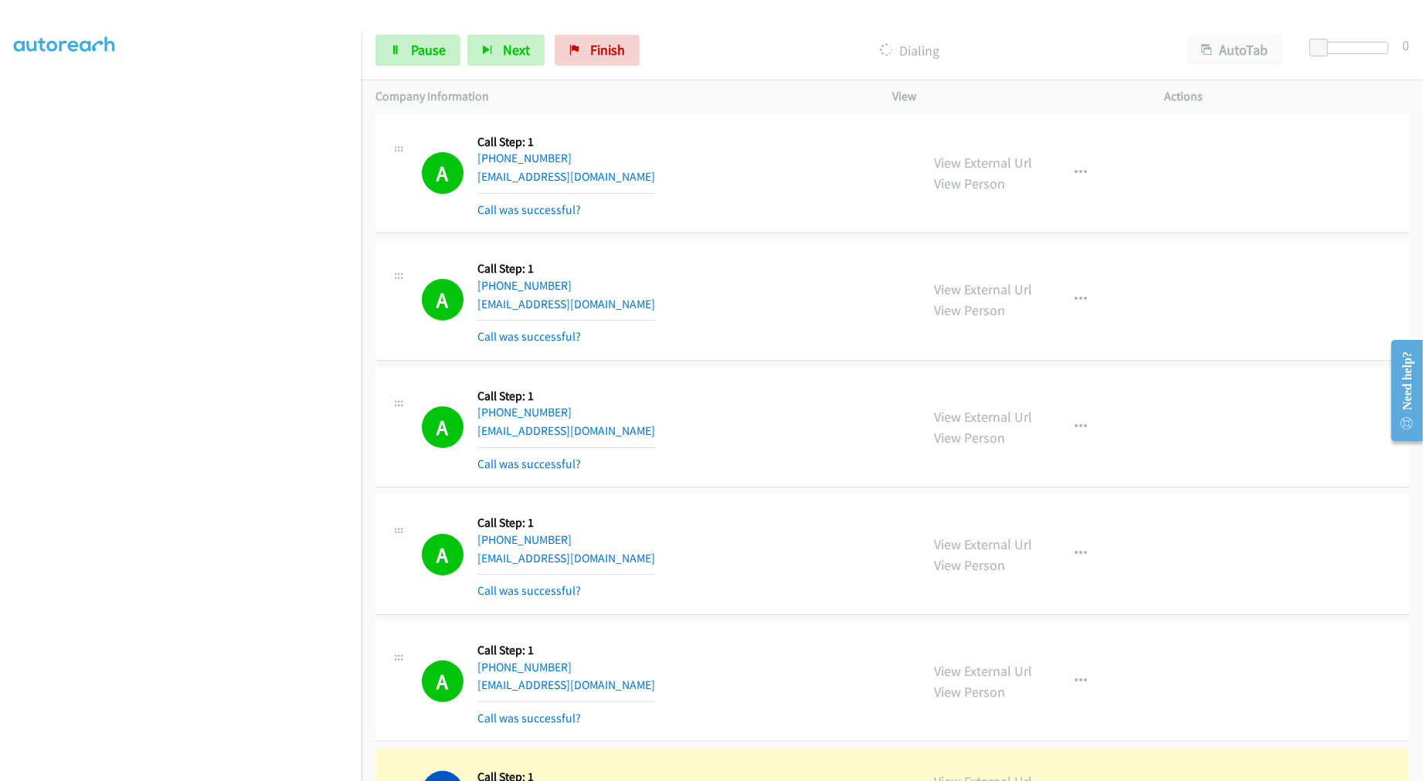
drag, startPoint x: 283, startPoint y: 768, endPoint x: 384, endPoint y: 736, distance: 105.3
click at [283, 768] on section at bounding box center [181, 414] width 334 height 739
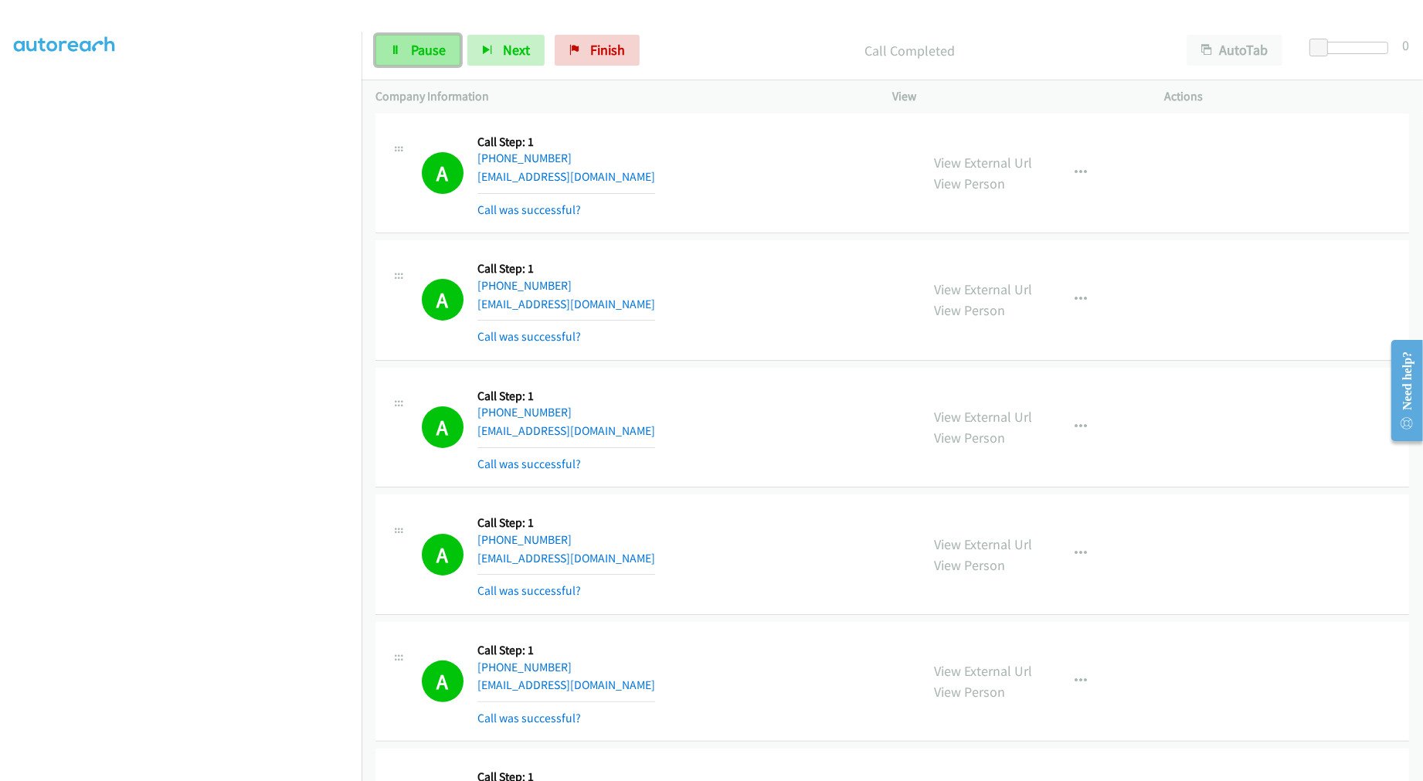
click at [422, 56] on span "Pause" at bounding box center [428, 50] width 35 height 18
click at [461, 50] on span "Start Calls" at bounding box center [441, 50] width 60 height 18
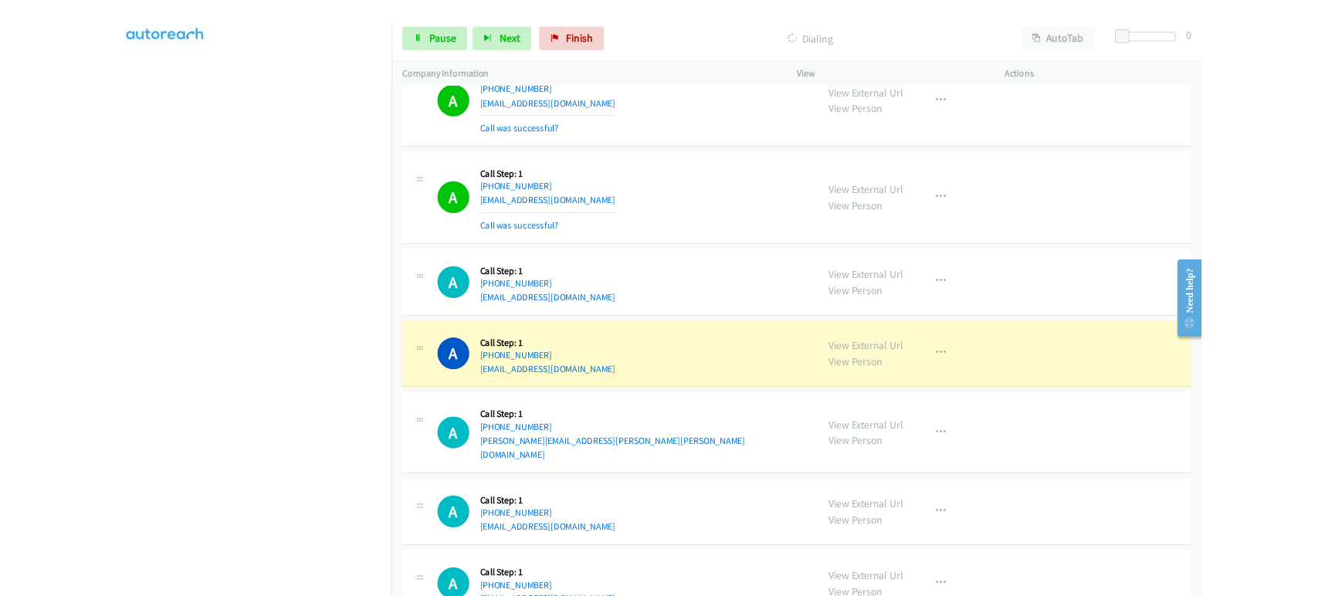
scroll to position [1030, 0]
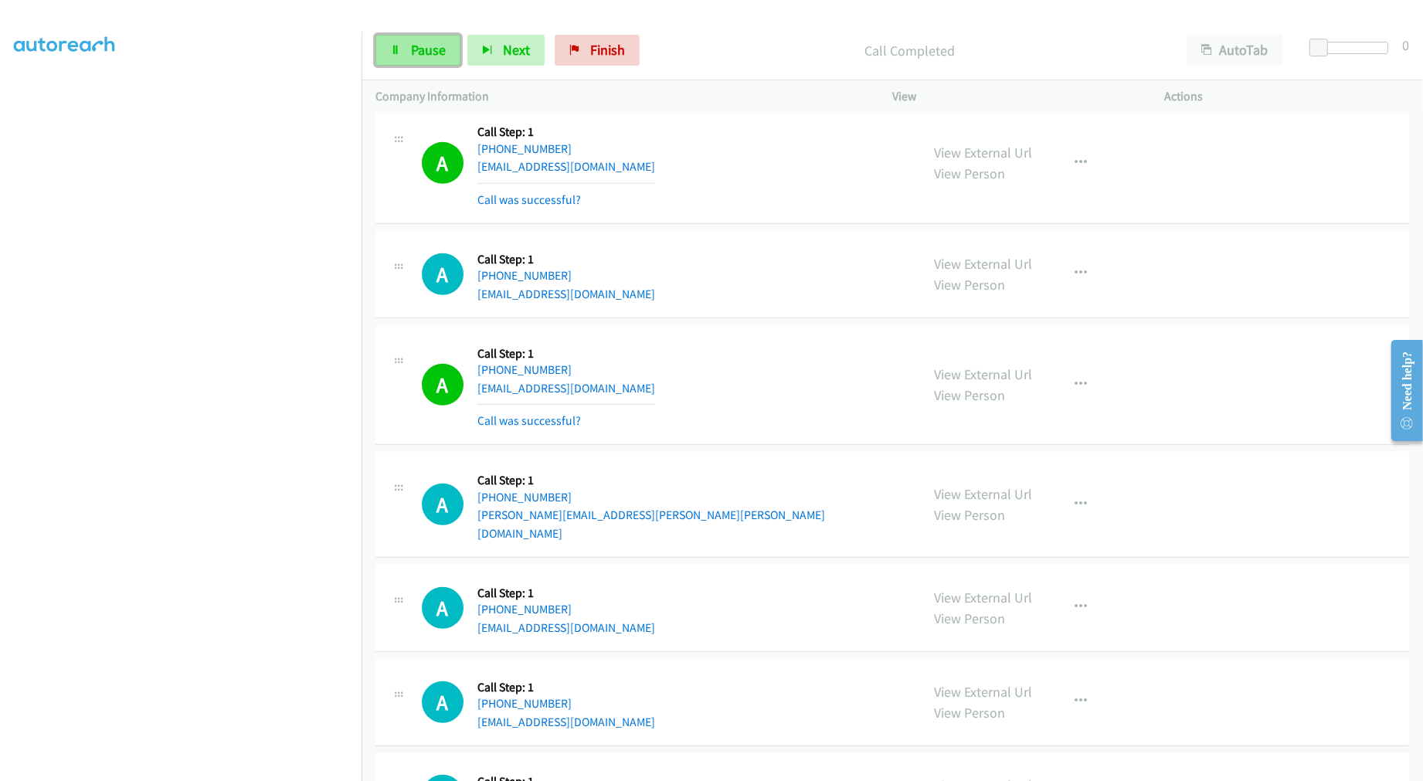
click at [429, 54] on span "Pause" at bounding box center [428, 50] width 35 height 18
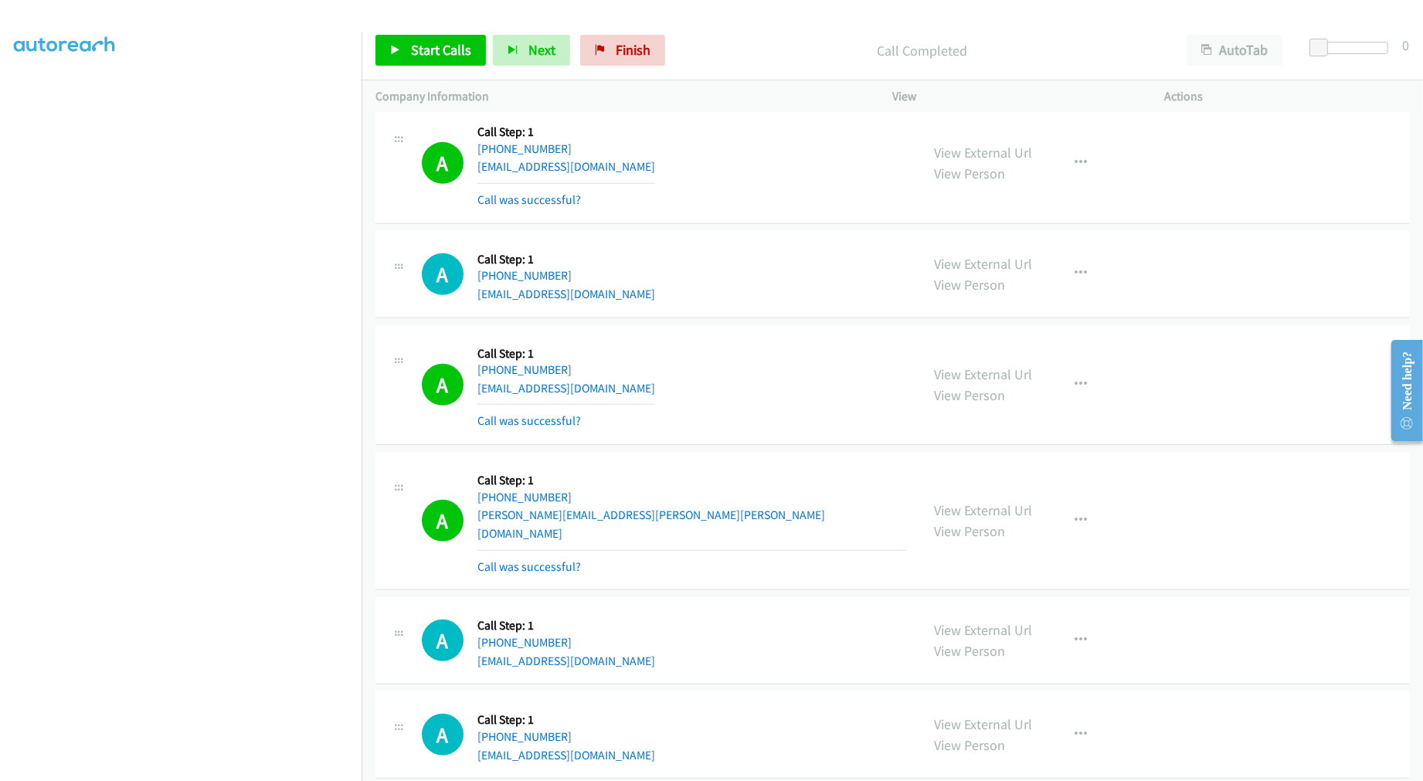
click at [728, 231] on div "A Callback Scheduled Call Step: 1 America/New_York [PHONE_NUMBER] [EMAIL_ADDRES…" at bounding box center [891, 274] width 1033 height 87
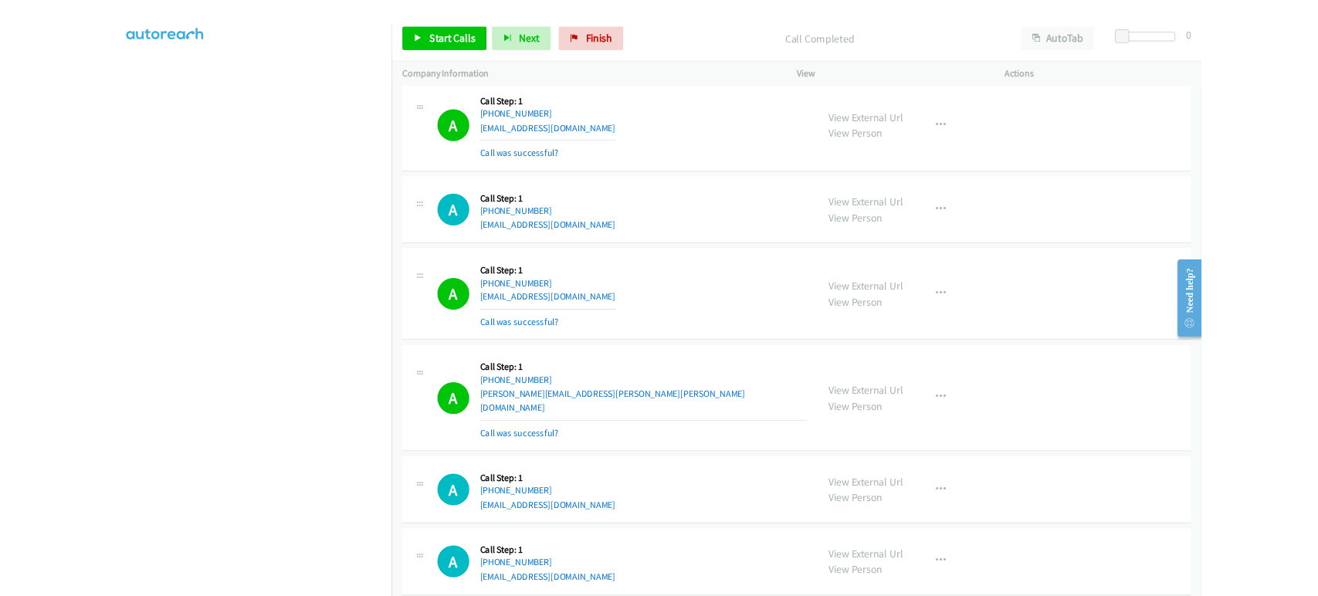
scroll to position [87, 0]
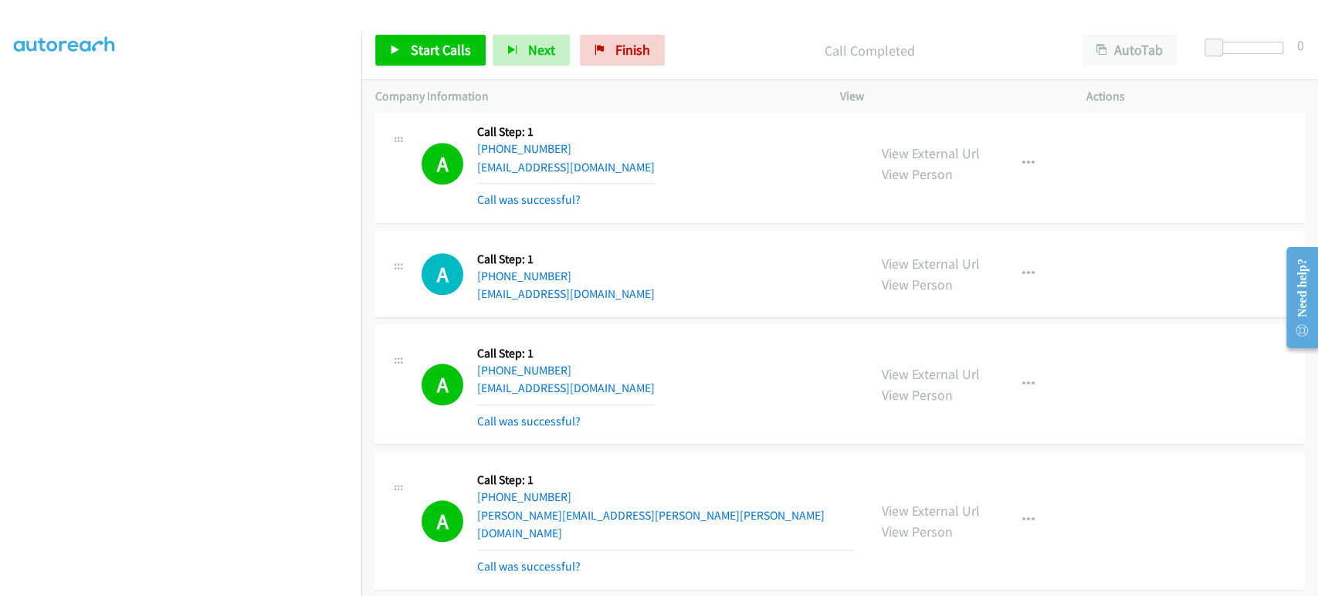
click at [751, 120] on div "A Callback Scheduled Call Step: 1 [GEOGRAPHIC_DATA]/[GEOGRAPHIC_DATA] [PHONE_NU…" at bounding box center [638, 163] width 433 height 92
click at [745, 27] on div "Start Calls Pause Next Finish Call Completed AutoTab AutoTab 0" at bounding box center [839, 50] width 957 height 59
click at [12, 102] on aside "Dialing Mode: Power | Switch to Preview My Lists" at bounding box center [180, 372] width 361 height 855
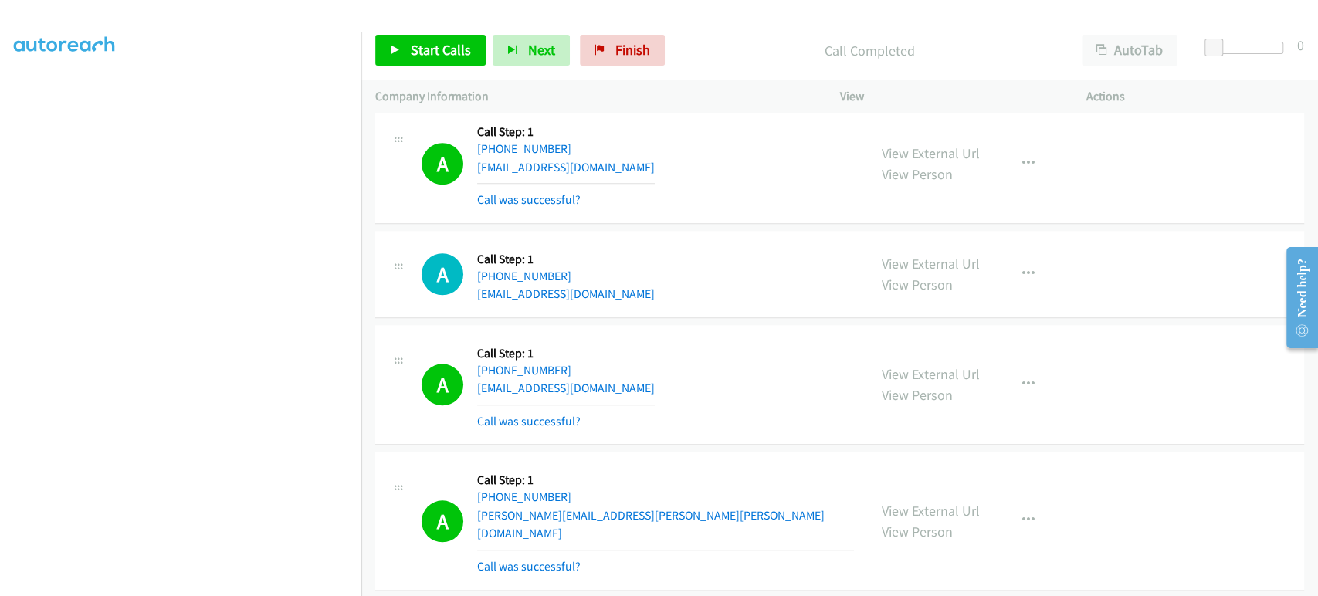
click at [6, 397] on aside "Dialing Mode: Power | Switch to Preview My Lists" at bounding box center [180, 372] width 361 height 855
click at [718, 54] on p "Call Completed" at bounding box center [870, 50] width 368 height 21
click at [721, 47] on p "Call Completed" at bounding box center [870, 50] width 368 height 21
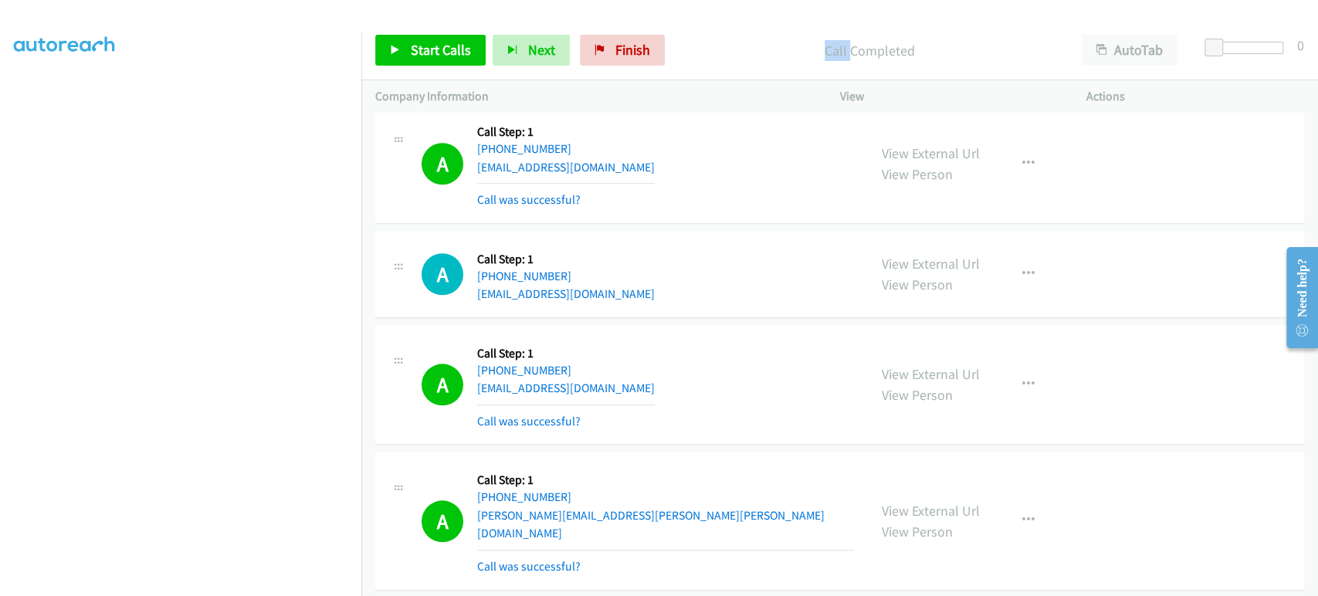
click at [721, 47] on p "Call Completed" at bounding box center [870, 50] width 368 height 21
